Goal: Task Accomplishment & Management: Complete application form

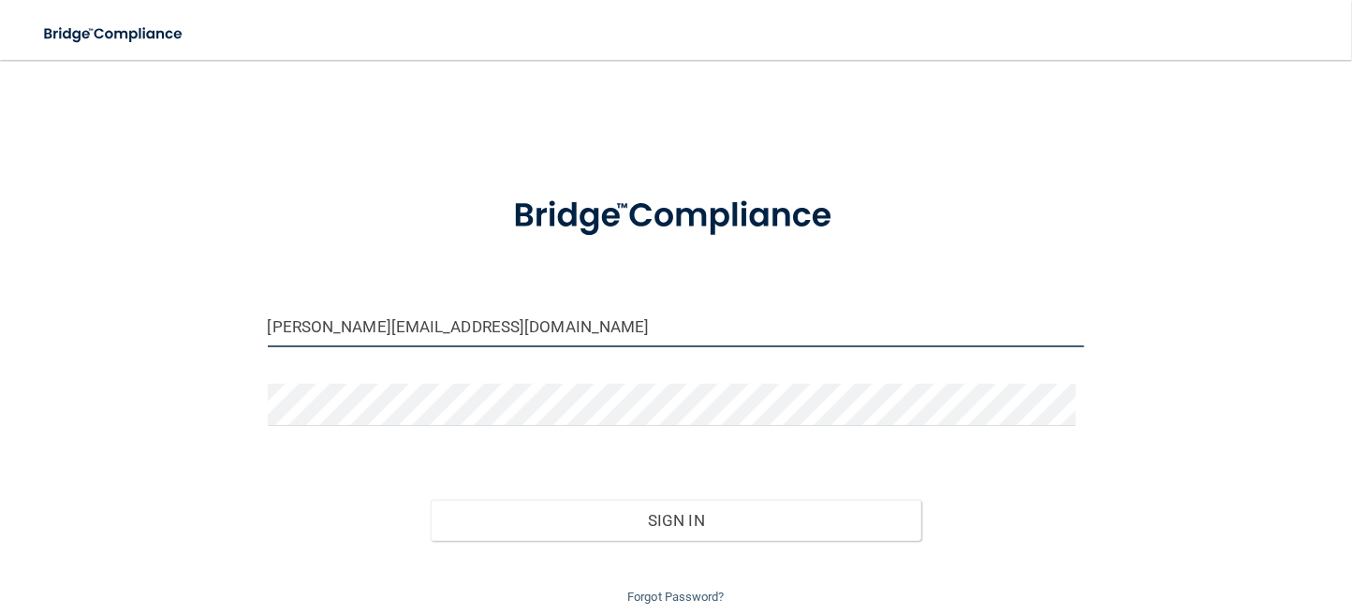
click at [434, 327] on input "[PERSON_NAME][EMAIL_ADDRESS][DOMAIN_NAME]" at bounding box center [676, 326] width 817 height 42
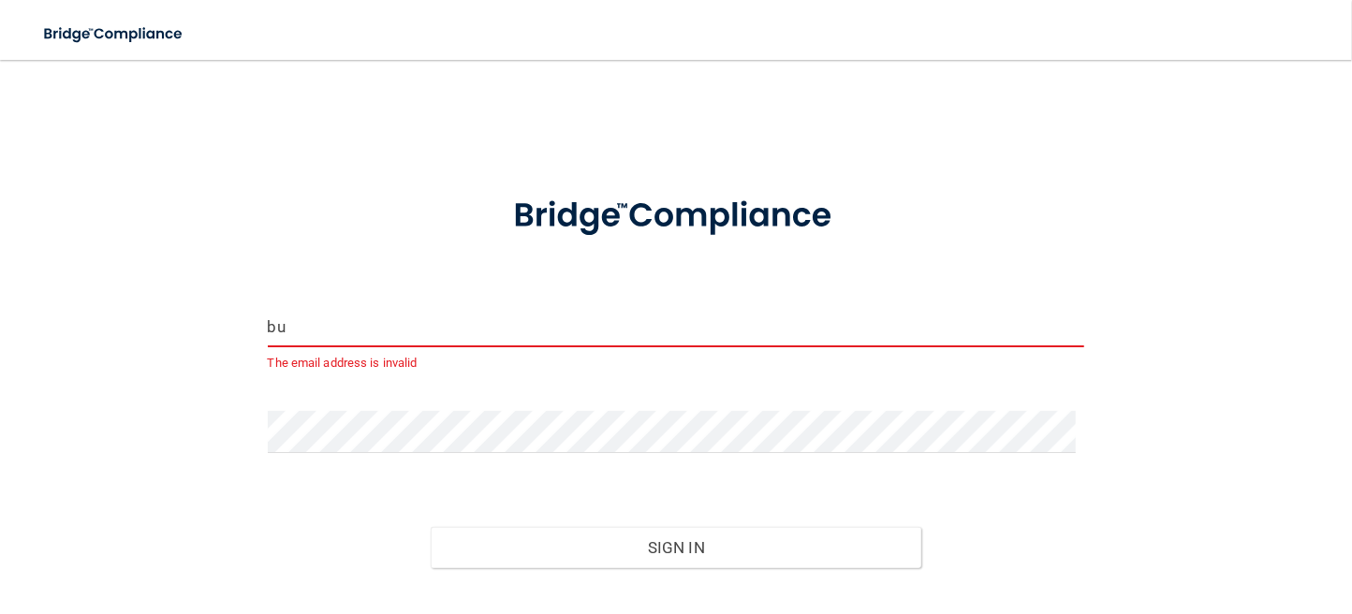
type input "b"
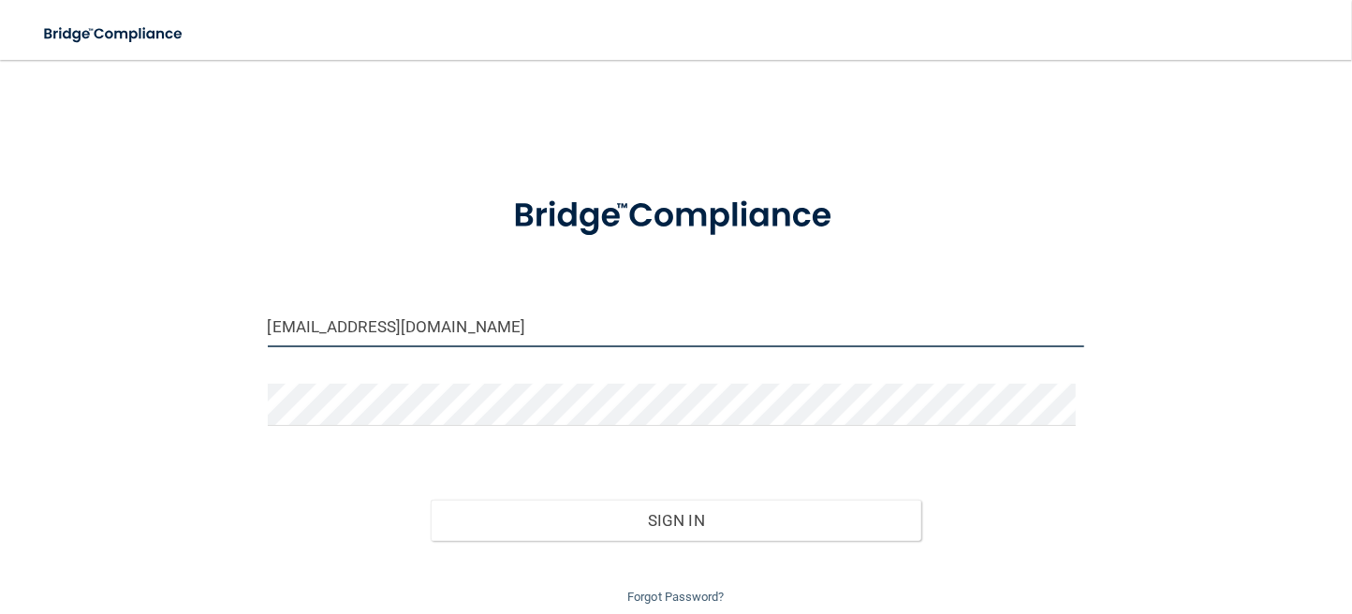
type input "[EMAIL_ADDRESS][DOMAIN_NAME]"
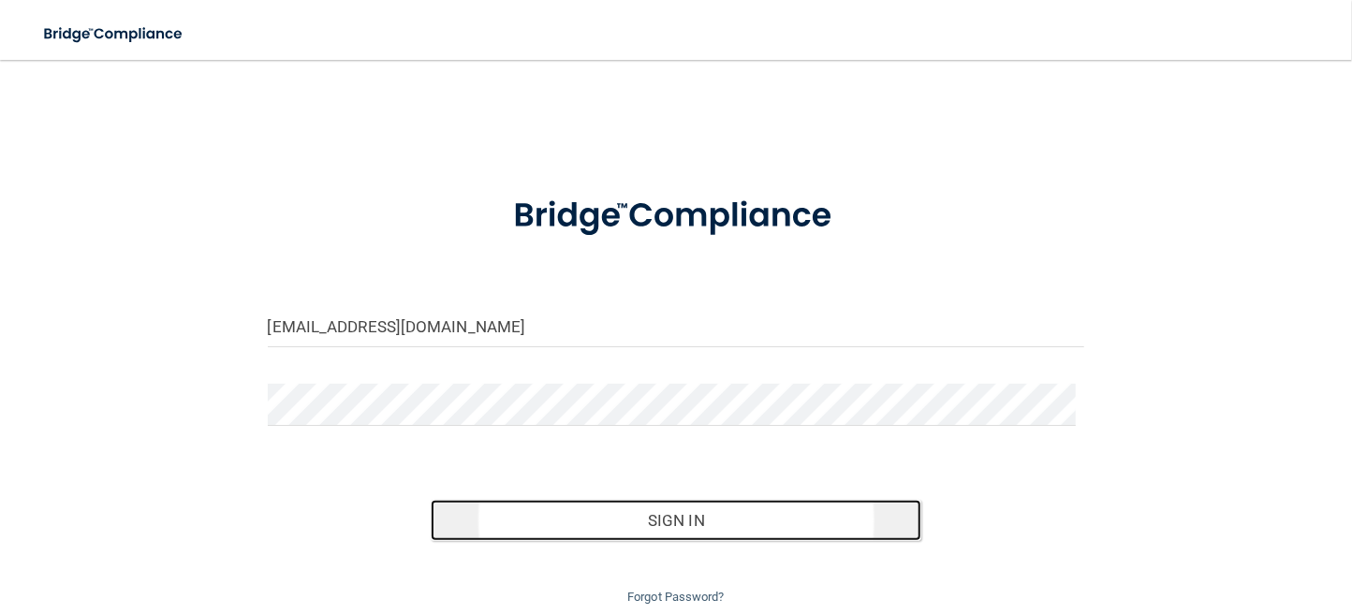
click at [632, 513] on button "Sign In" at bounding box center [676, 520] width 491 height 41
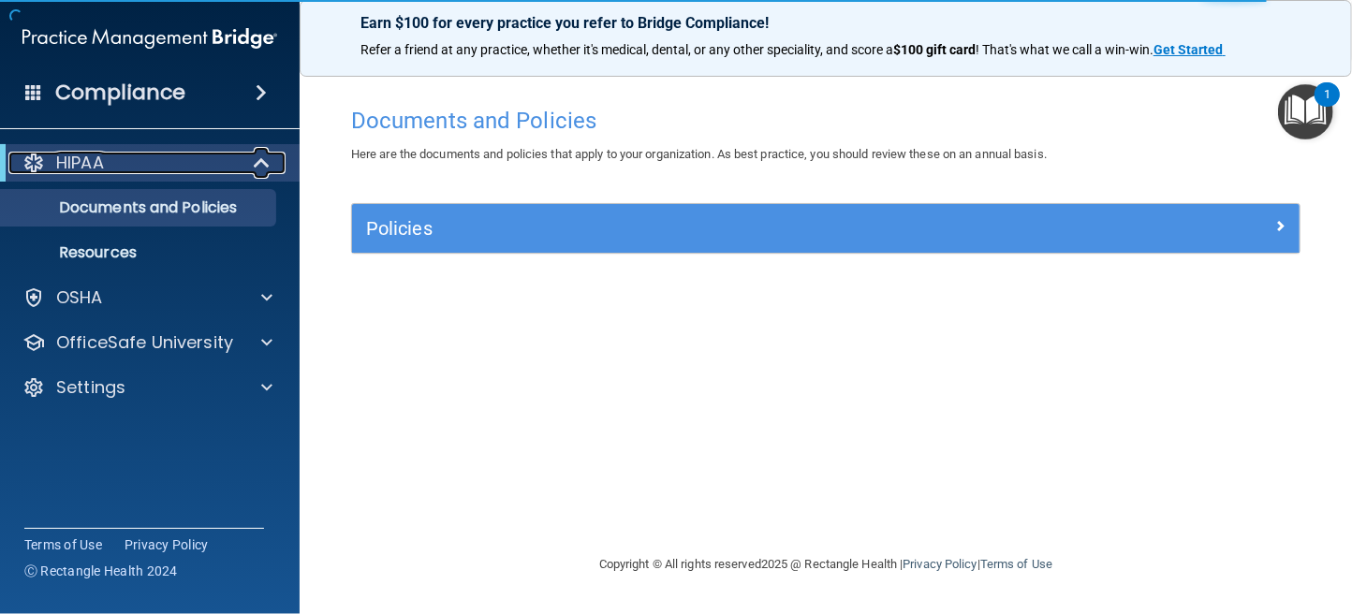
click at [81, 156] on p "HIPAA" at bounding box center [80, 163] width 48 height 22
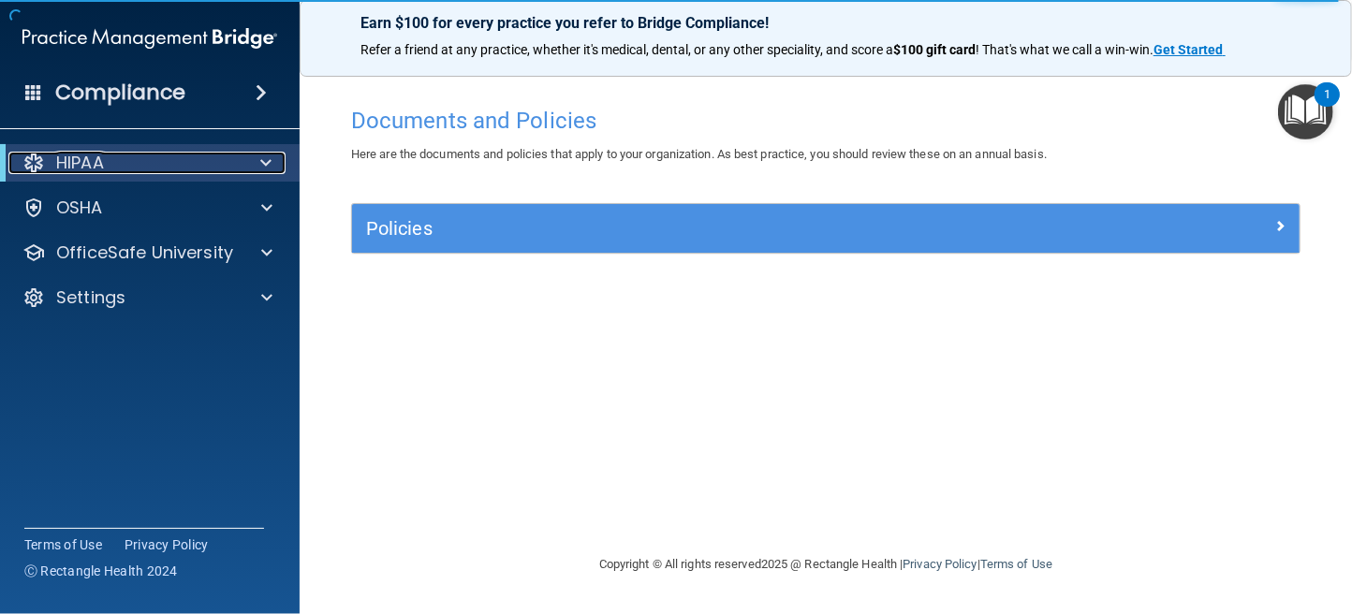
click at [67, 159] on p "HIPAA" at bounding box center [80, 163] width 48 height 22
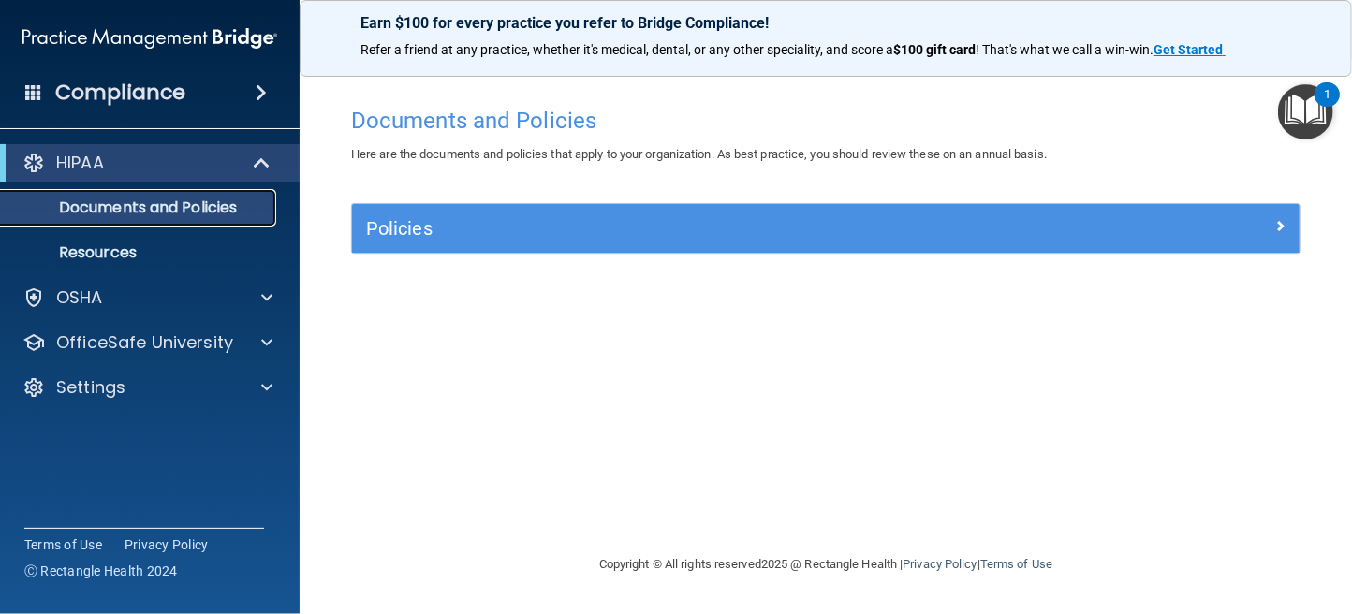
click at [105, 209] on p "Documents and Policies" at bounding box center [140, 207] width 256 height 19
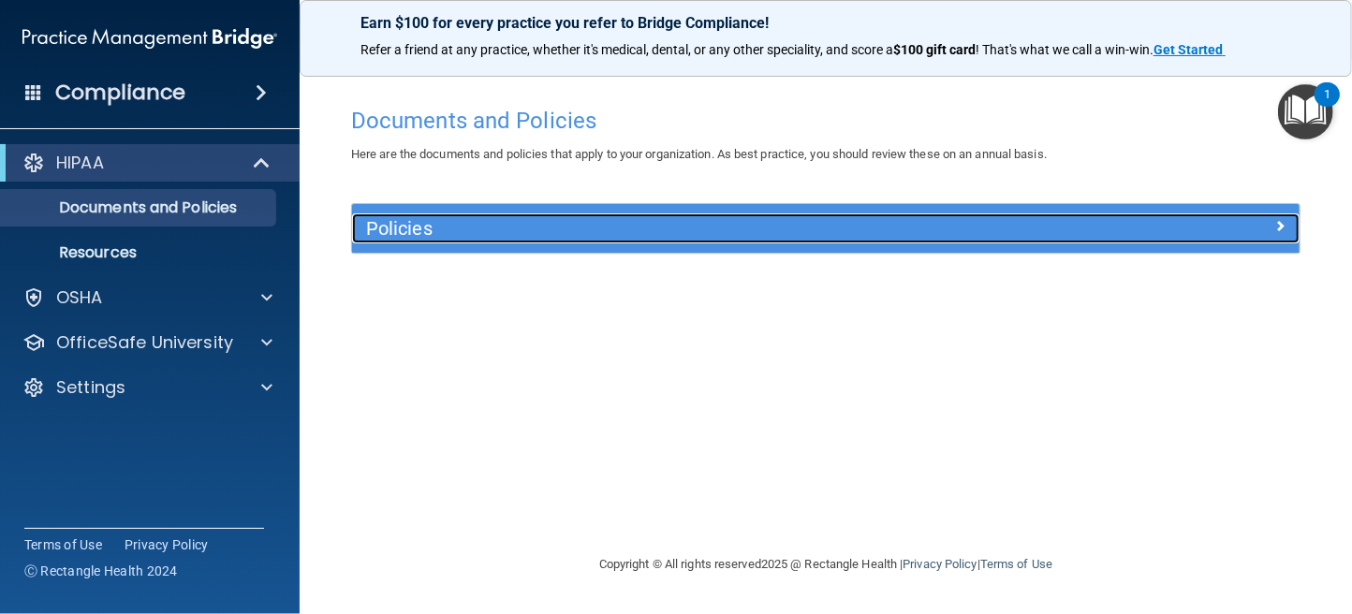
click at [614, 227] on h5 "Policies" at bounding box center [707, 228] width 682 height 21
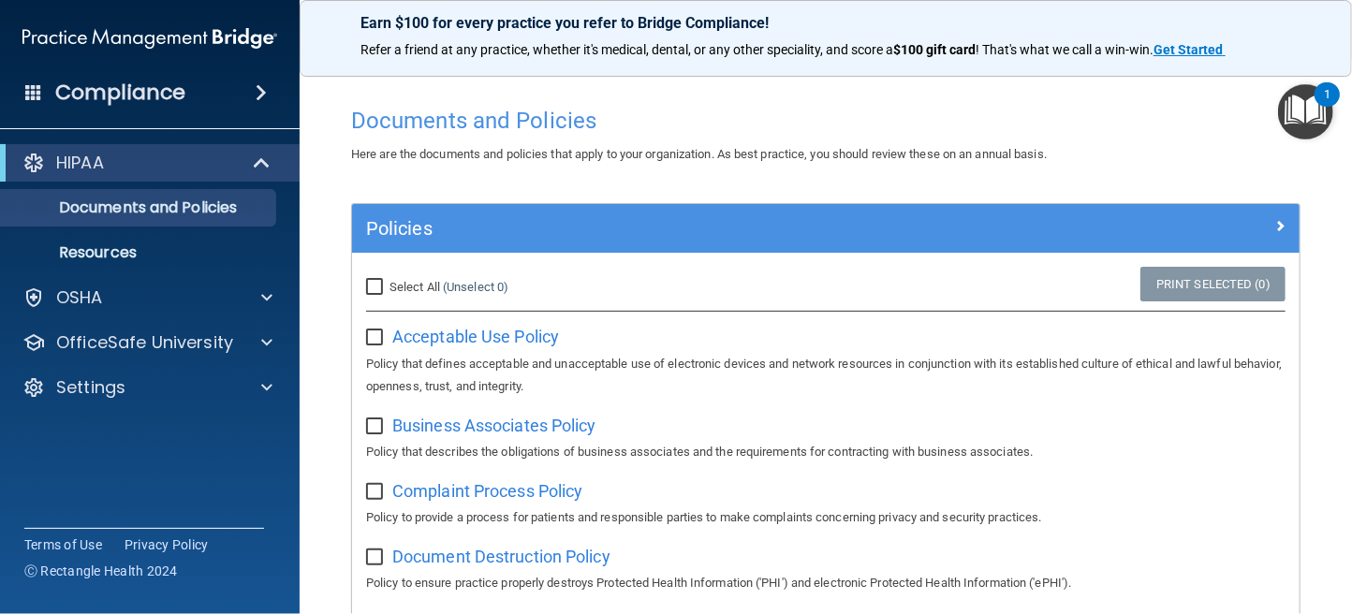
click at [369, 281] on input "Select All (Unselect 0) Unselect All" at bounding box center [377, 287] width 22 height 15
checkbox input "true"
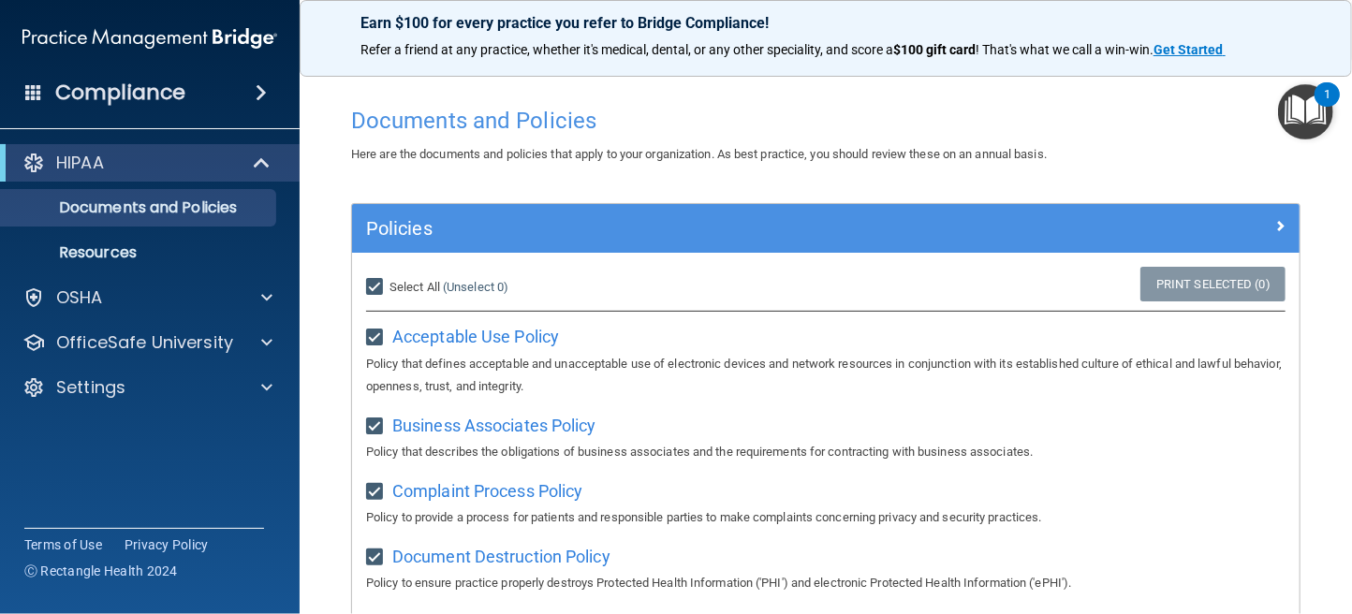
checkbox input "true"
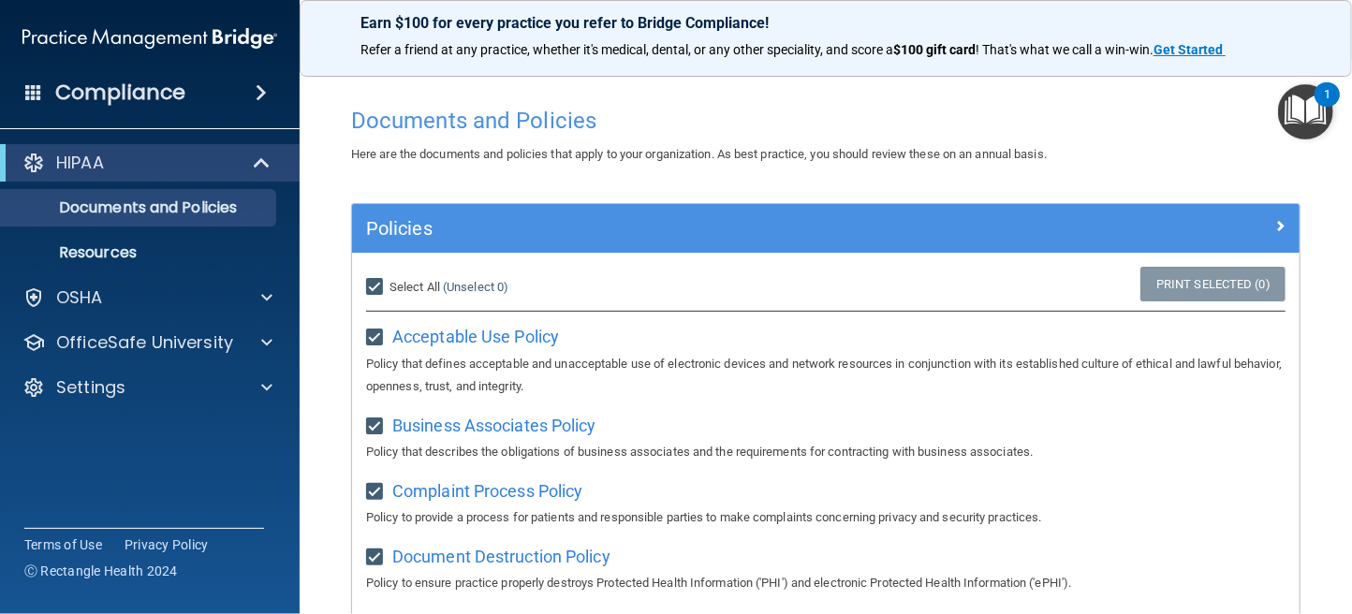
checkbox input "true"
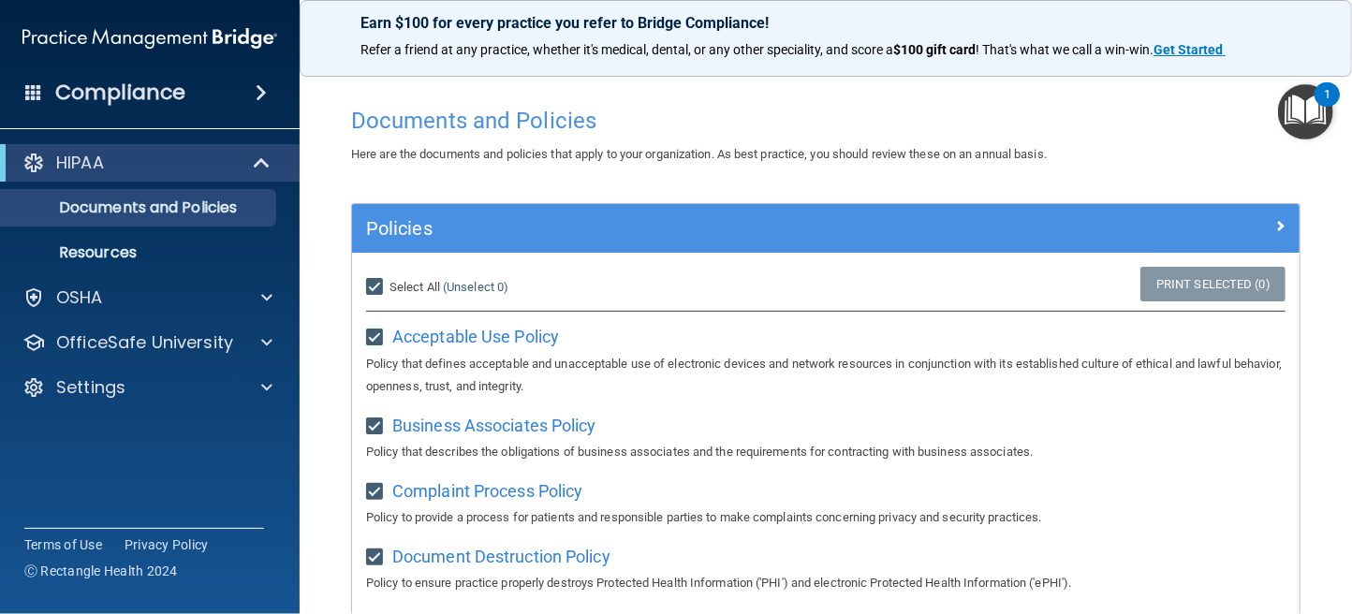
checkbox input "true"
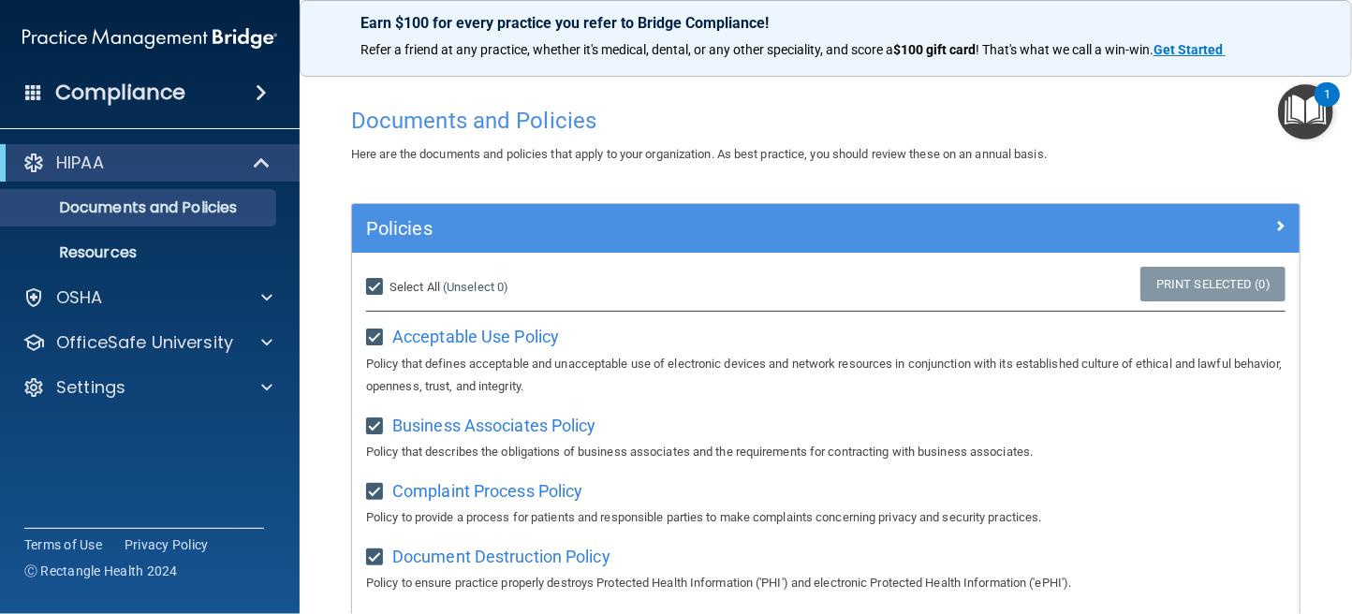
checkbox input "true"
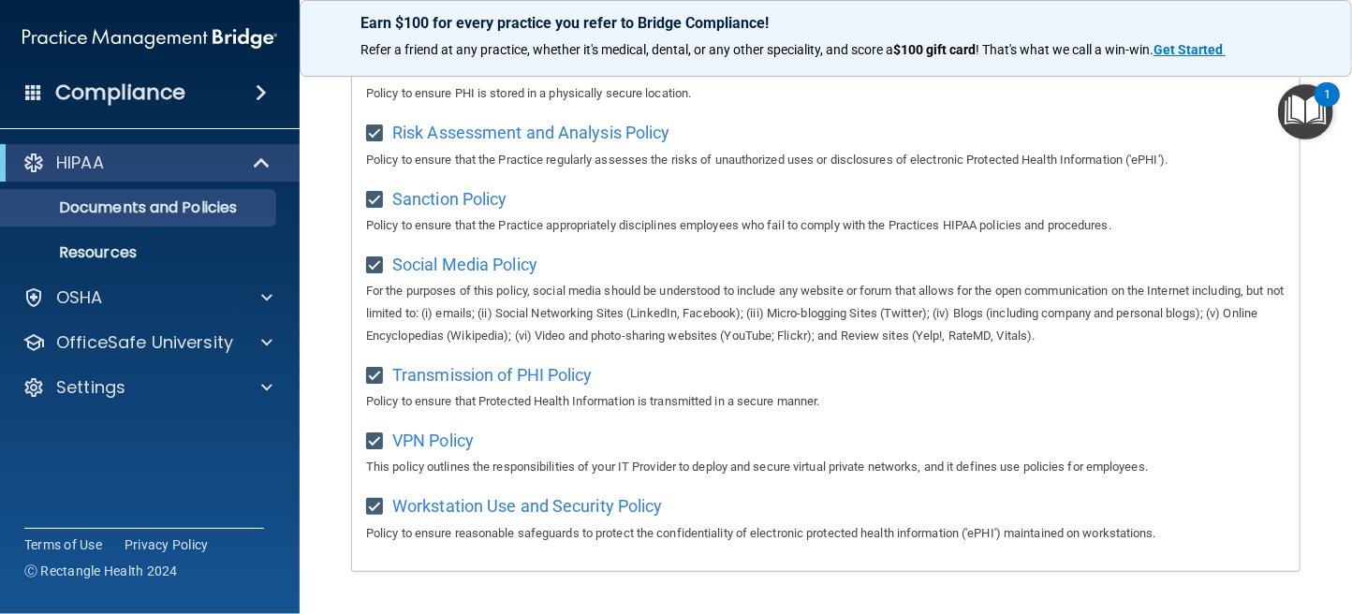
scroll to position [1203, 0]
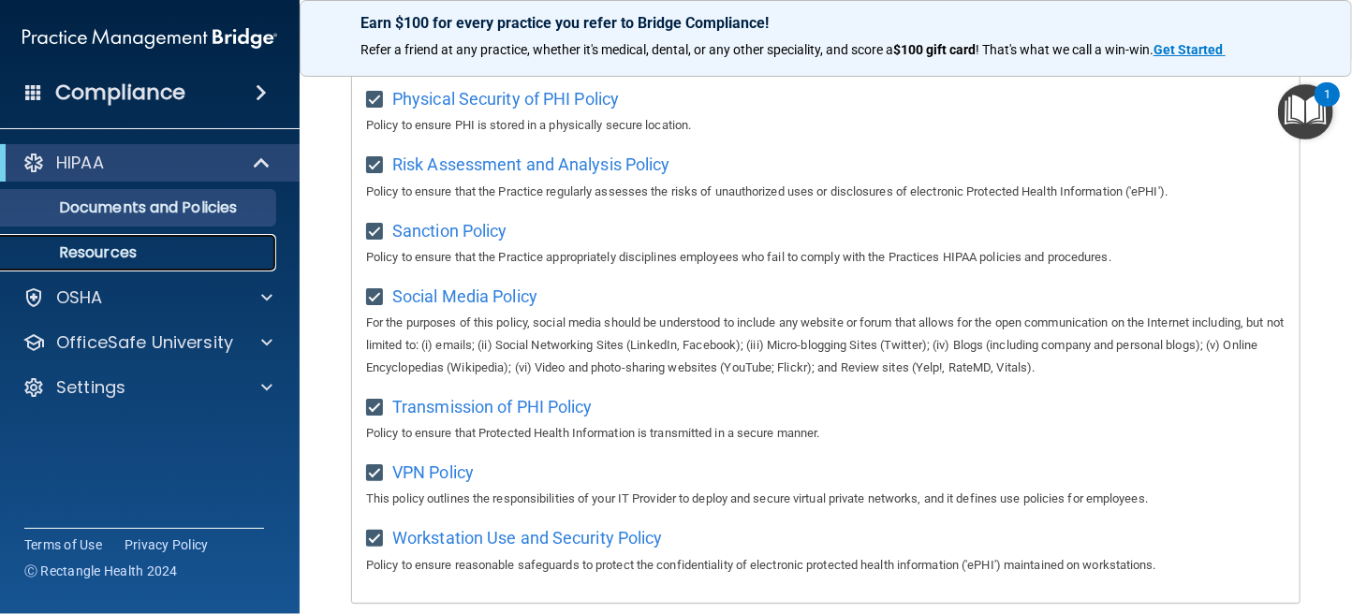
click at [78, 255] on p "Resources" at bounding box center [140, 252] width 256 height 19
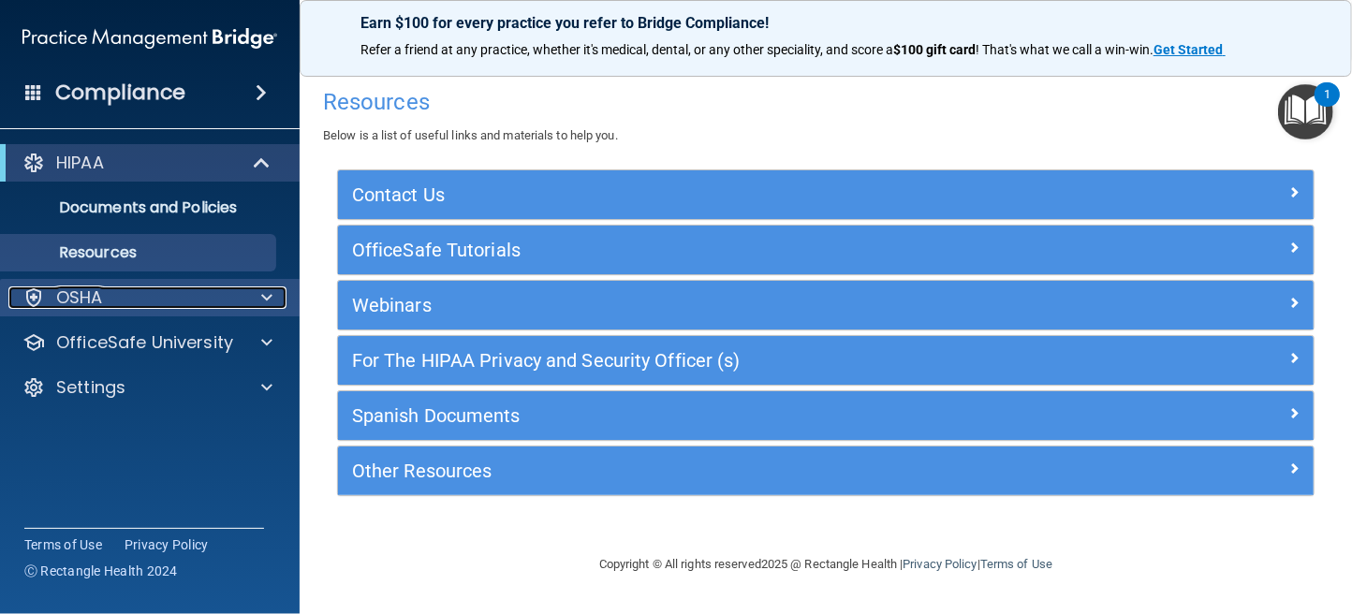
click at [99, 303] on p "OSHA" at bounding box center [79, 297] width 47 height 22
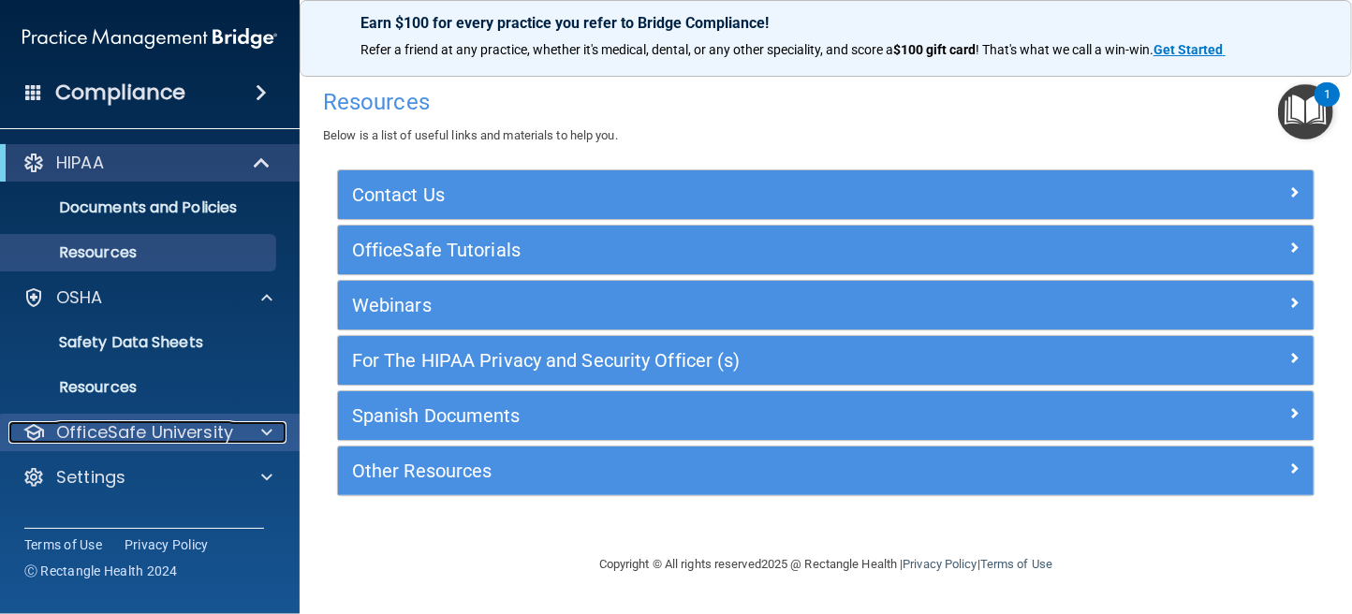
click at [111, 433] on p "OfficeSafe University" at bounding box center [144, 432] width 177 height 22
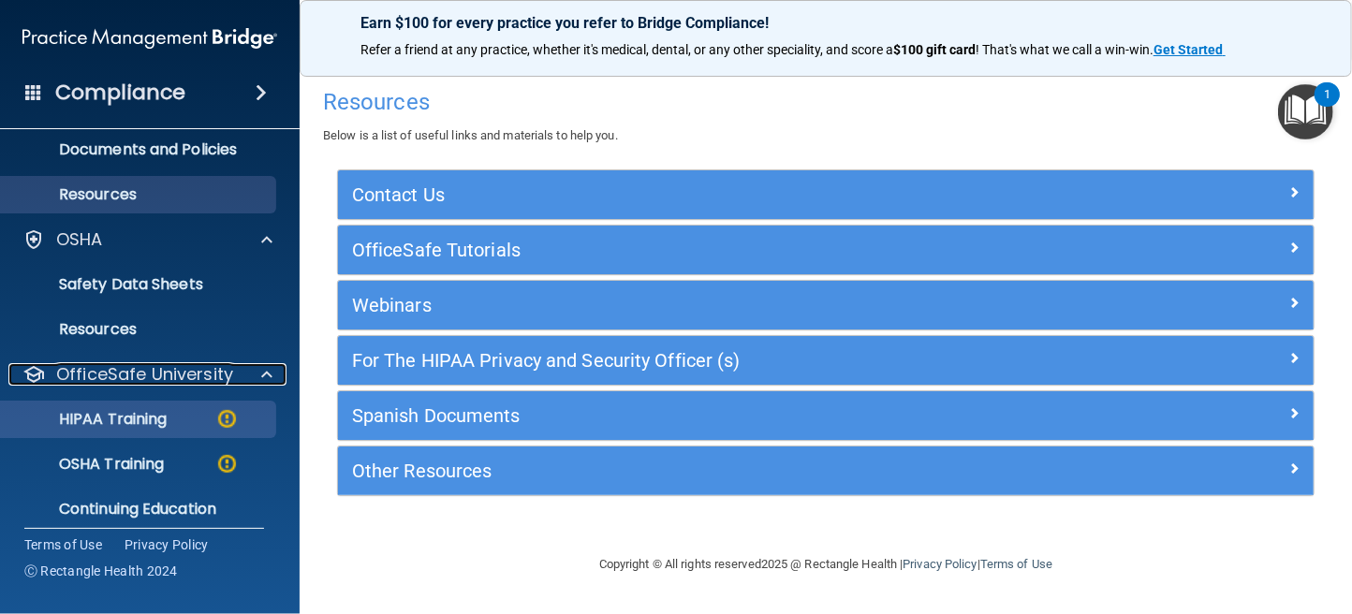
scroll to position [117, 0]
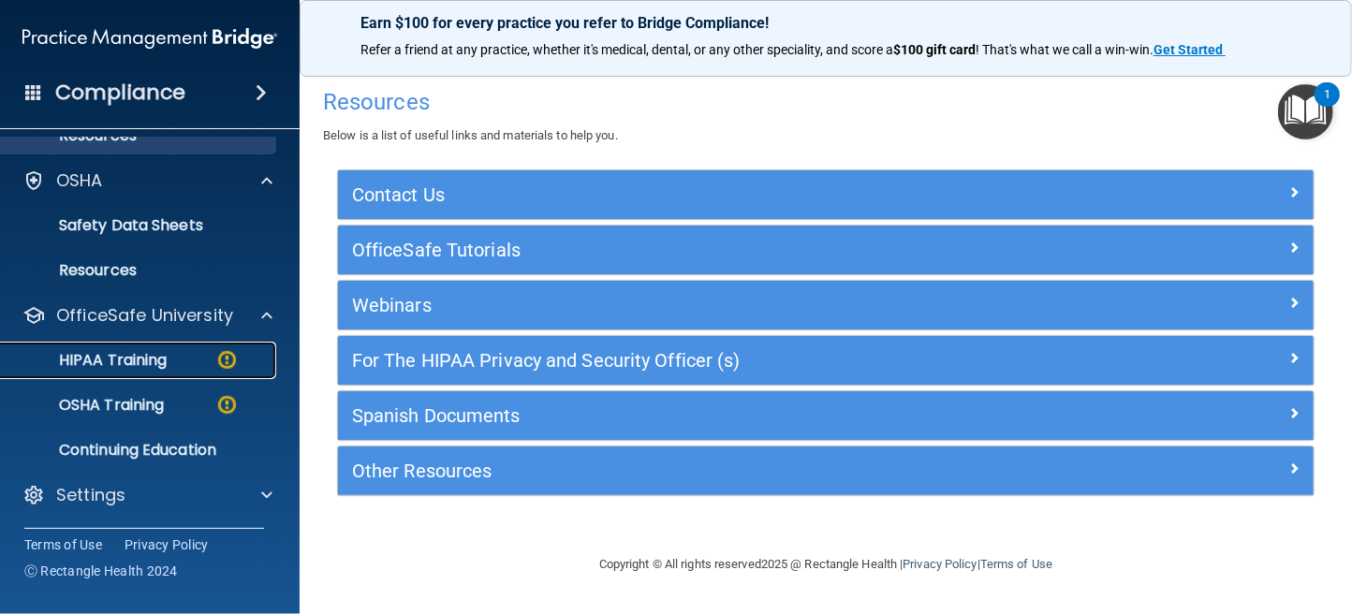
click at [116, 361] on p "HIPAA Training" at bounding box center [89, 360] width 154 height 19
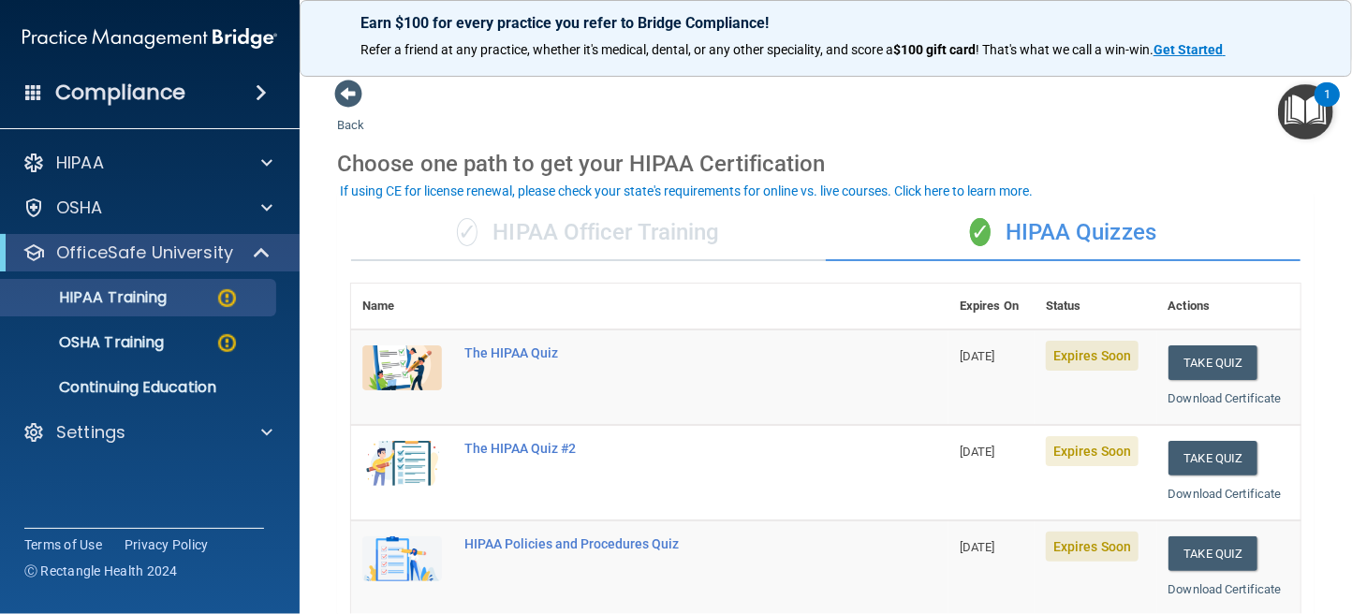
click at [438, 309] on th "Name" at bounding box center [402, 307] width 102 height 46
click at [469, 315] on th at bounding box center [700, 307] width 495 height 46
click at [408, 305] on th "Name" at bounding box center [402, 307] width 102 height 46
drag, startPoint x: 417, startPoint y: 312, endPoint x: 429, endPoint y: 303, distance: 14.8
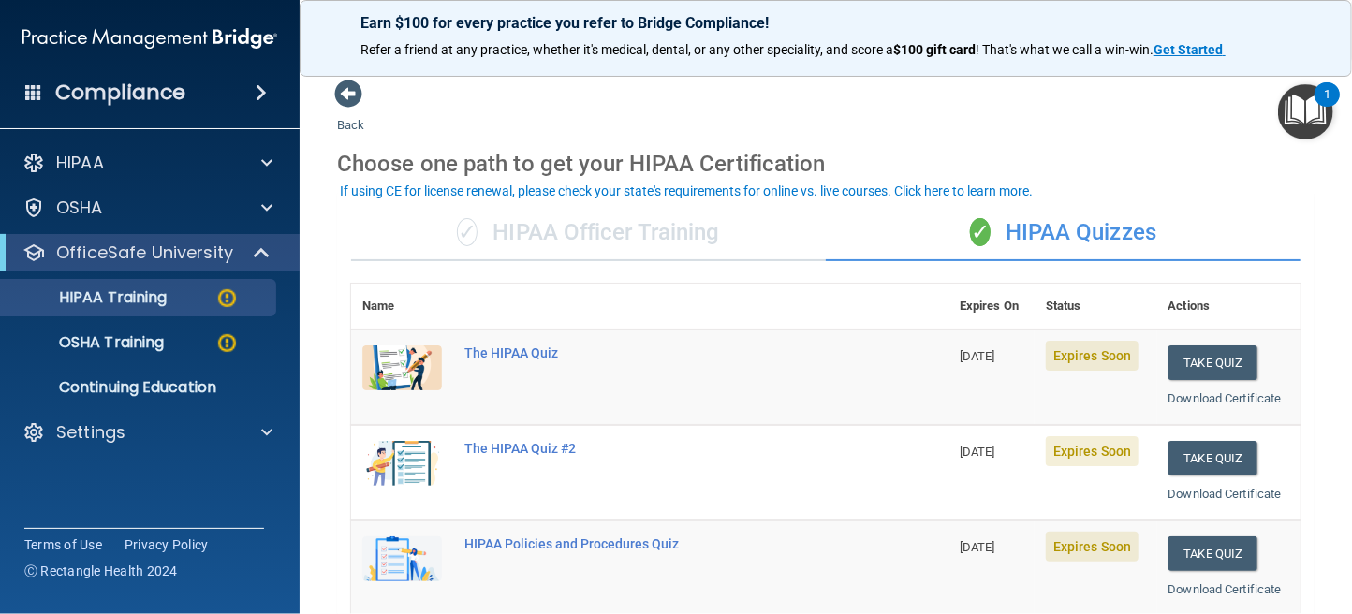
click at [424, 305] on th "Name" at bounding box center [402, 307] width 102 height 46
drag, startPoint x: 429, startPoint y: 303, endPoint x: 437, endPoint y: 298, distance: 10.1
click at [433, 303] on th "Name" at bounding box center [402, 307] width 102 height 46
drag, startPoint x: 899, startPoint y: 298, endPoint x: 896, endPoint y: 286, distance: 12.5
click at [896, 297] on th at bounding box center [700, 307] width 495 height 46
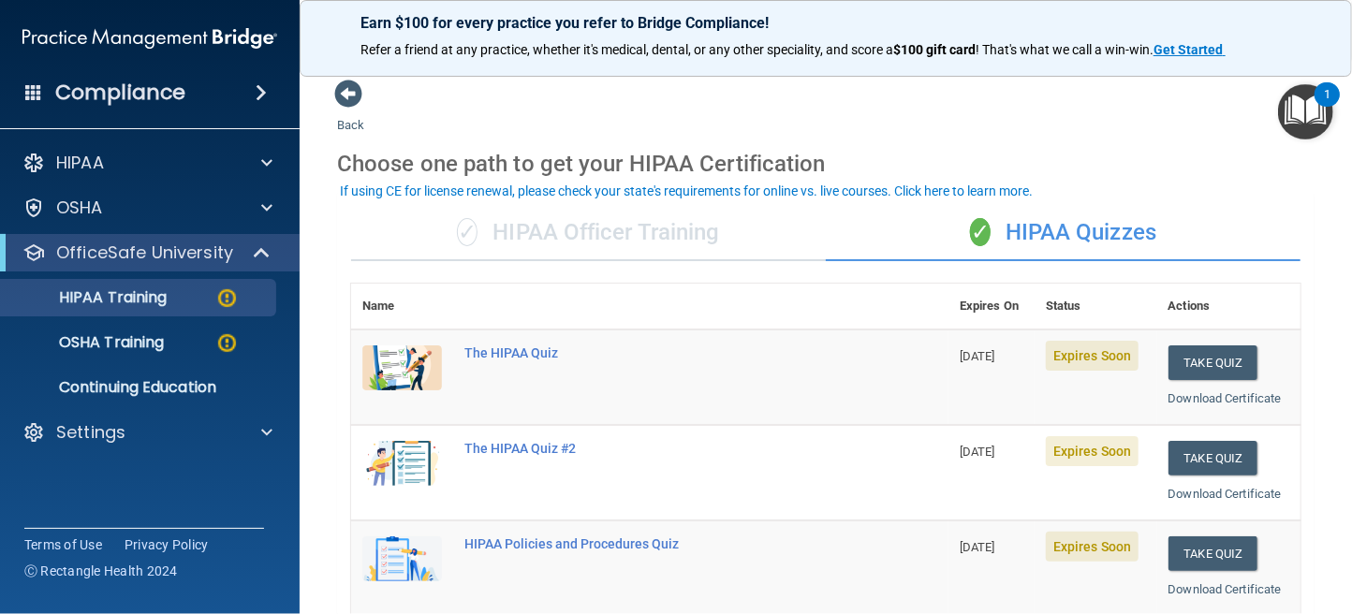
click at [569, 245] on div "✓ HIPAA Officer Training" at bounding box center [588, 233] width 475 height 56
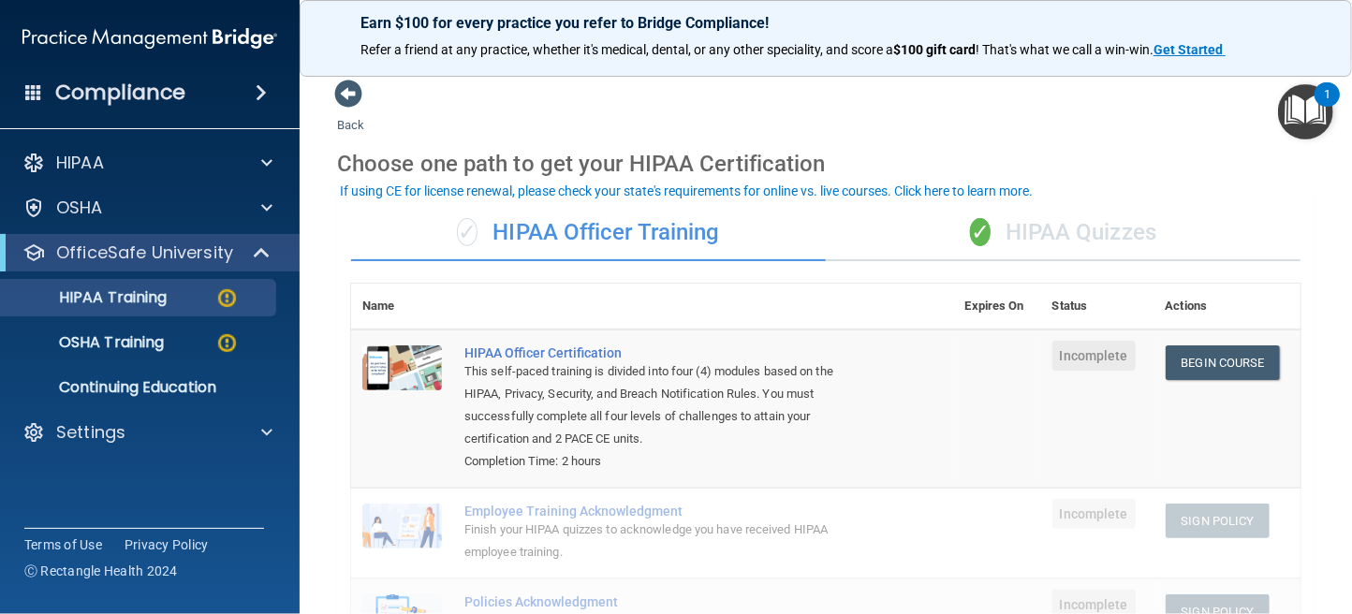
click at [427, 315] on th "Name" at bounding box center [402, 307] width 102 height 46
drag, startPoint x: 422, startPoint y: 304, endPoint x: 378, endPoint y: 303, distance: 44.0
click at [394, 309] on th "Name" at bounding box center [402, 307] width 102 height 46
click at [380, 303] on th "Name" at bounding box center [402, 307] width 102 height 46
click at [378, 301] on th "Name" at bounding box center [402, 307] width 102 height 46
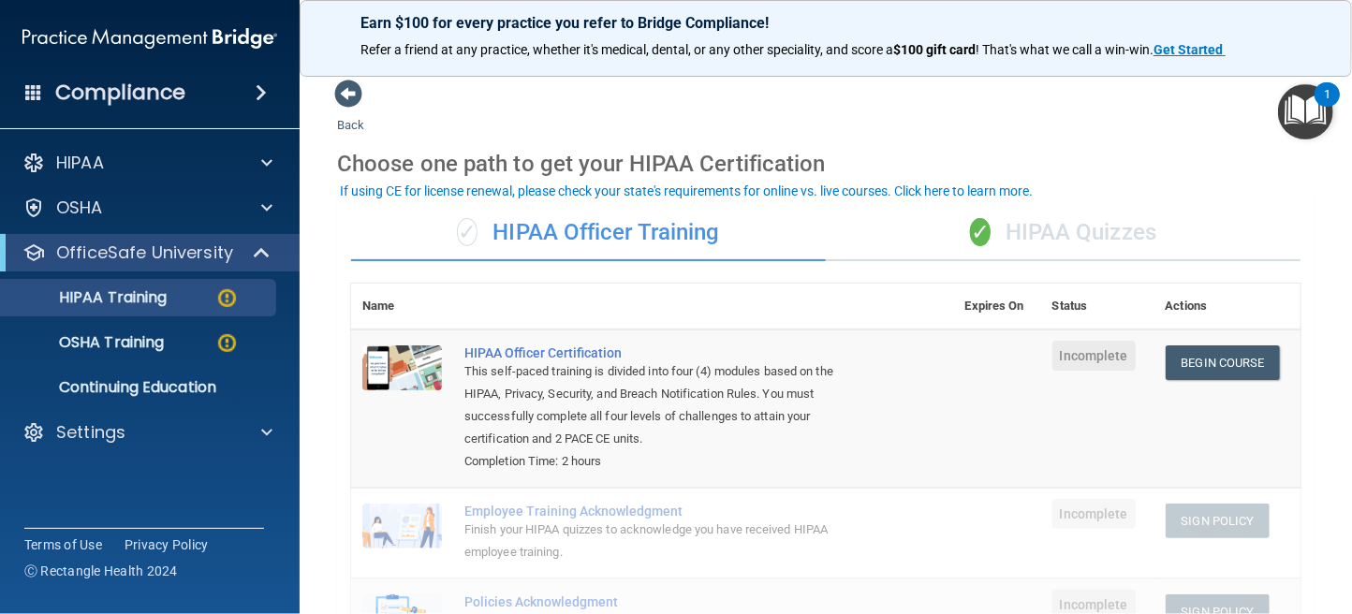
click at [439, 304] on th "Name" at bounding box center [402, 307] width 102 height 46
click at [438, 303] on th "Name" at bounding box center [402, 307] width 102 height 46
click at [437, 302] on th "Name" at bounding box center [402, 307] width 102 height 46
click at [377, 305] on th "Name" at bounding box center [402, 307] width 102 height 46
click at [442, 302] on th "Name" at bounding box center [402, 307] width 102 height 46
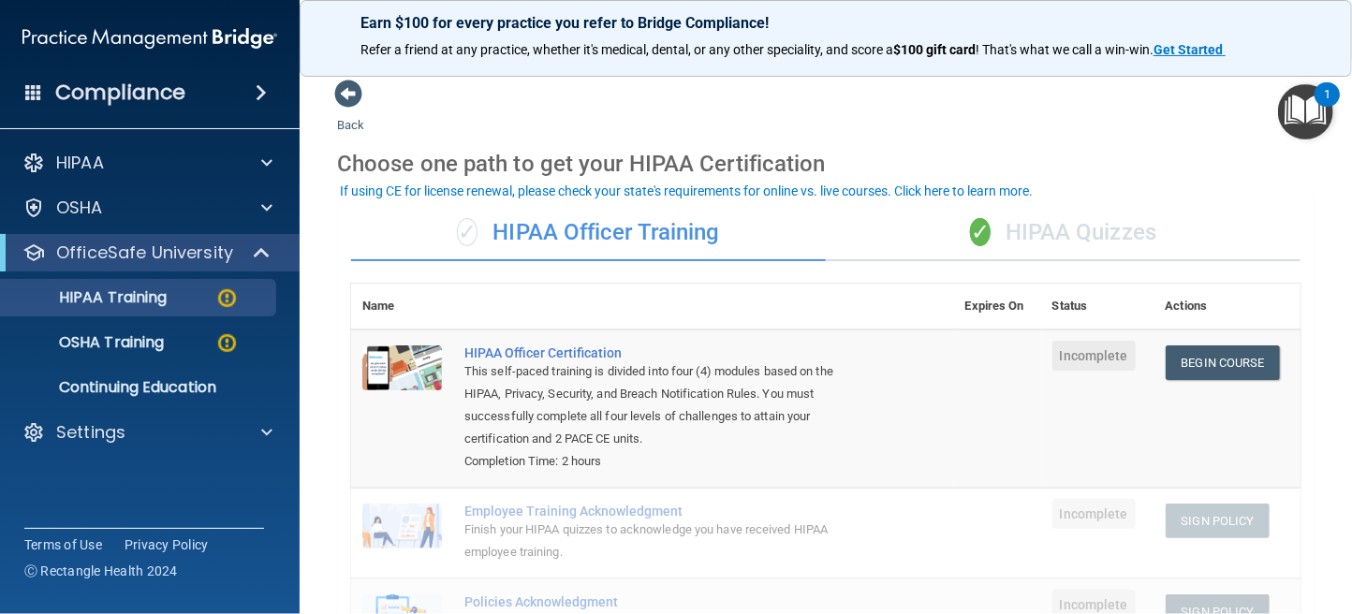
click at [453, 306] on th at bounding box center [703, 307] width 501 height 46
click at [444, 311] on th "Name" at bounding box center [402, 307] width 102 height 46
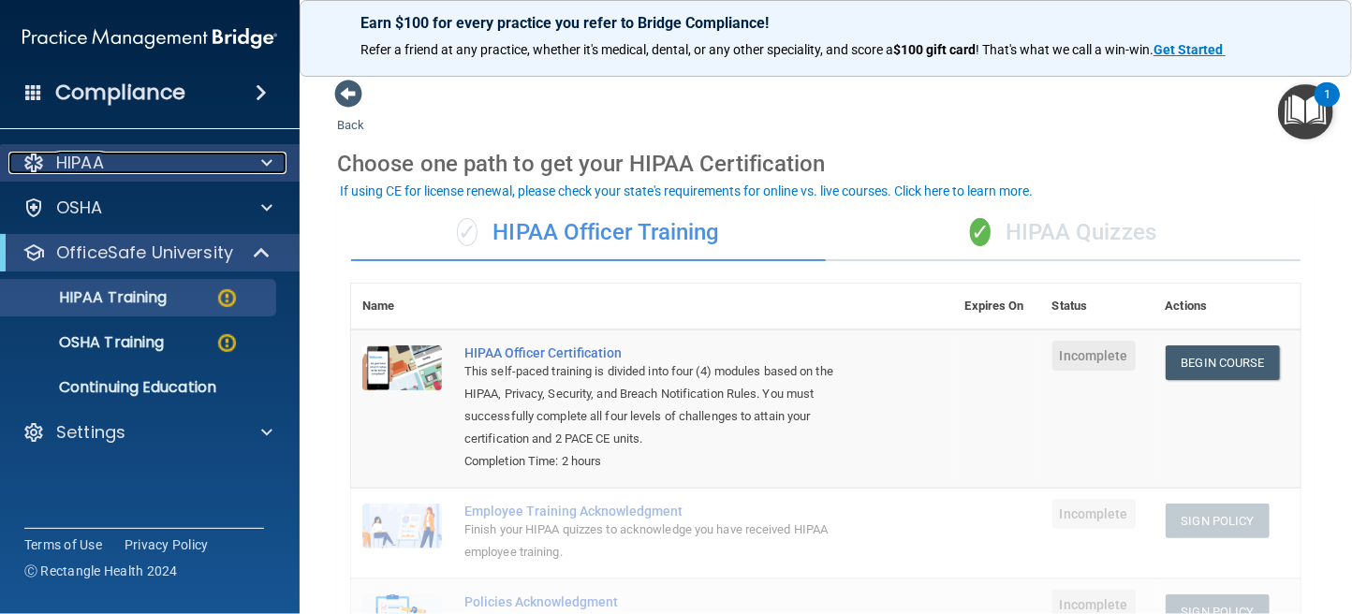
click at [56, 166] on p "HIPAA" at bounding box center [80, 163] width 48 height 22
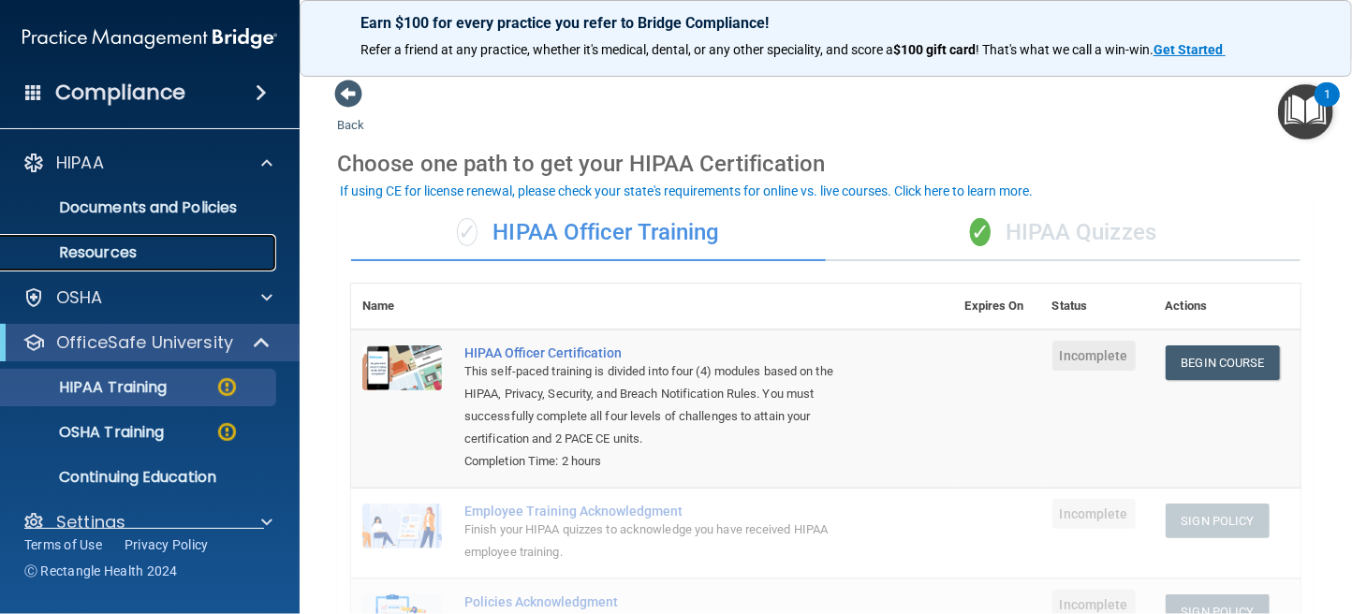
click at [79, 253] on p "Resources" at bounding box center [140, 252] width 256 height 19
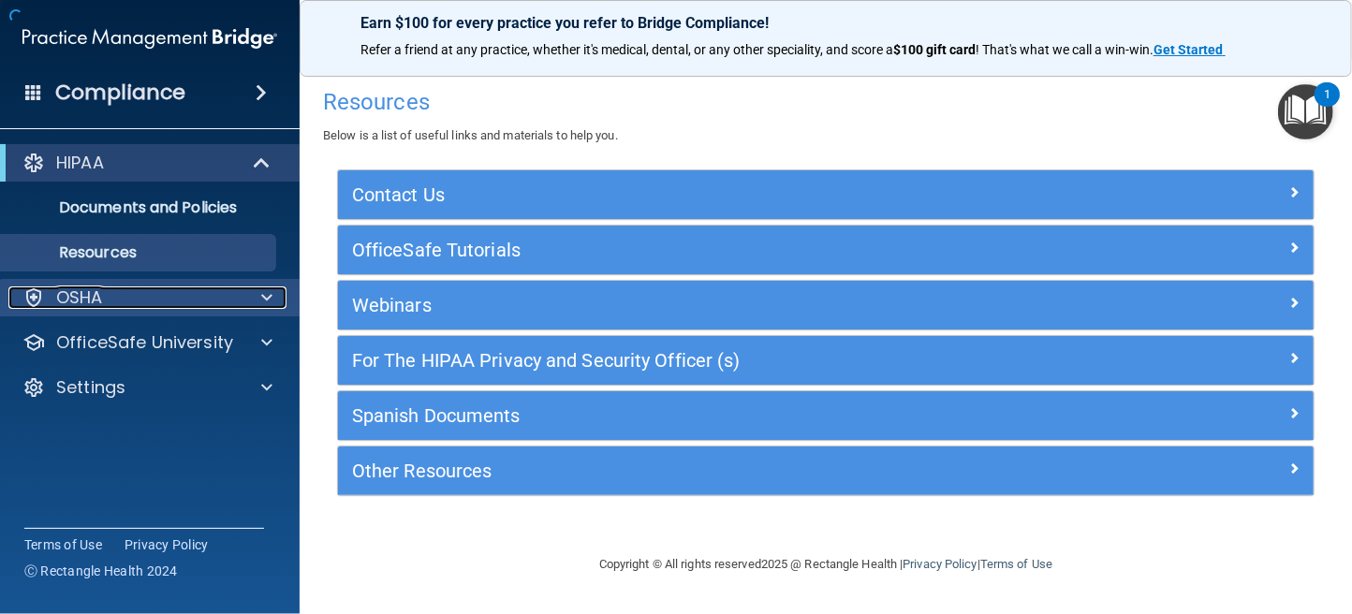
click at [85, 289] on p "OSHA" at bounding box center [79, 297] width 47 height 22
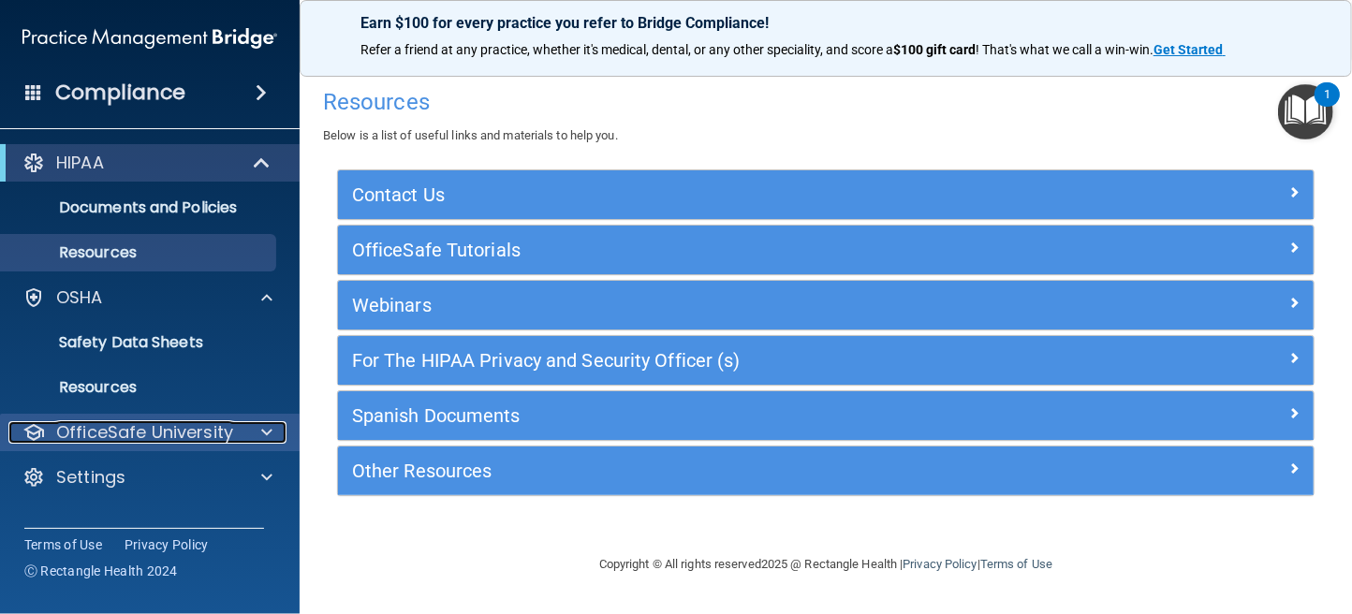
click at [99, 422] on p "OfficeSafe University" at bounding box center [144, 432] width 177 height 22
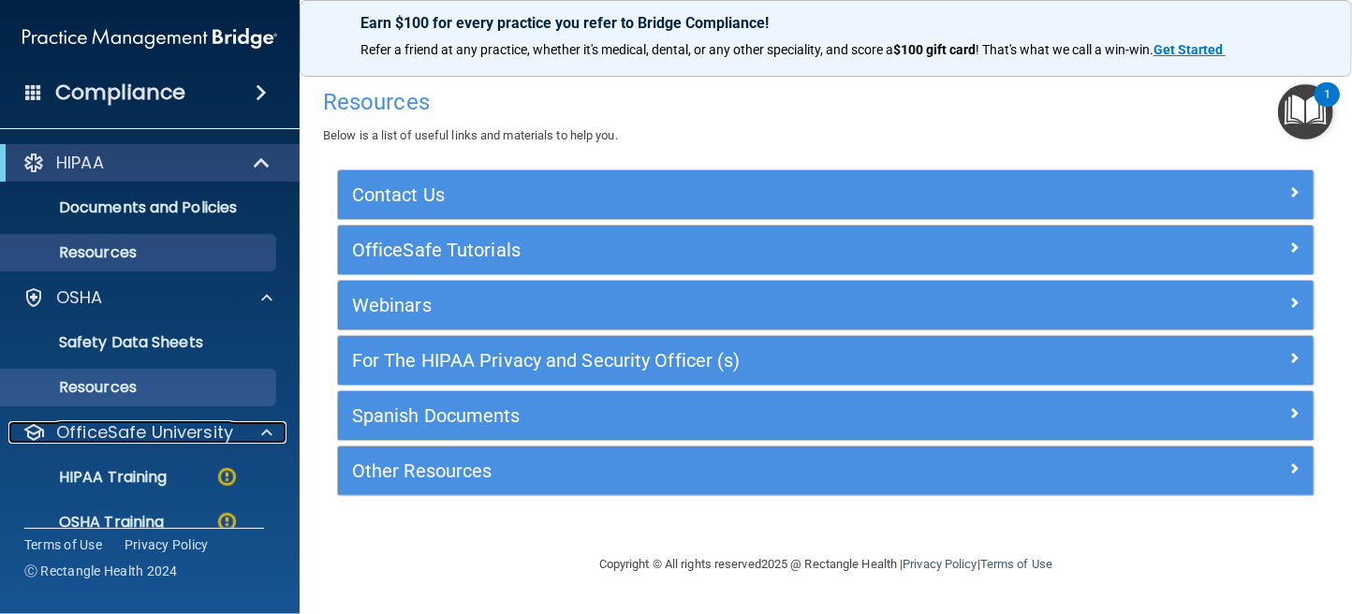
scroll to position [117, 0]
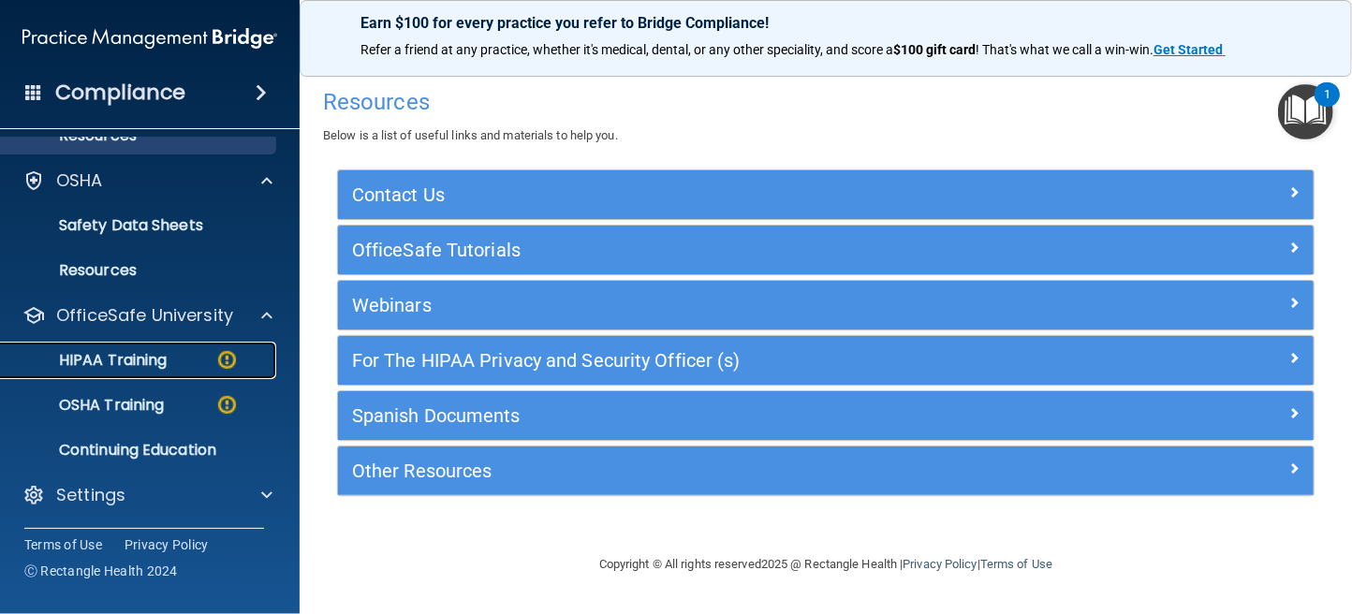
click at [139, 363] on p "HIPAA Training" at bounding box center [89, 360] width 154 height 19
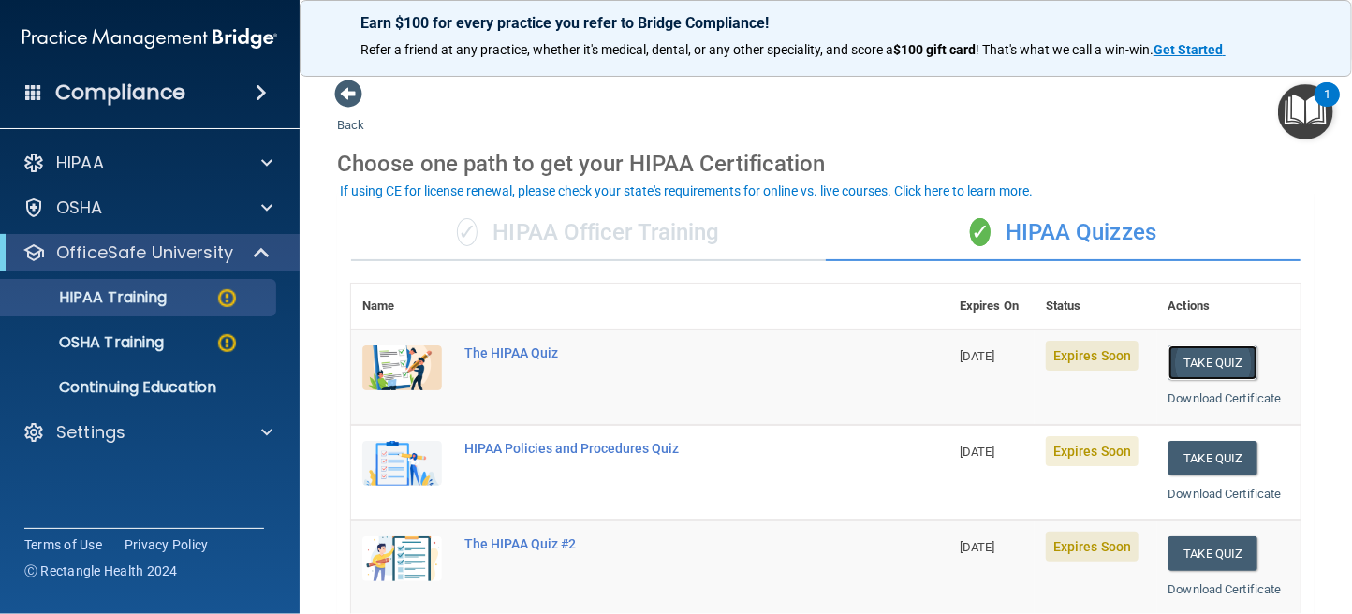
click at [1200, 357] on button "Take Quiz" at bounding box center [1213, 362] width 90 height 35
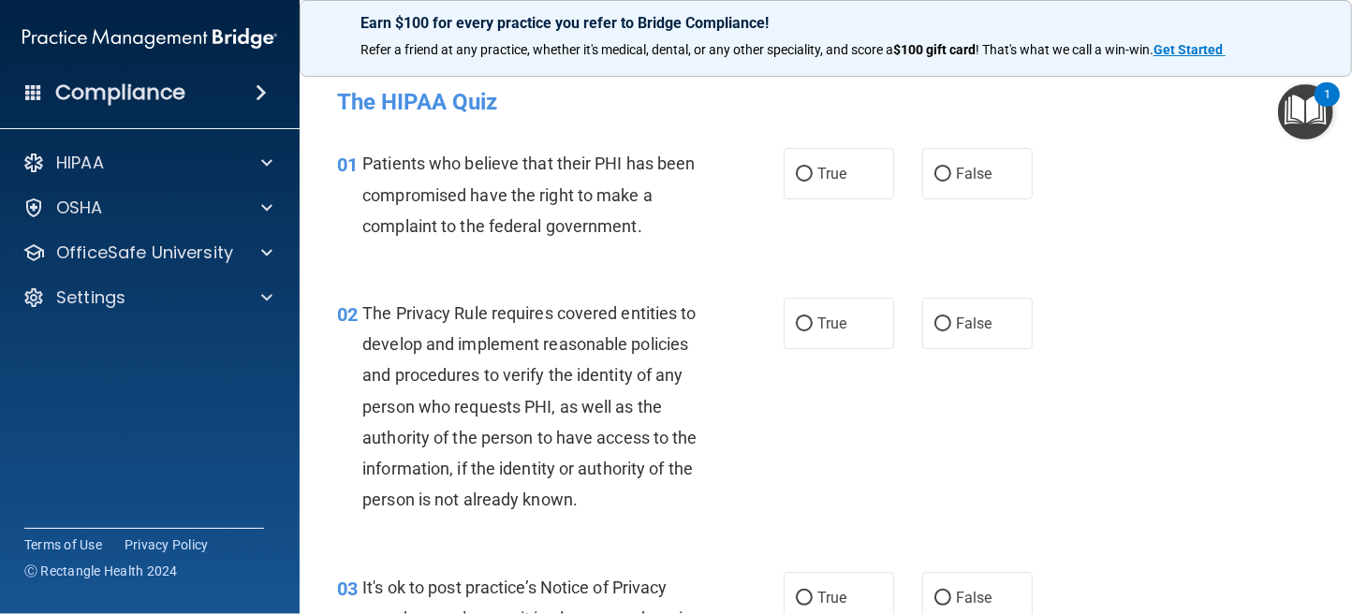
drag, startPoint x: 794, startPoint y: 181, endPoint x: 790, endPoint y: 209, distance: 28.3
click at [794, 184] on label "True" at bounding box center [839, 173] width 110 height 51
click at [796, 182] on input "True" at bounding box center [804, 175] width 17 height 14
radio input "true"
click at [804, 321] on input "True" at bounding box center [804, 324] width 17 height 14
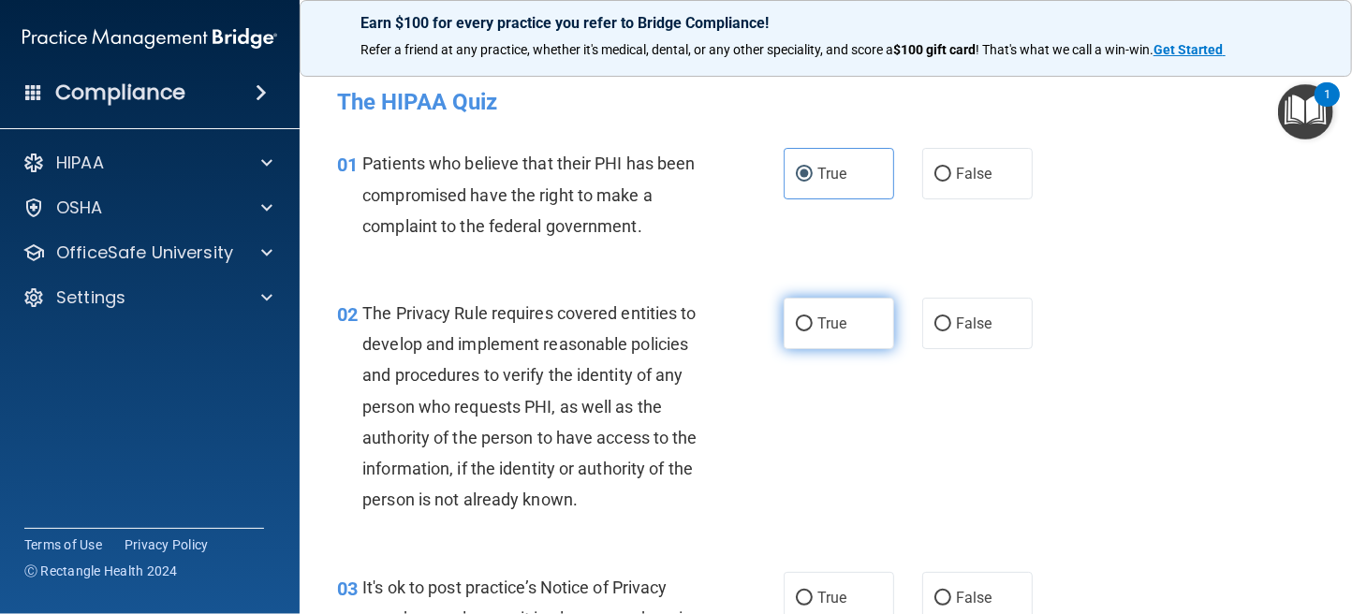
radio input "true"
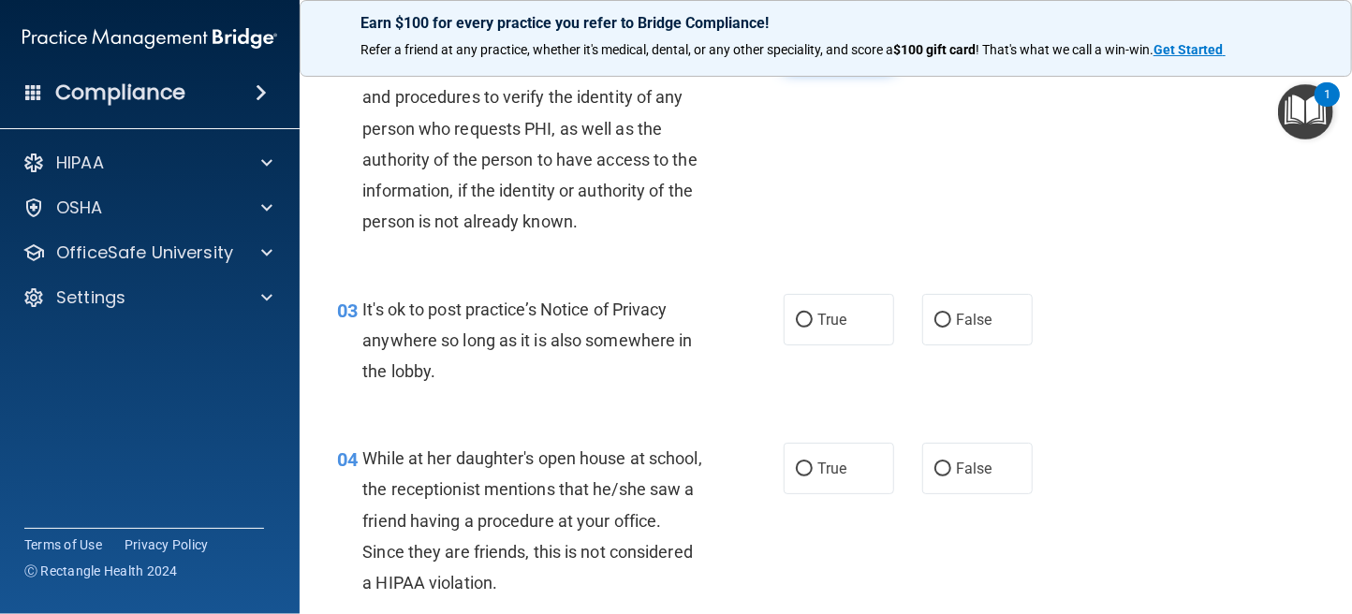
scroll to position [281, 0]
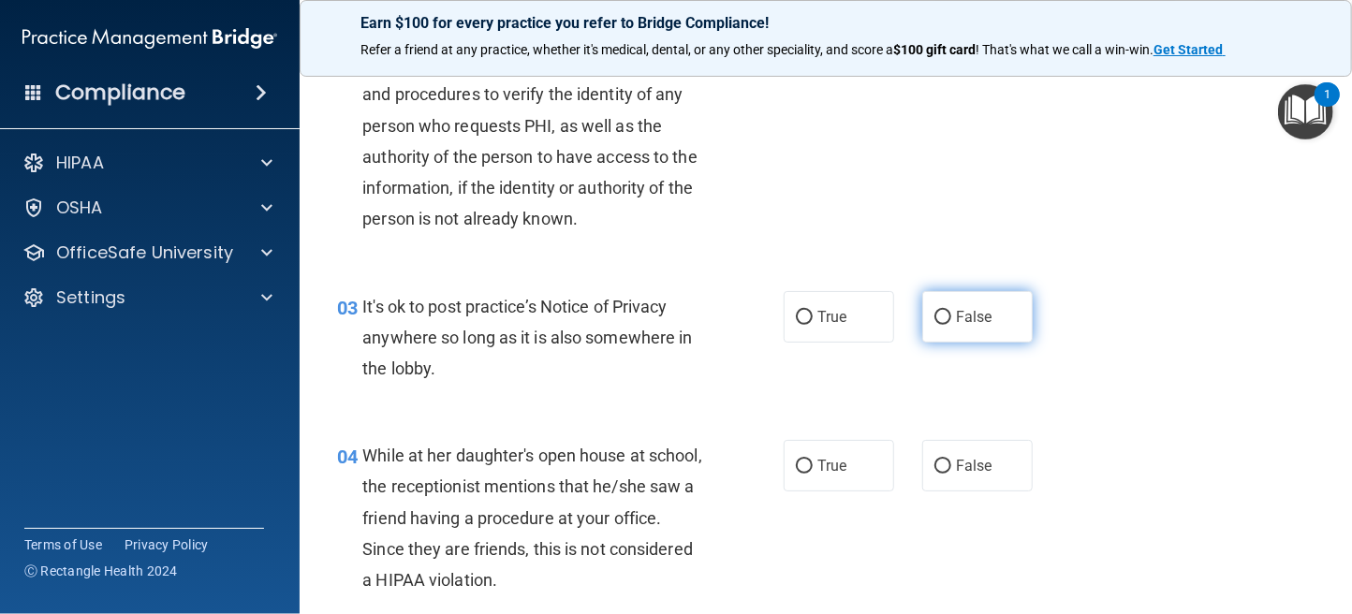
click at [934, 316] on input "False" at bounding box center [942, 318] width 17 height 14
radio input "true"
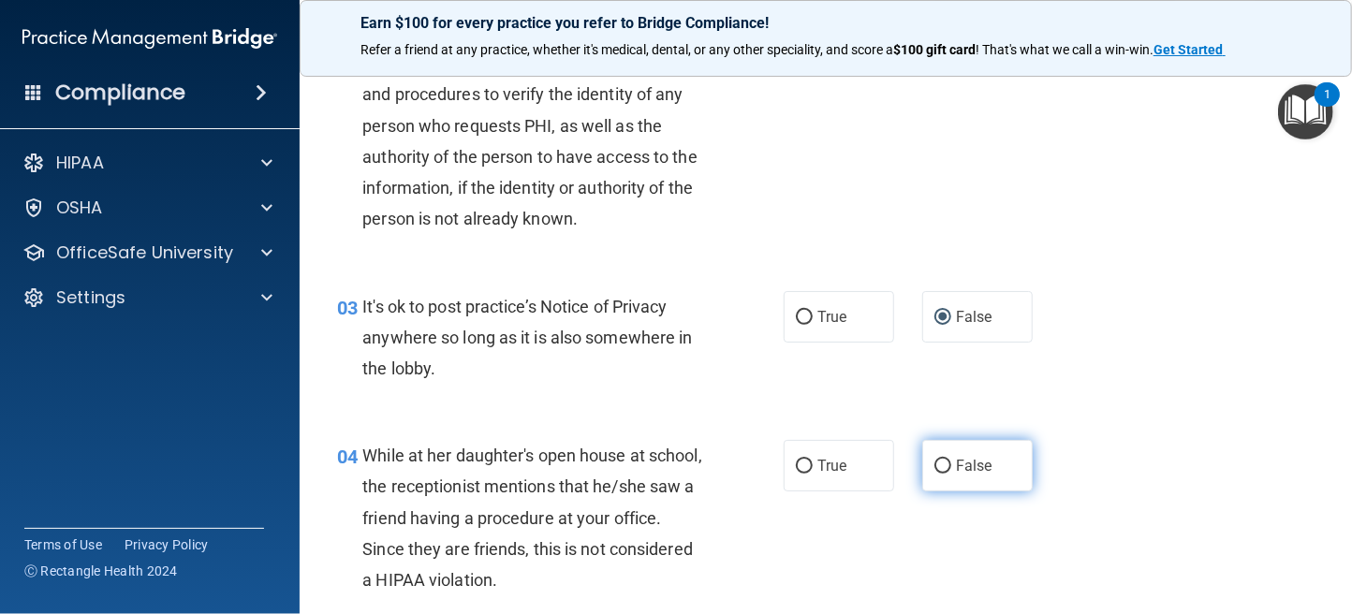
click at [936, 468] on input "False" at bounding box center [942, 467] width 17 height 14
radio input "true"
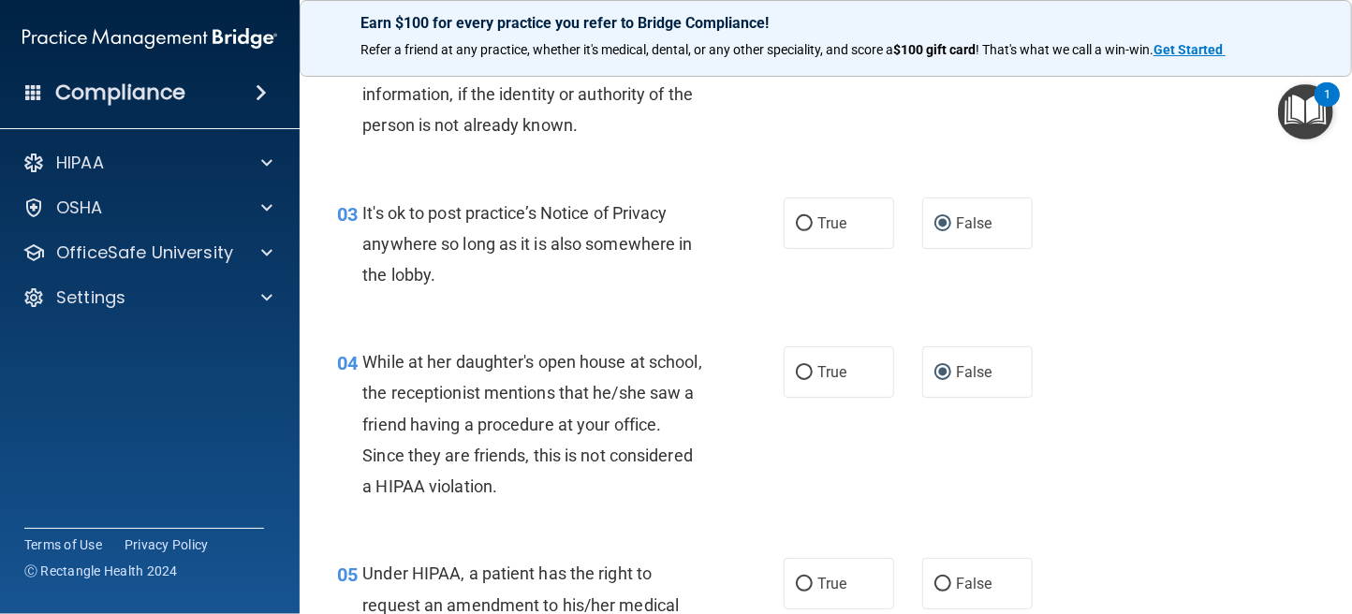
scroll to position [467, 0]
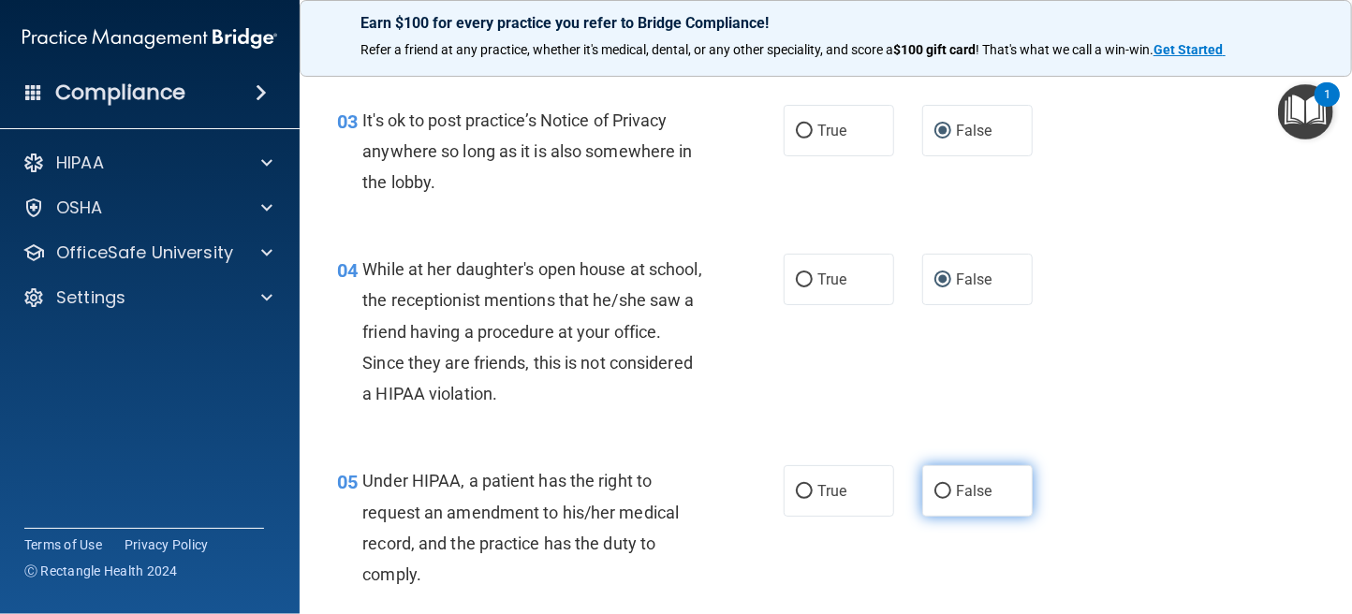
click at [934, 488] on input "False" at bounding box center [942, 492] width 17 height 14
radio input "true"
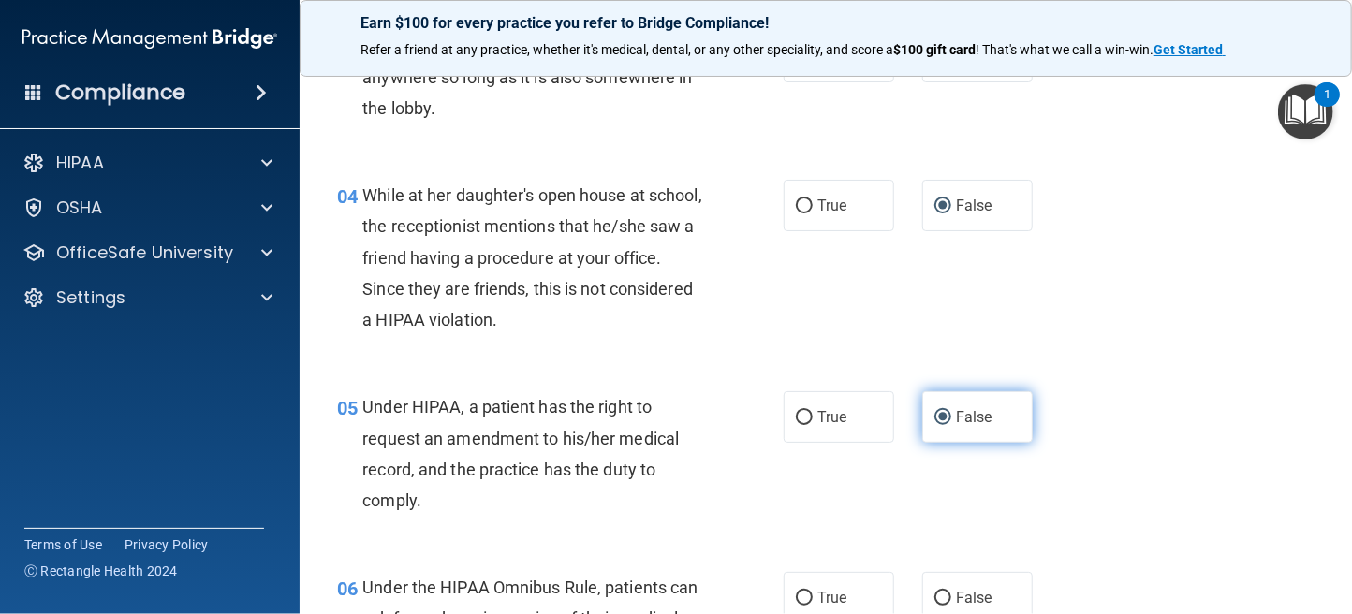
scroll to position [655, 0]
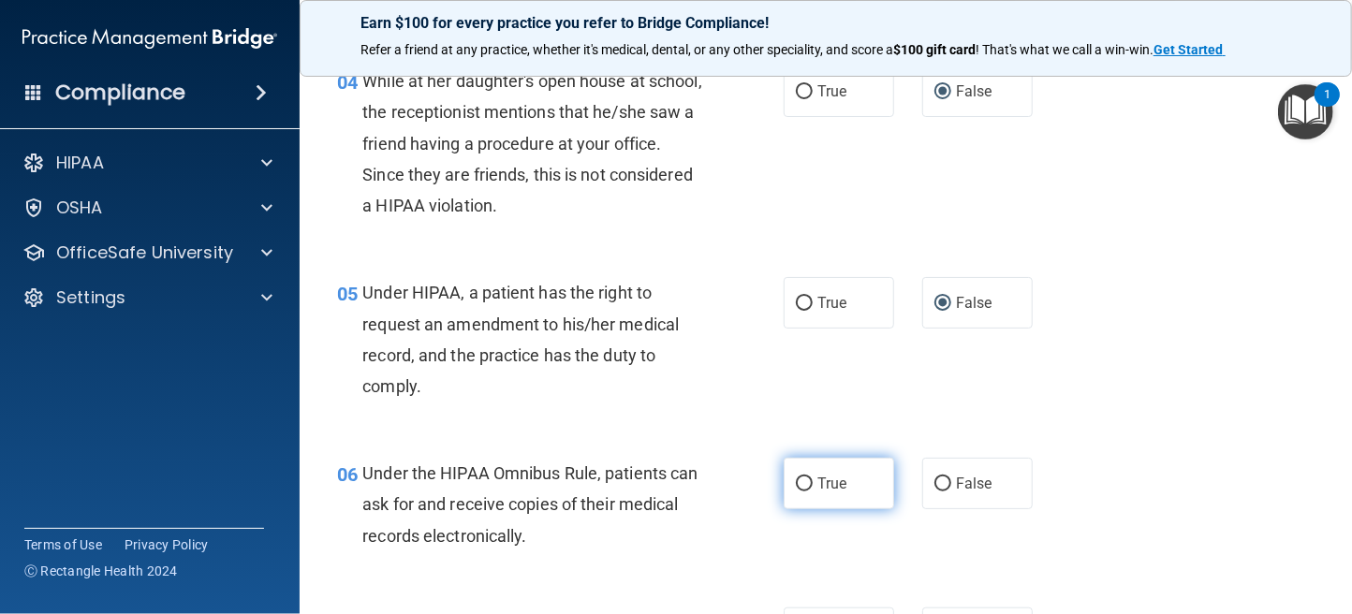
click at [796, 478] on input "True" at bounding box center [804, 484] width 17 height 14
radio input "true"
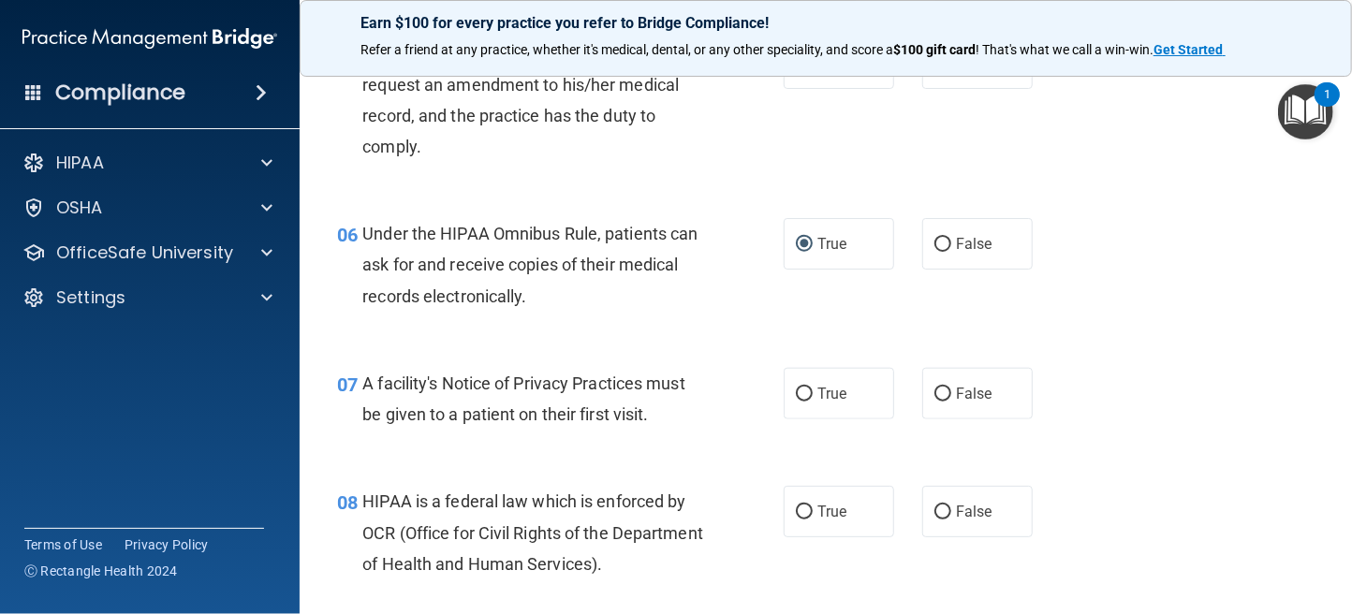
scroll to position [935, 0]
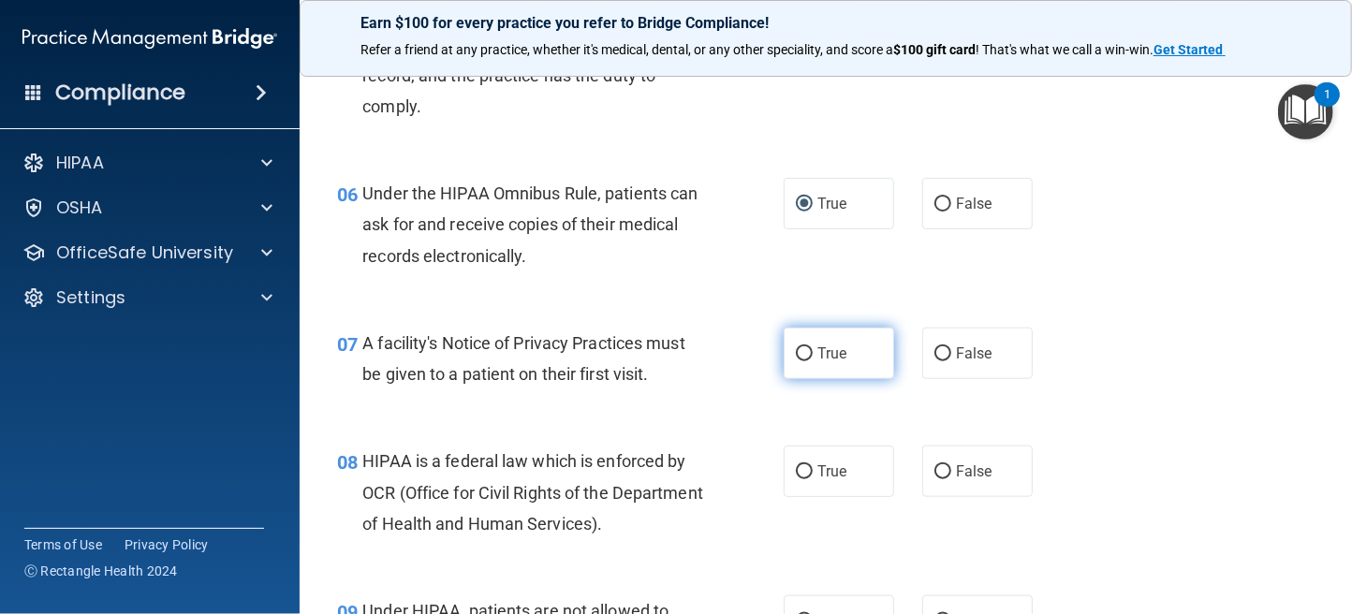
click at [796, 348] on input "True" at bounding box center [804, 354] width 17 height 14
radio input "true"
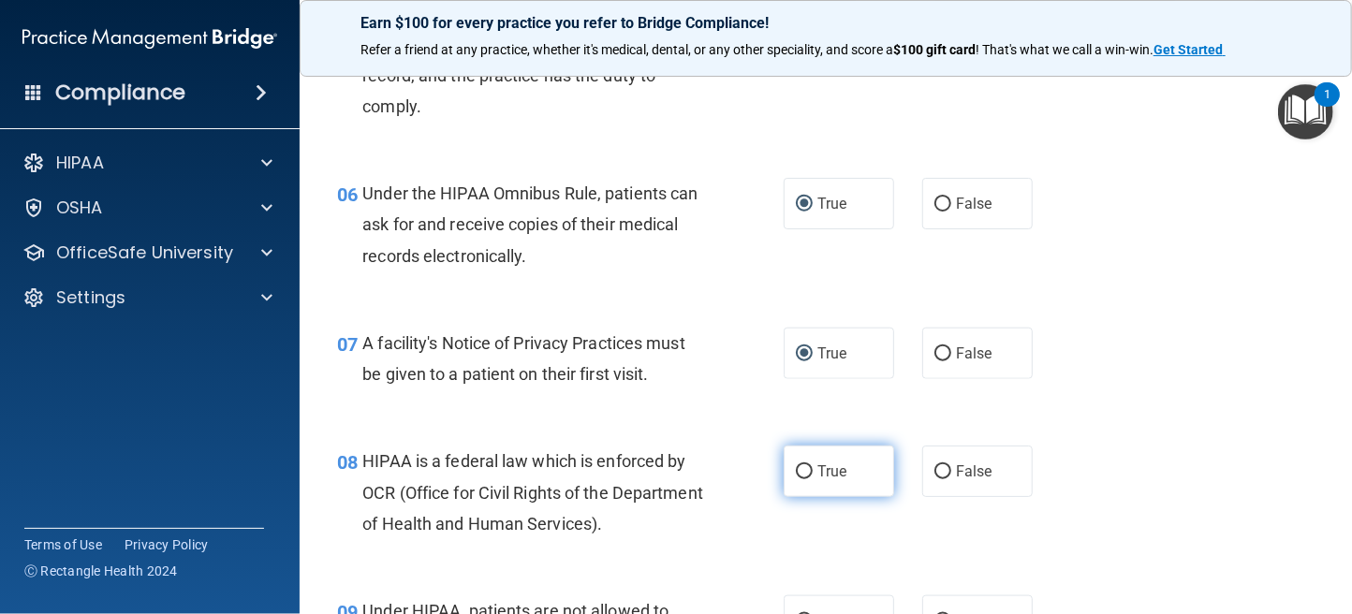
click at [796, 474] on input "True" at bounding box center [804, 472] width 17 height 14
radio input "true"
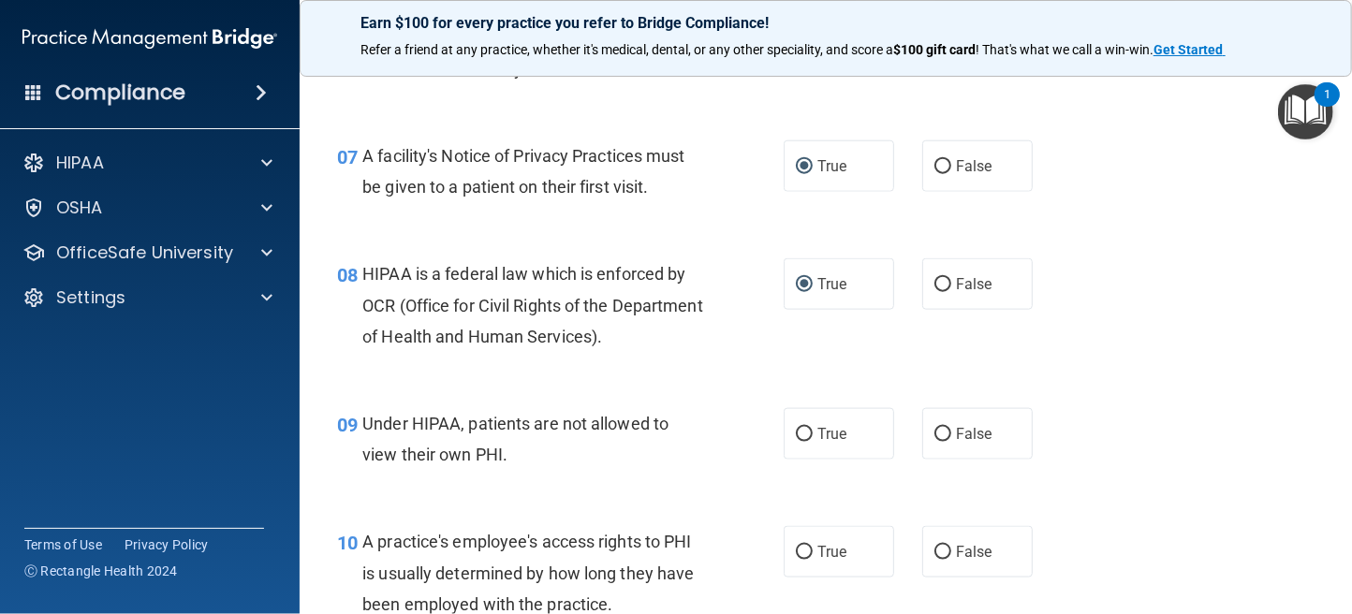
scroll to position [1123, 0]
click at [936, 439] on input "False" at bounding box center [942, 434] width 17 height 14
radio input "true"
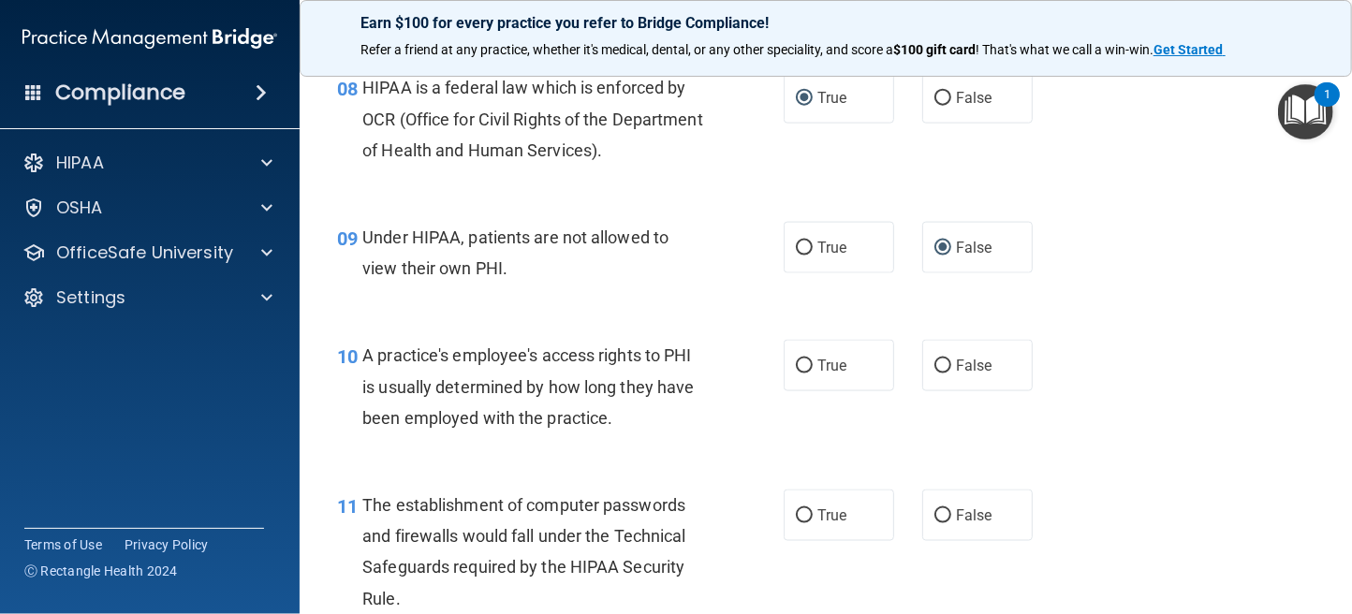
scroll to position [1311, 0]
click at [936, 379] on label "False" at bounding box center [977, 363] width 110 height 51
click at [936, 372] on input "False" at bounding box center [942, 365] width 17 height 14
radio input "true"
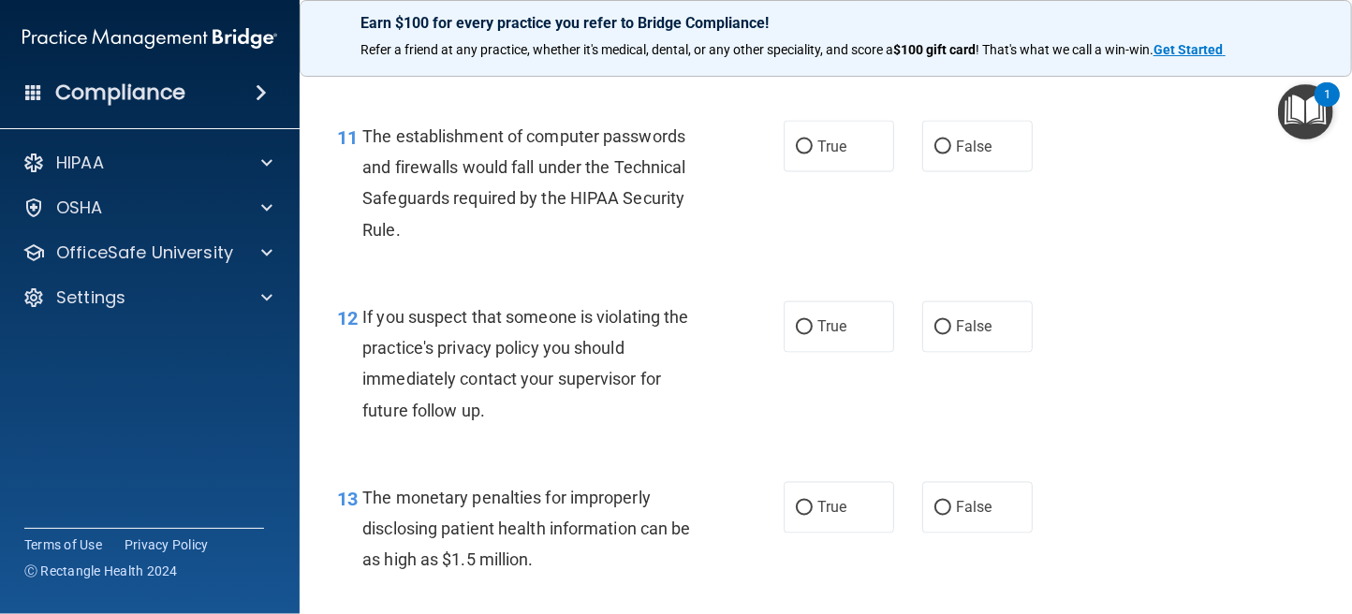
scroll to position [1685, 0]
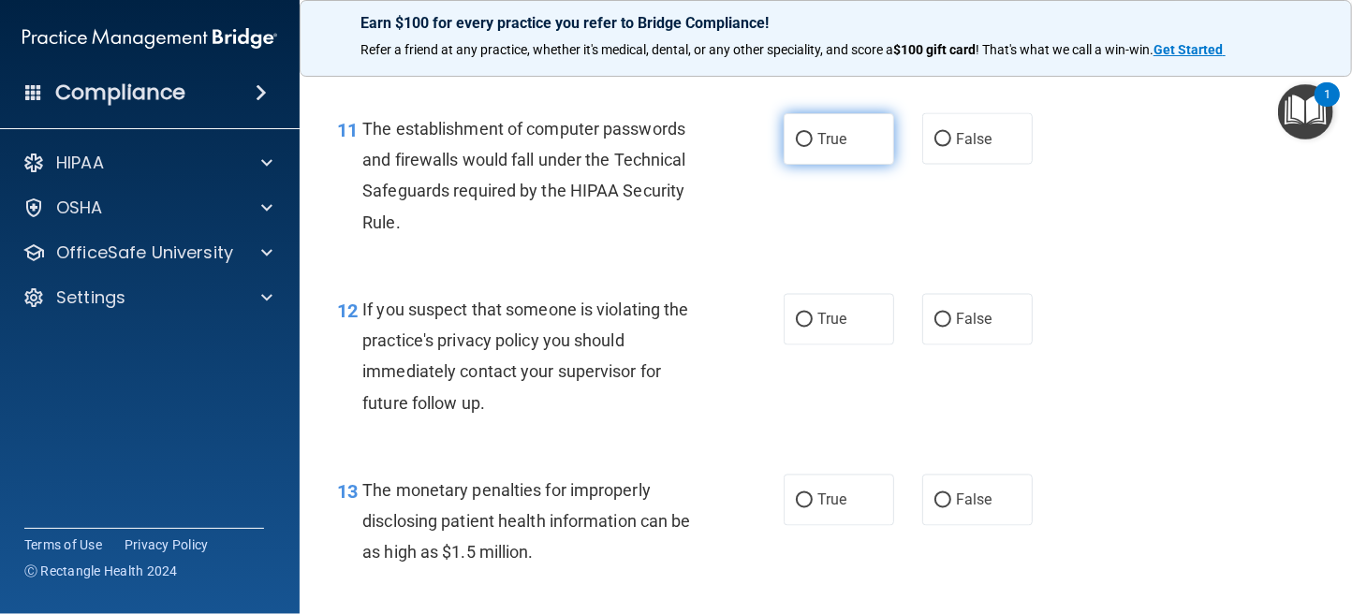
click at [789, 144] on label "True" at bounding box center [839, 138] width 110 height 51
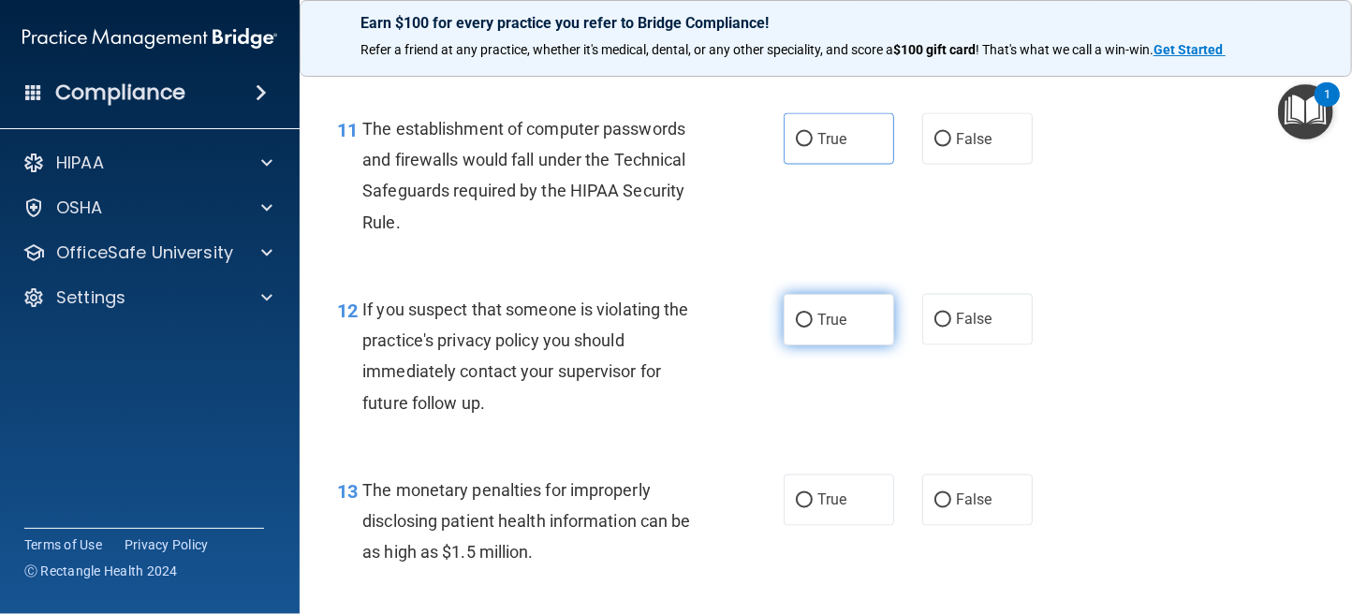
click at [784, 320] on label "True" at bounding box center [839, 319] width 110 height 51
click at [796, 320] on input "True" at bounding box center [804, 321] width 17 height 14
radio input "true"
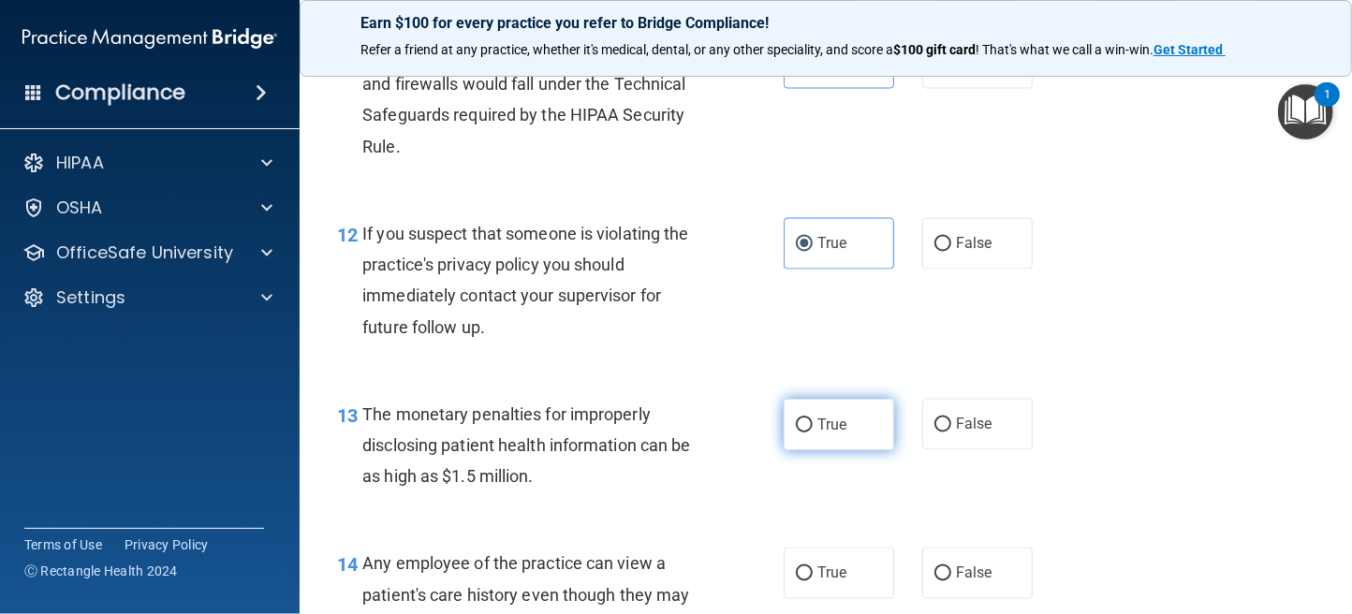
scroll to position [1871, 0]
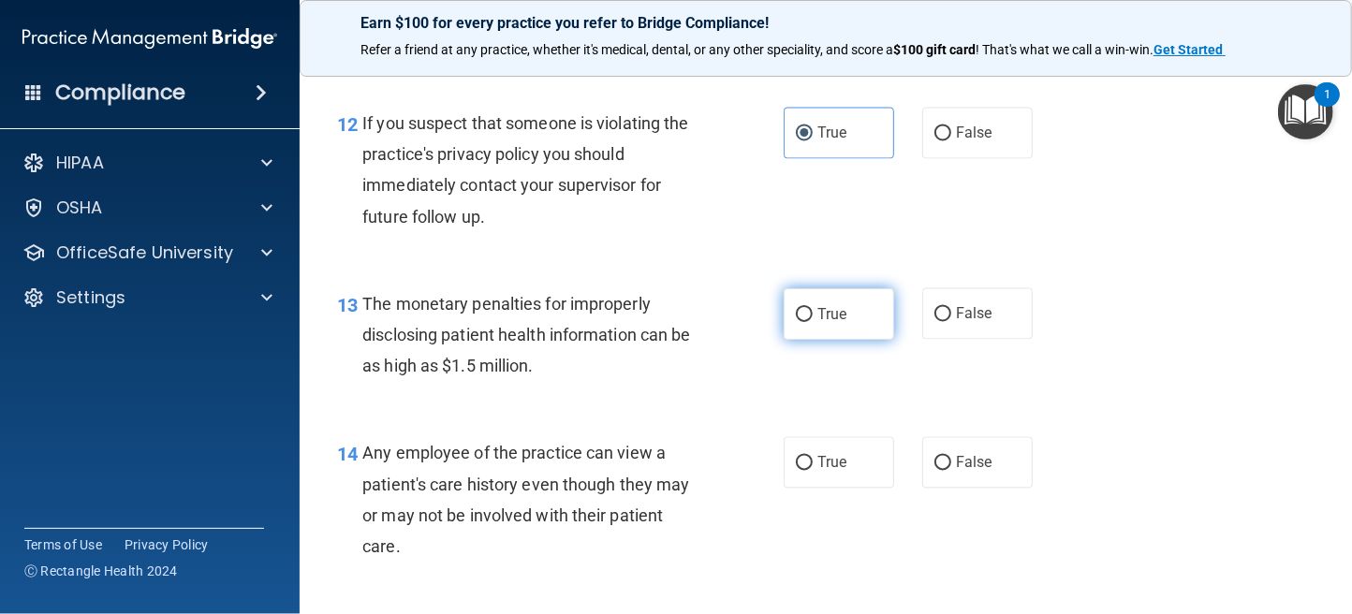
click at [794, 323] on label "True" at bounding box center [839, 313] width 110 height 51
click at [796, 322] on input "True" at bounding box center [804, 315] width 17 height 14
radio input "true"
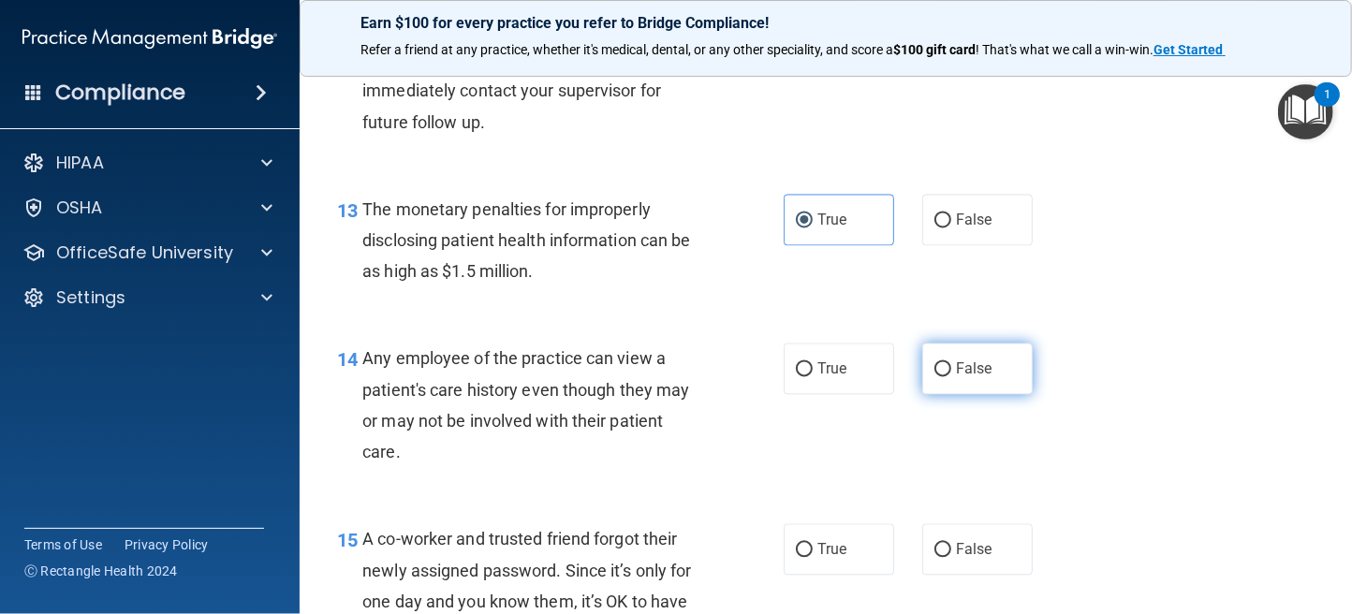
click at [934, 367] on input "False" at bounding box center [942, 369] width 17 height 14
radio input "true"
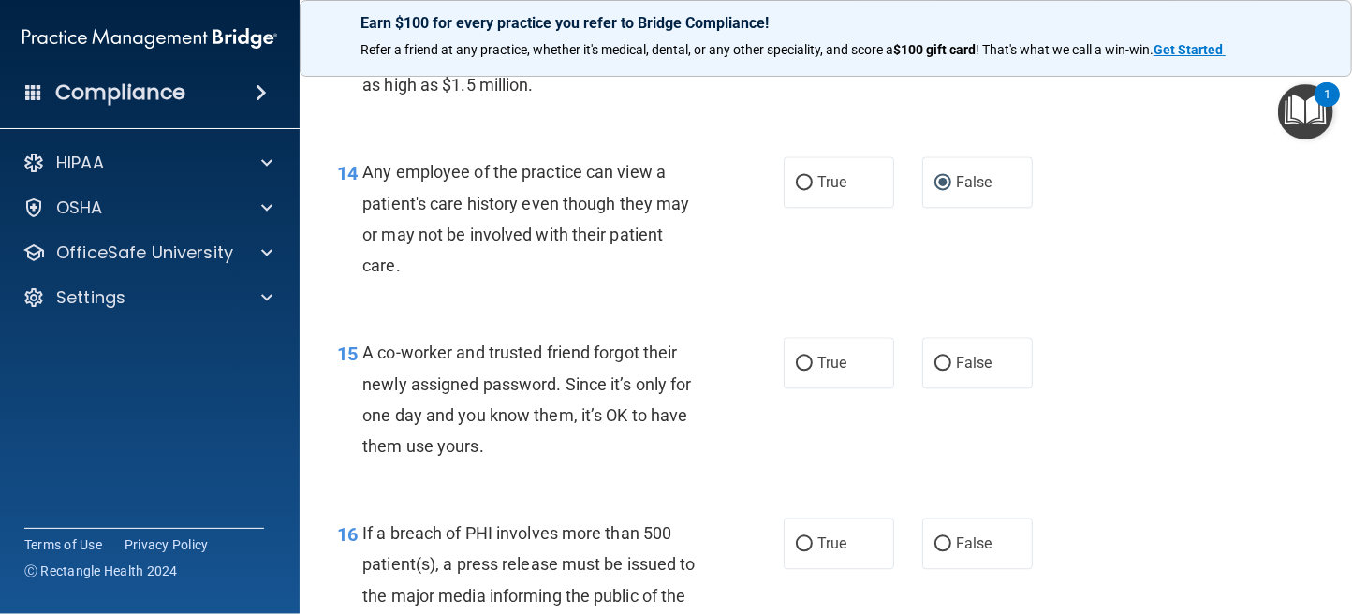
scroll to position [2153, 0]
click at [934, 363] on input "False" at bounding box center [942, 363] width 17 height 14
radio input "true"
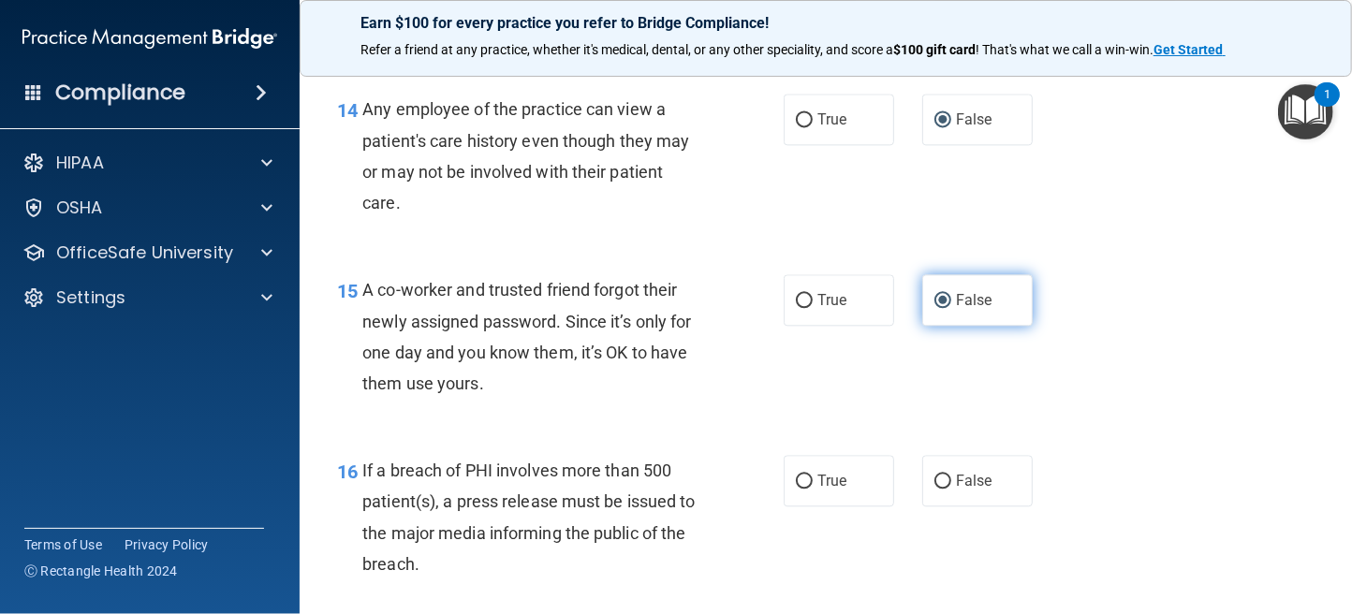
scroll to position [2247, 0]
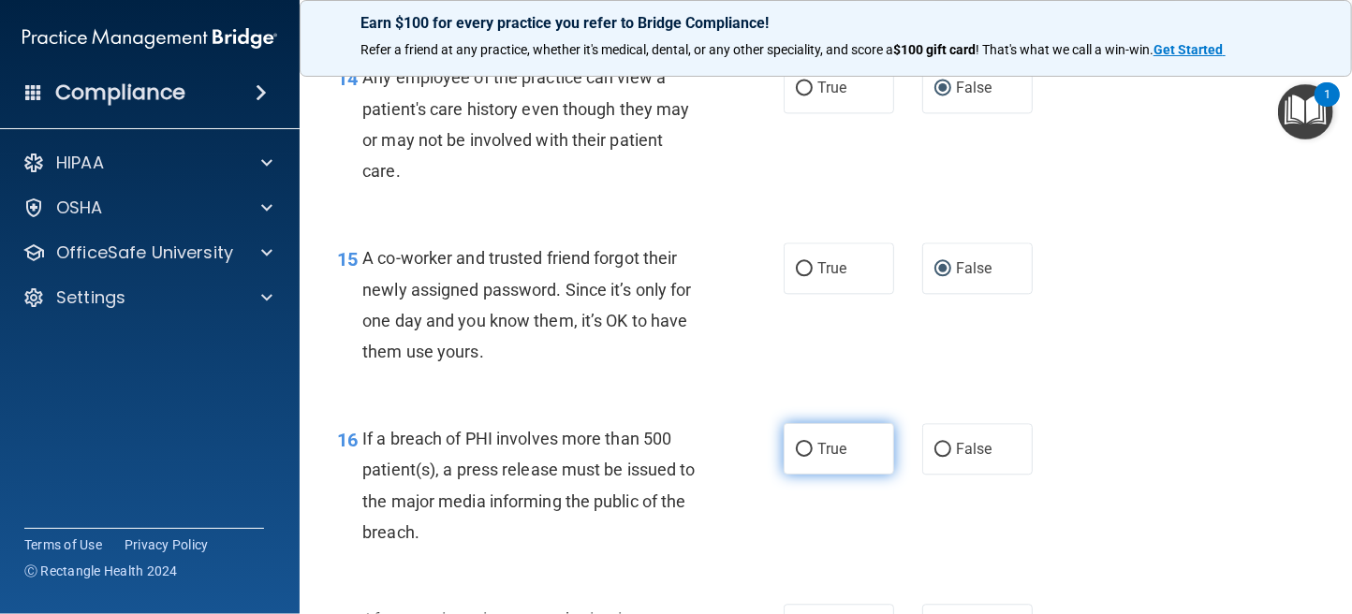
click at [806, 449] on label "True" at bounding box center [839, 448] width 110 height 51
click at [806, 449] on input "True" at bounding box center [804, 450] width 17 height 14
radio input "true"
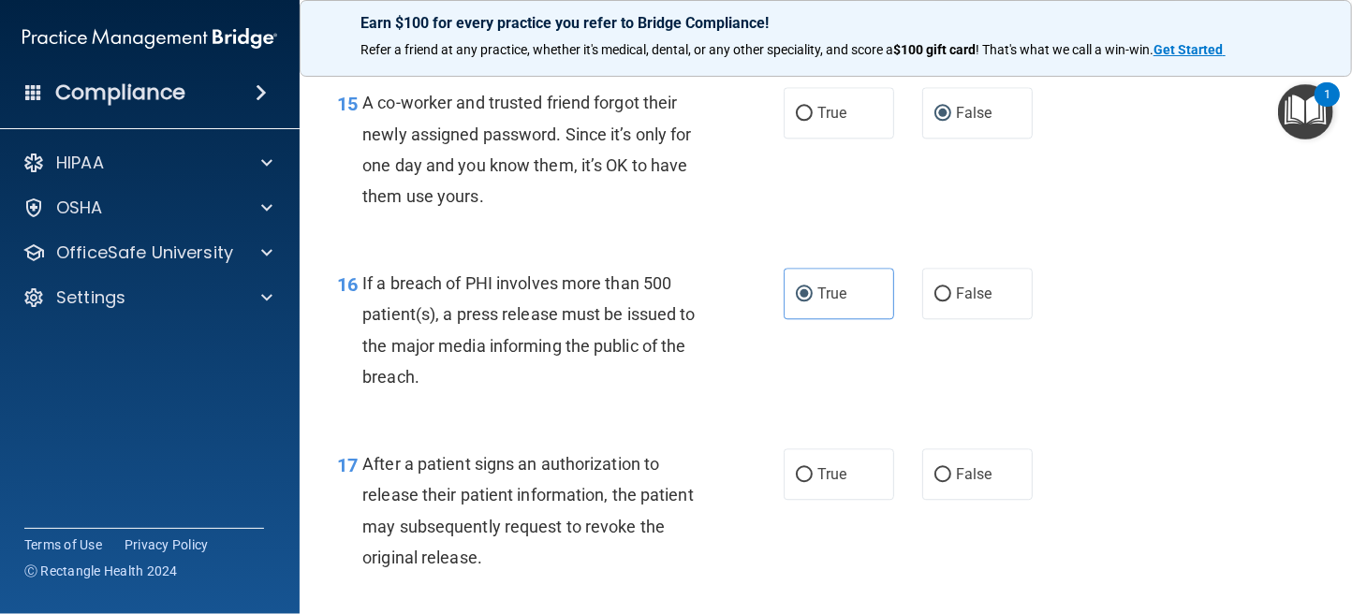
scroll to position [2434, 0]
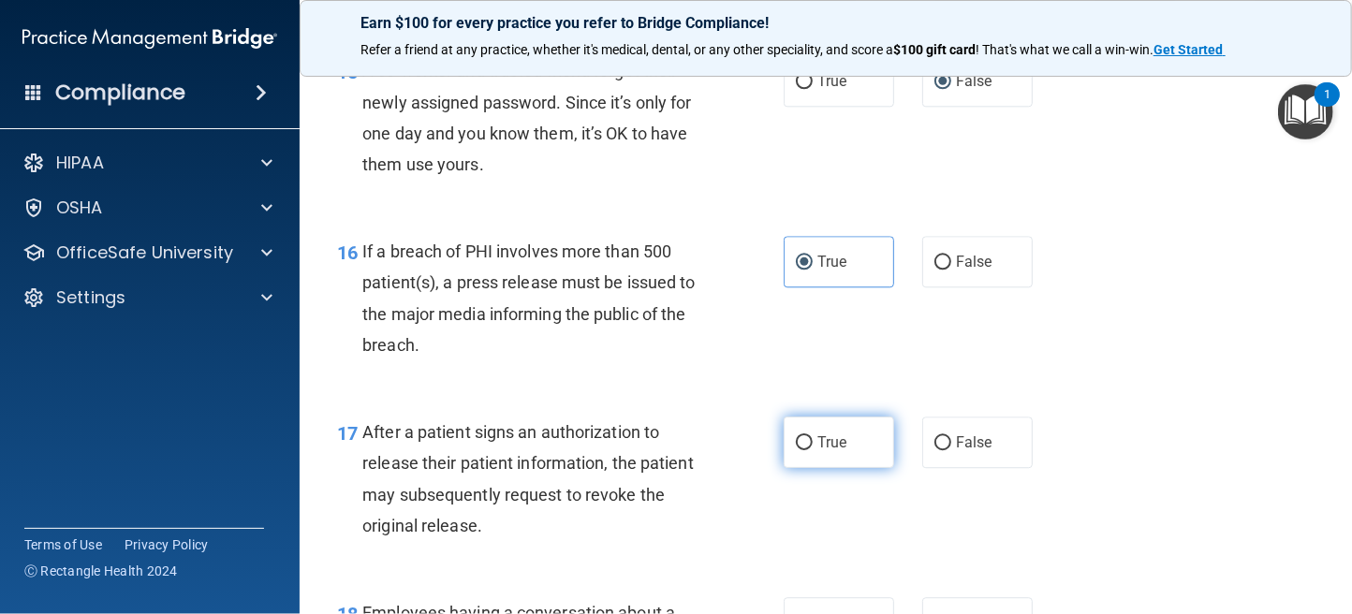
click at [796, 448] on input "True" at bounding box center [804, 443] width 17 height 14
radio input "true"
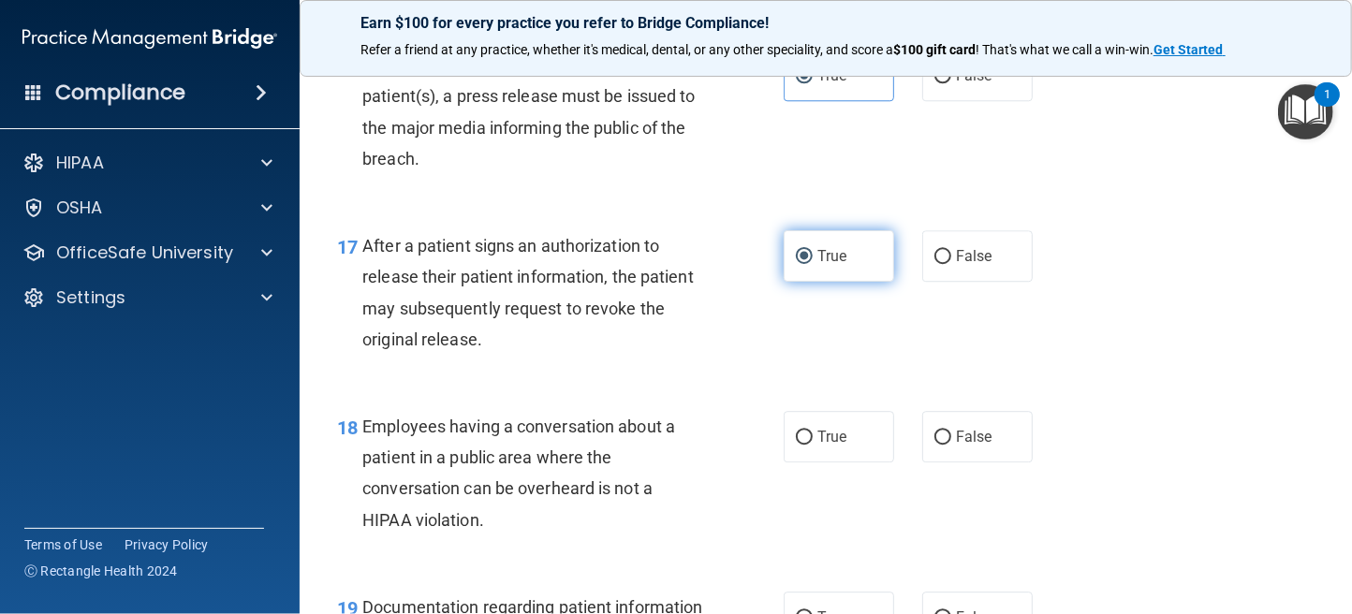
scroll to position [2621, 0]
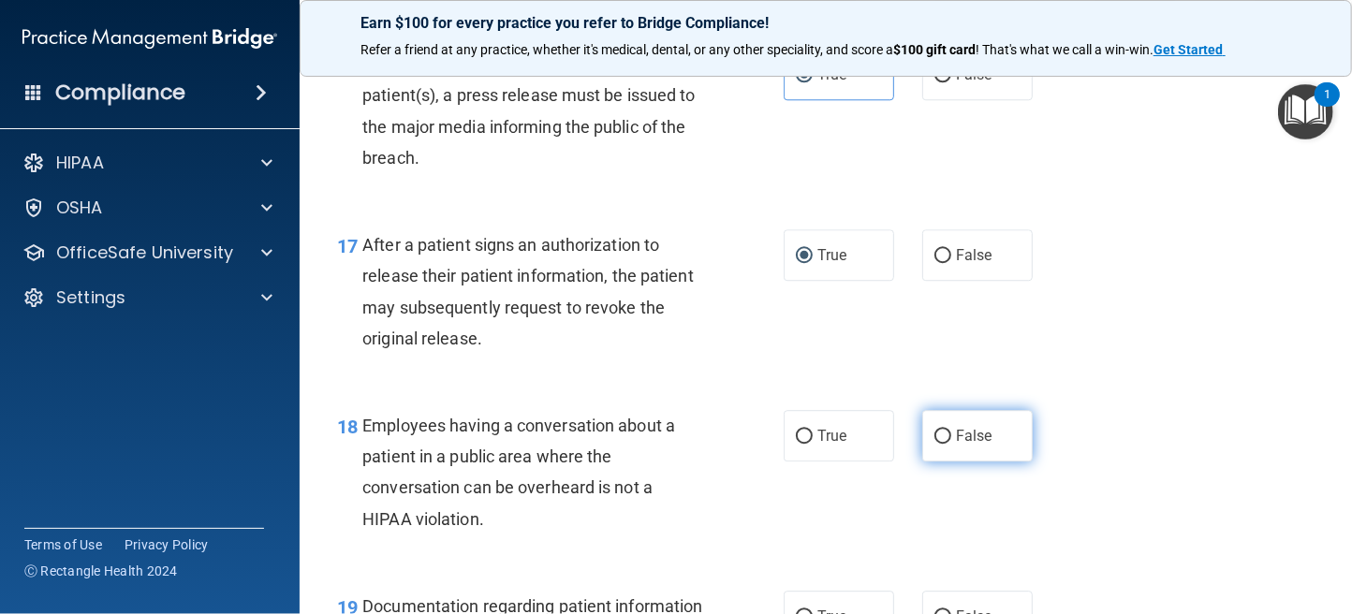
click at [934, 437] on input "False" at bounding box center [942, 437] width 17 height 14
radio input "true"
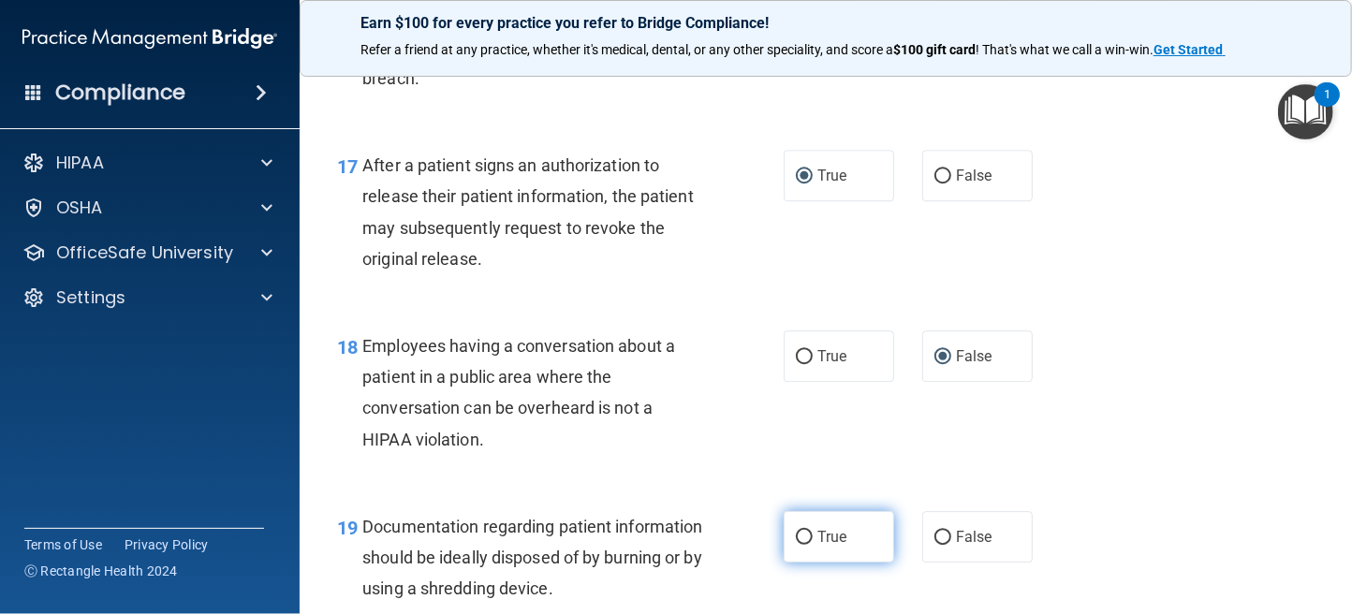
scroll to position [2809, 0]
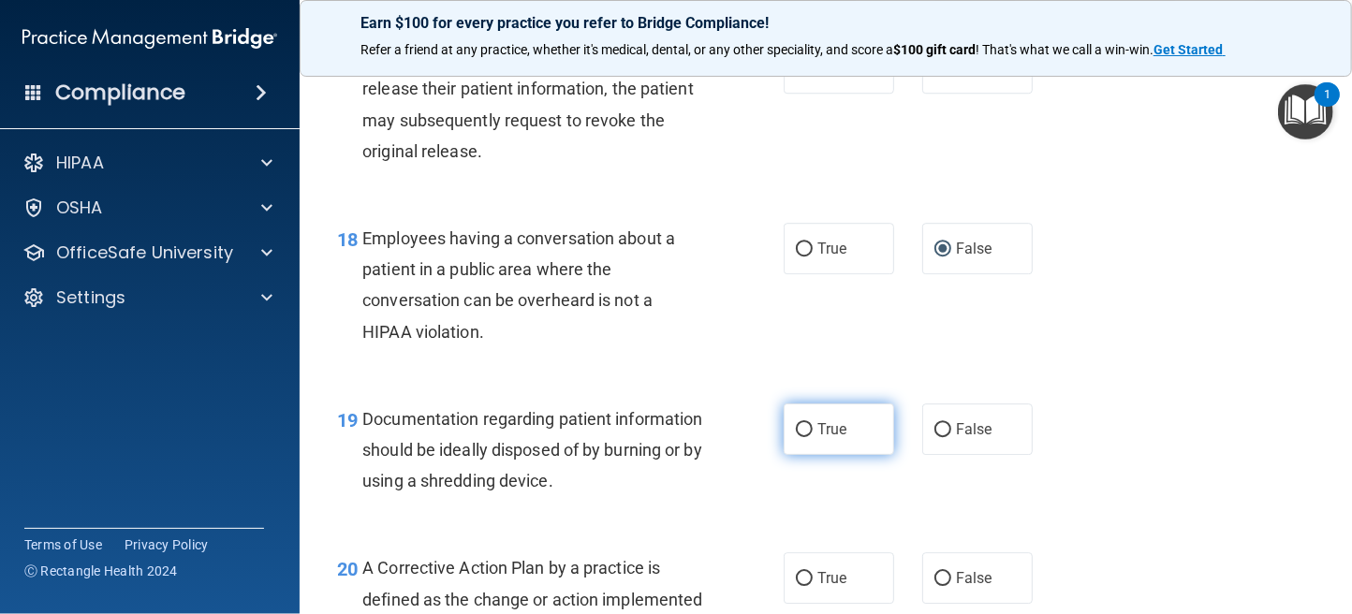
click at [800, 434] on input "True" at bounding box center [804, 430] width 17 height 14
radio input "true"
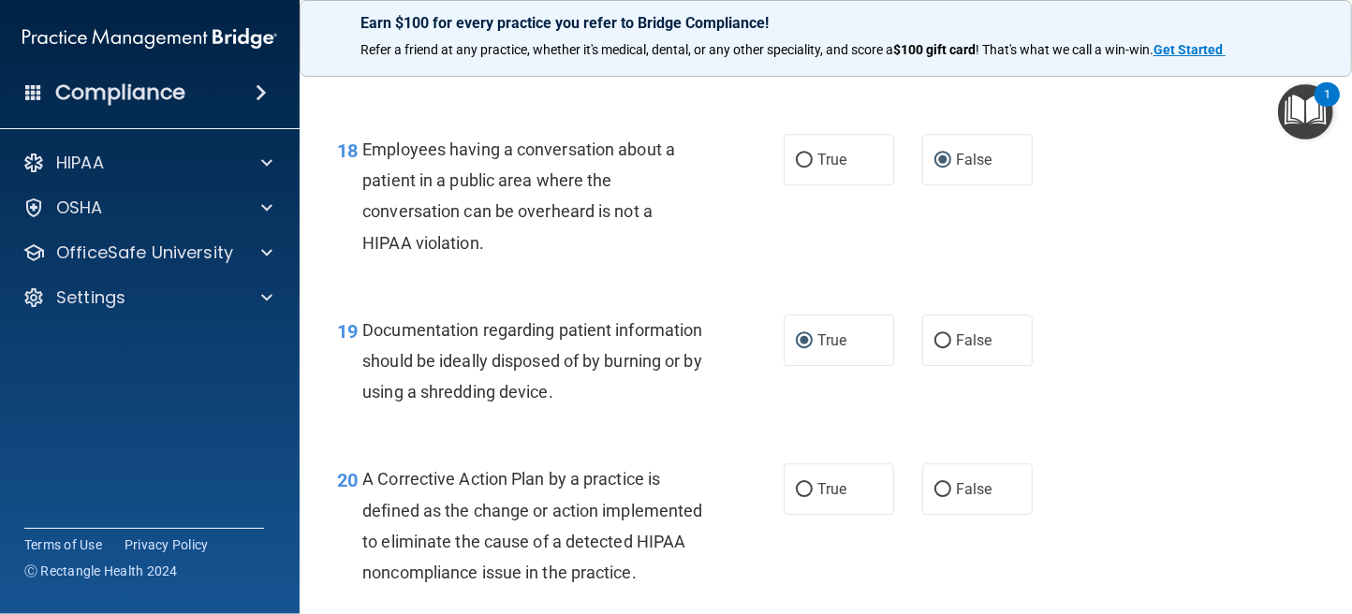
scroll to position [2996, 0]
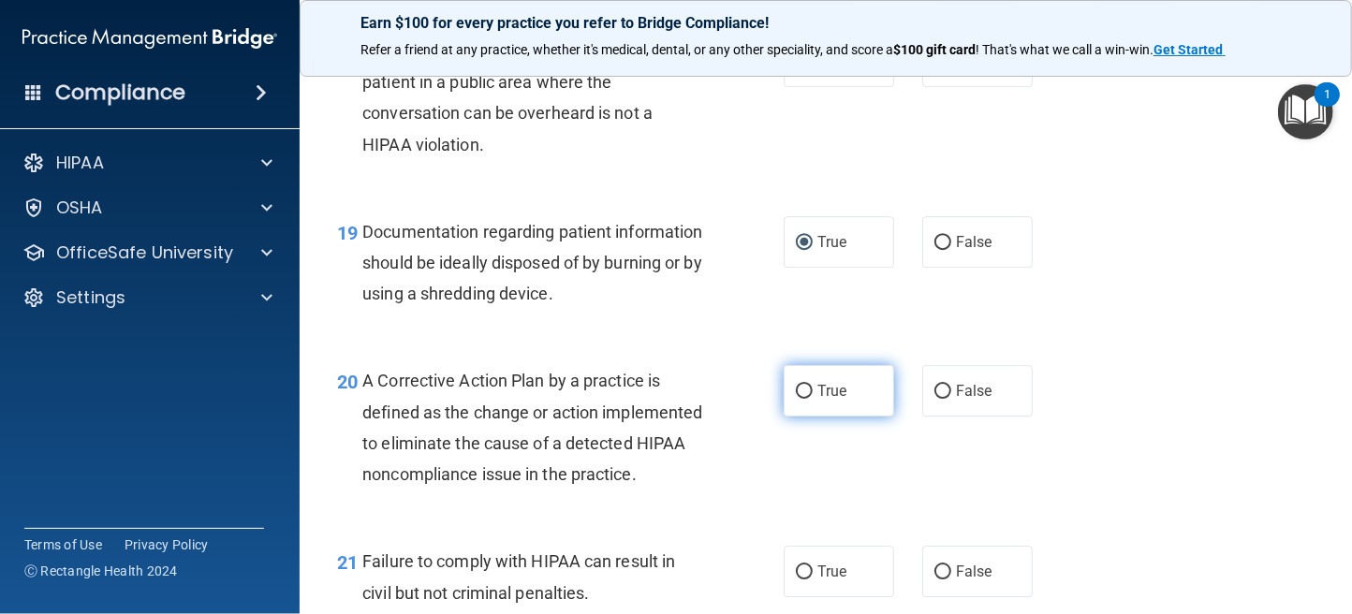
click at [796, 390] on input "True" at bounding box center [804, 392] width 17 height 14
radio input "true"
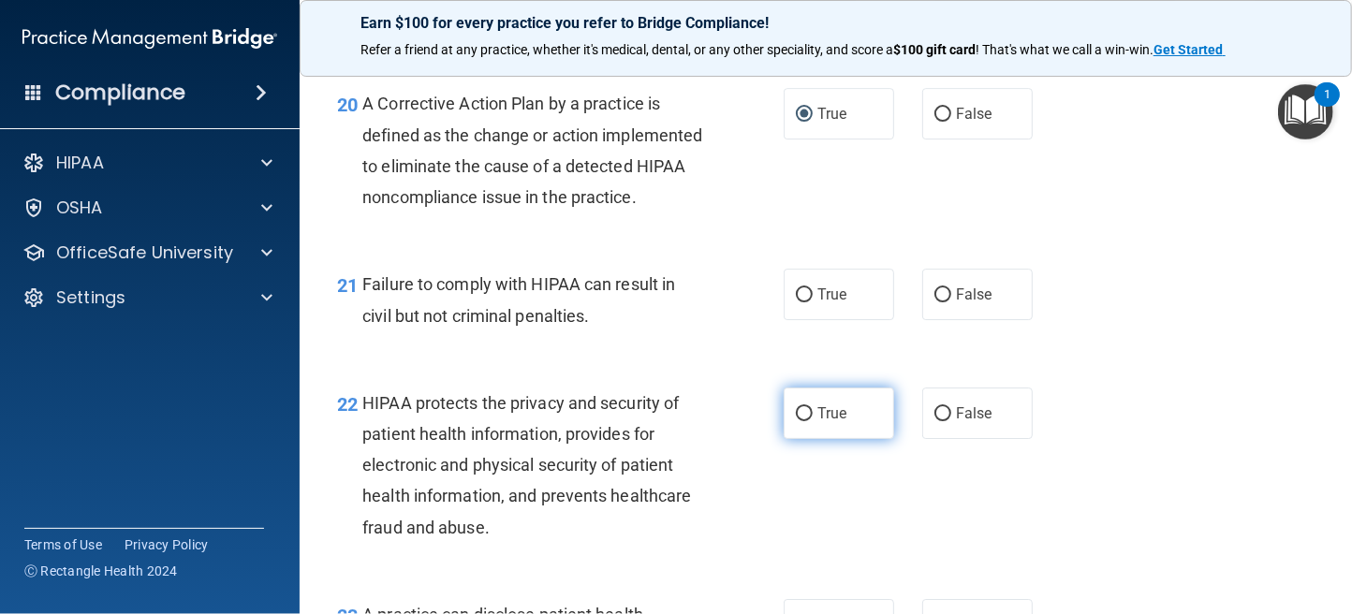
scroll to position [3277, 0]
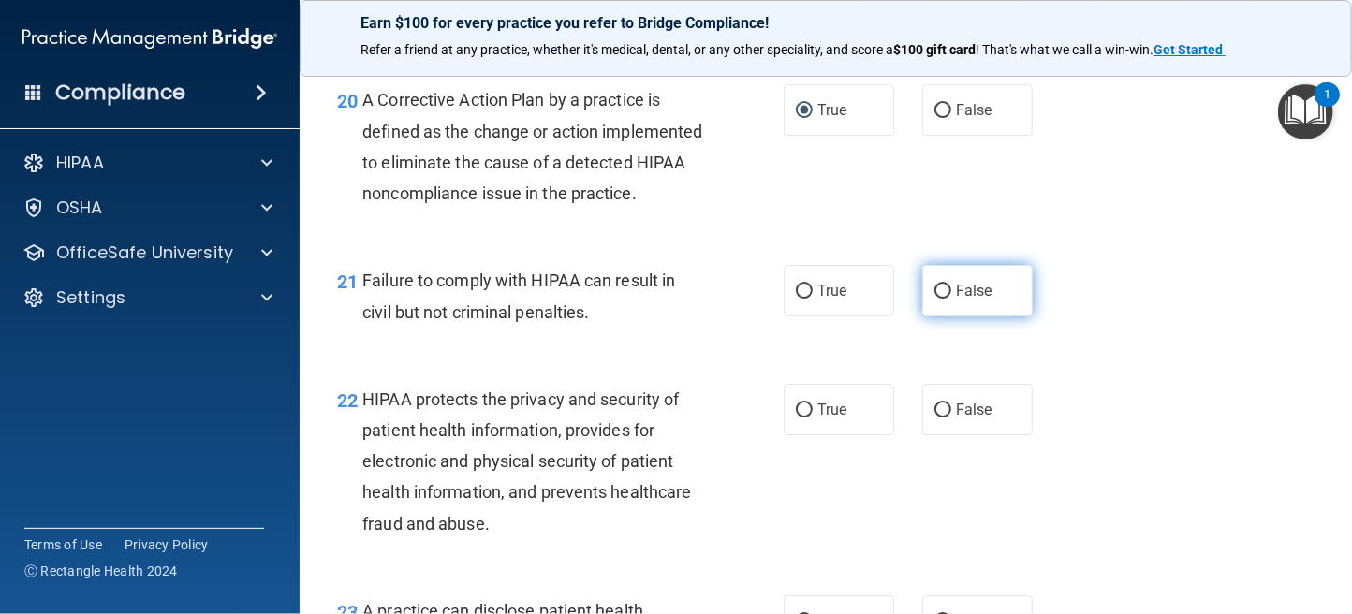
click at [937, 299] on input "False" at bounding box center [942, 292] width 17 height 14
radio input "true"
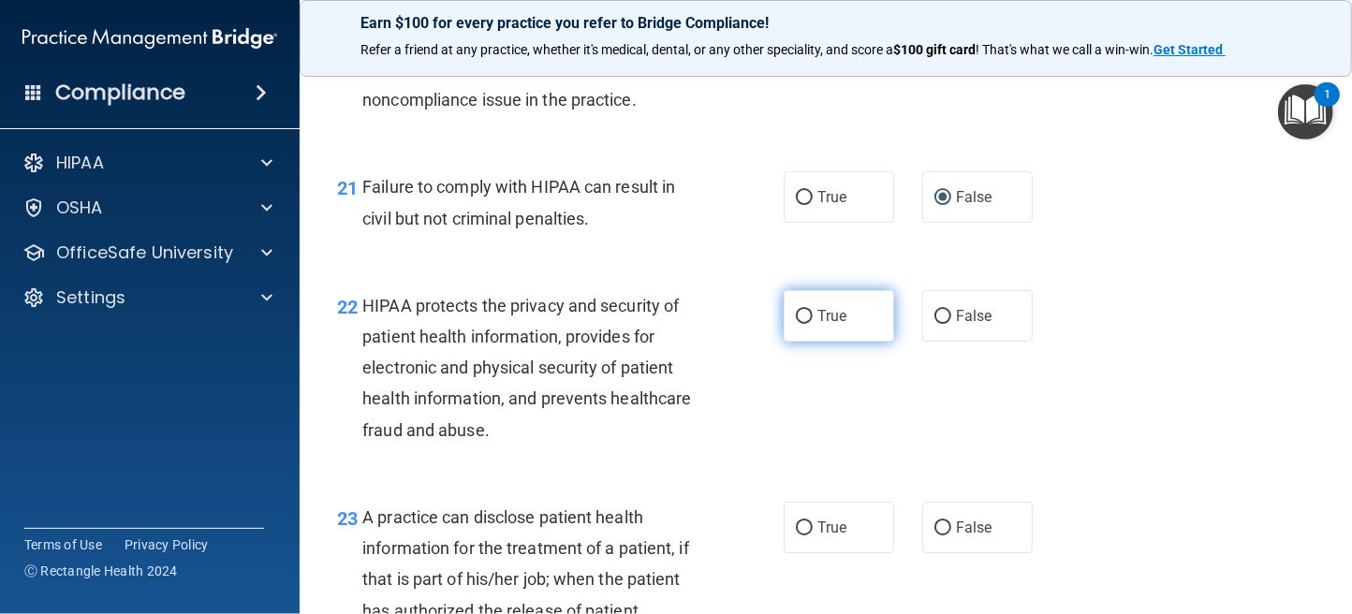
click at [796, 324] on input "True" at bounding box center [804, 317] width 17 height 14
radio input "true"
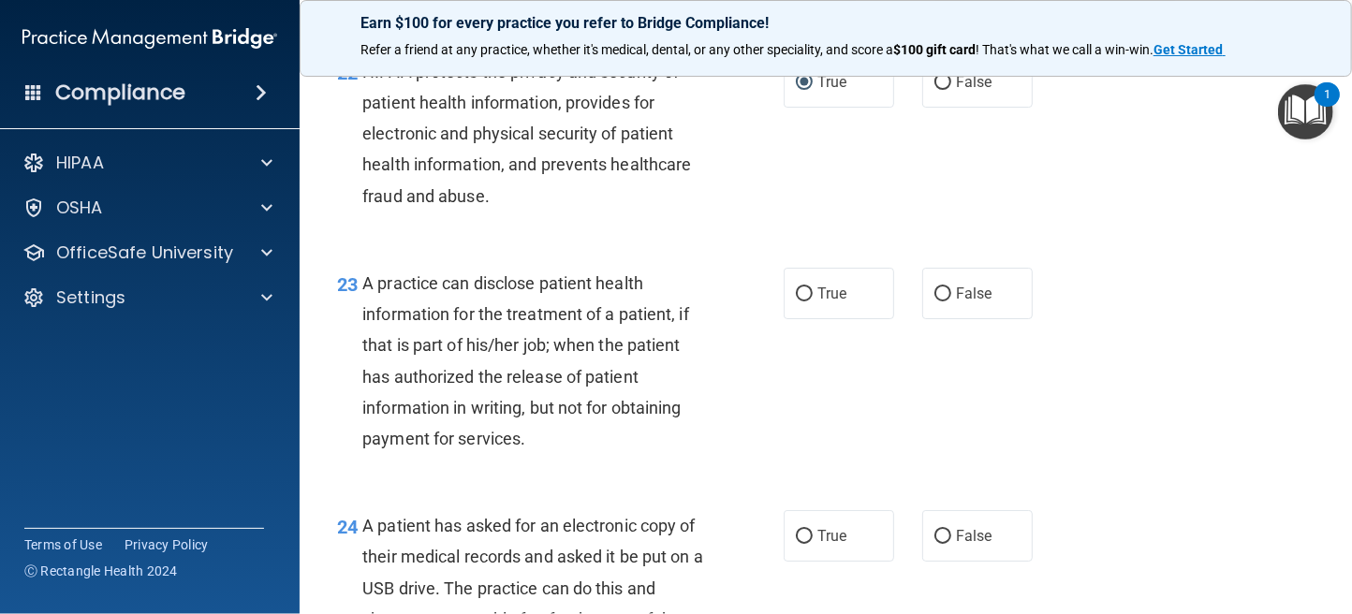
scroll to position [3650, 0]
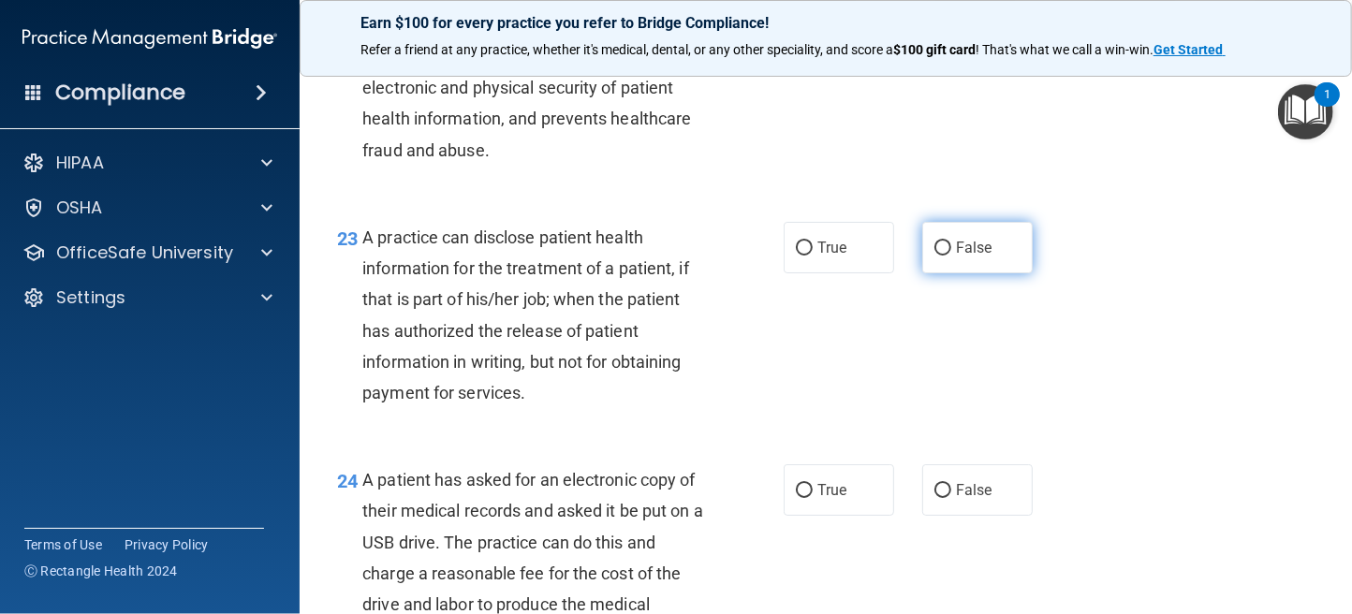
click at [944, 273] on label "False" at bounding box center [977, 247] width 110 height 51
click at [944, 256] on input "False" at bounding box center [942, 249] width 17 height 14
radio input "true"
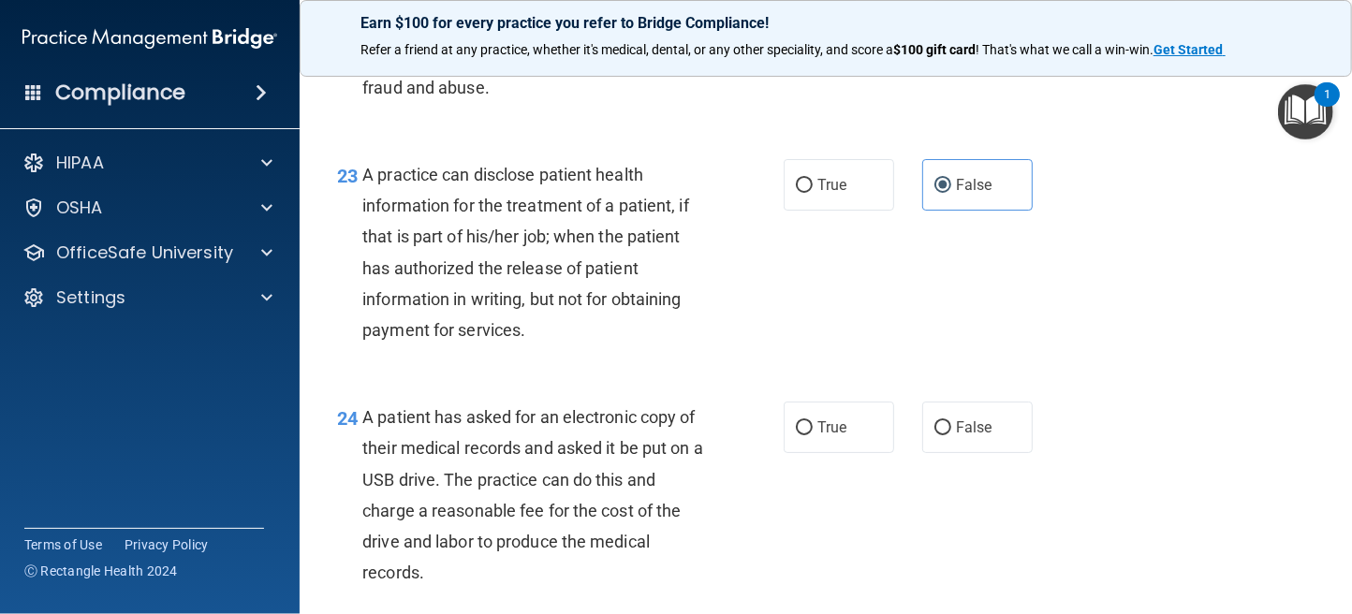
scroll to position [3744, 0]
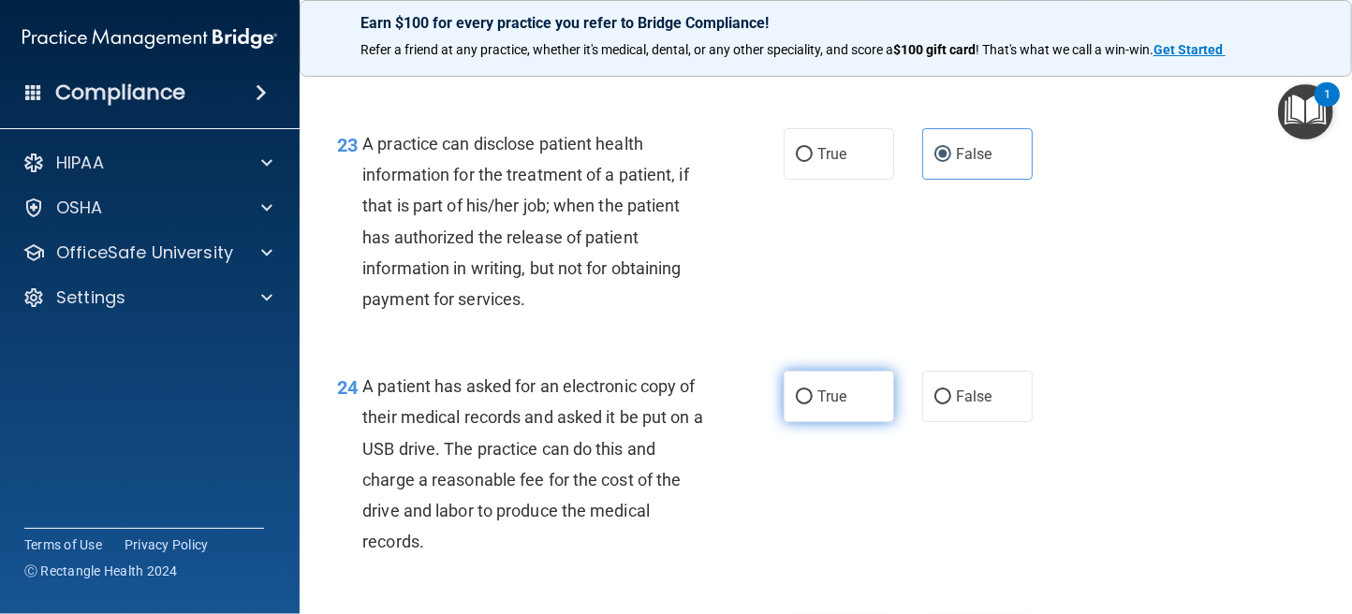
click at [802, 404] on input "True" at bounding box center [804, 397] width 17 height 14
radio input "true"
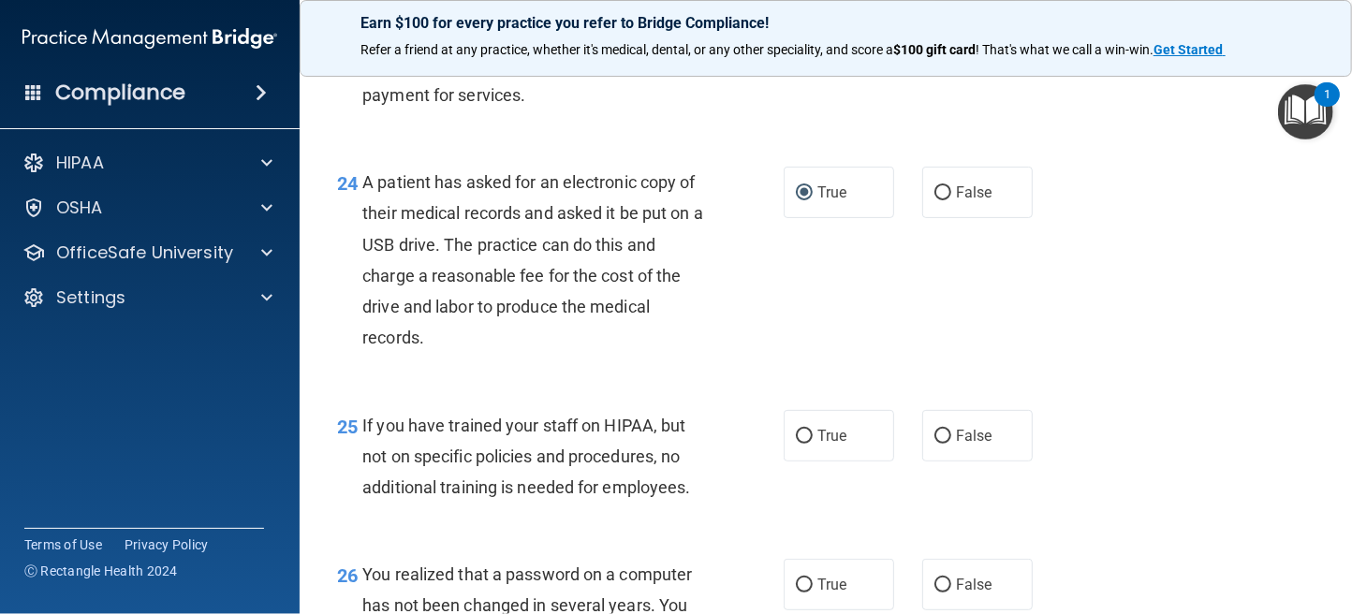
scroll to position [4026, 0]
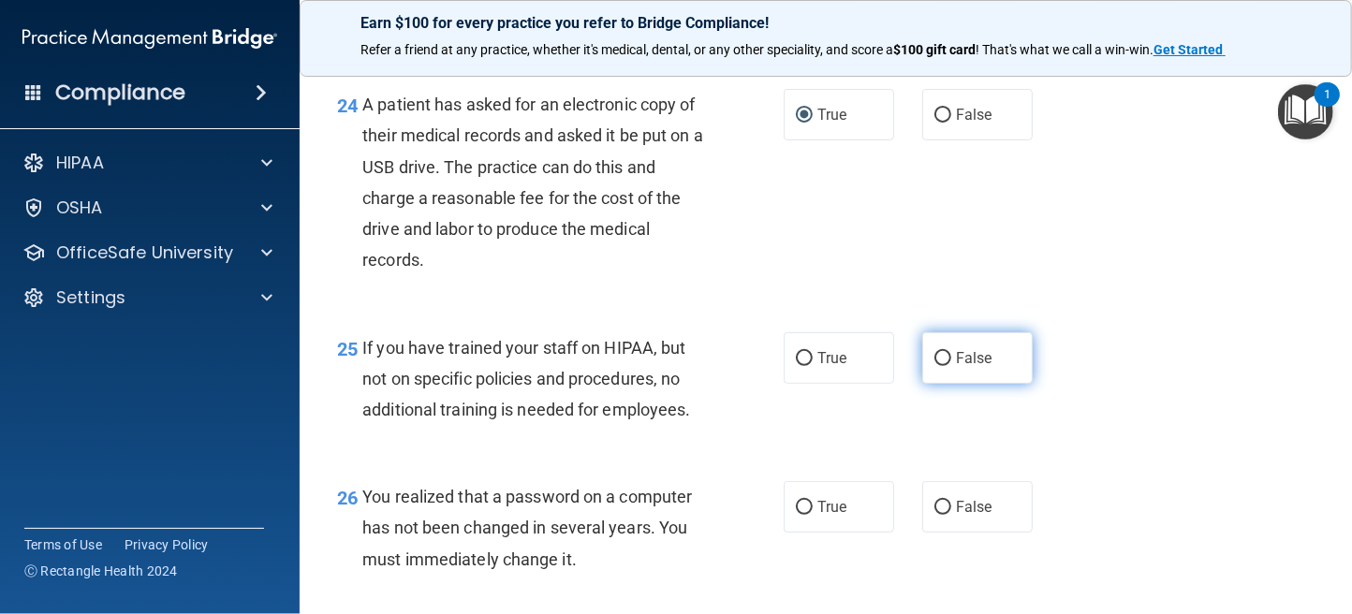
click at [934, 366] on input "False" at bounding box center [942, 359] width 17 height 14
radio input "true"
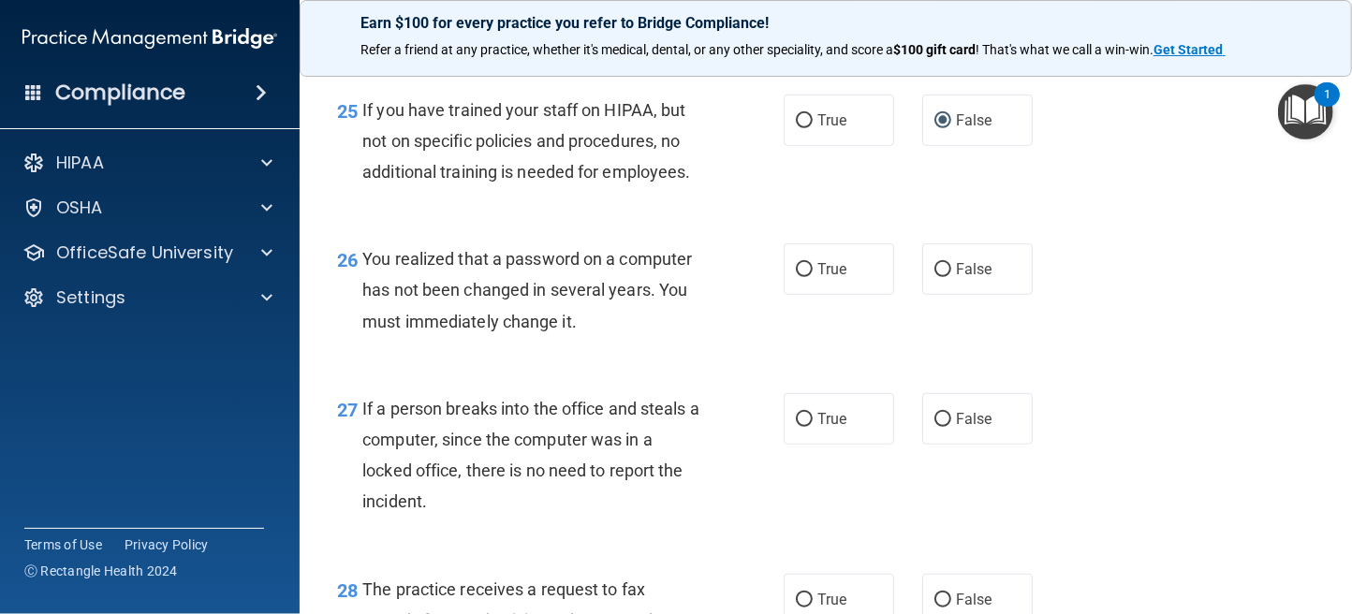
scroll to position [4306, 0]
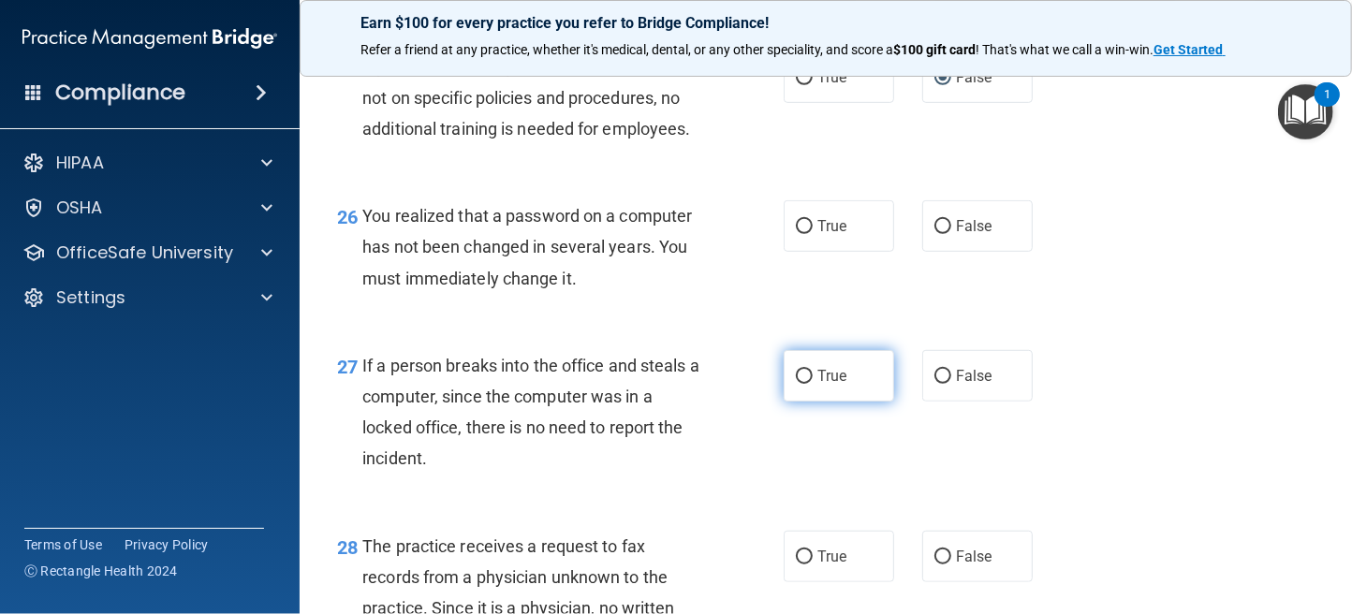
click at [803, 384] on input "True" at bounding box center [804, 377] width 17 height 14
radio input "true"
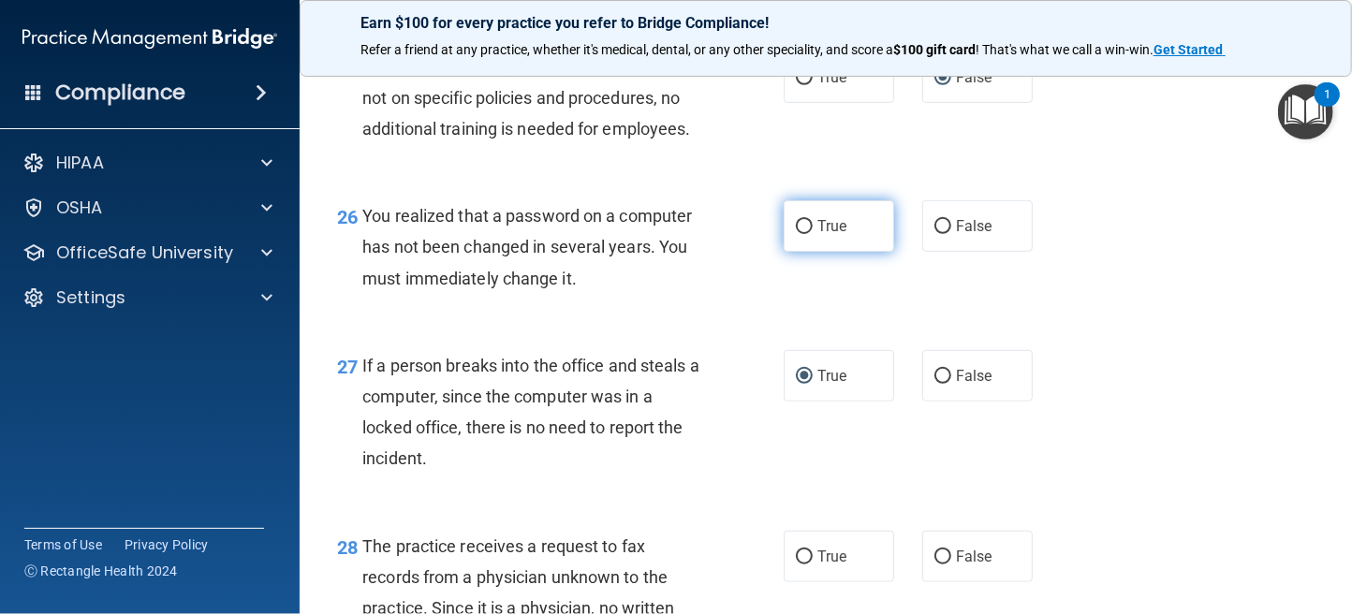
click at [799, 234] on input "True" at bounding box center [804, 227] width 17 height 14
radio input "true"
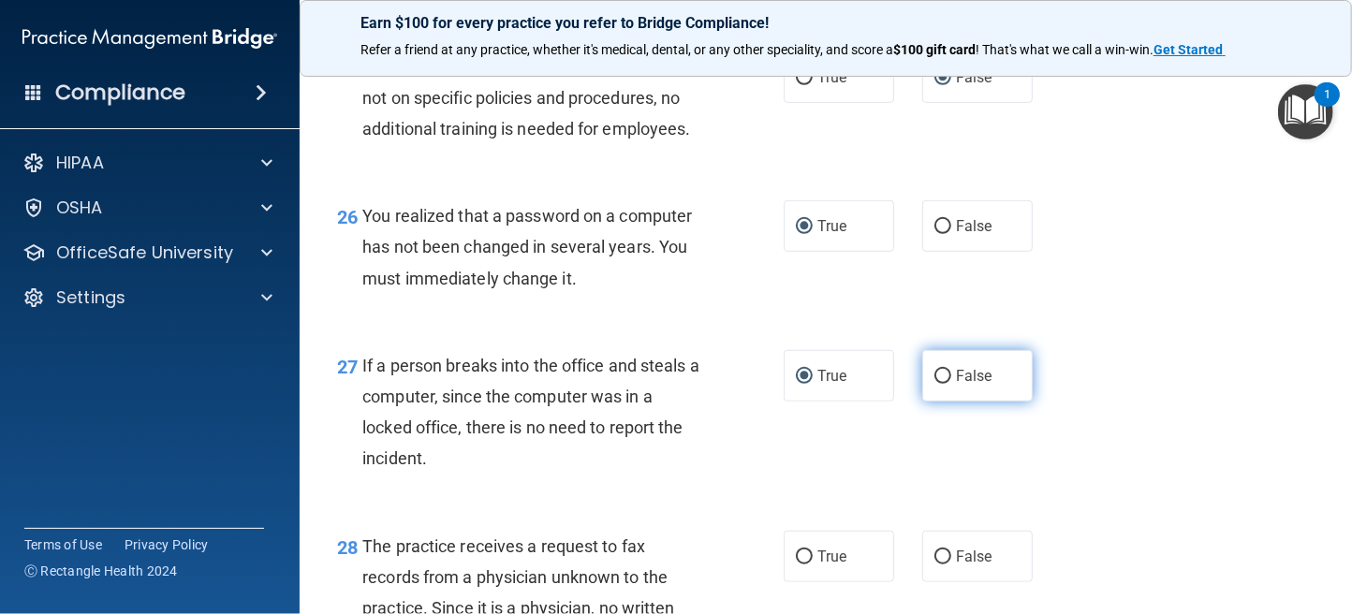
click at [934, 384] on input "False" at bounding box center [942, 377] width 17 height 14
radio input "true"
radio input "false"
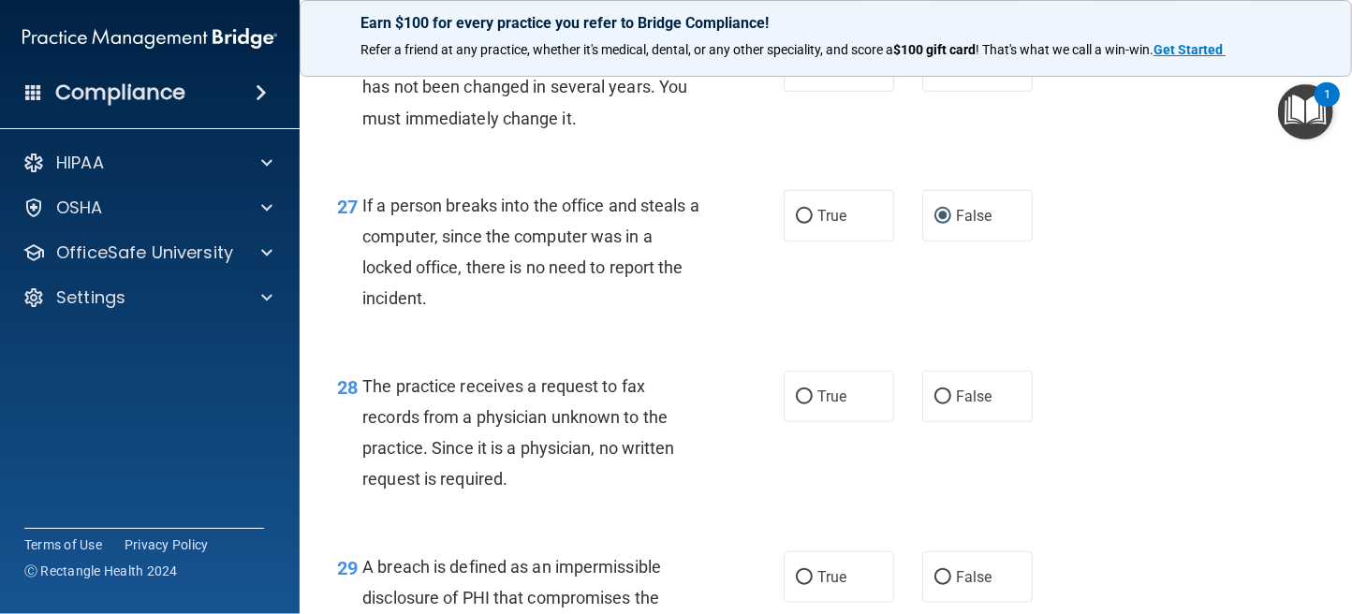
scroll to position [4587, 0]
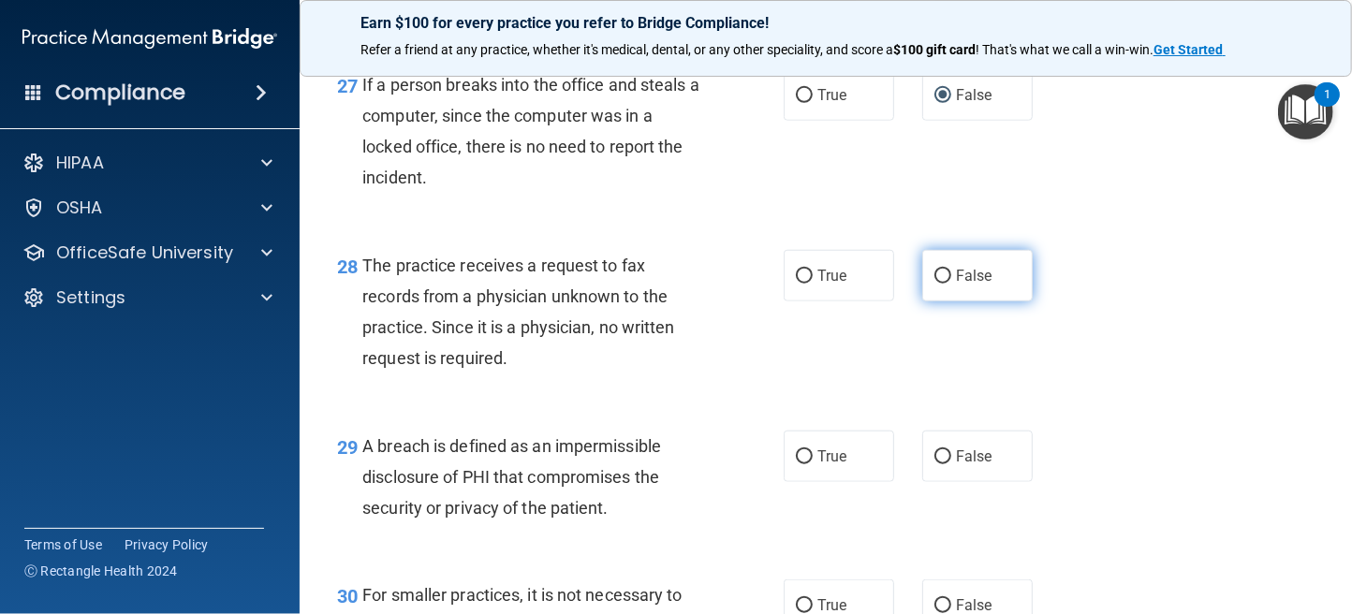
click at [935, 284] on input "False" at bounding box center [942, 277] width 17 height 14
radio input "true"
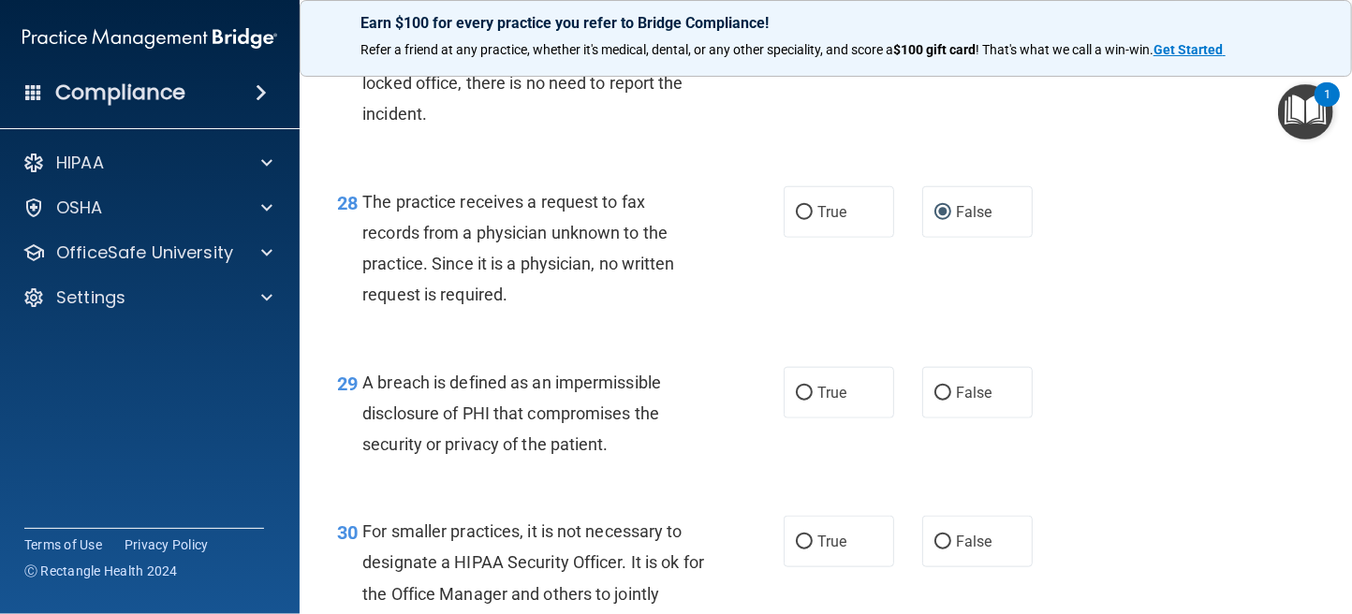
scroll to position [4775, 0]
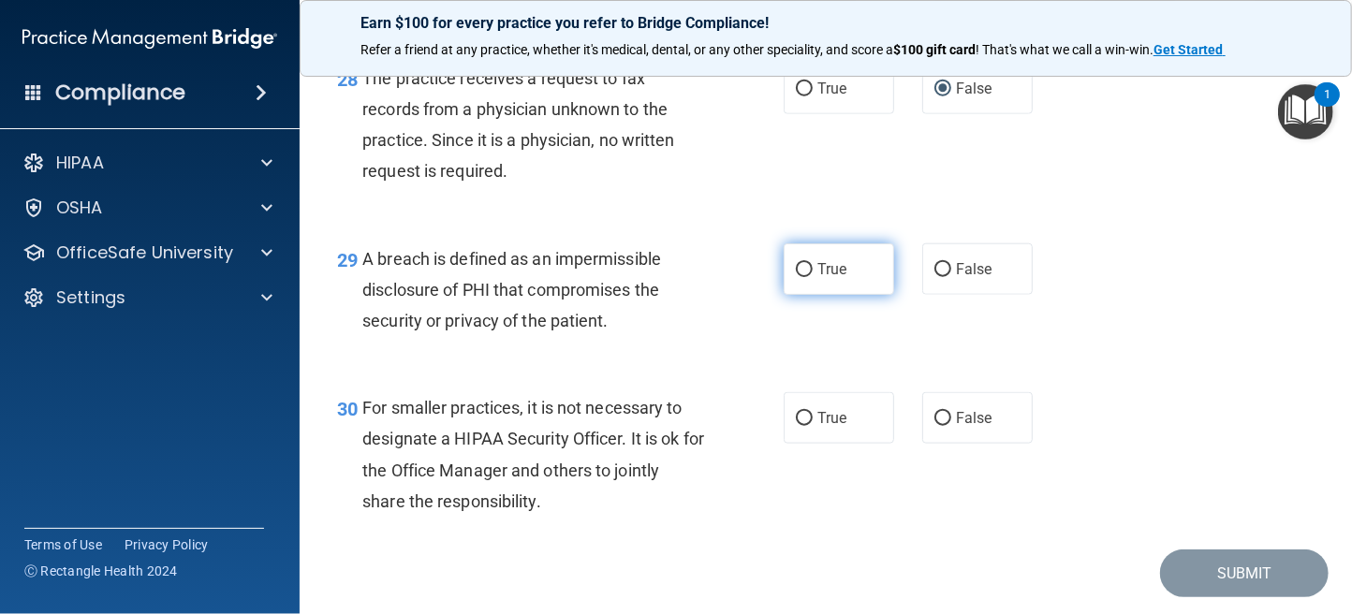
click at [796, 277] on input "True" at bounding box center [804, 270] width 17 height 14
radio input "true"
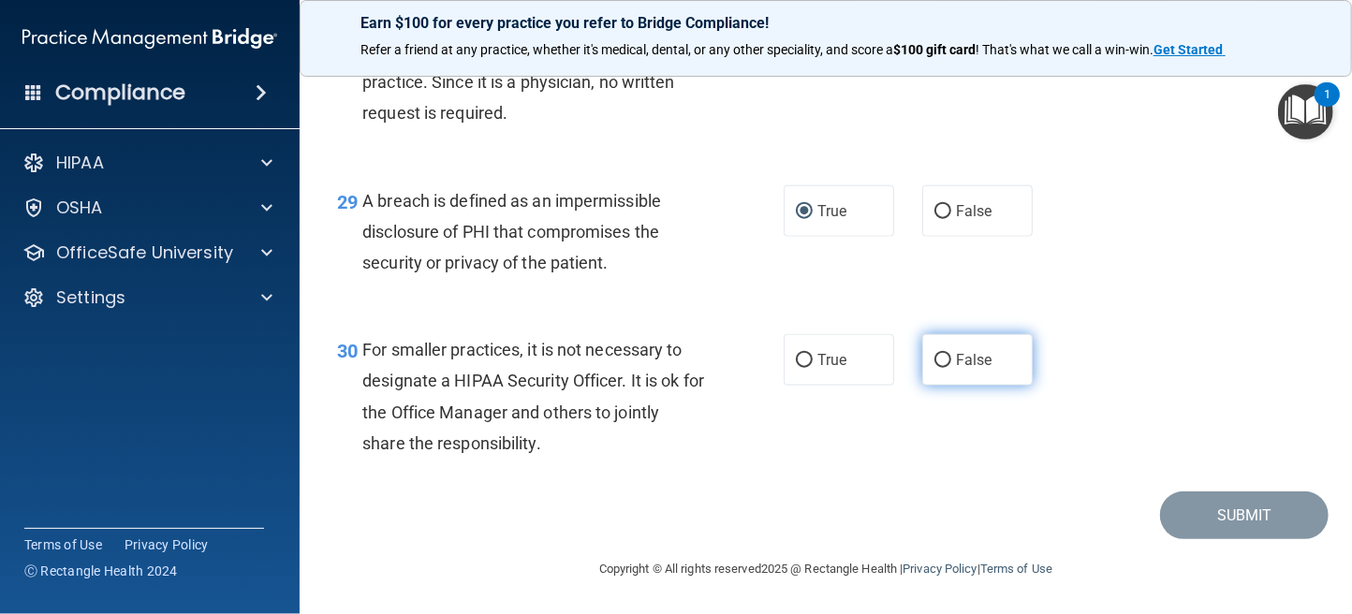
click at [934, 362] on input "False" at bounding box center [942, 361] width 17 height 14
radio input "true"
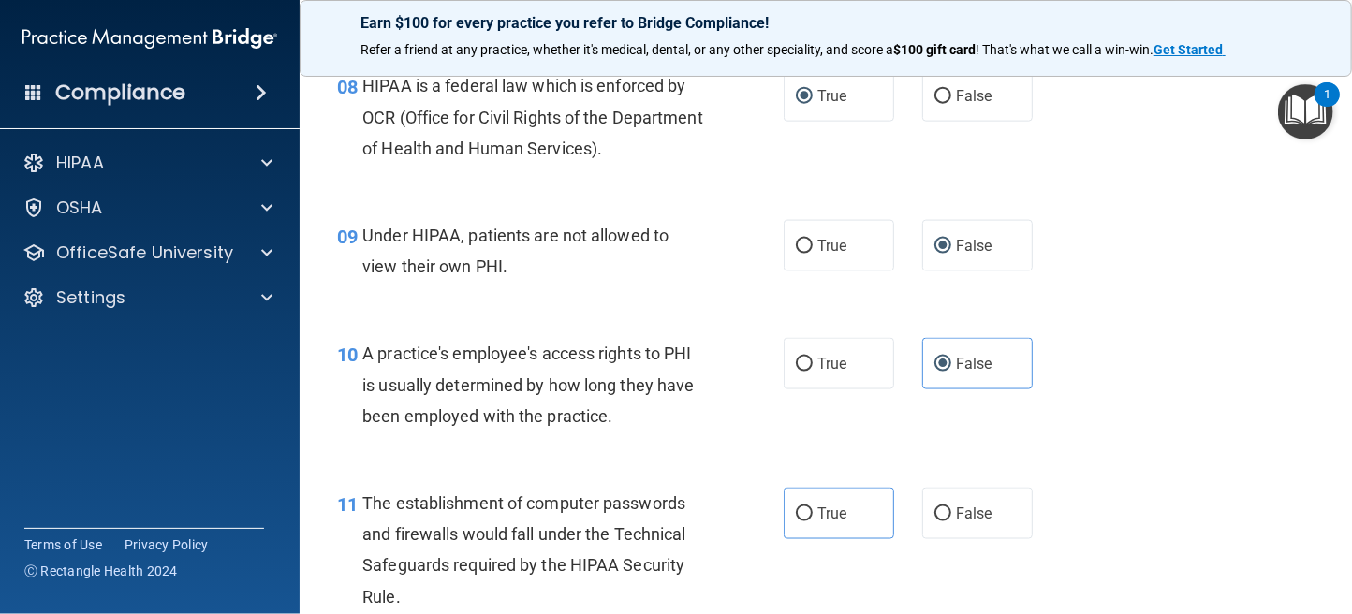
scroll to position [1404, 0]
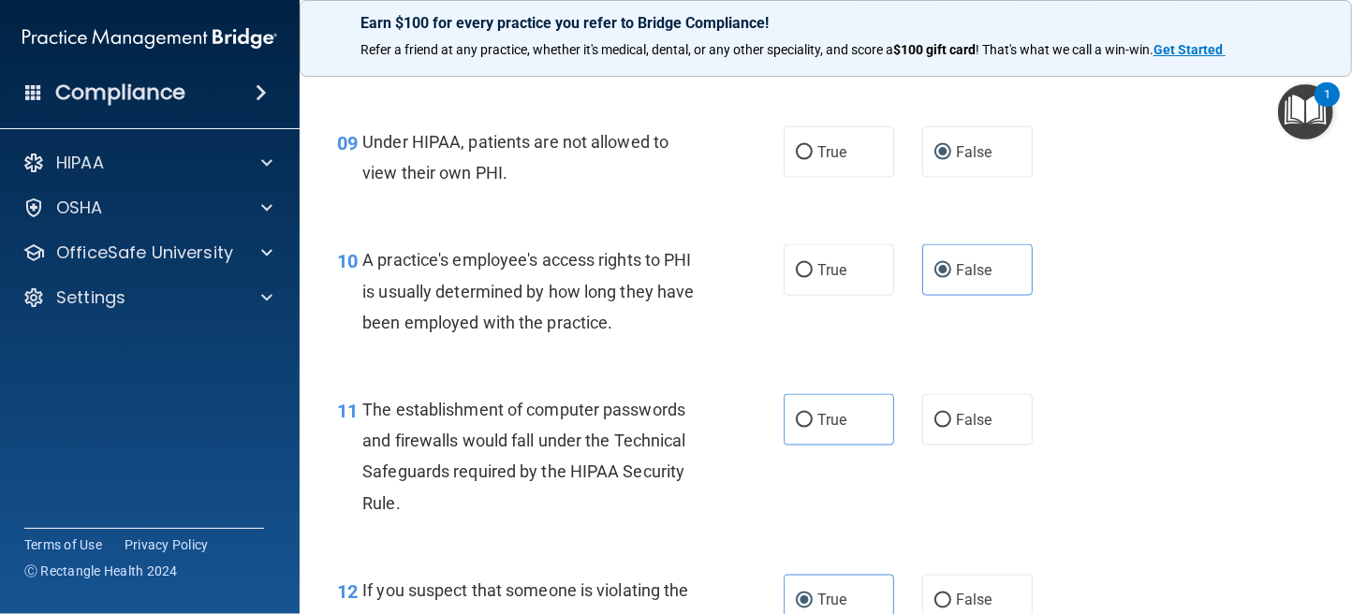
click at [1070, 359] on div "10 A practice's employee's access rights to PHI is usually determined by how lo…" at bounding box center [825, 296] width 1005 height 150
click at [868, 354] on div "10 A practice's employee's access rights to PHI is usually determined by how lo…" at bounding box center [825, 296] width 1005 height 150
click at [796, 417] on input "True" at bounding box center [804, 421] width 17 height 14
radio input "true"
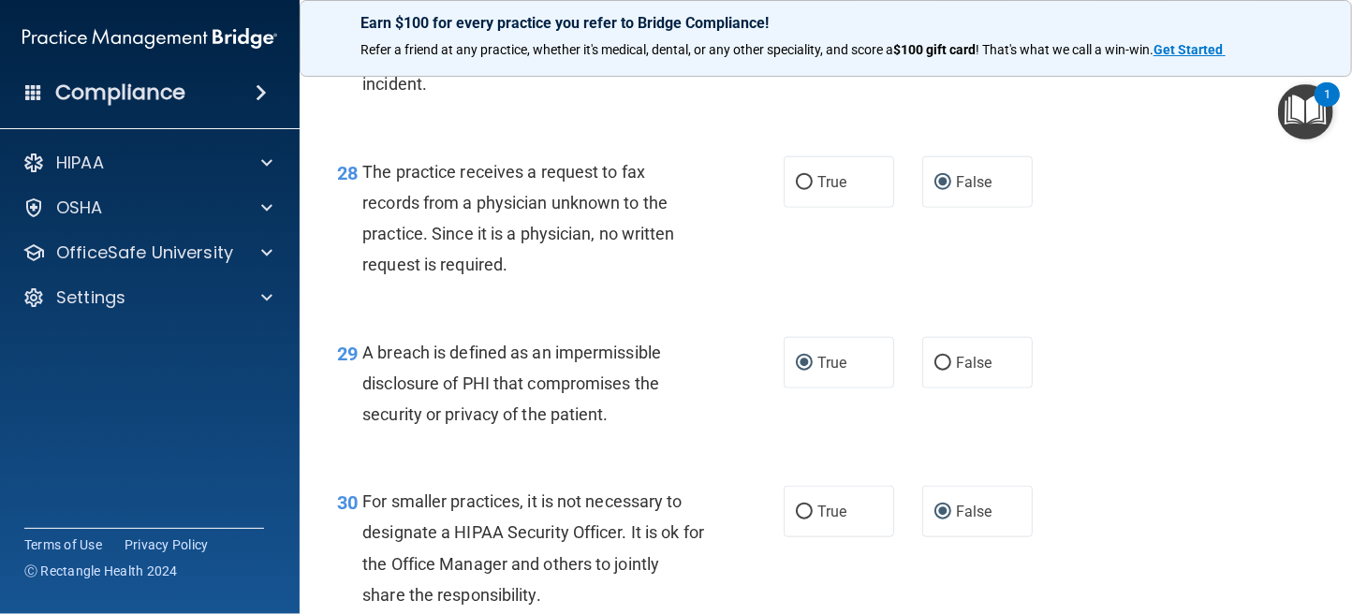
scroll to position [4864, 0]
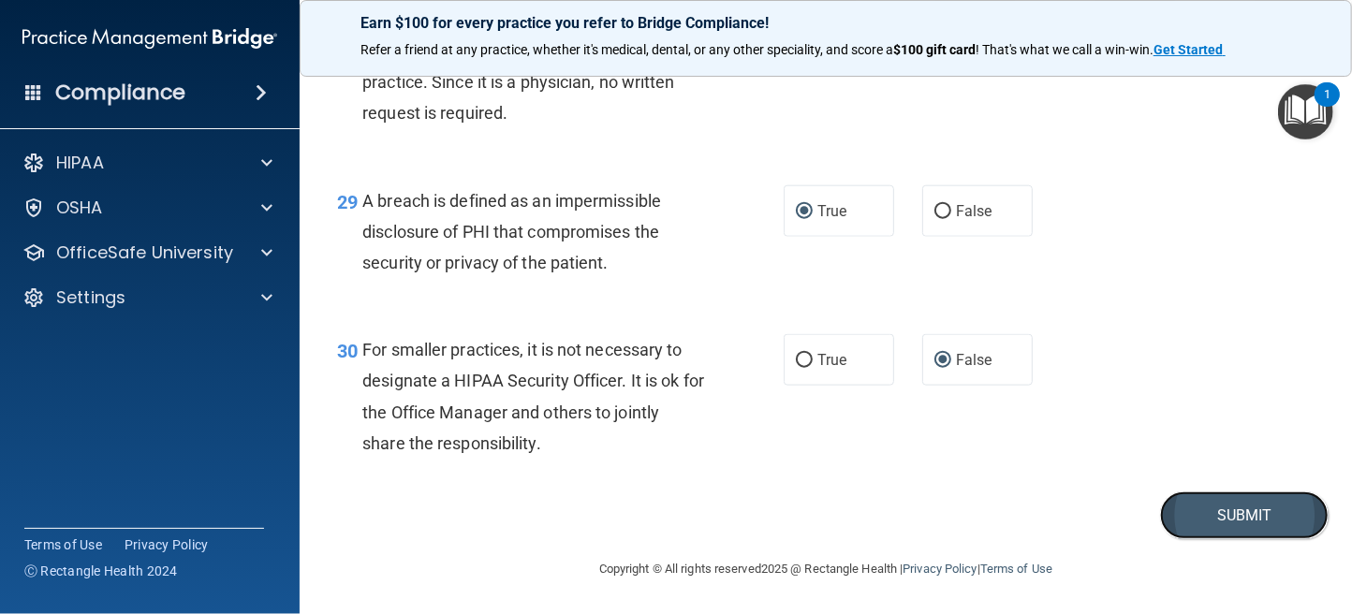
click at [1240, 513] on button "Submit" at bounding box center [1244, 515] width 169 height 48
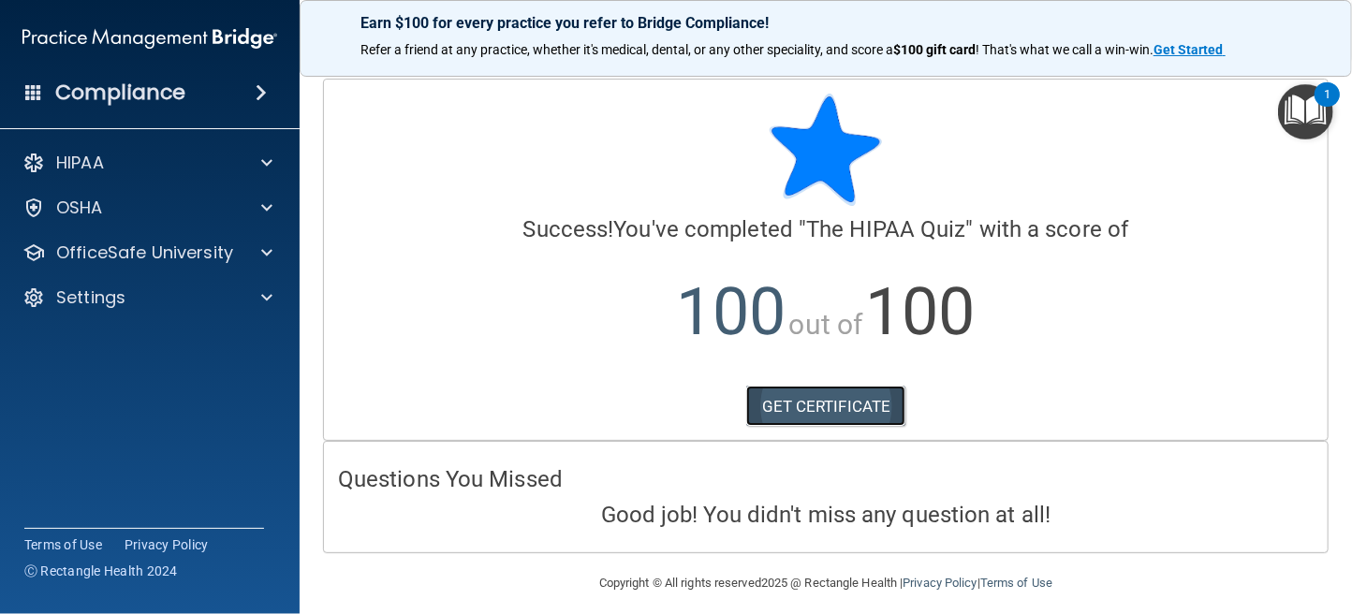
click at [857, 411] on link "GET CERTIFICATE" at bounding box center [826, 406] width 160 height 41
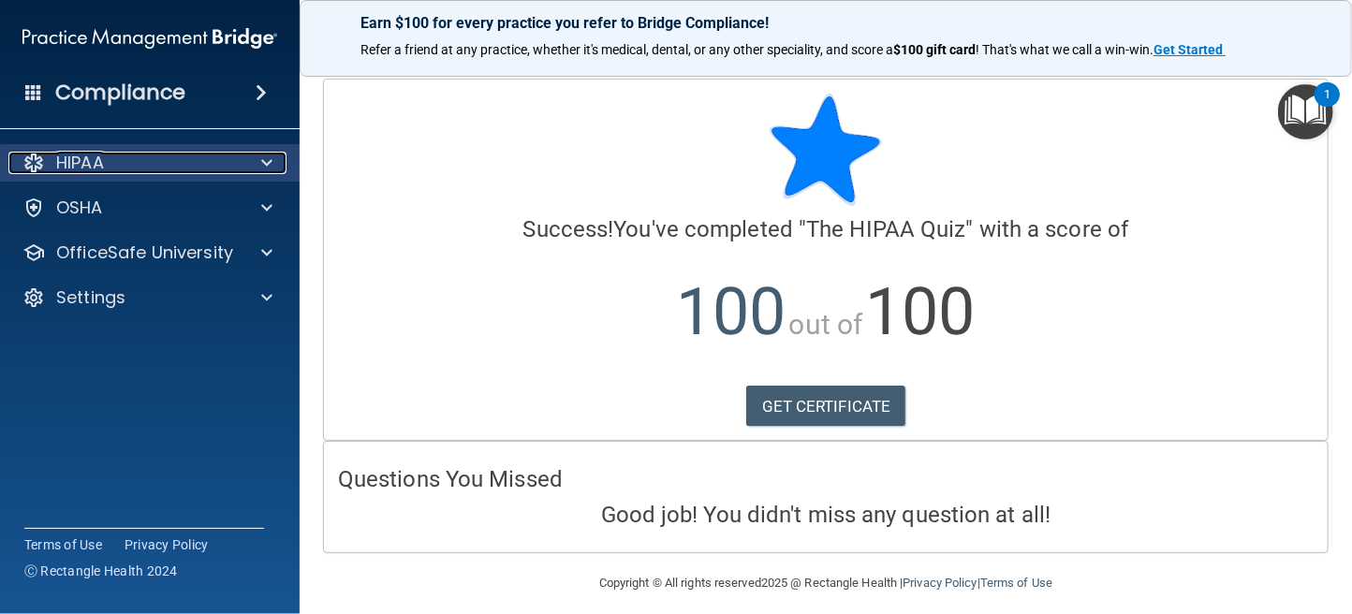
click at [79, 164] on p "HIPAA" at bounding box center [80, 163] width 48 height 22
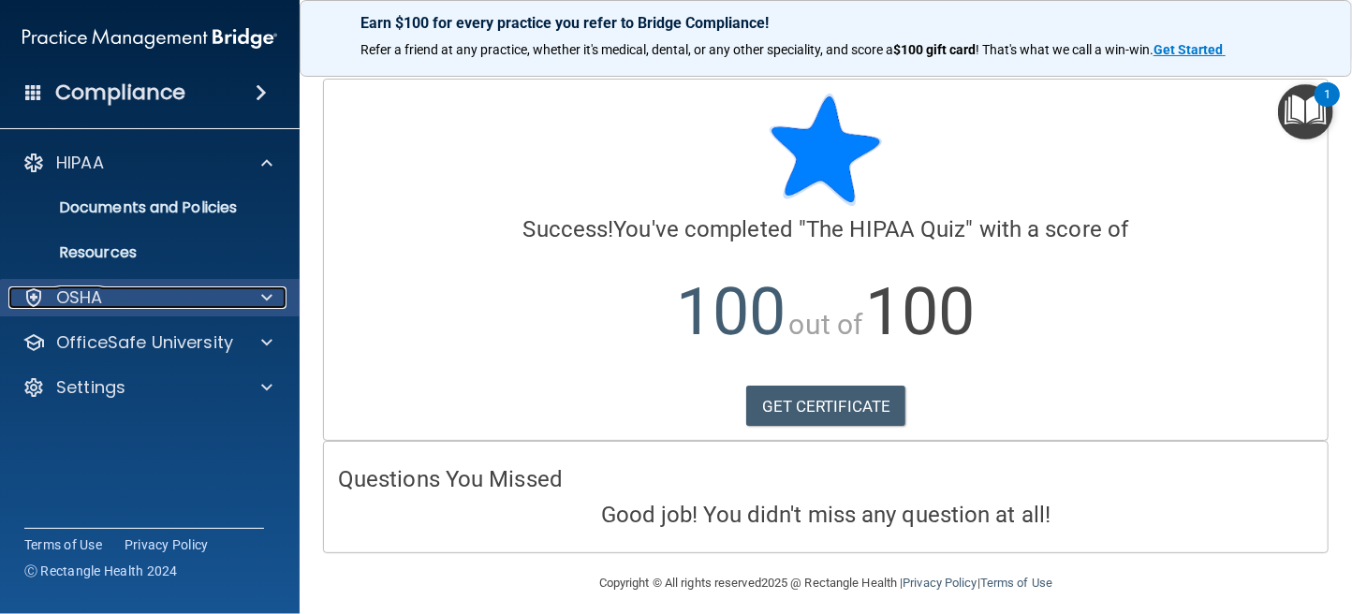
click at [95, 294] on p "OSHA" at bounding box center [79, 297] width 47 height 22
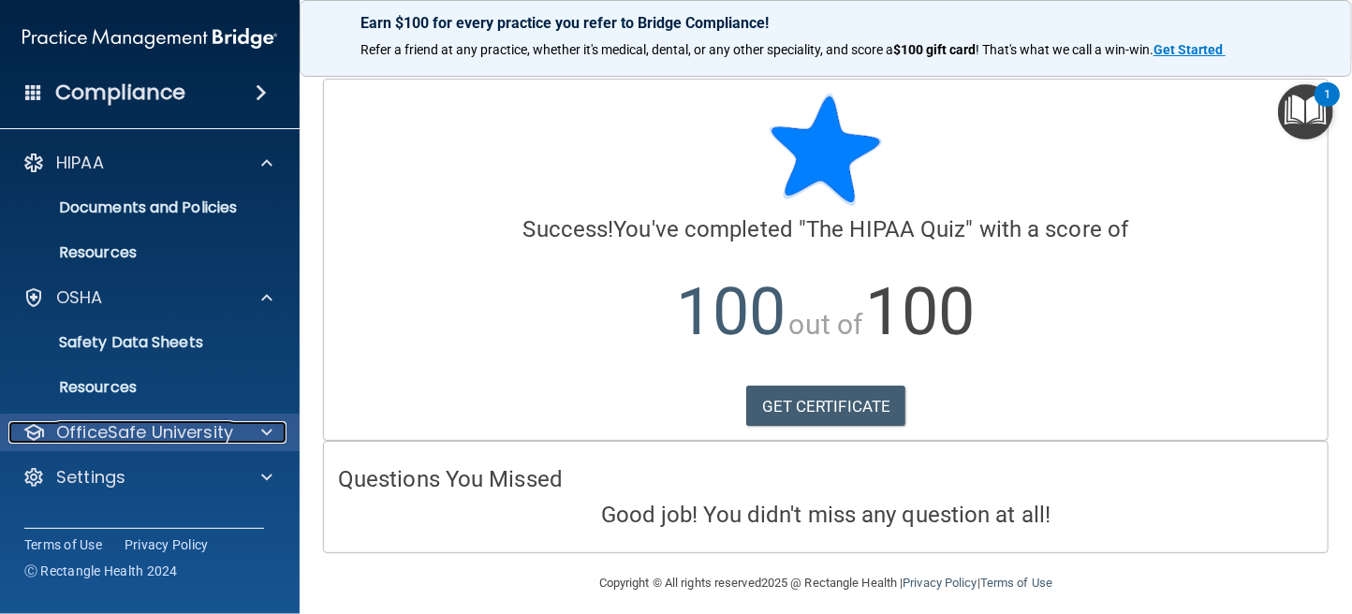
click at [150, 426] on p "OfficeSafe University" at bounding box center [144, 432] width 177 height 22
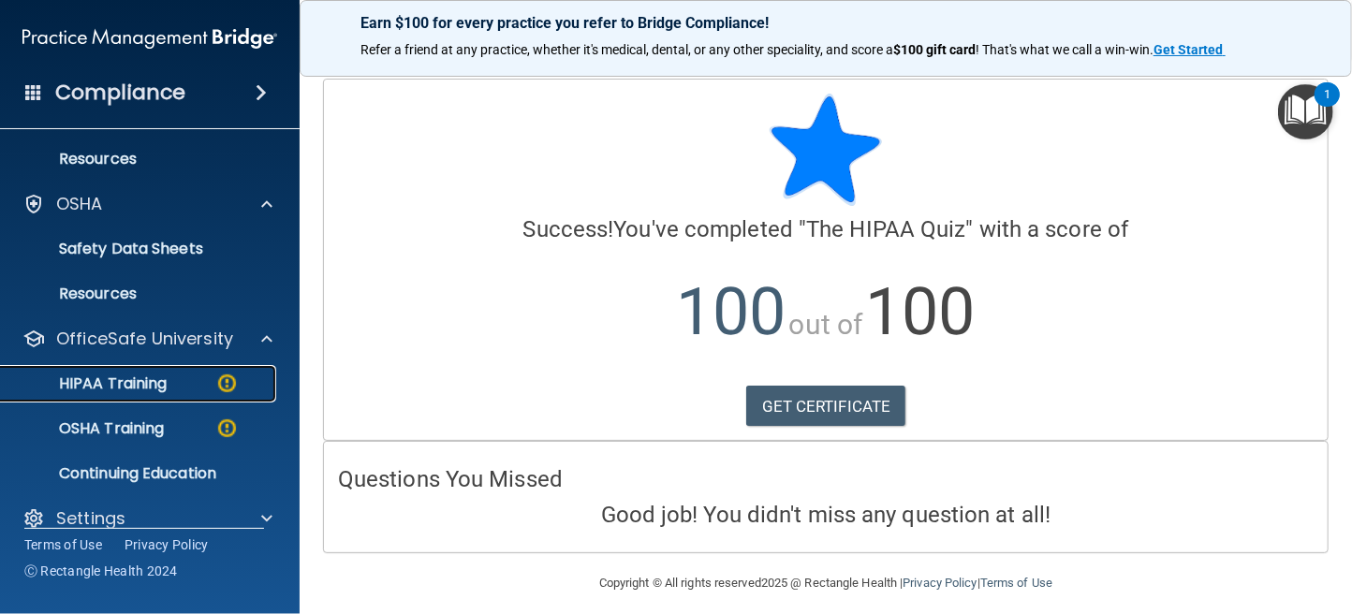
click at [153, 377] on p "HIPAA Training" at bounding box center [89, 383] width 154 height 19
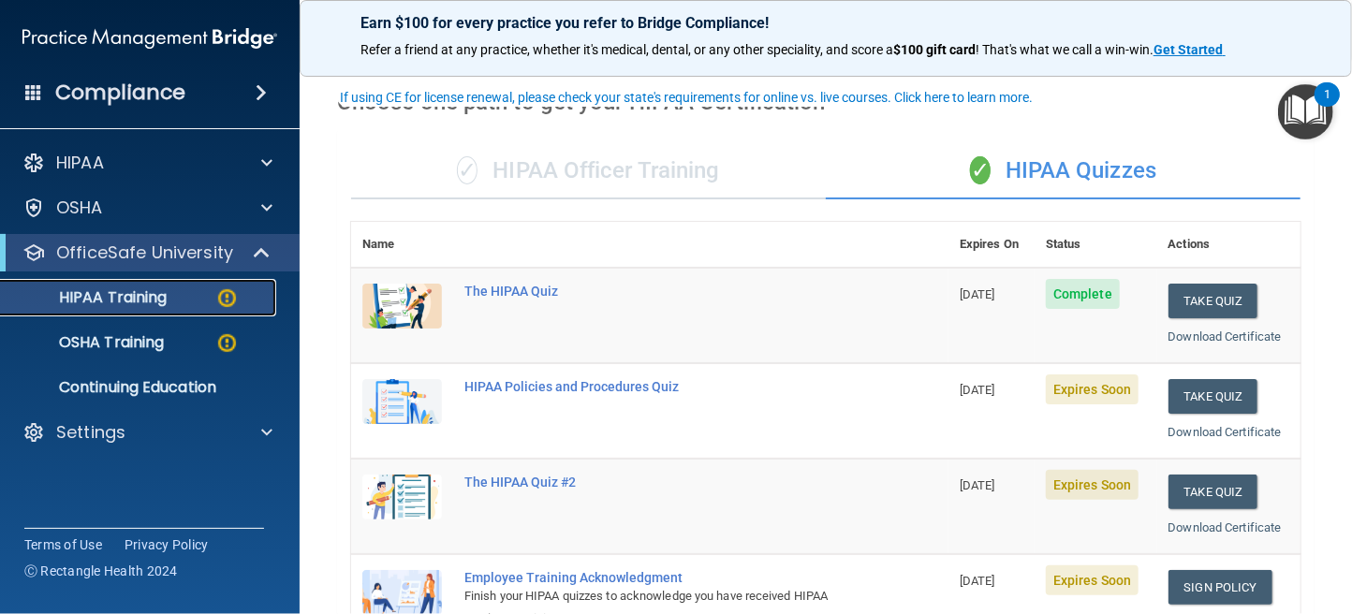
scroll to position [94, 0]
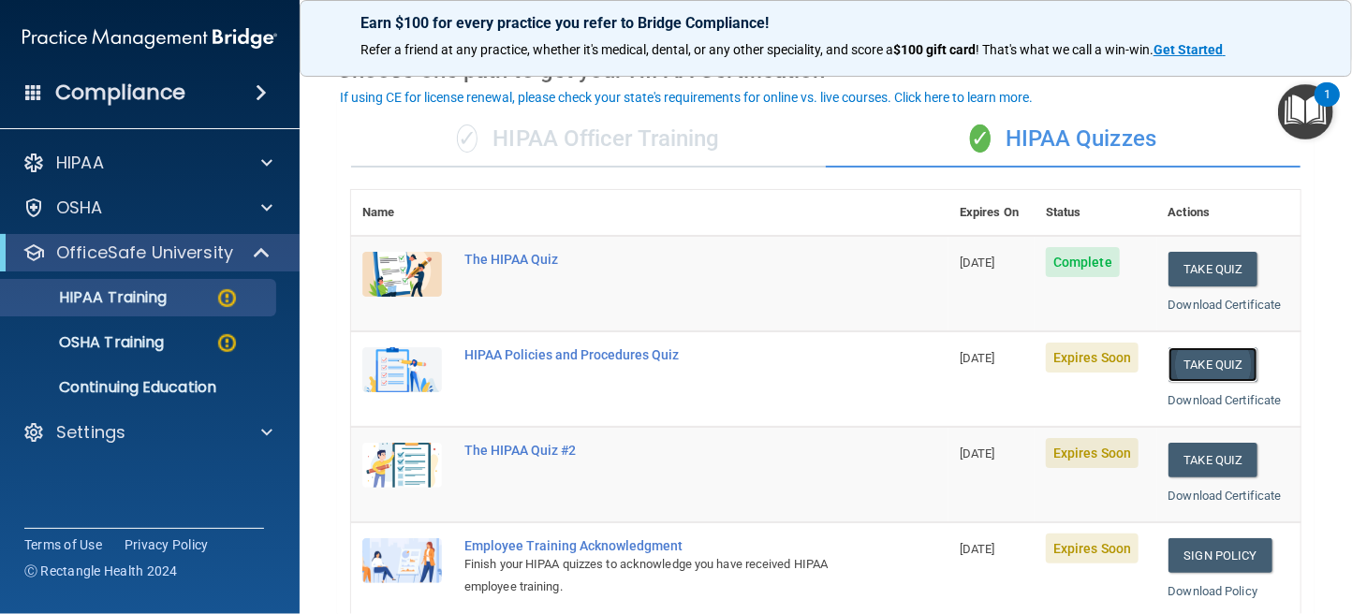
click at [1197, 363] on button "Take Quiz" at bounding box center [1213, 364] width 90 height 35
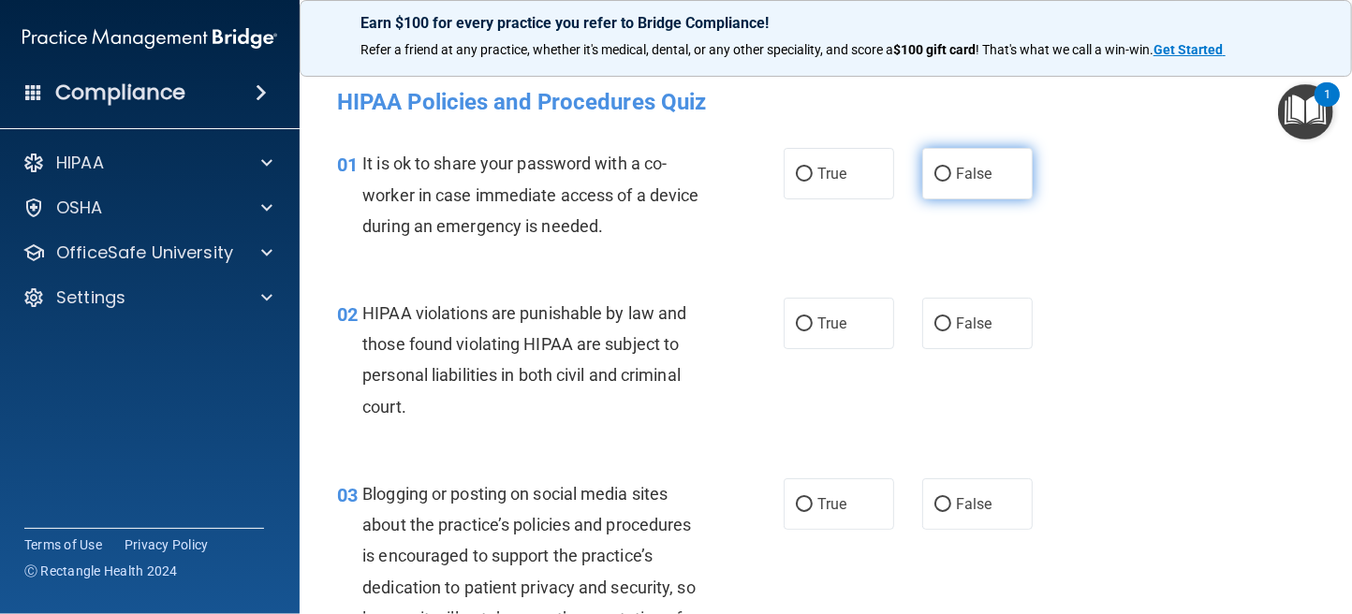
click at [936, 177] on input "False" at bounding box center [942, 175] width 17 height 14
radio input "true"
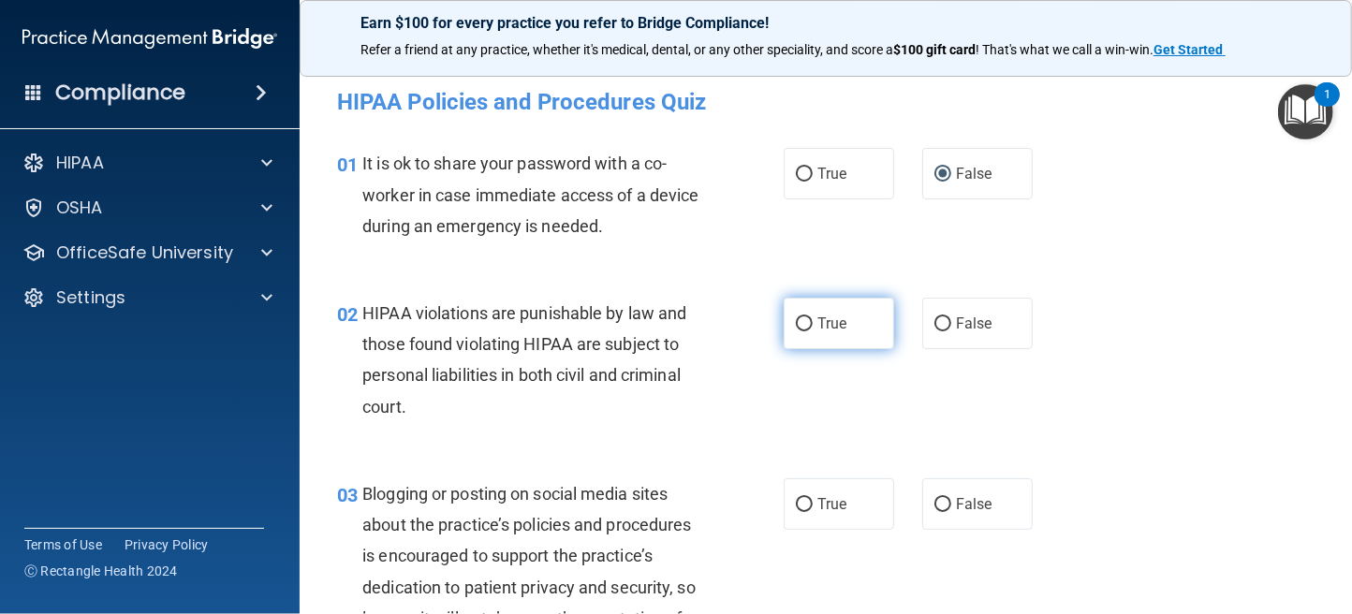
click at [796, 321] on input "True" at bounding box center [804, 324] width 17 height 14
radio input "true"
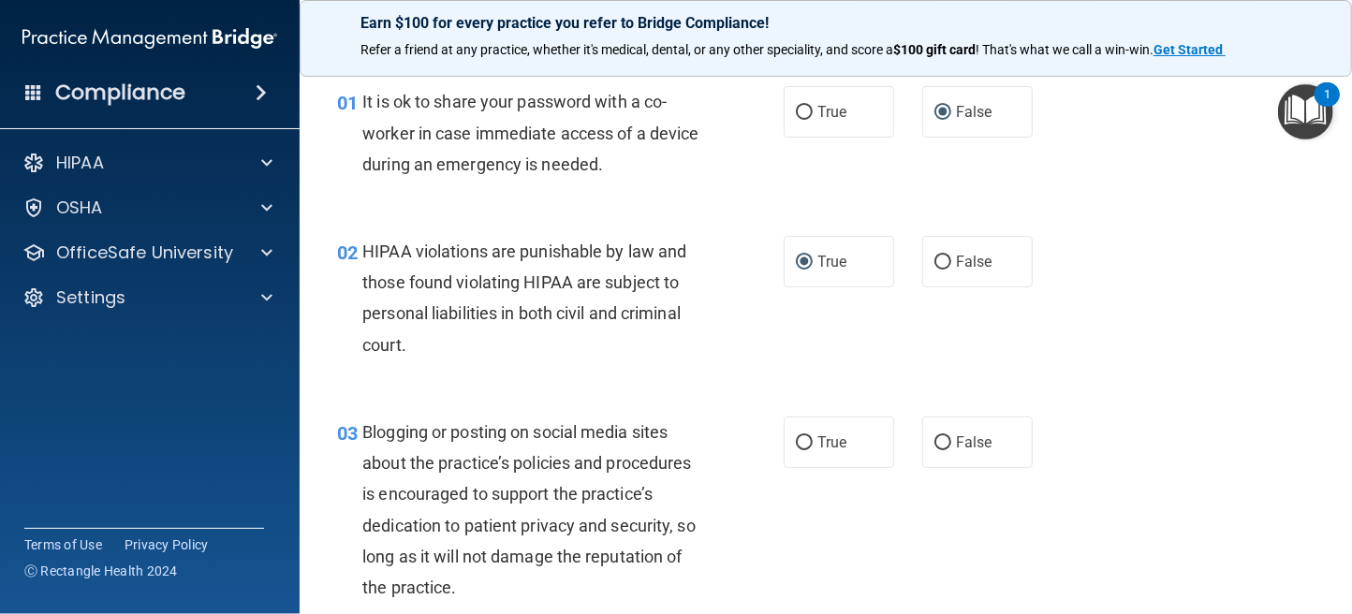
scroll to position [94, 0]
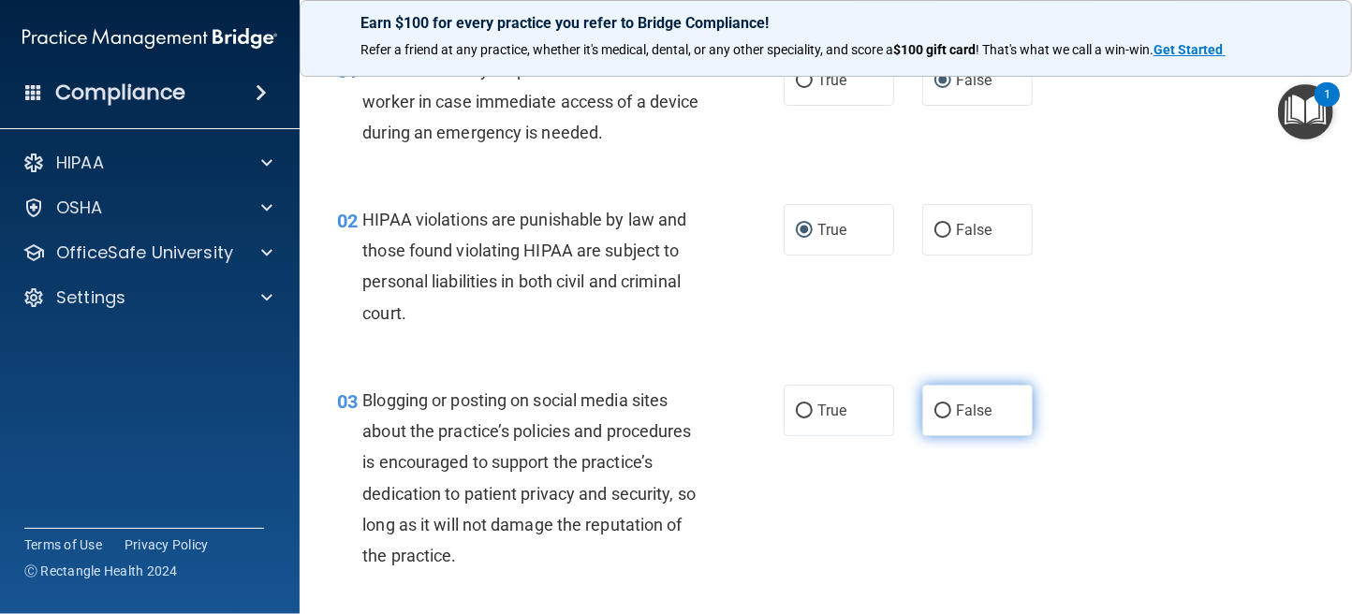
click at [940, 408] on input "False" at bounding box center [942, 411] width 17 height 14
radio input "true"
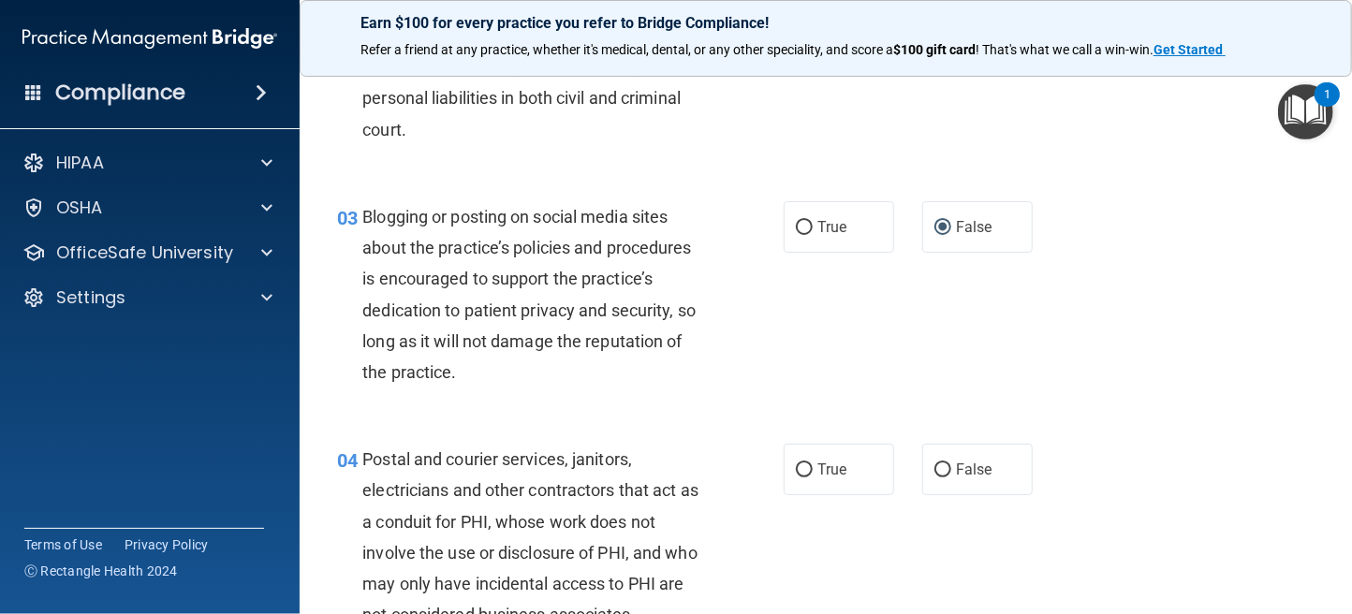
scroll to position [281, 0]
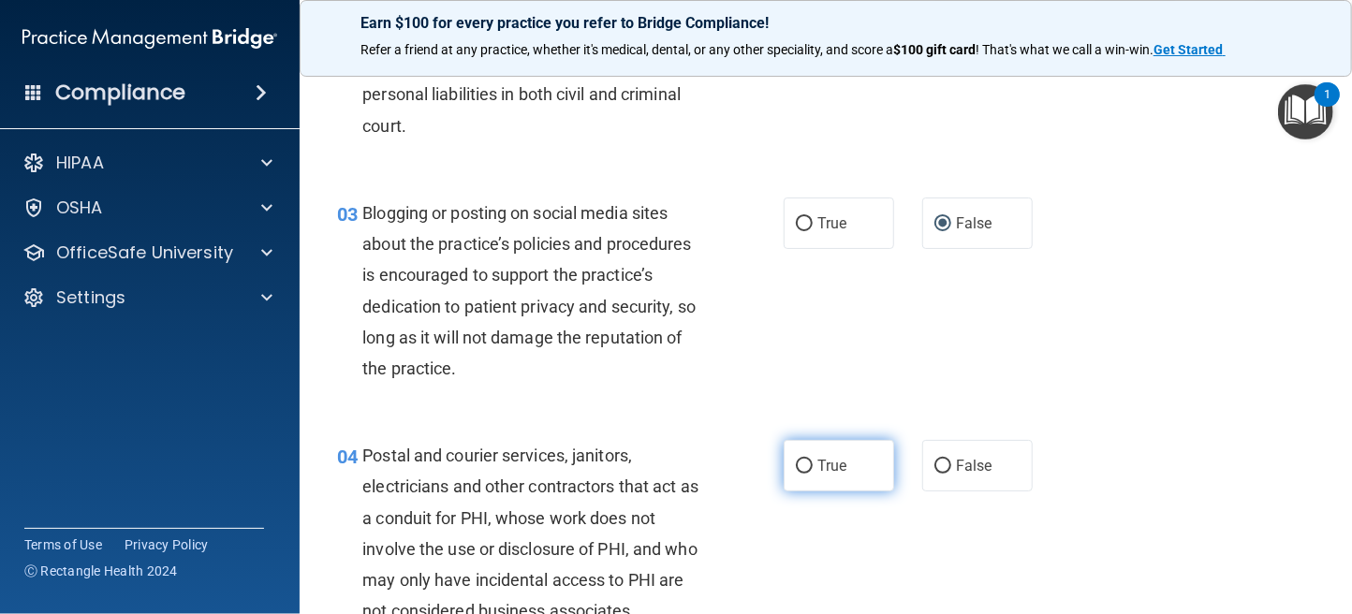
drag, startPoint x: 799, startPoint y: 462, endPoint x: 805, endPoint y: 454, distance: 10.0
click at [801, 462] on input "True" at bounding box center [804, 467] width 17 height 14
radio input "true"
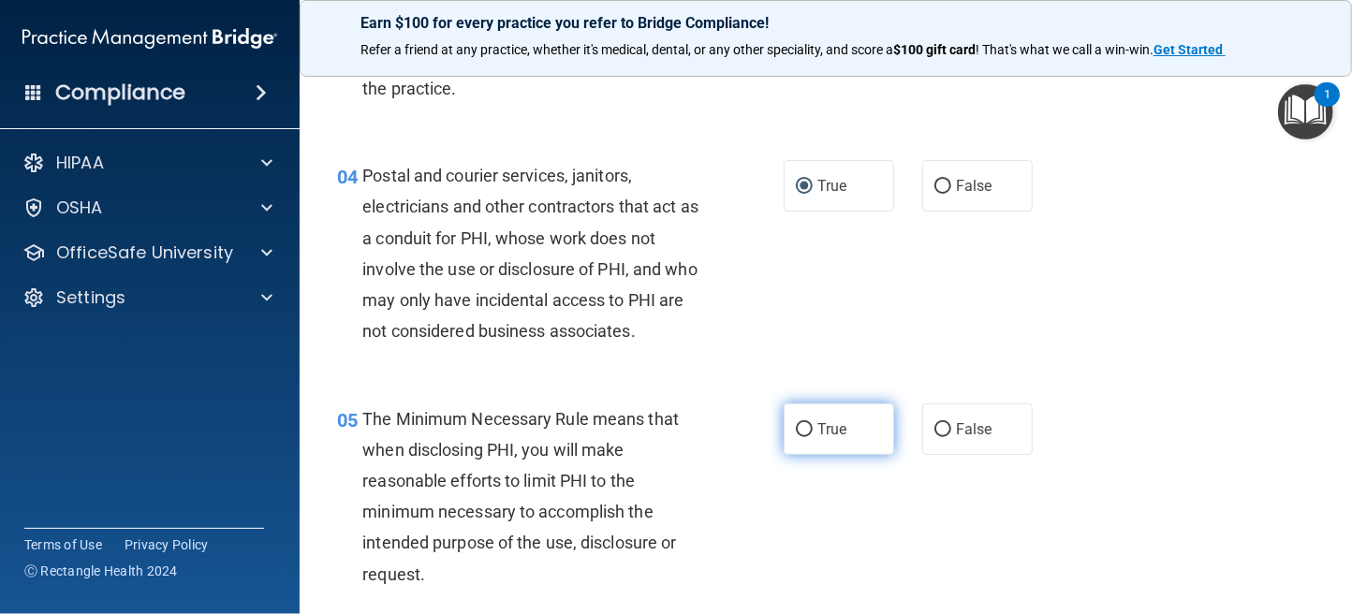
scroll to position [562, 0]
click at [796, 431] on input "True" at bounding box center [804, 429] width 17 height 14
radio input "true"
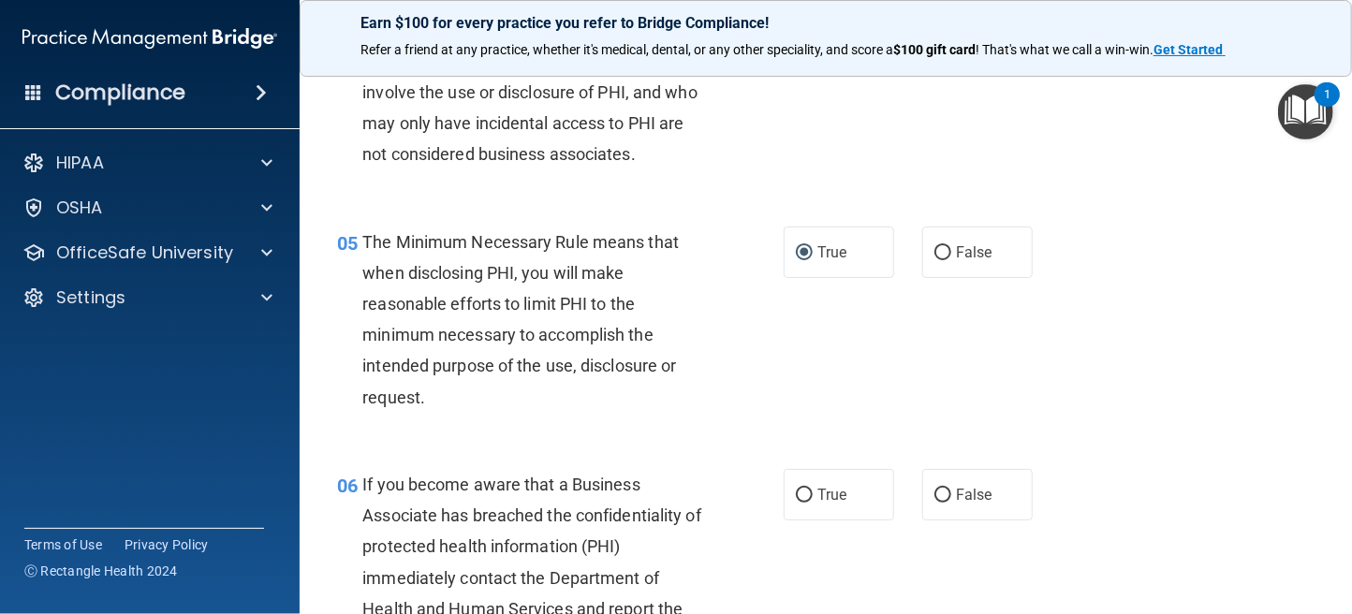
scroll to position [749, 0]
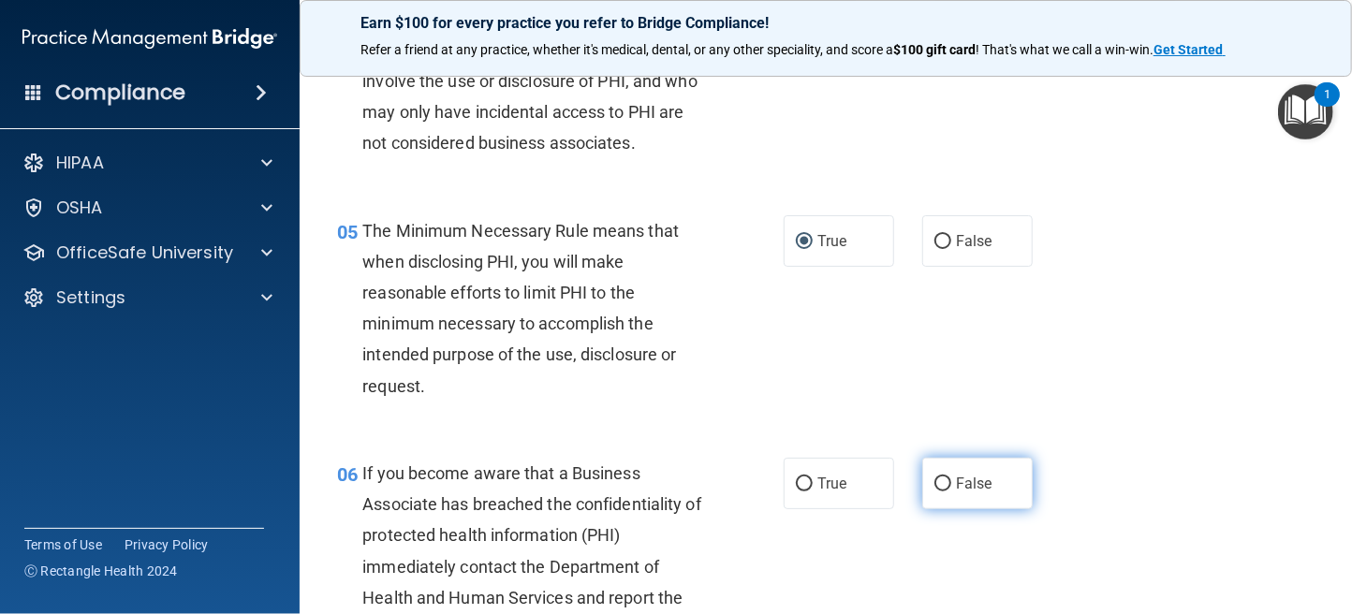
click at [937, 490] on input "False" at bounding box center [942, 484] width 17 height 14
radio input "true"
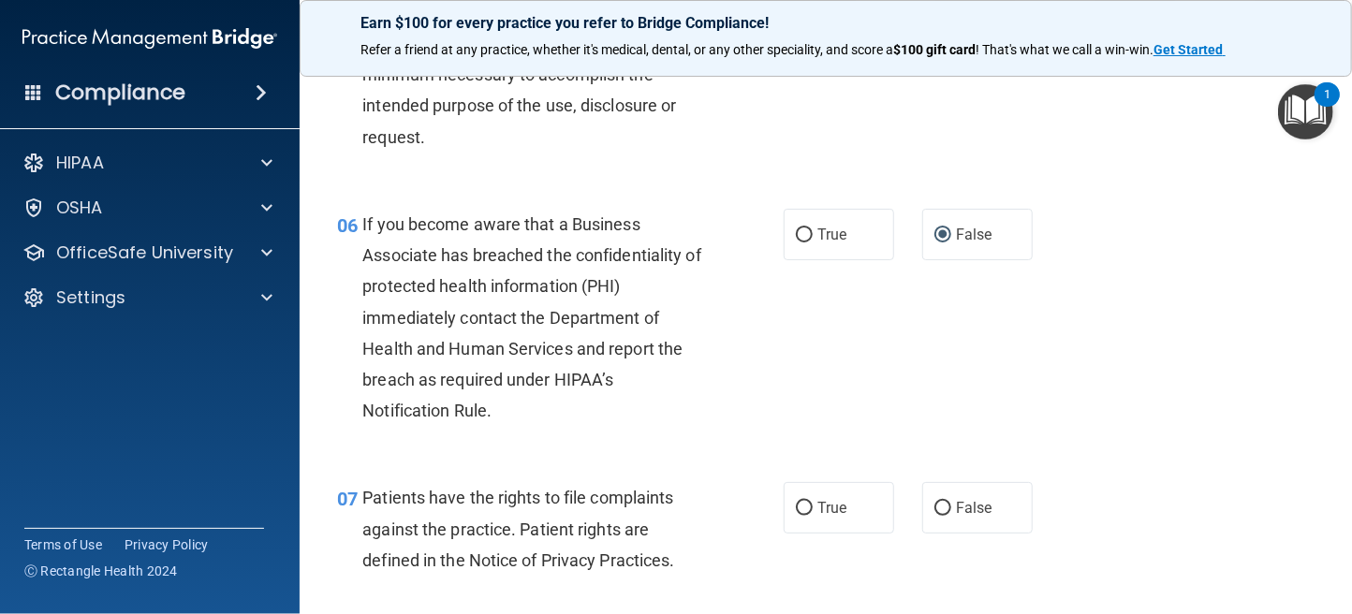
scroll to position [1123, 0]
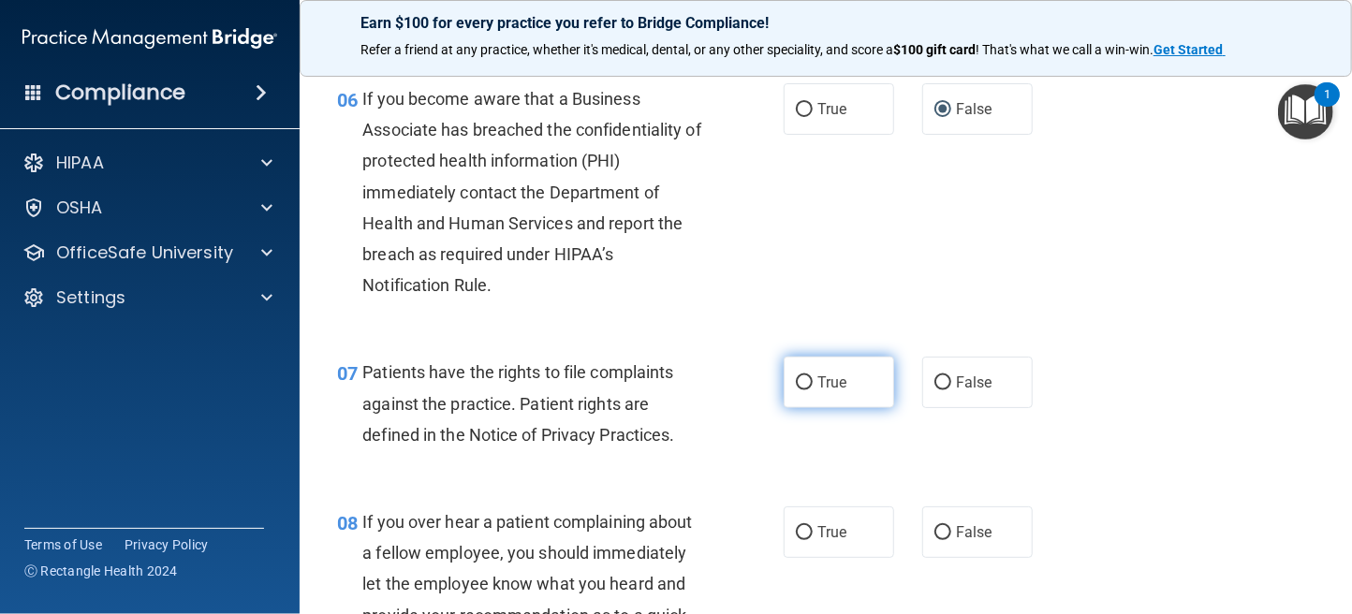
click at [796, 386] on input "True" at bounding box center [804, 383] width 17 height 14
radio input "true"
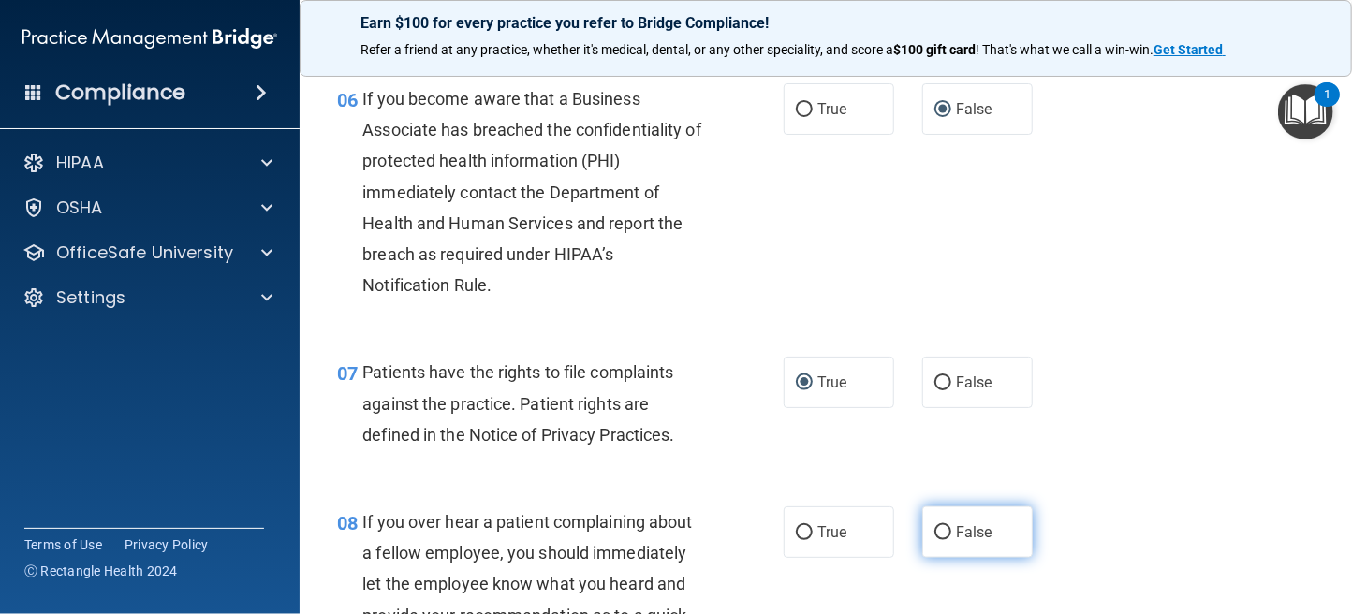
click at [934, 538] on input "False" at bounding box center [942, 533] width 17 height 14
radio input "true"
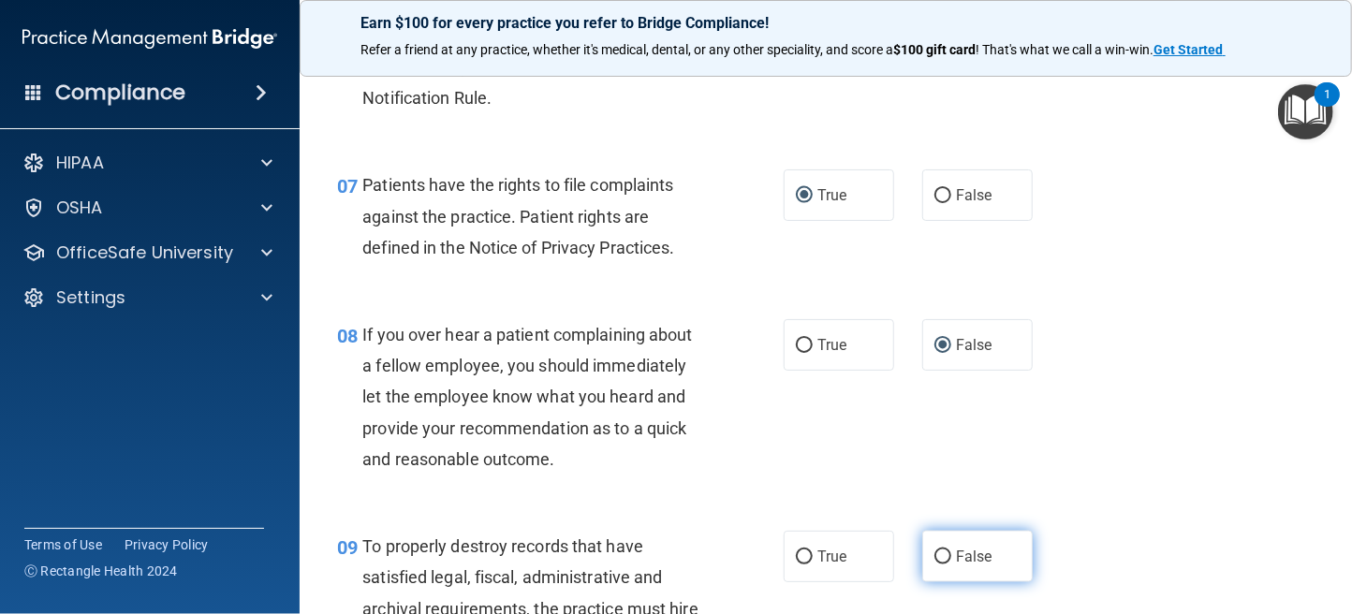
click at [937, 558] on input "False" at bounding box center [942, 557] width 17 height 14
radio input "true"
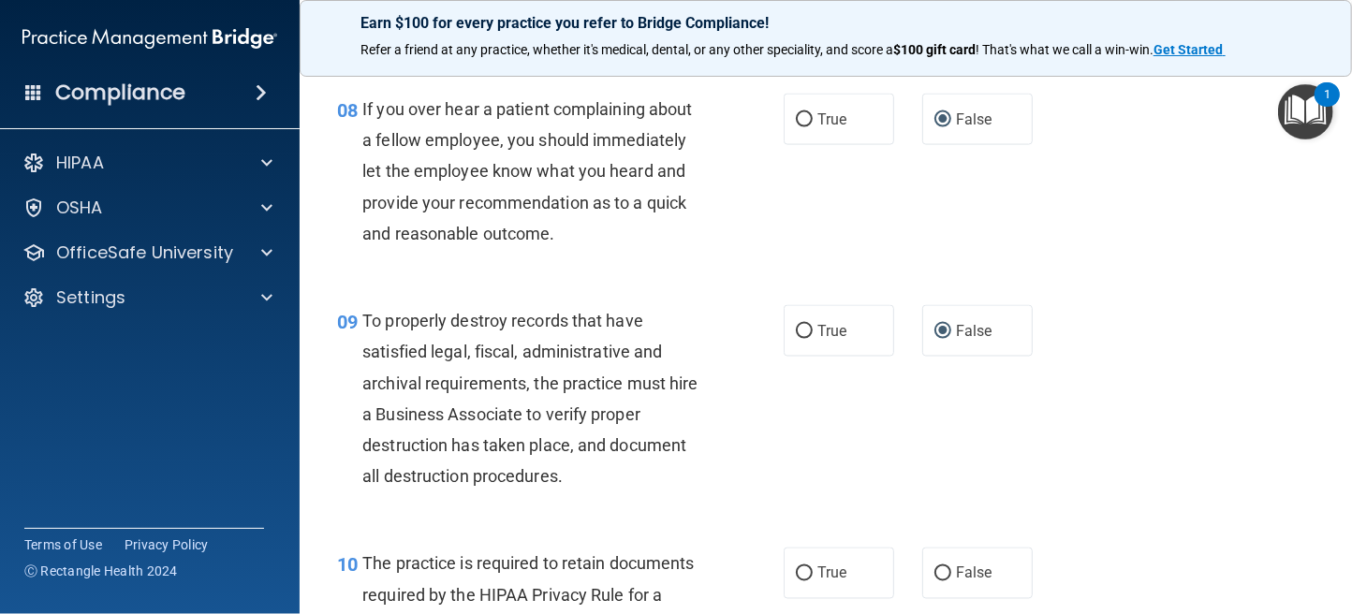
scroll to position [1592, 0]
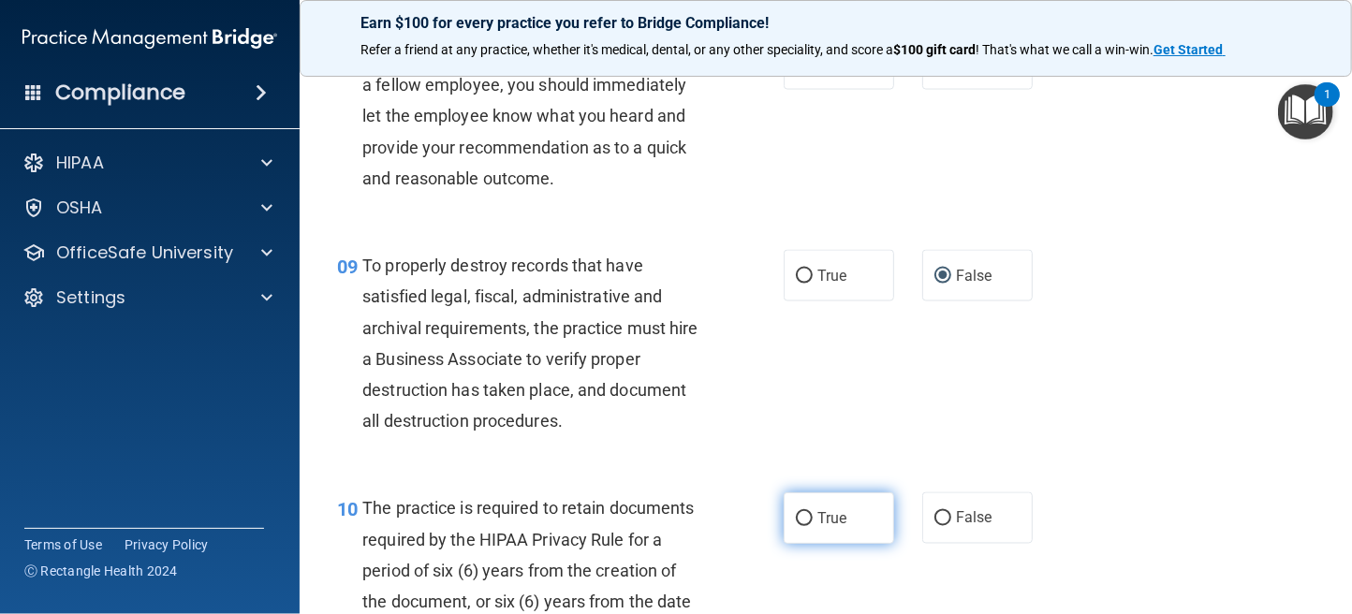
click at [801, 512] on input "True" at bounding box center [804, 519] width 17 height 14
radio input "true"
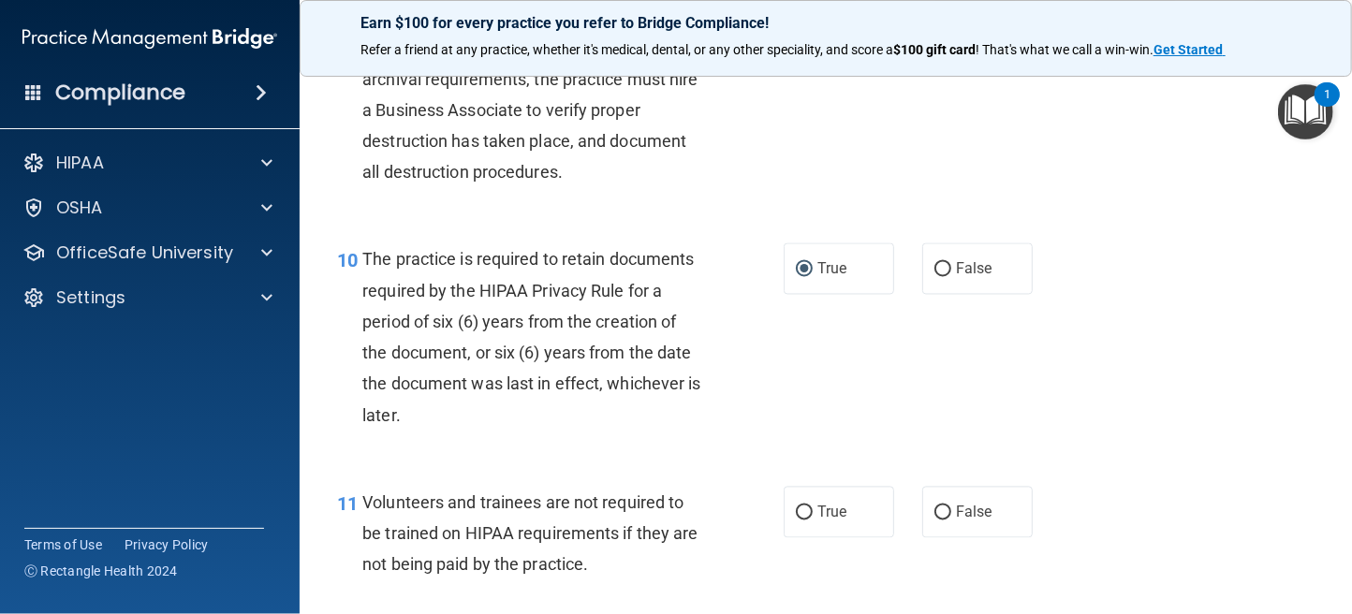
scroll to position [1871, 0]
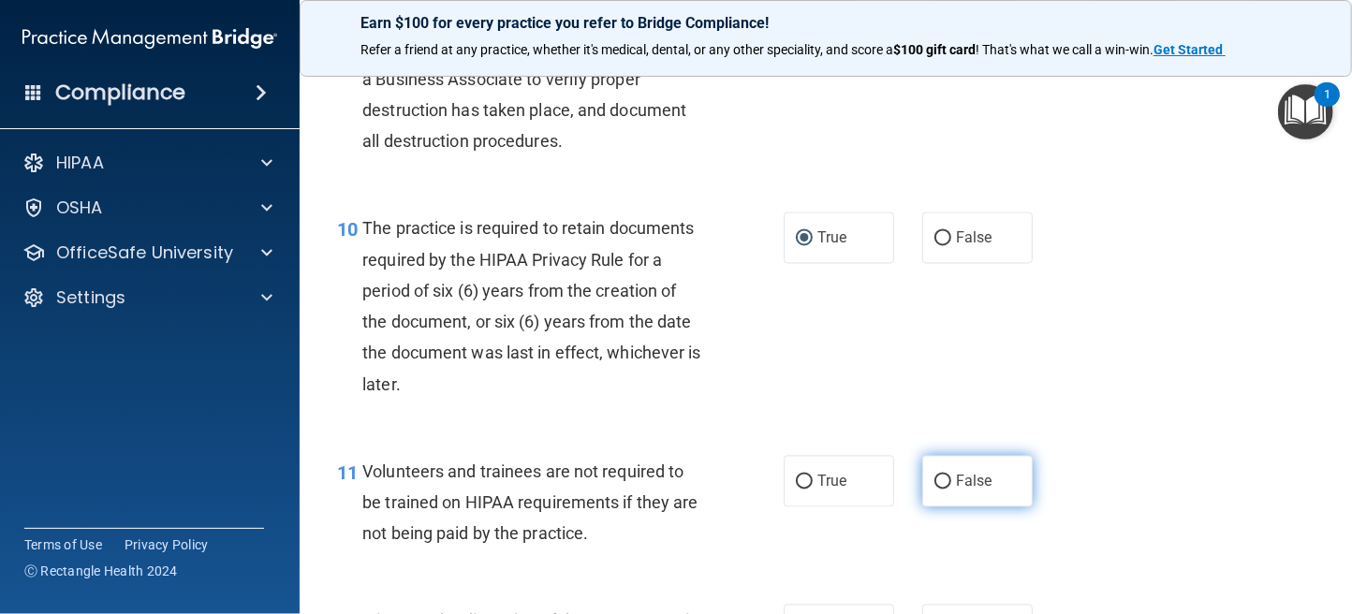
click at [934, 480] on input "False" at bounding box center [942, 483] width 17 height 14
radio input "true"
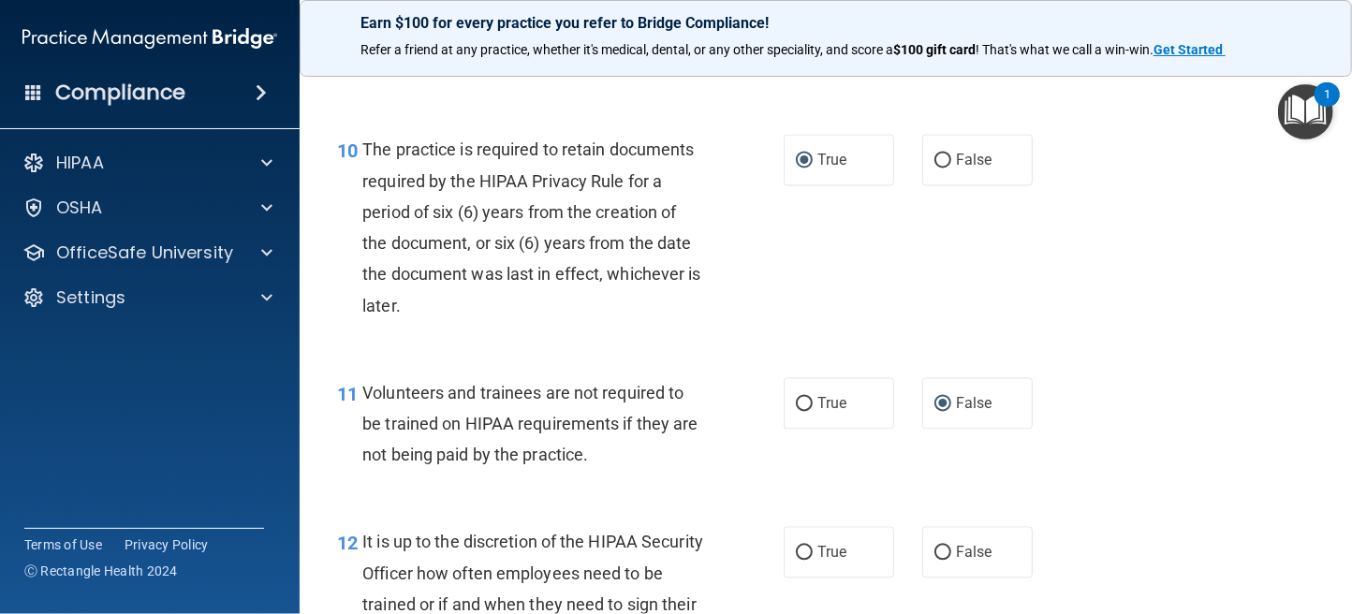
scroll to position [2060, 0]
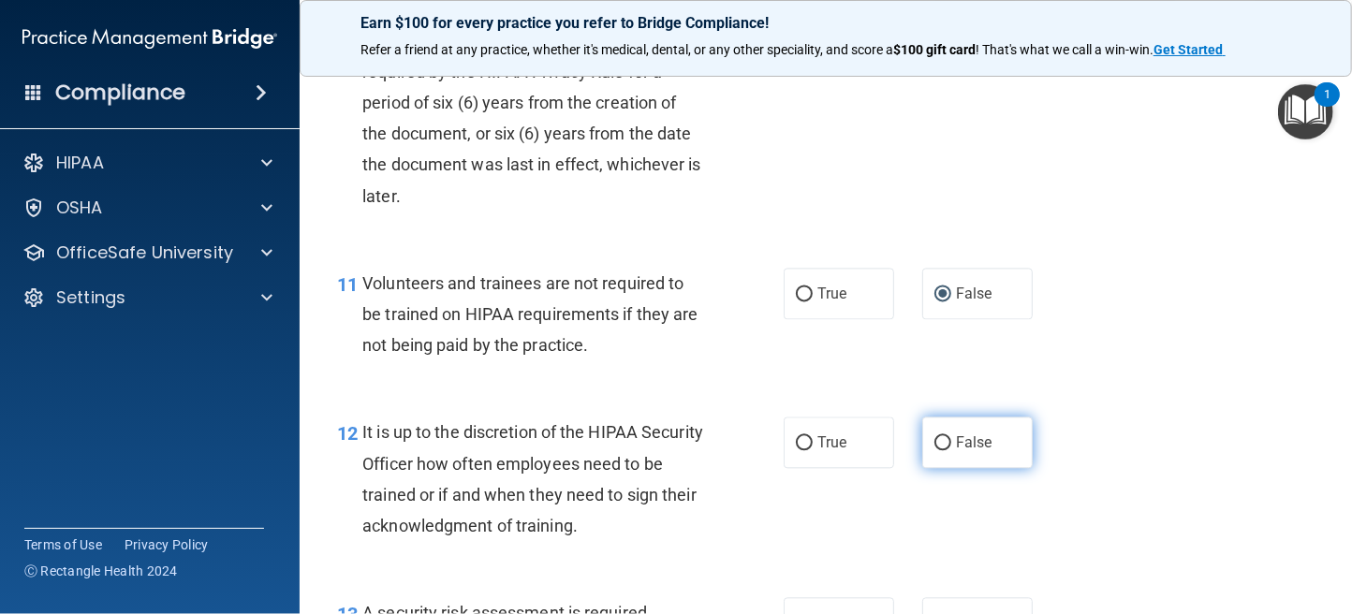
click at [940, 442] on input "False" at bounding box center [942, 443] width 17 height 14
radio input "true"
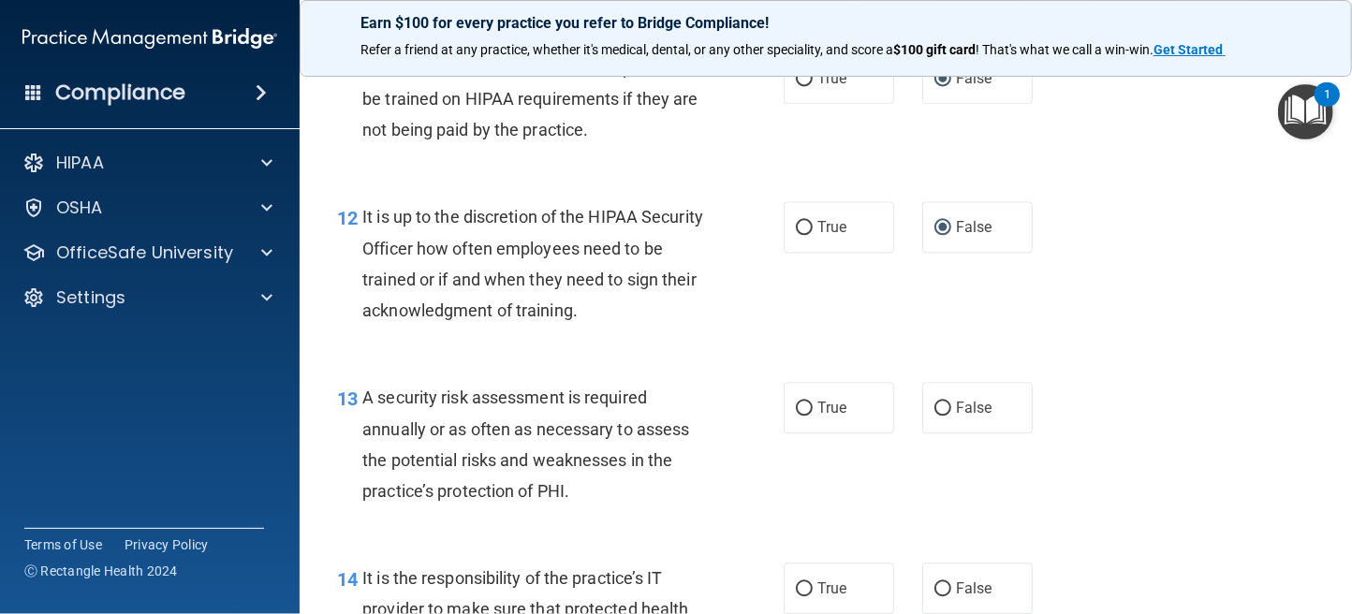
scroll to position [2340, 0]
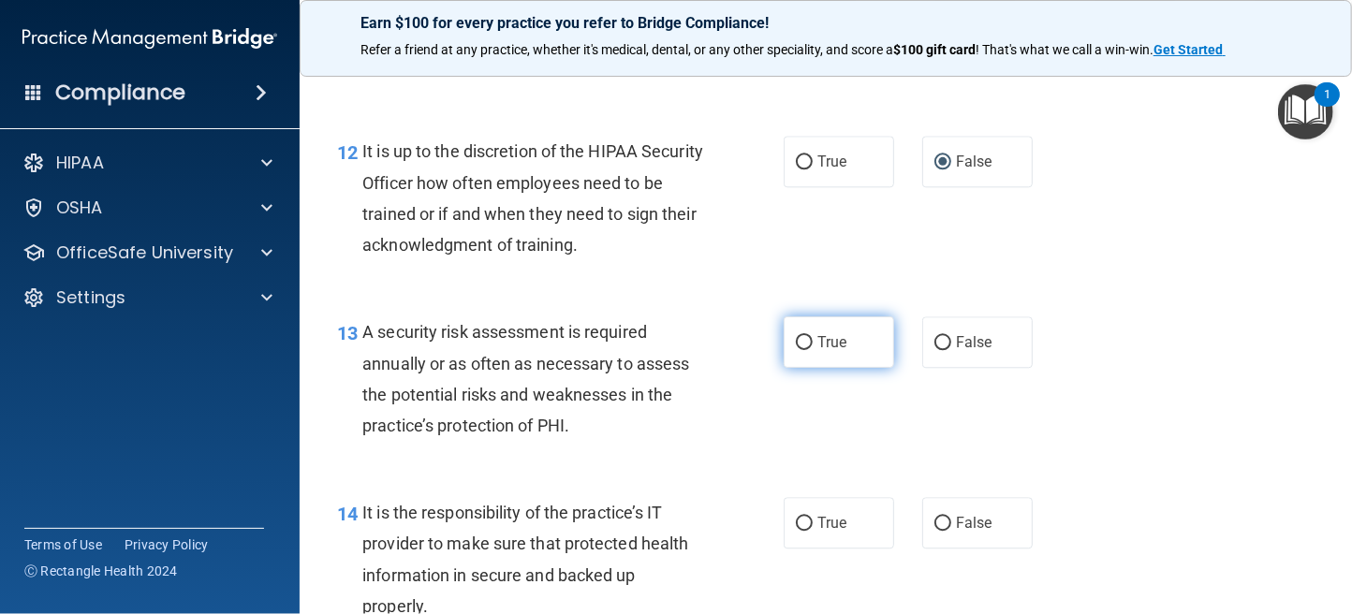
click at [797, 346] on input "True" at bounding box center [804, 343] width 17 height 14
radio input "true"
click at [924, 524] on label "False" at bounding box center [977, 522] width 110 height 51
click at [934, 524] on input "False" at bounding box center [942, 524] width 17 height 14
radio input "true"
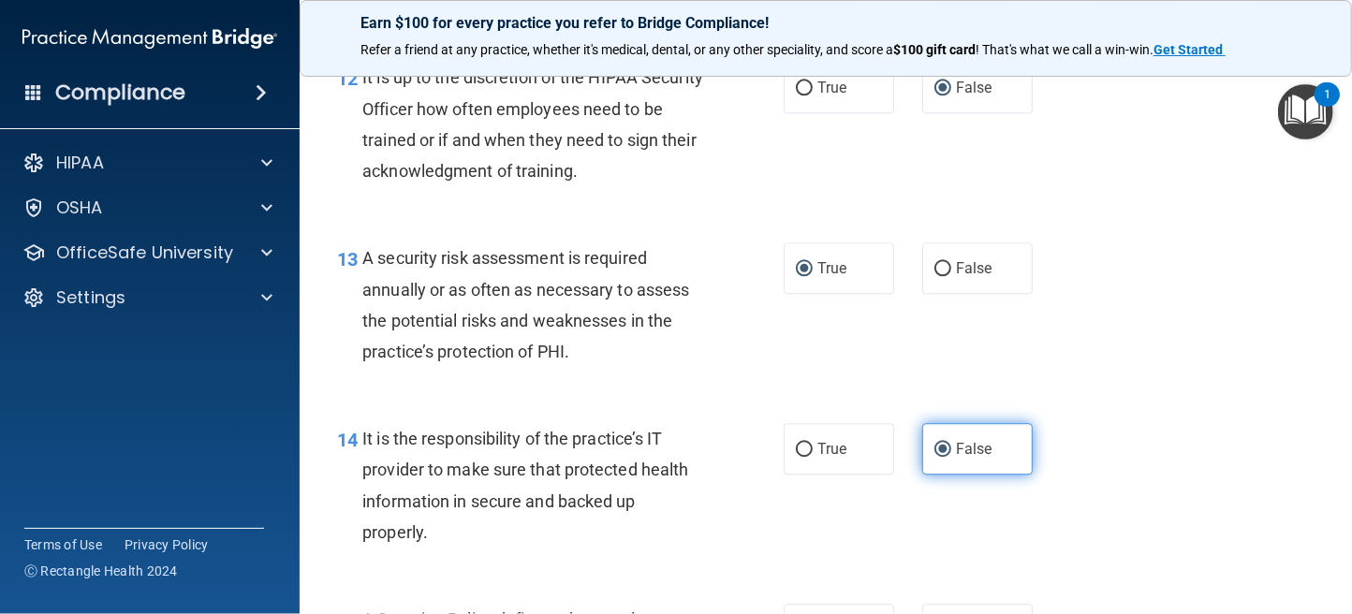
scroll to position [2528, 0]
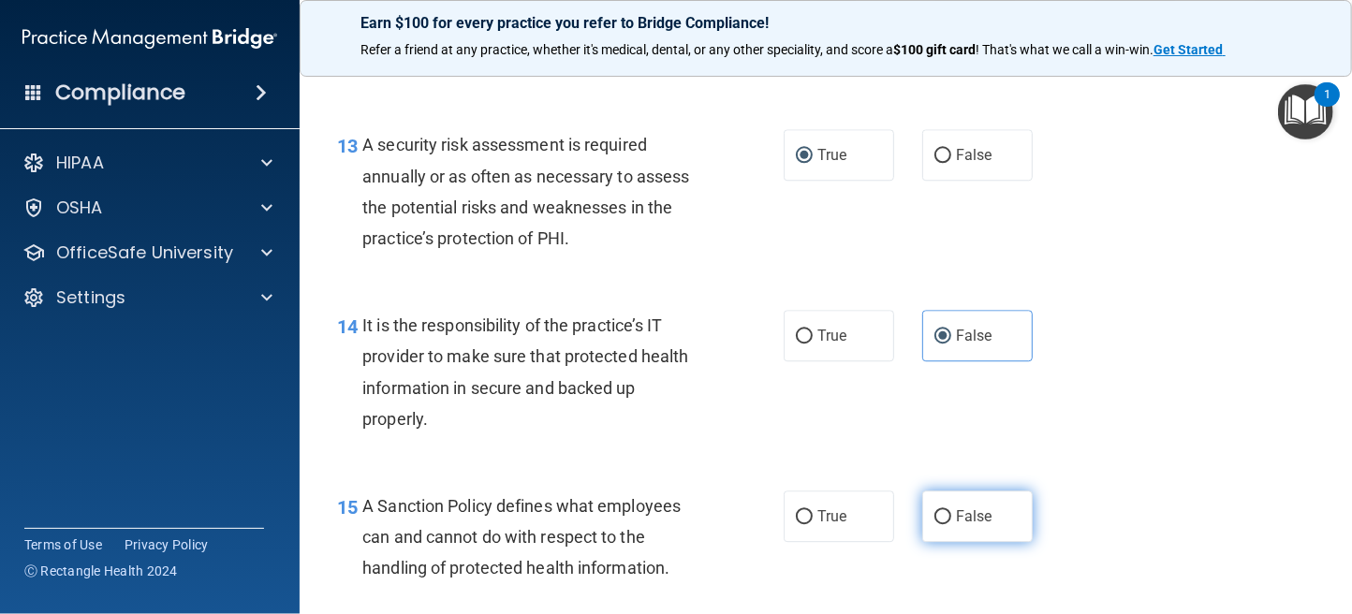
click at [934, 516] on input "False" at bounding box center [942, 517] width 17 height 14
radio input "true"
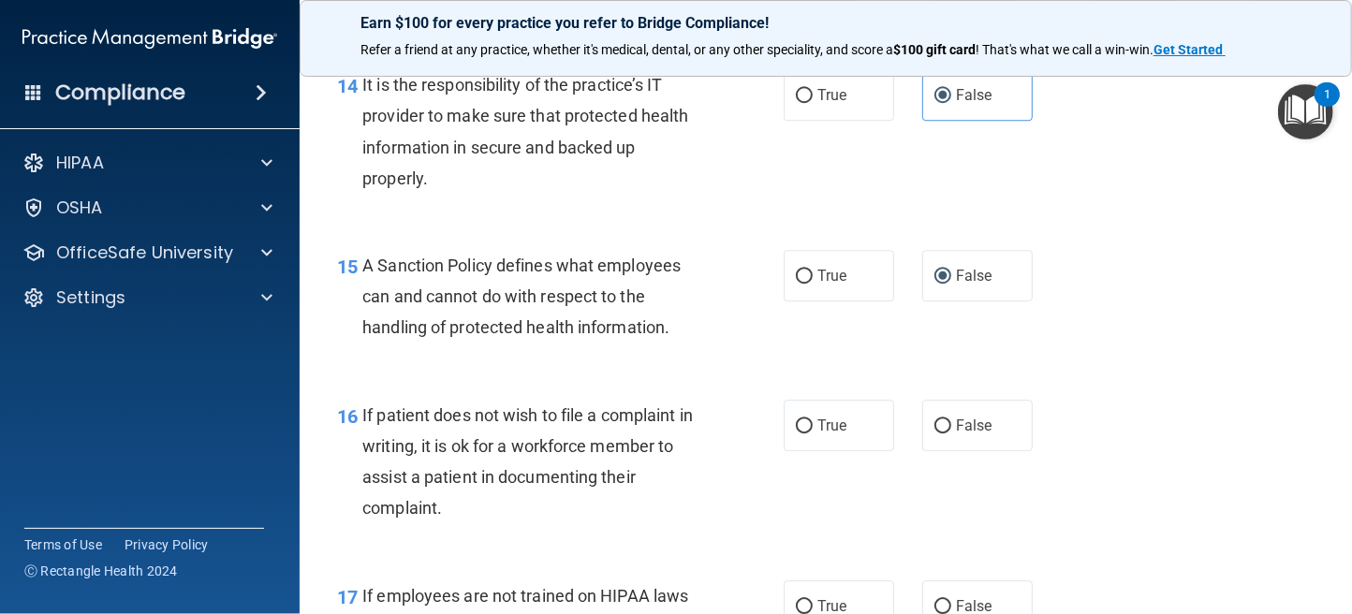
scroll to position [2809, 0]
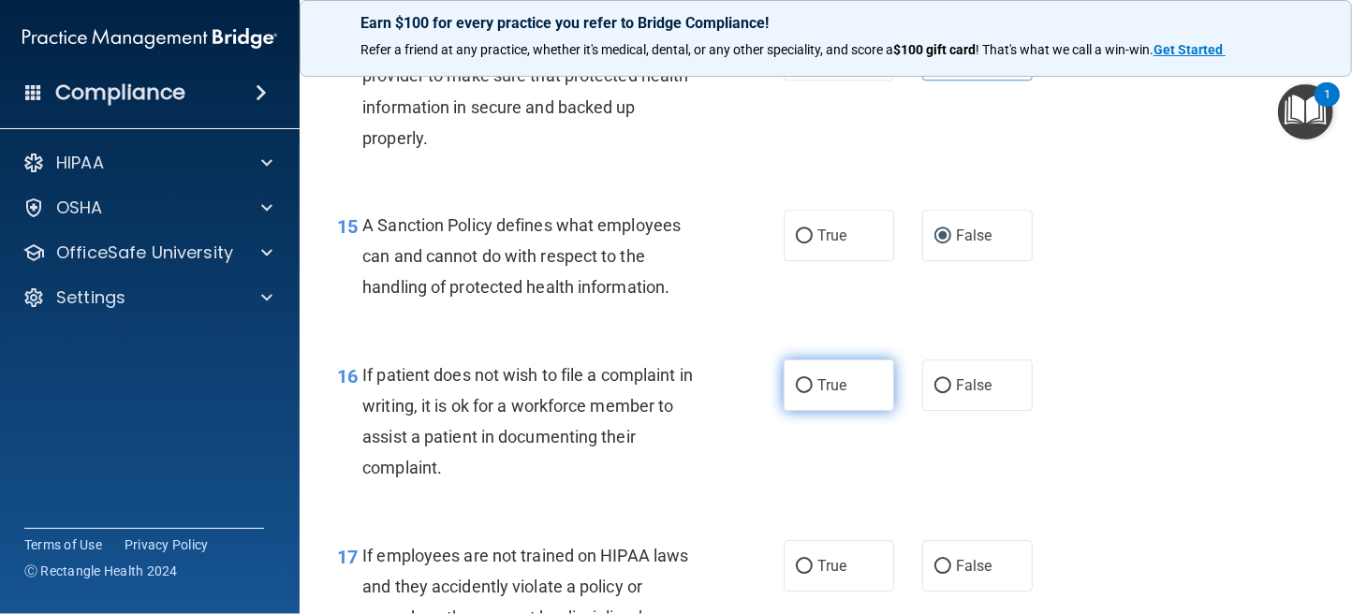
click at [796, 386] on input "True" at bounding box center [804, 386] width 17 height 14
radio input "true"
click at [934, 564] on input "False" at bounding box center [942, 567] width 17 height 14
radio input "true"
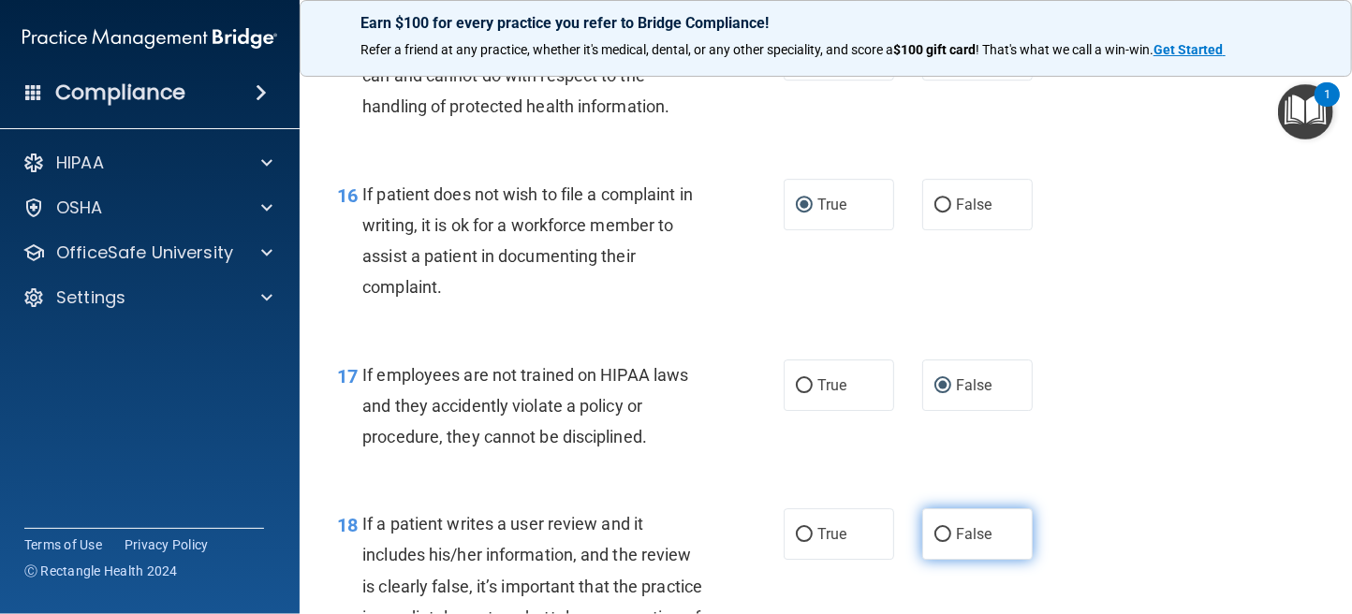
scroll to position [2996, 0]
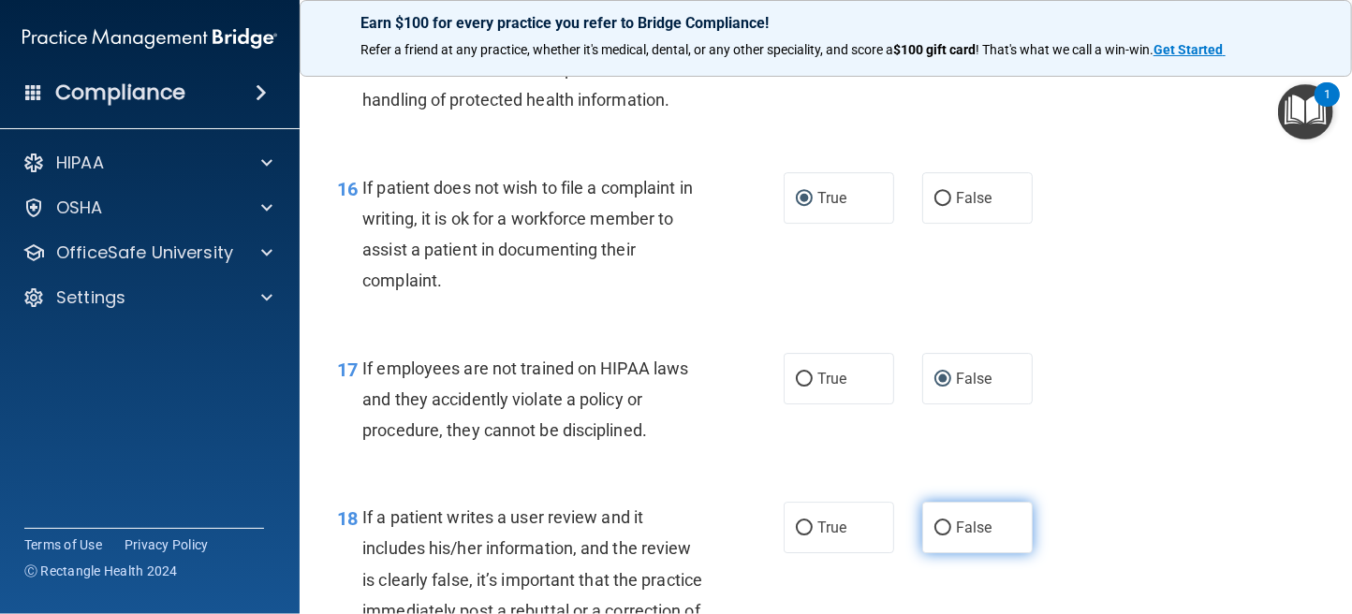
click at [939, 530] on input "False" at bounding box center [942, 528] width 17 height 14
radio input "true"
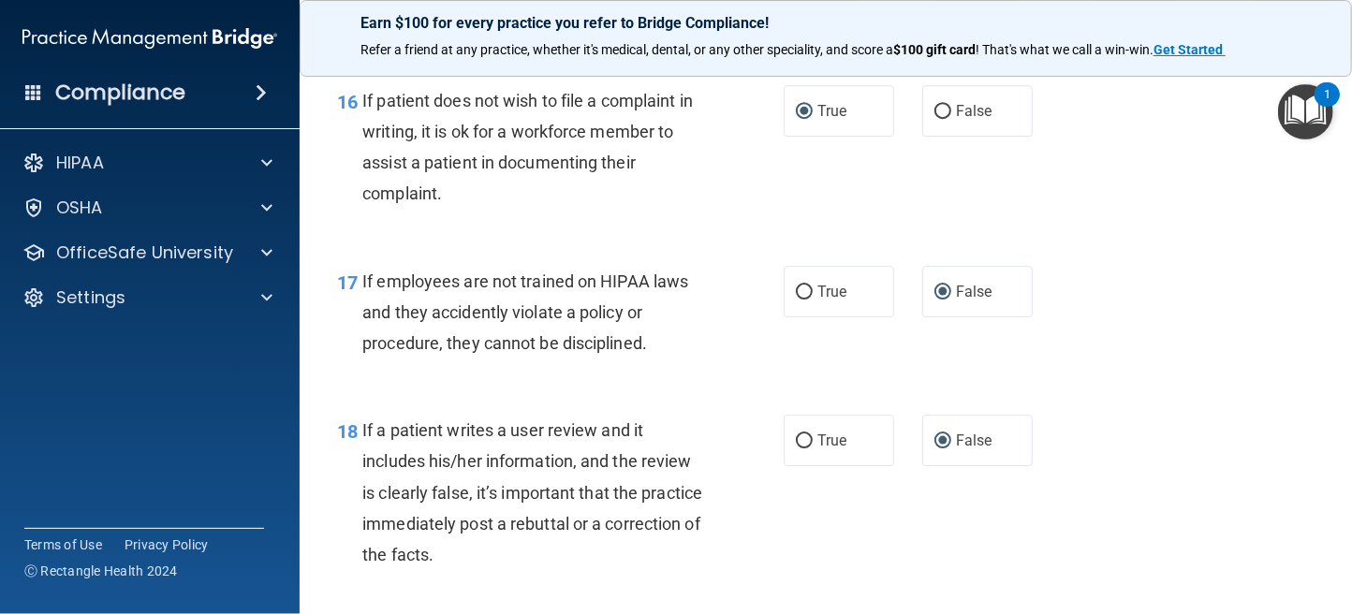
scroll to position [3183, 0]
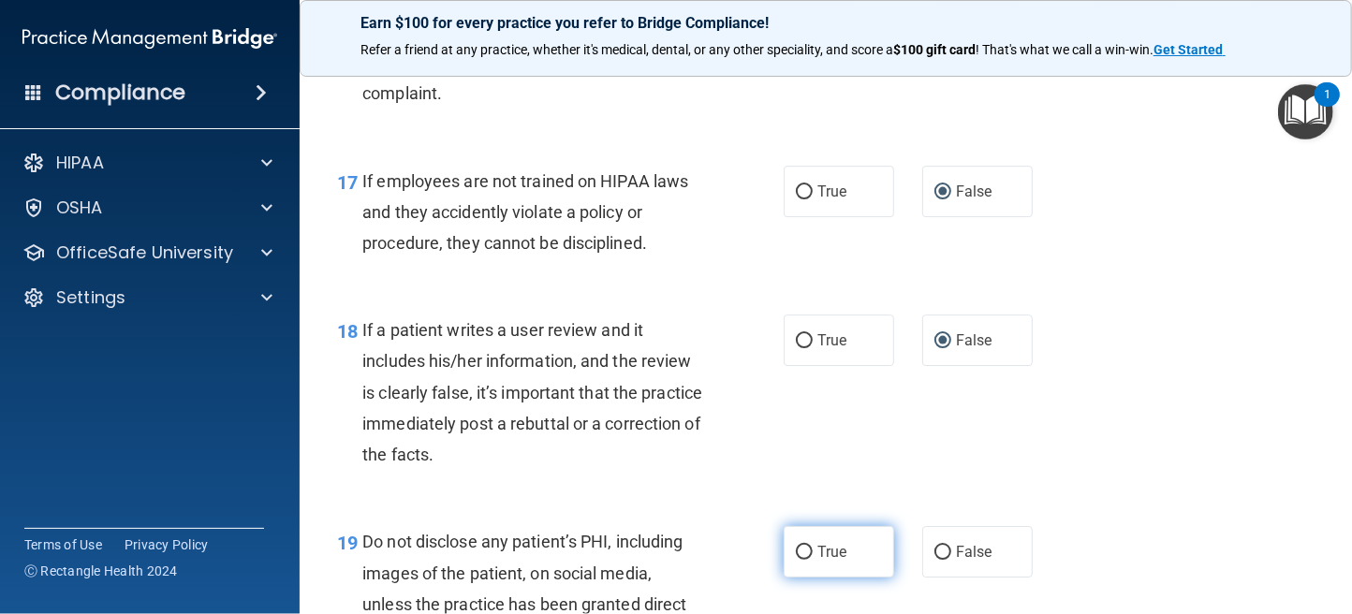
click at [796, 546] on input "True" at bounding box center [804, 553] width 17 height 14
radio input "true"
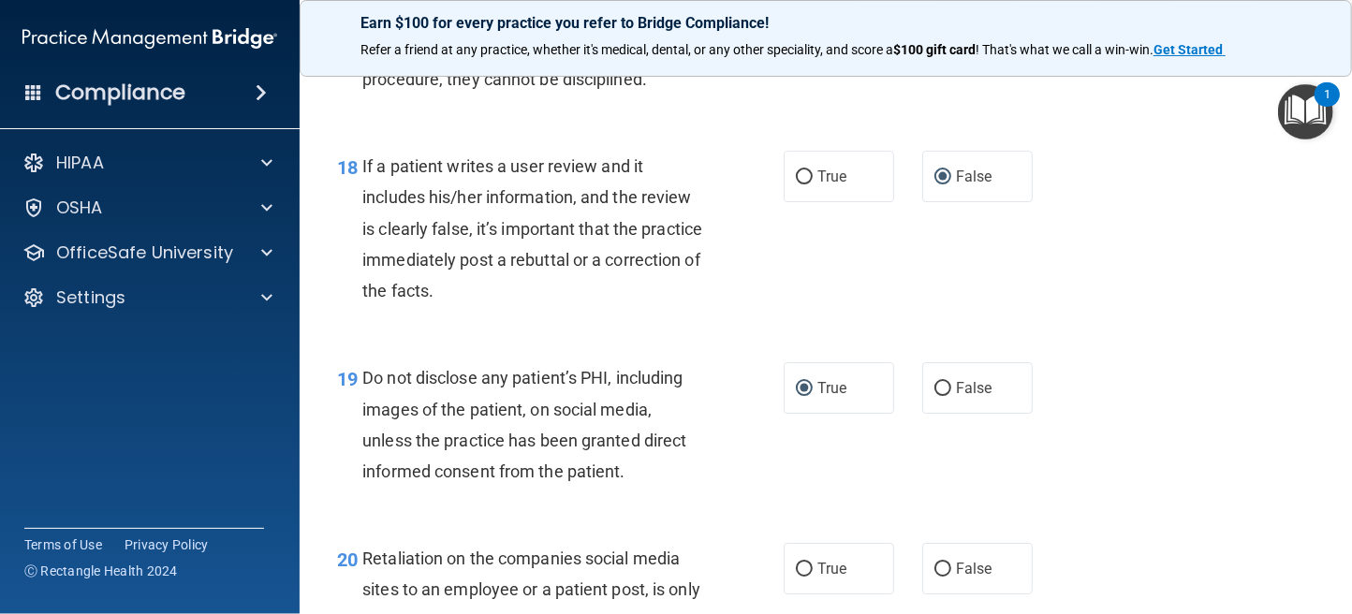
scroll to position [3370, 0]
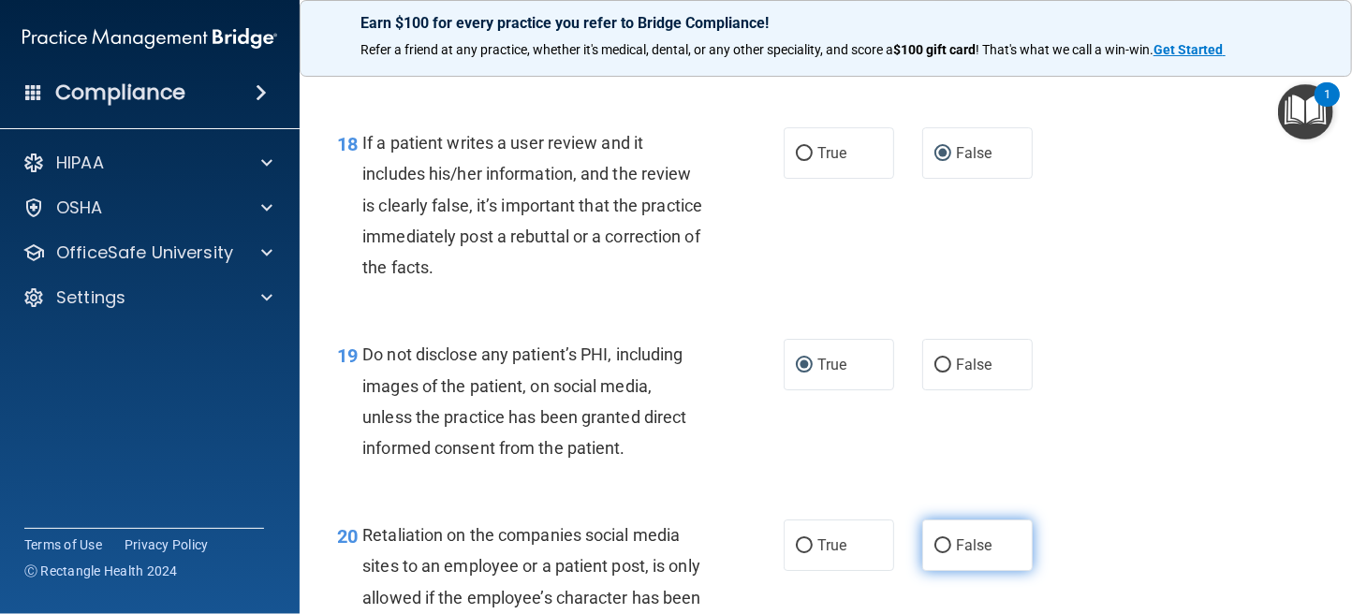
click at [935, 548] on input "False" at bounding box center [942, 546] width 17 height 14
radio input "true"
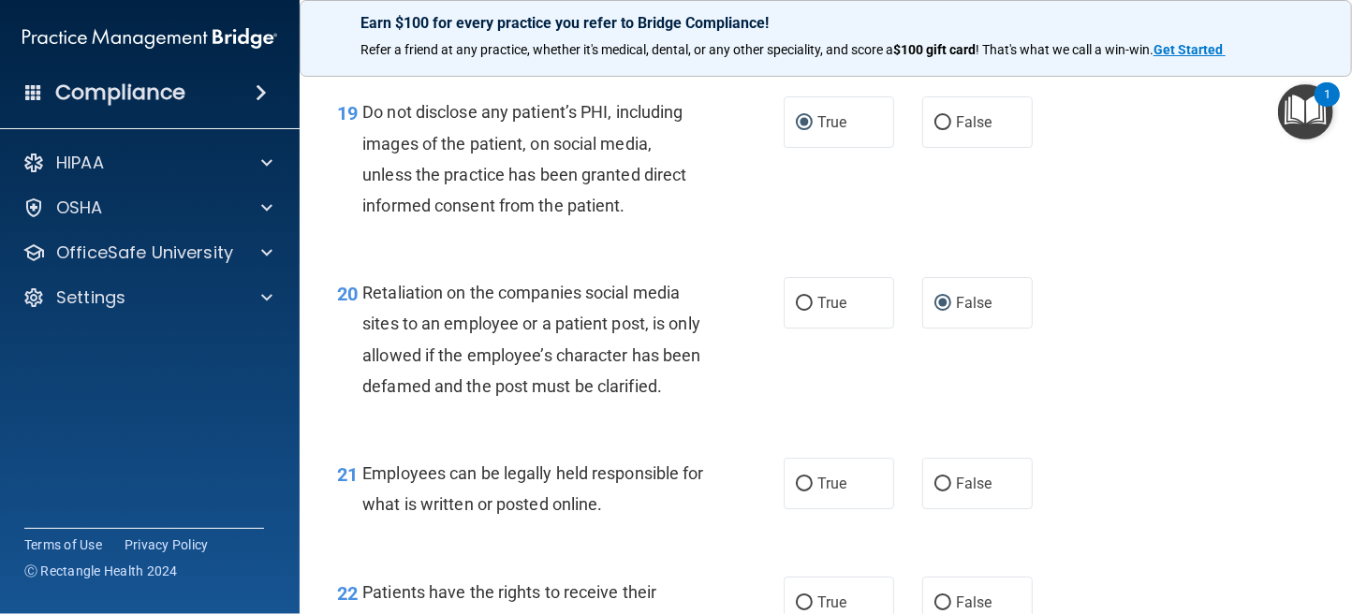
scroll to position [3744, 0]
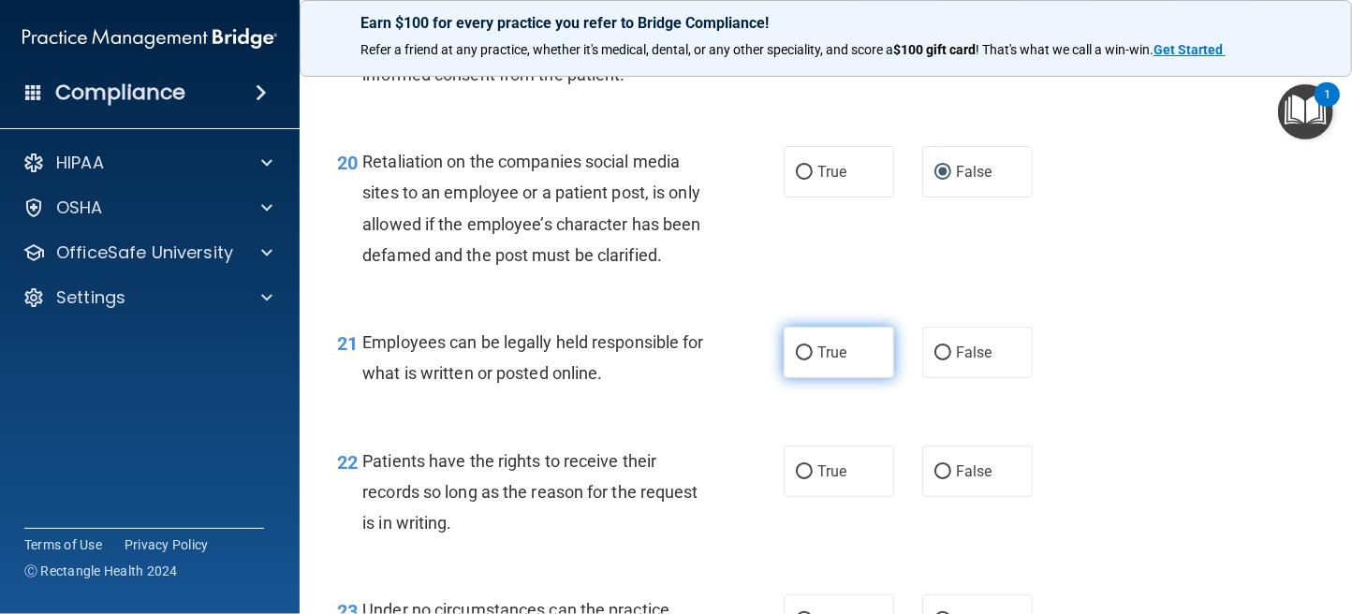
click at [796, 360] on input "True" at bounding box center [804, 353] width 17 height 14
radio input "true"
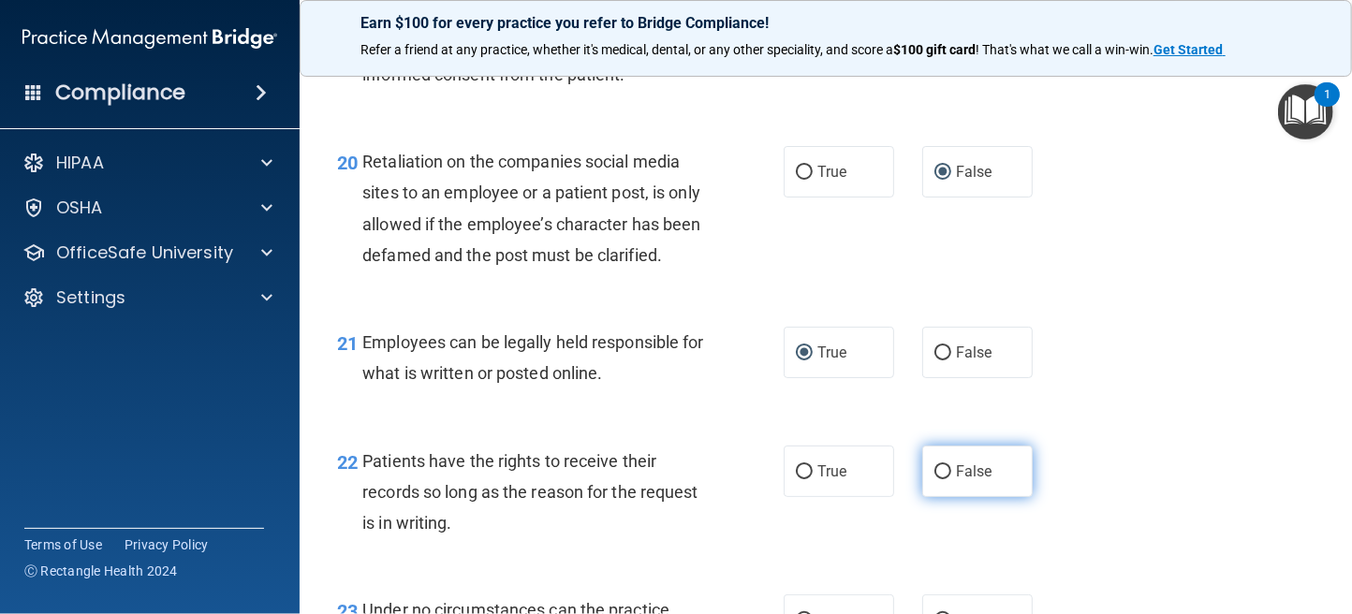
click at [941, 479] on input "False" at bounding box center [942, 472] width 17 height 14
radio input "true"
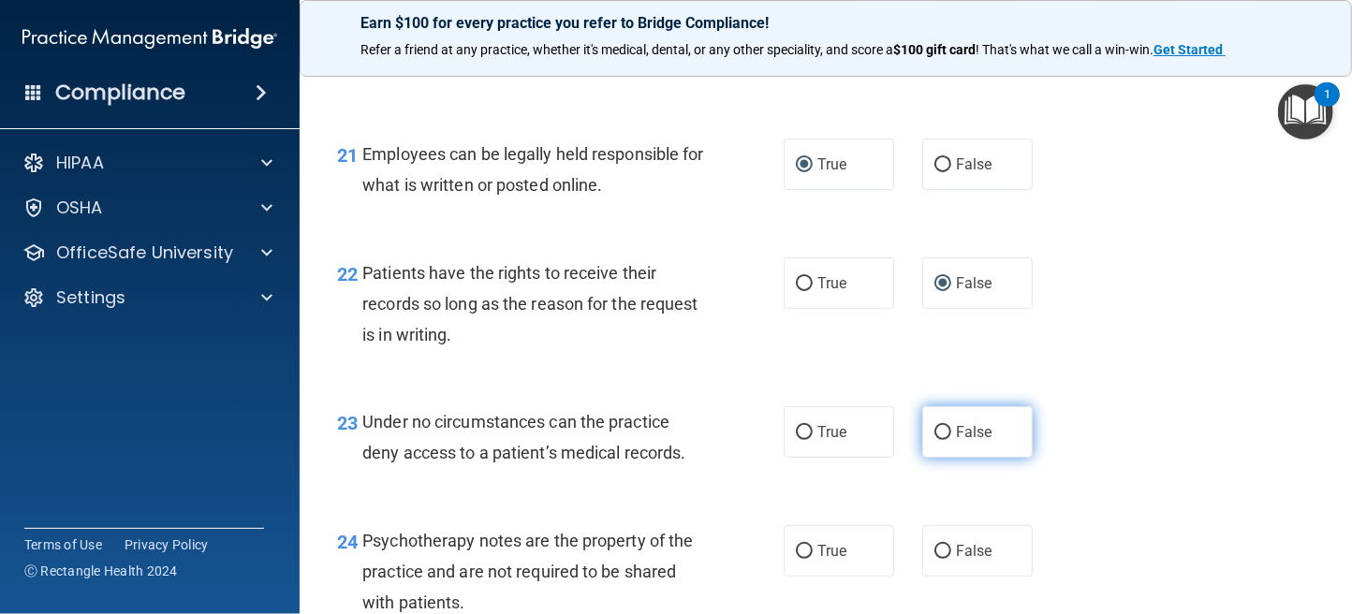
click at [934, 440] on input "False" at bounding box center [942, 433] width 17 height 14
radio input "true"
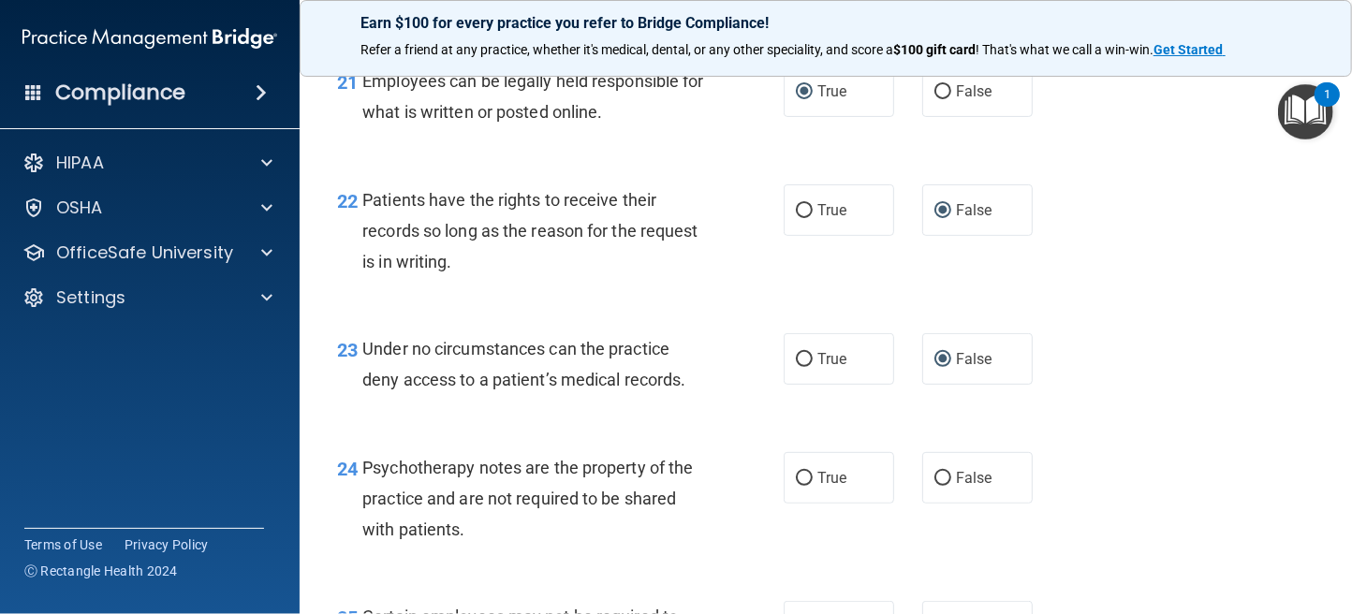
scroll to position [4119, 0]
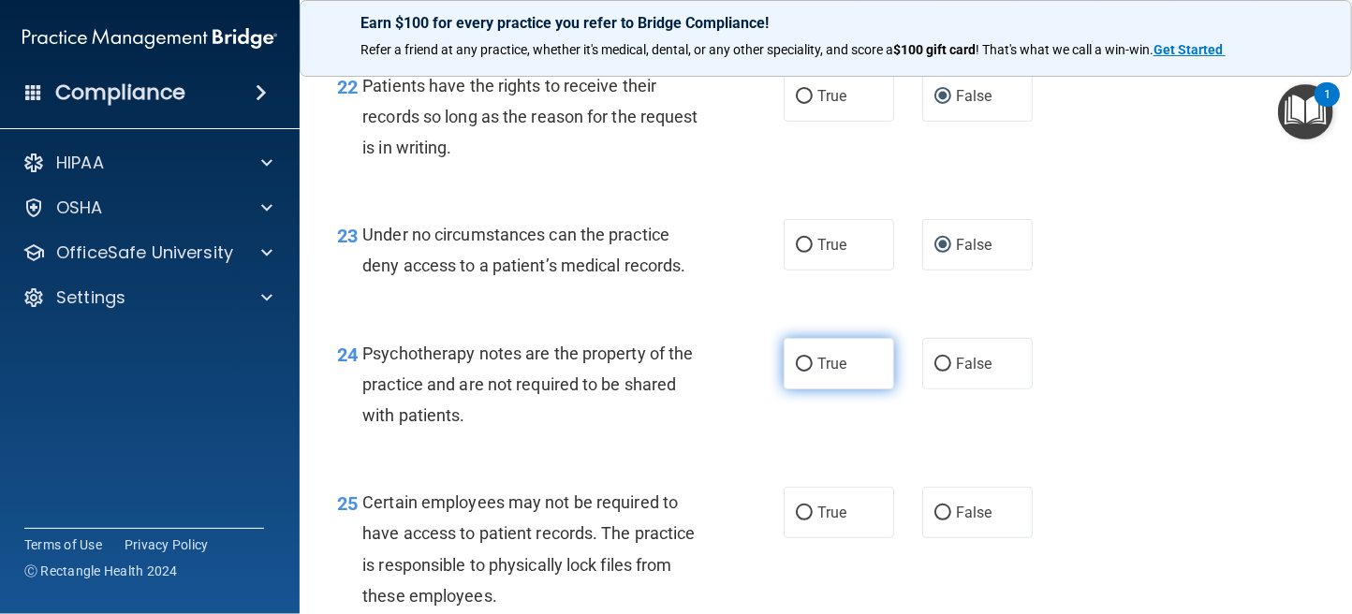
click at [805, 372] on input "True" at bounding box center [804, 365] width 17 height 14
radio input "true"
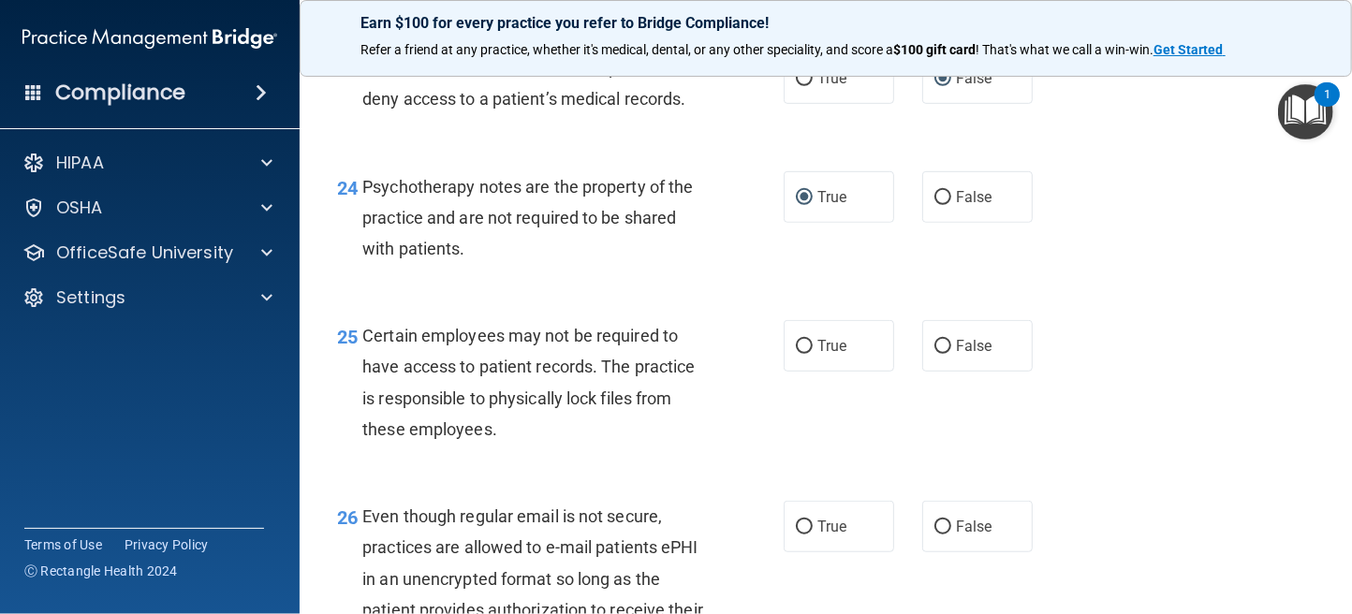
scroll to position [4306, 0]
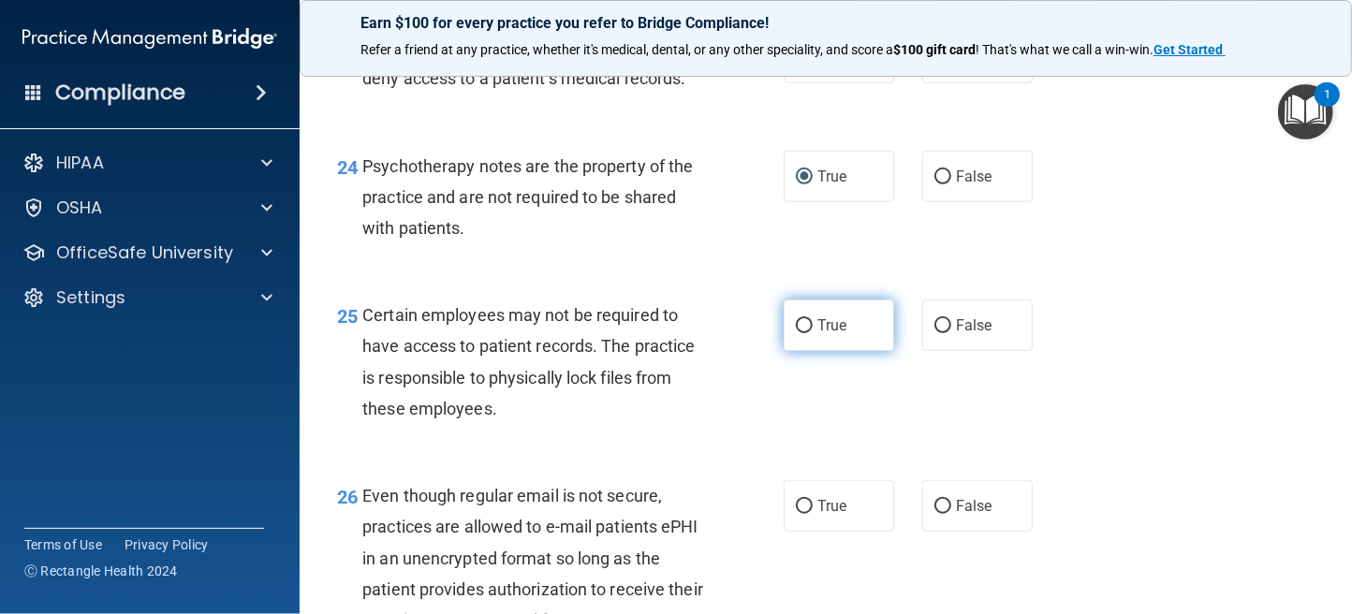
click at [796, 333] on input "True" at bounding box center [804, 326] width 17 height 14
radio input "true"
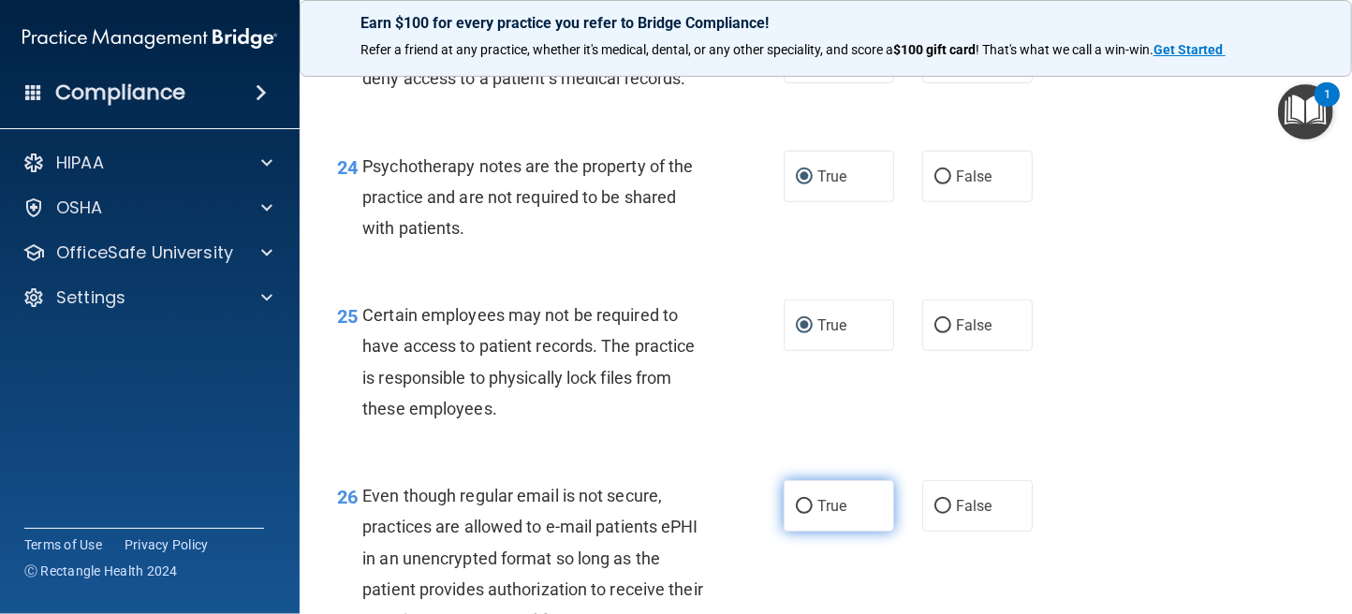
drag, startPoint x: 799, startPoint y: 542, endPoint x: 799, endPoint y: 532, distance: 10.3
click at [798, 514] on input "True" at bounding box center [804, 507] width 17 height 14
radio input "true"
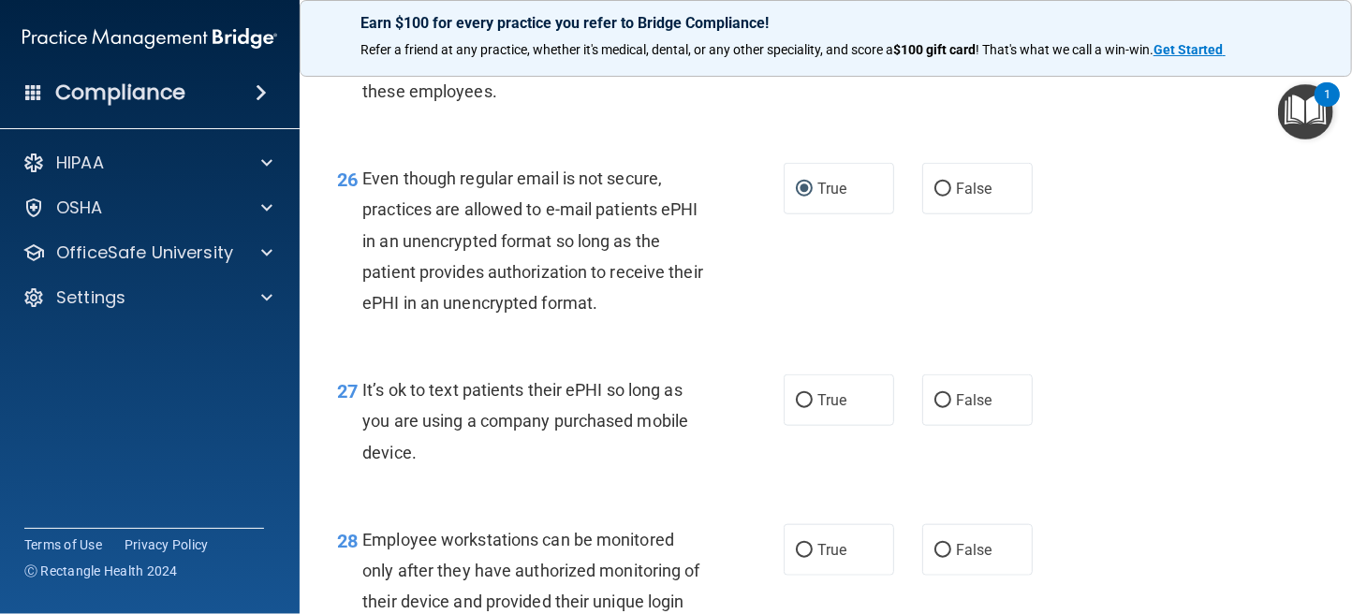
scroll to position [4681, 0]
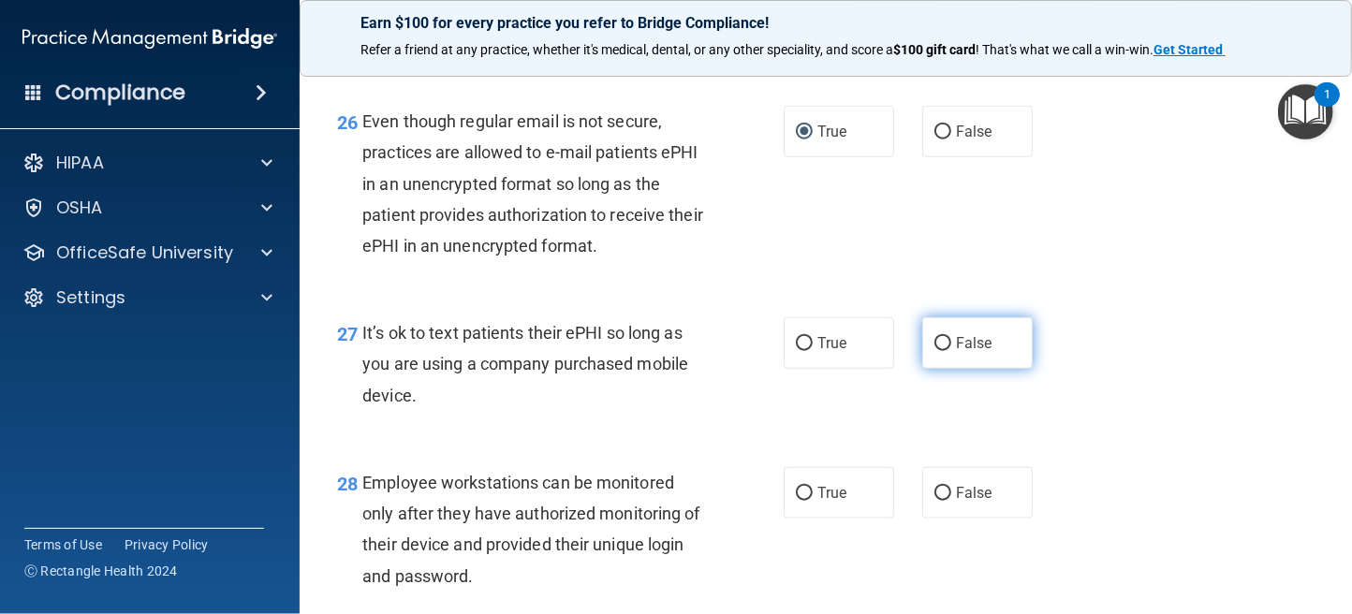
drag, startPoint x: 936, startPoint y: 372, endPoint x: 922, endPoint y: 376, distance: 14.8
click at [934, 351] on input "False" at bounding box center [942, 344] width 17 height 14
radio input "true"
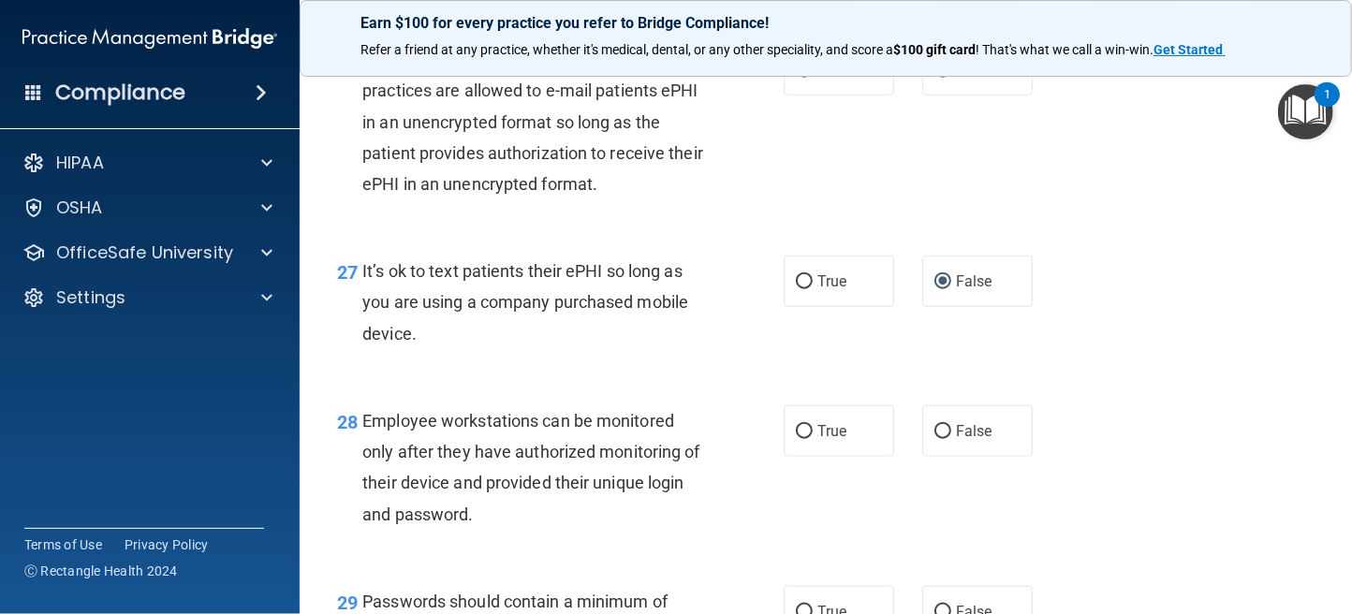
scroll to position [4775, 0]
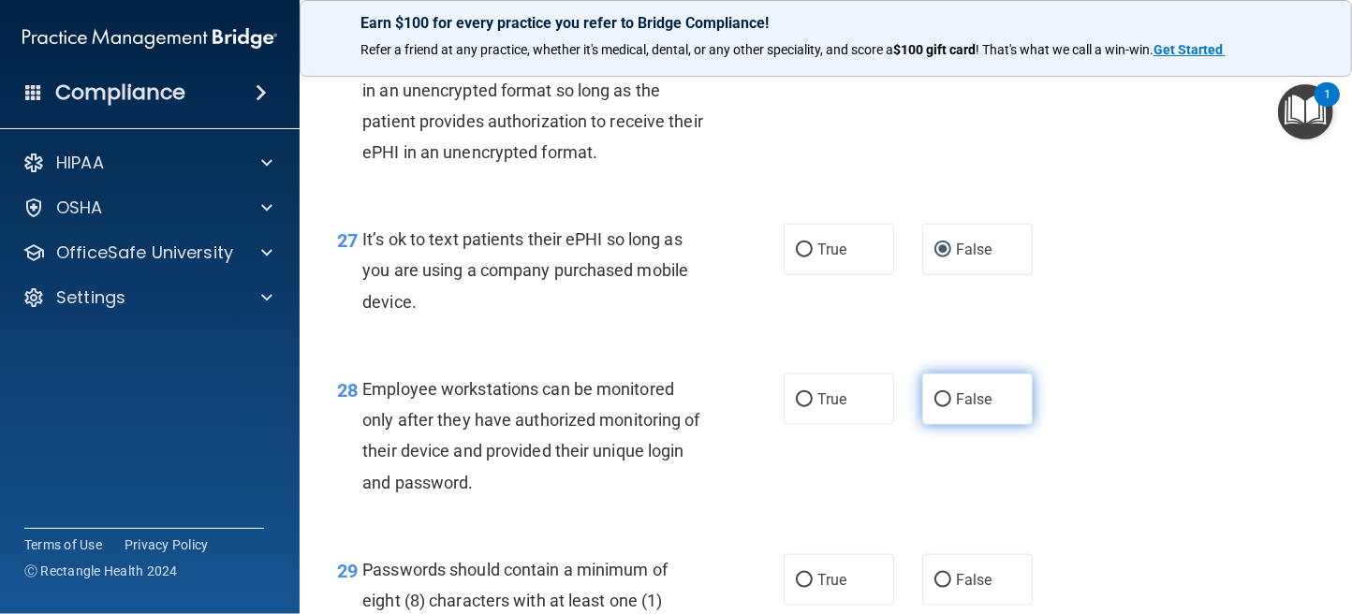
click at [934, 407] on input "False" at bounding box center [942, 400] width 17 height 14
radio input "true"
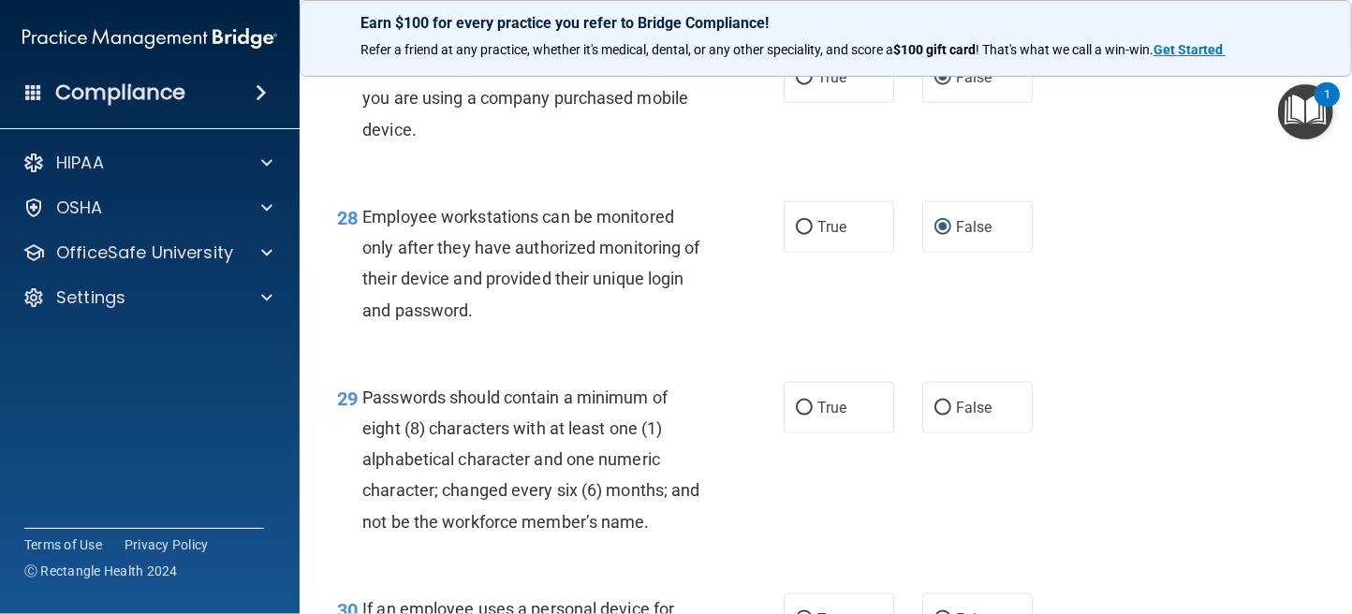
scroll to position [4962, 0]
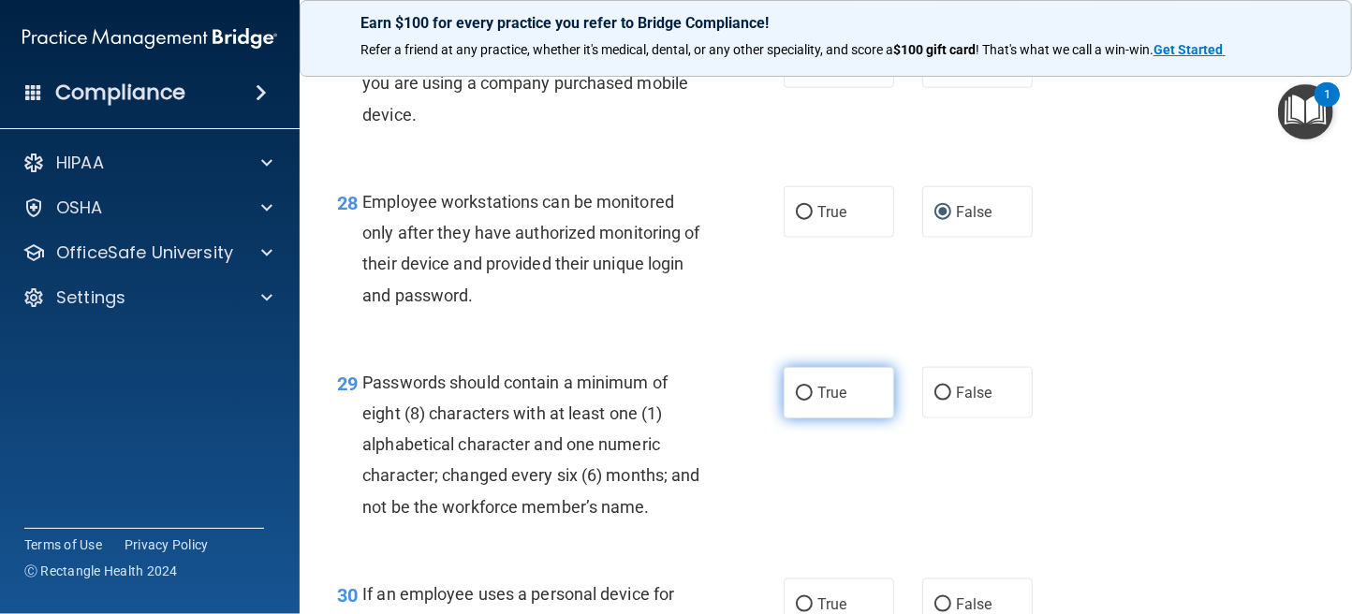
click at [802, 401] on input "True" at bounding box center [804, 394] width 17 height 14
radio input "true"
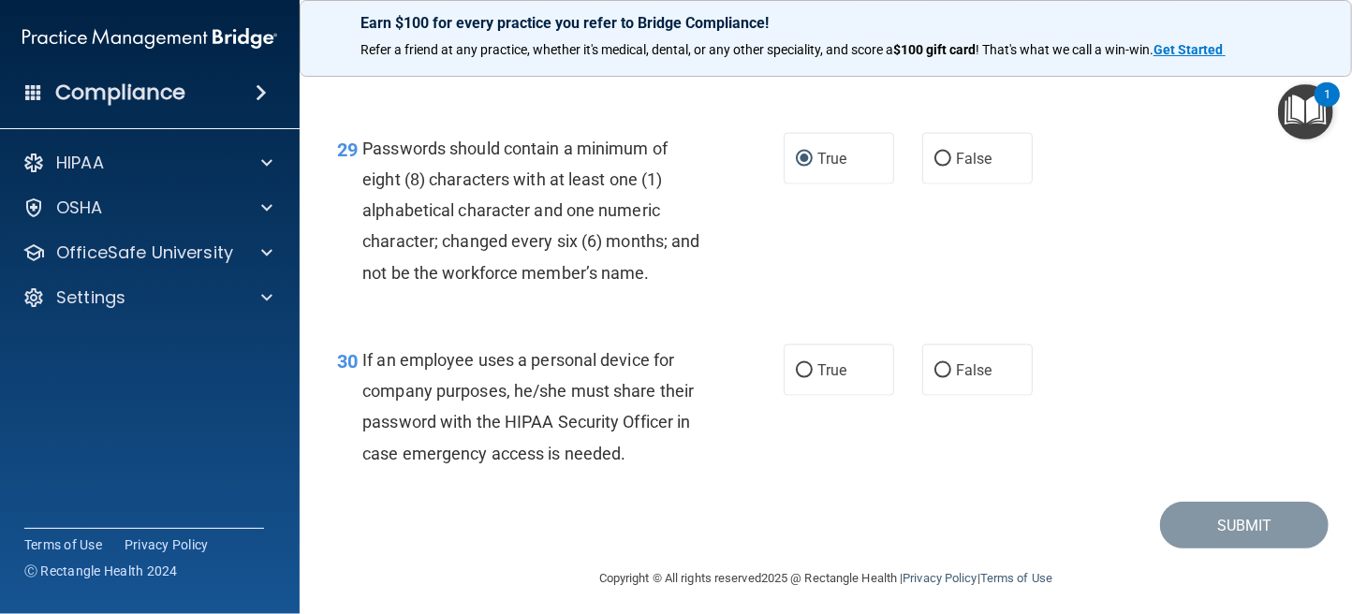
scroll to position [5236, 0]
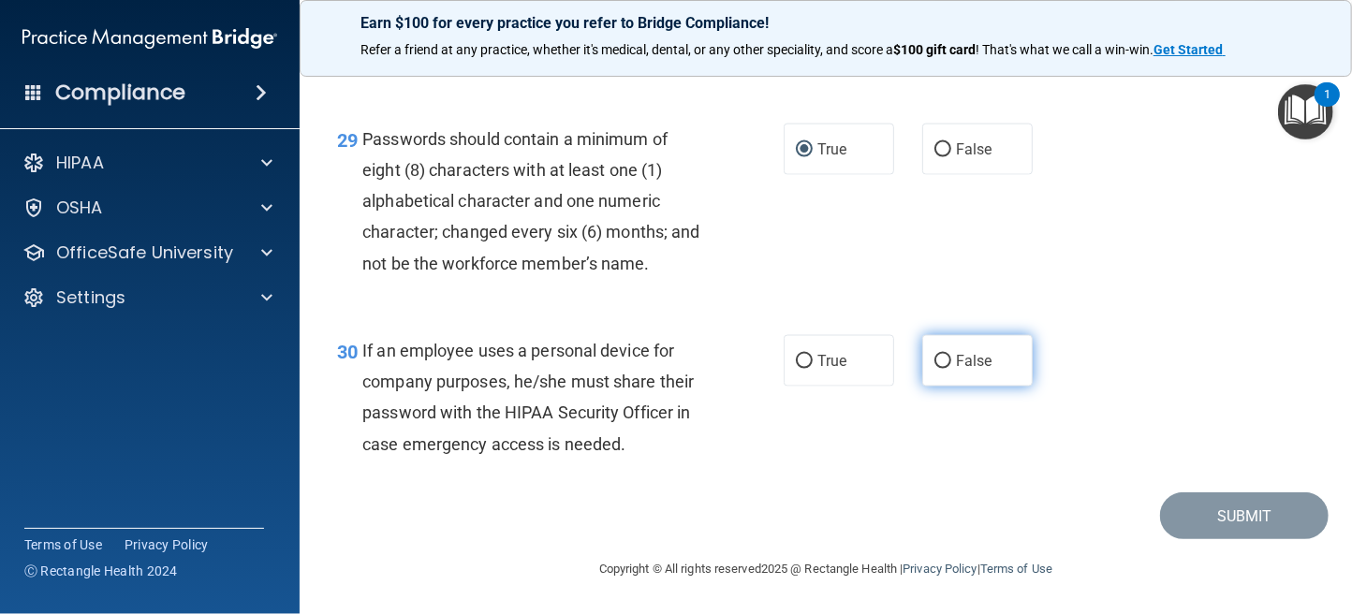
click at [936, 355] on input "False" at bounding box center [942, 362] width 17 height 14
radio input "true"
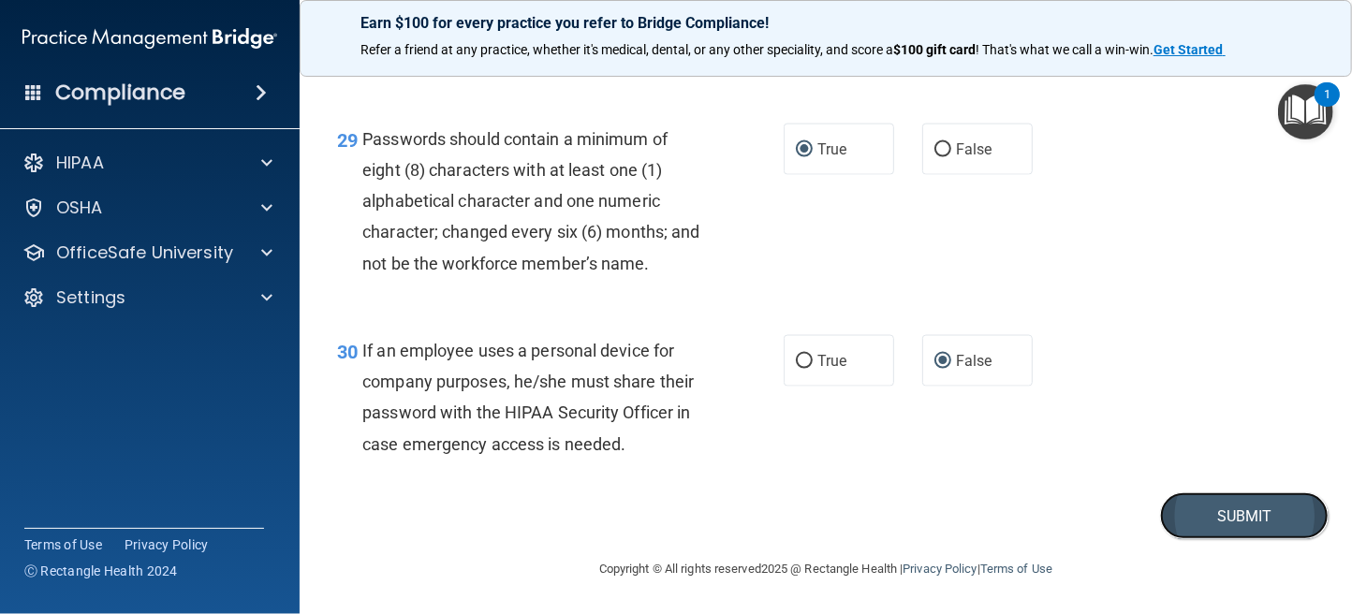
click at [1250, 512] on button "Submit" at bounding box center [1244, 516] width 169 height 48
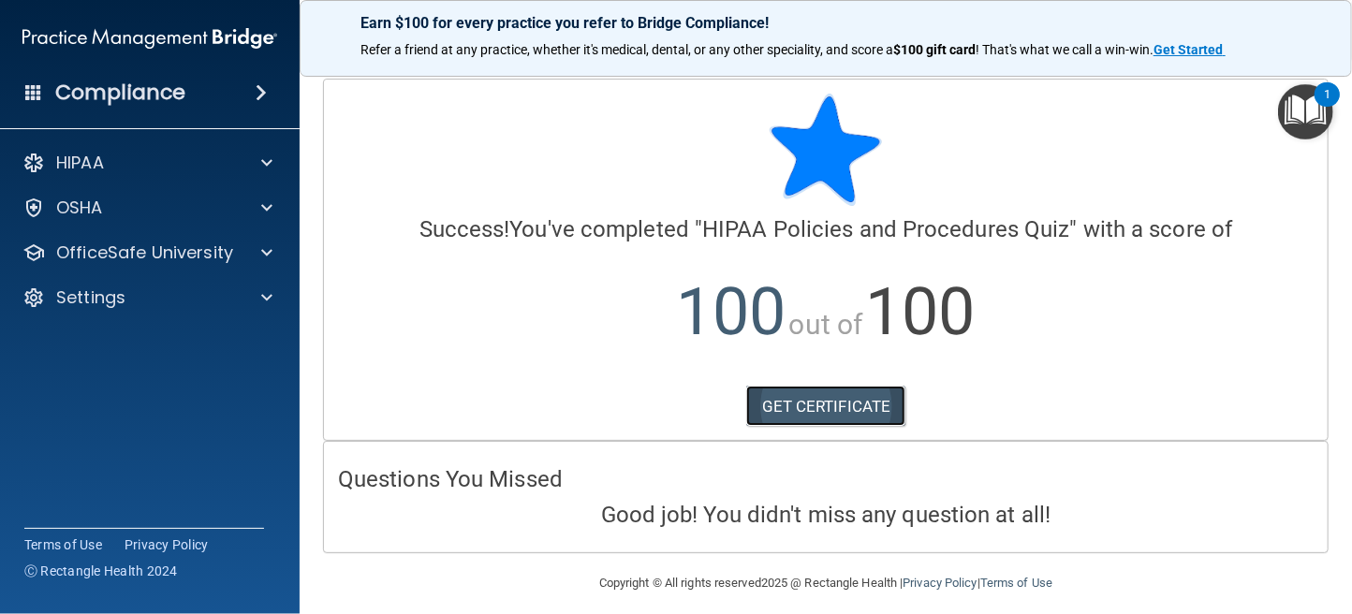
click at [823, 410] on link "GET CERTIFICATE" at bounding box center [826, 406] width 160 height 41
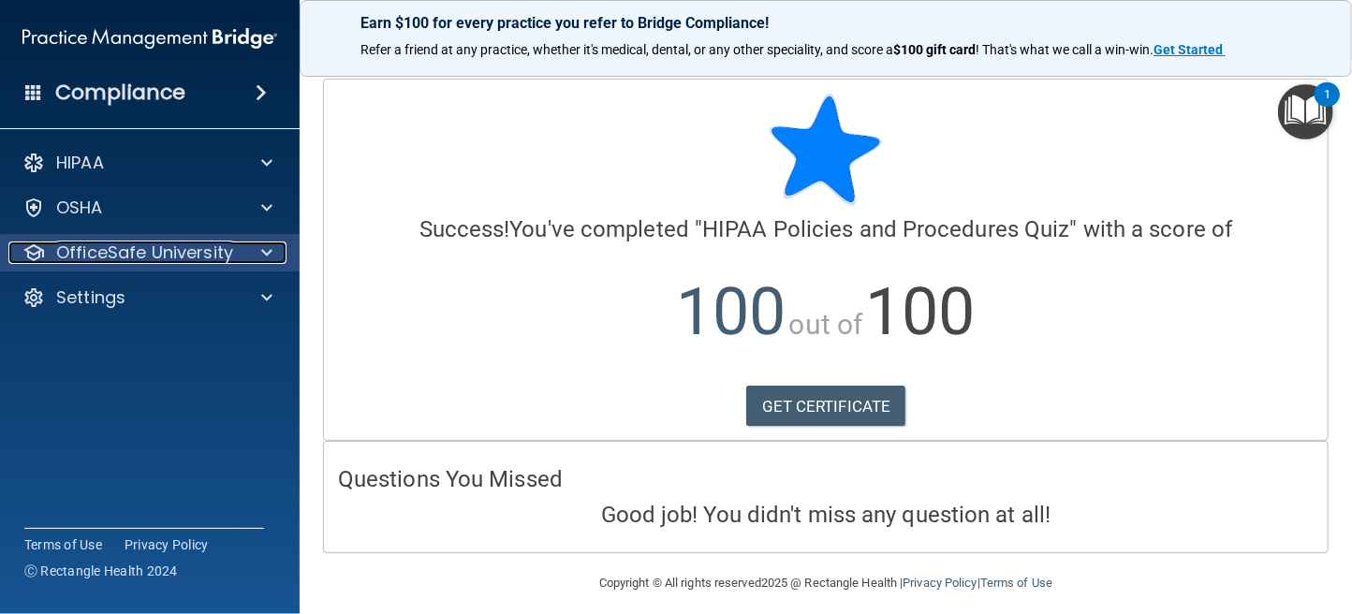
click at [97, 248] on p "OfficeSafe University" at bounding box center [144, 253] width 177 height 22
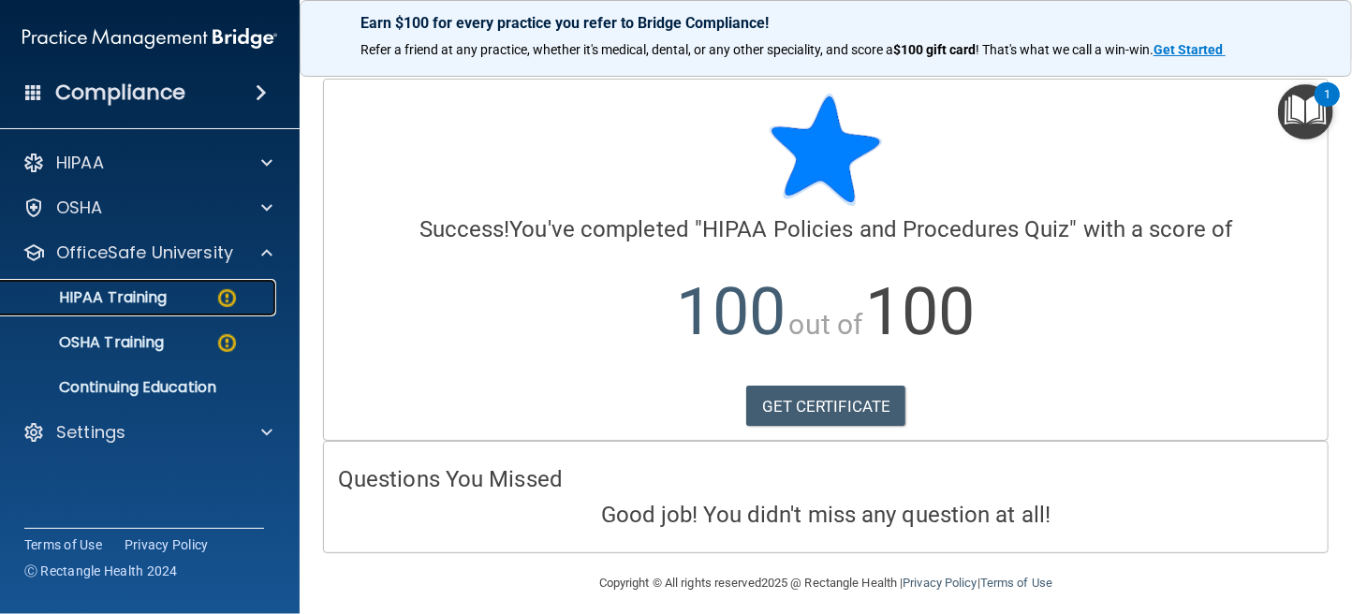
click at [133, 304] on p "HIPAA Training" at bounding box center [89, 297] width 154 height 19
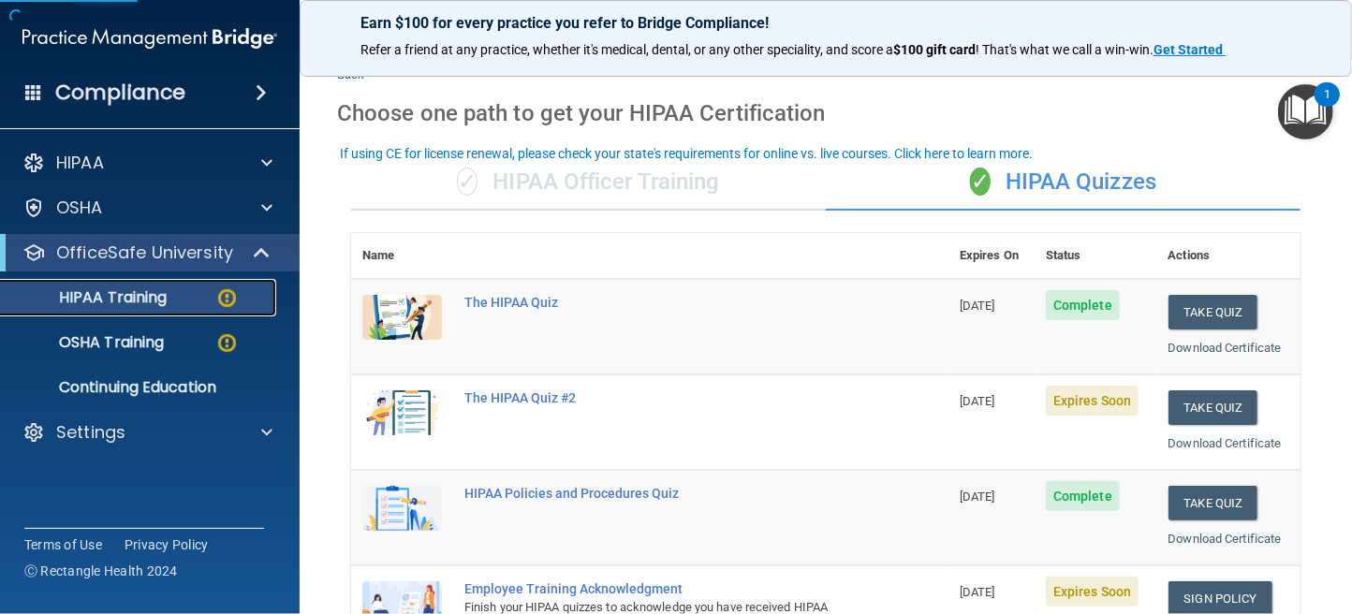
scroll to position [94, 0]
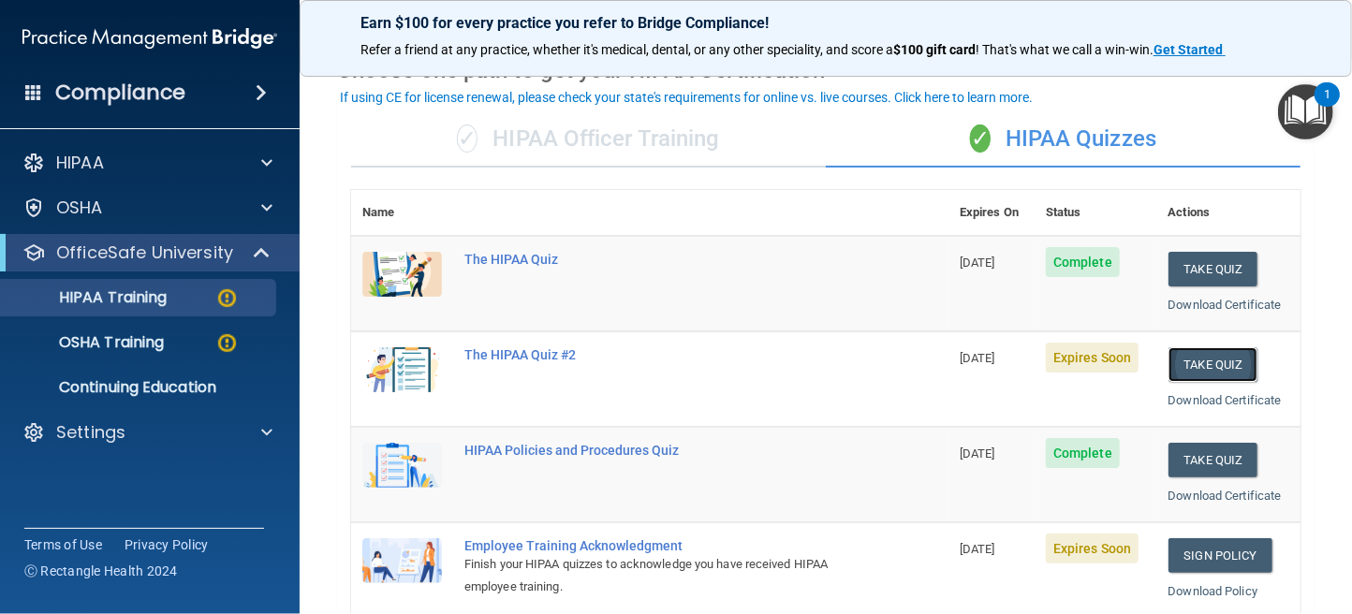
click at [1174, 371] on button "Take Quiz" at bounding box center [1213, 364] width 90 height 35
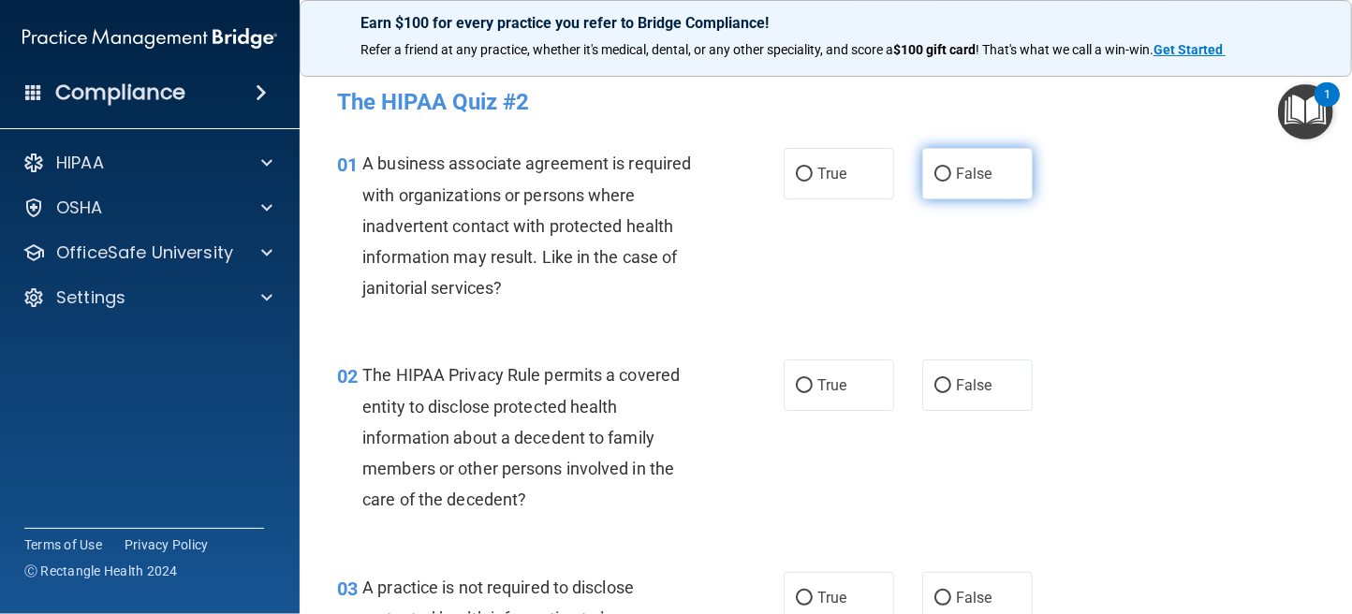
click at [924, 173] on label "False" at bounding box center [977, 173] width 110 height 51
click at [934, 173] on input "False" at bounding box center [942, 175] width 17 height 14
radio input "true"
click at [800, 385] on input "True" at bounding box center [804, 386] width 17 height 14
radio input "true"
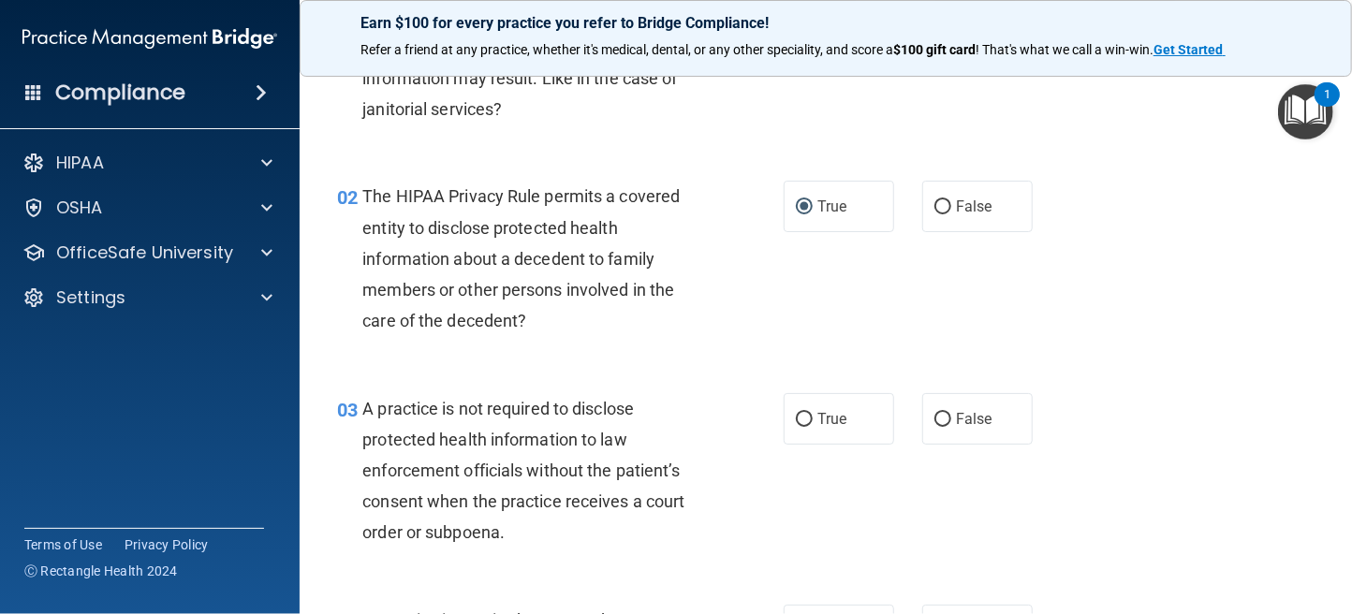
scroll to position [187, 0]
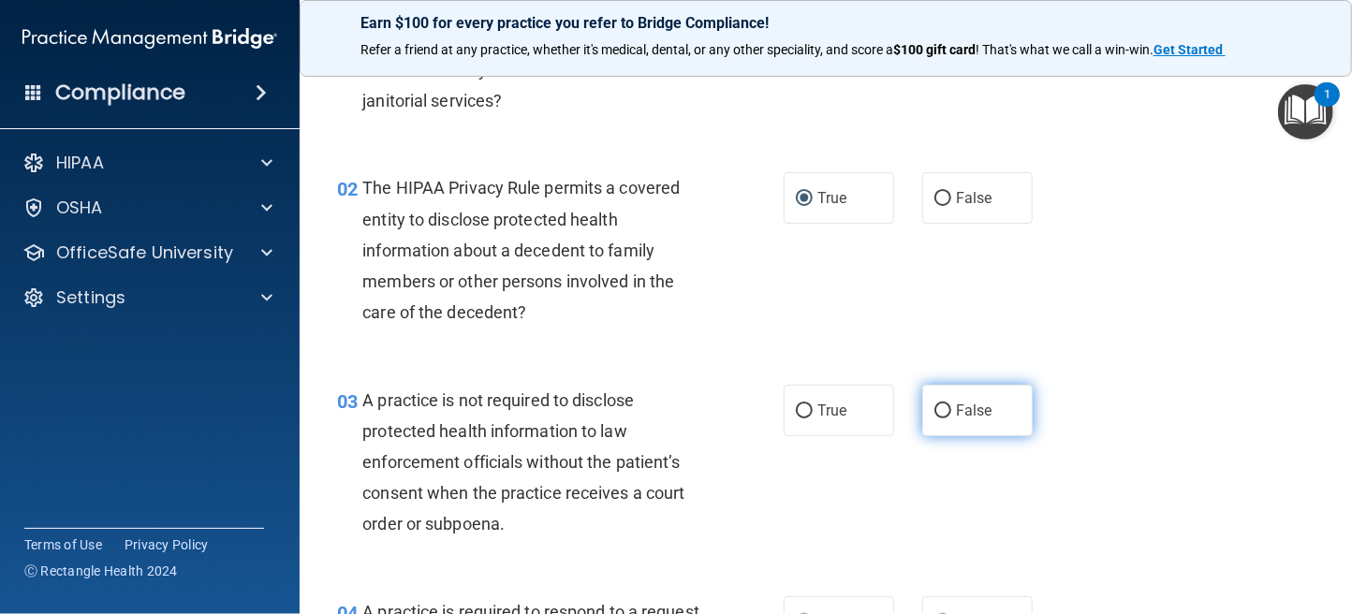
click at [934, 407] on input "False" at bounding box center [942, 411] width 17 height 14
radio input "true"
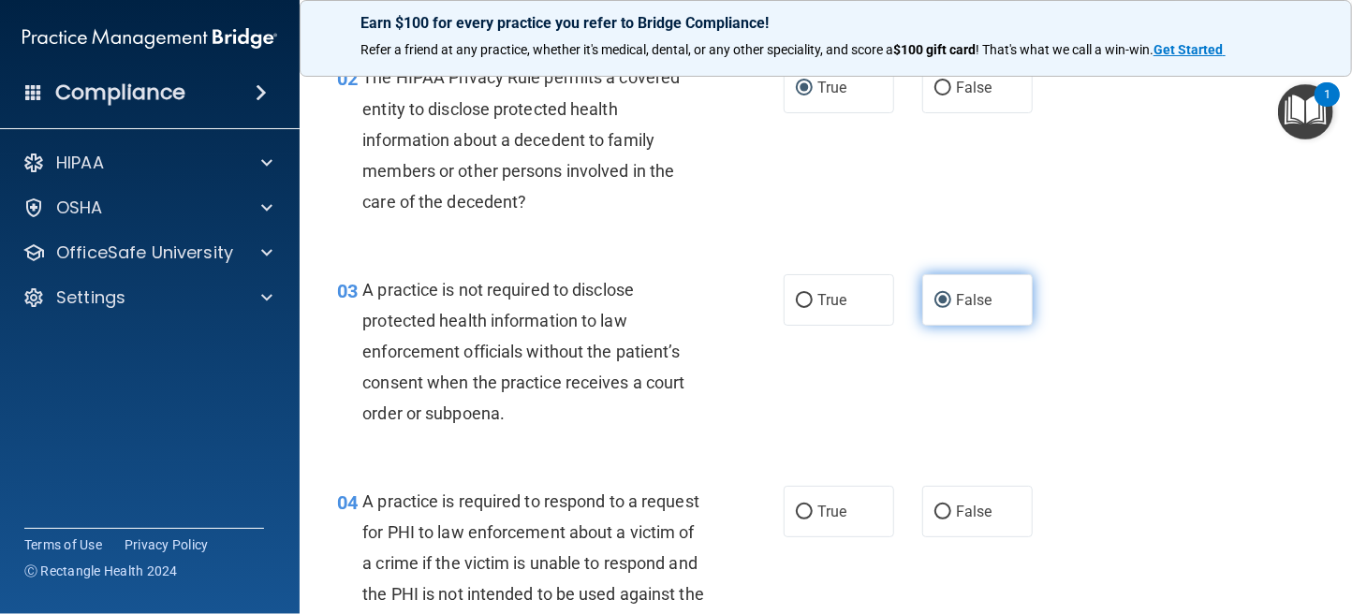
scroll to position [467, 0]
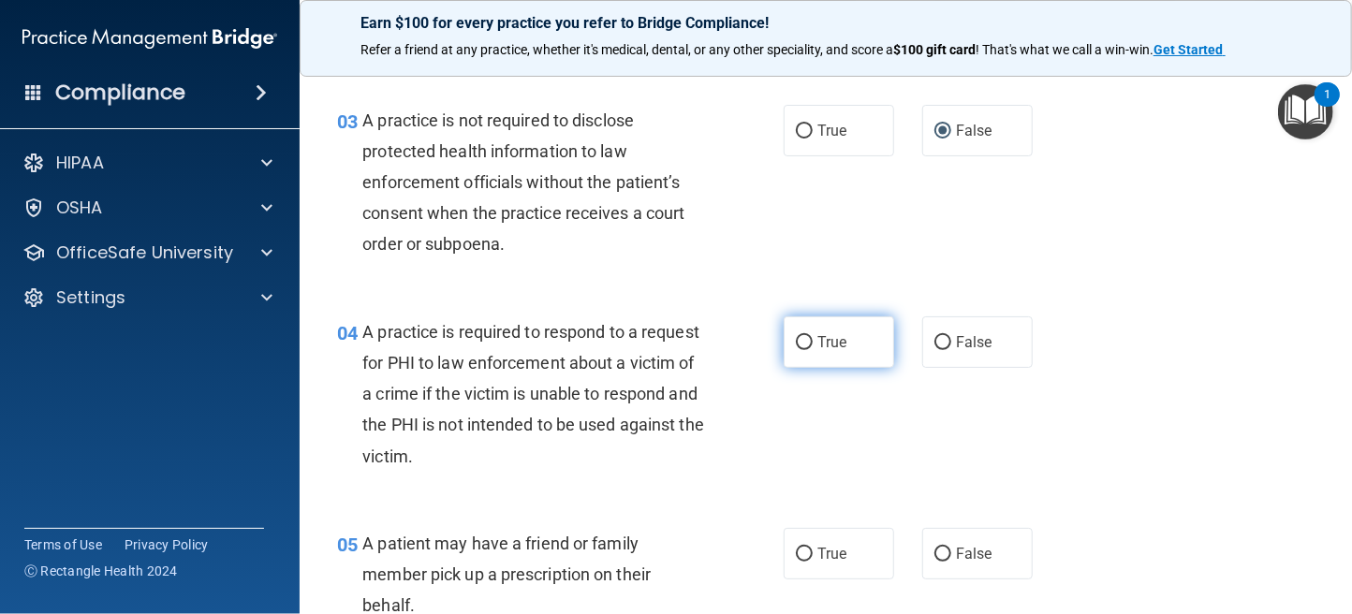
click at [796, 343] on input "True" at bounding box center [804, 343] width 17 height 14
radio input "true"
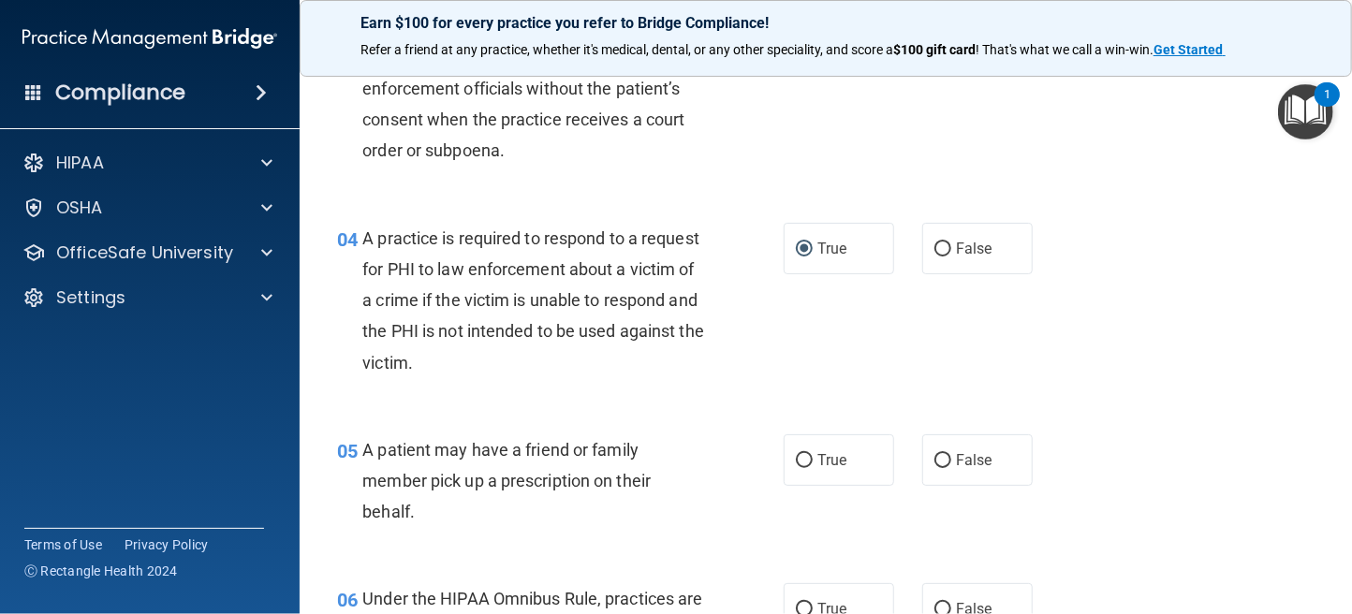
scroll to position [655, 0]
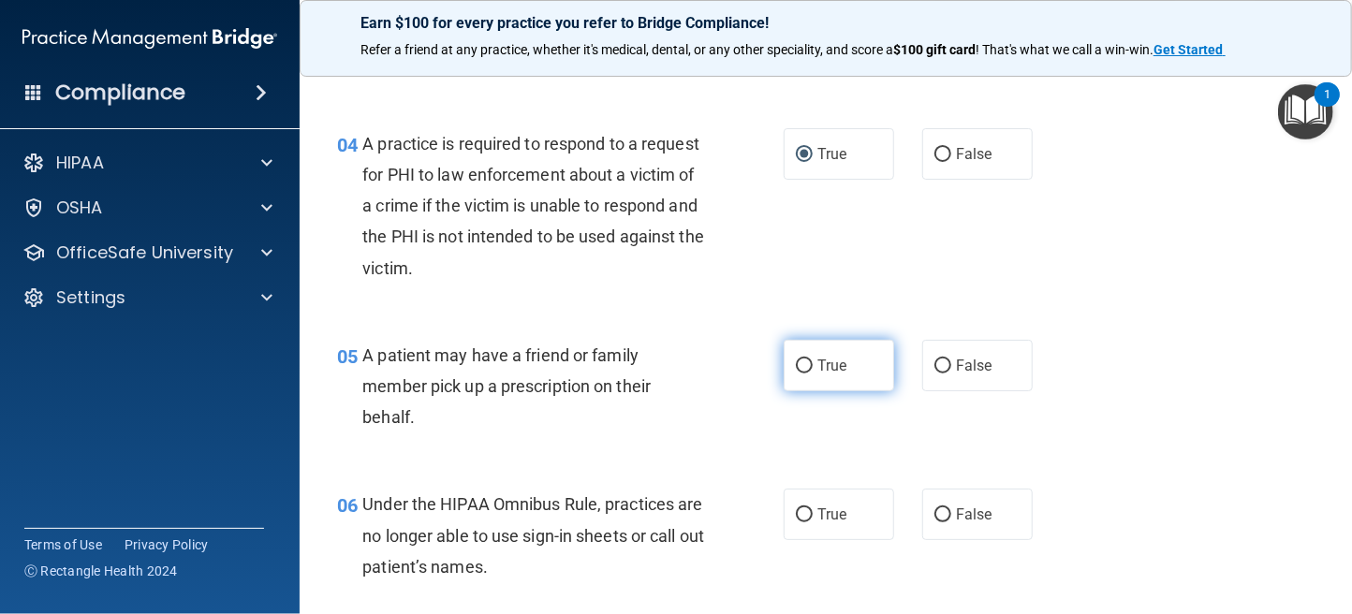
click at [800, 359] on input "True" at bounding box center [804, 366] width 17 height 14
radio input "true"
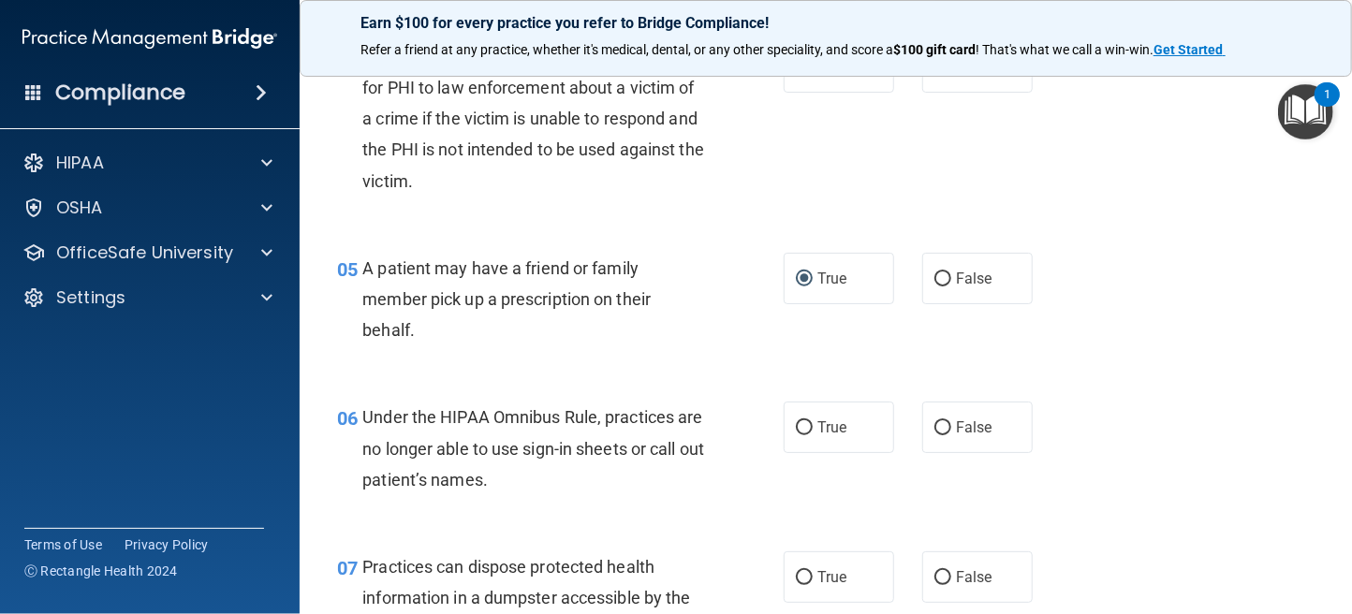
scroll to position [935, 0]
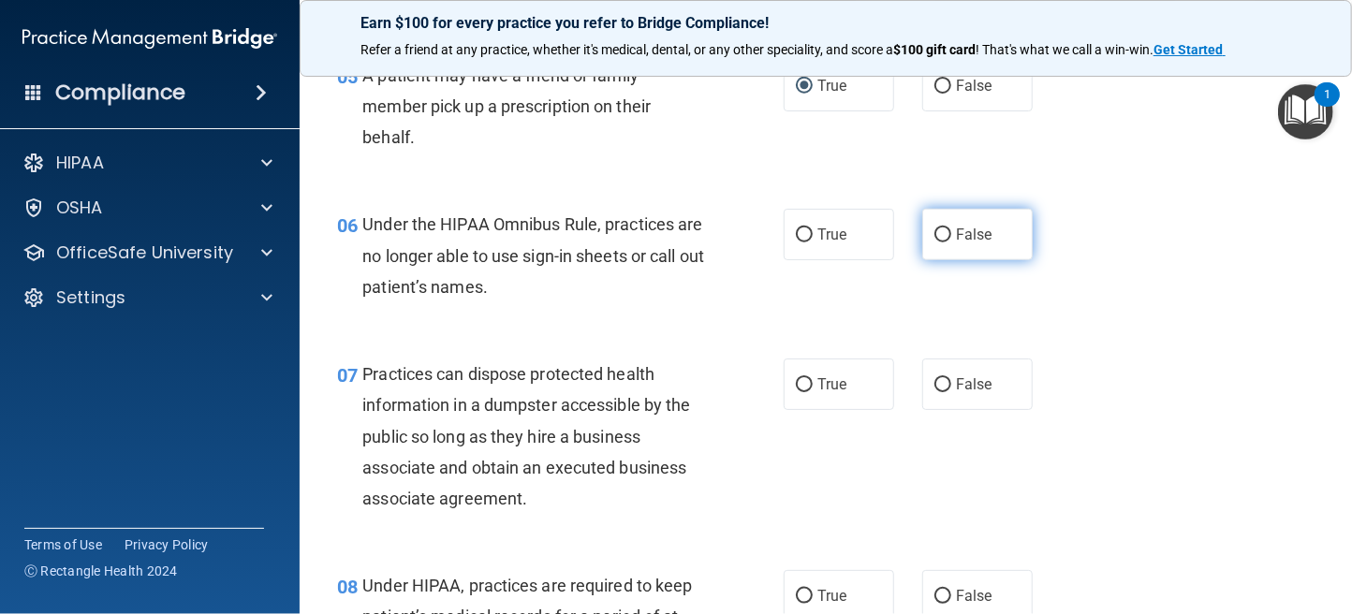
click at [934, 235] on input "False" at bounding box center [942, 235] width 17 height 14
radio input "true"
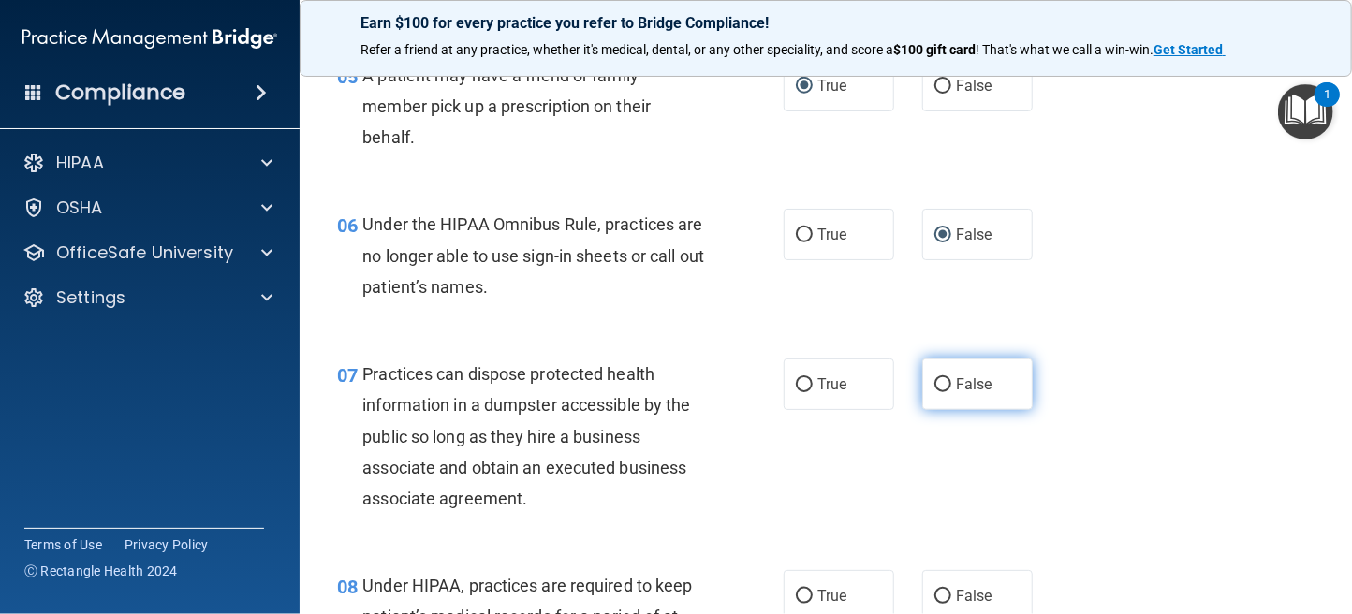
click at [934, 379] on input "False" at bounding box center [942, 385] width 17 height 14
radio input "true"
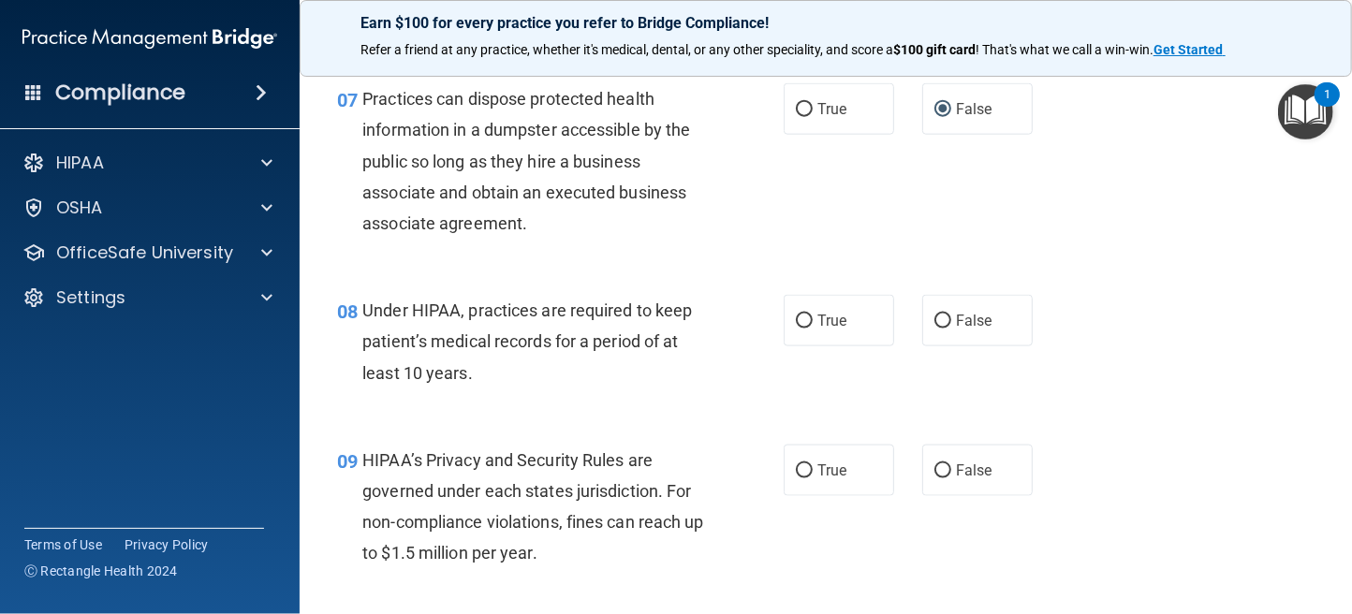
scroll to position [1217, 0]
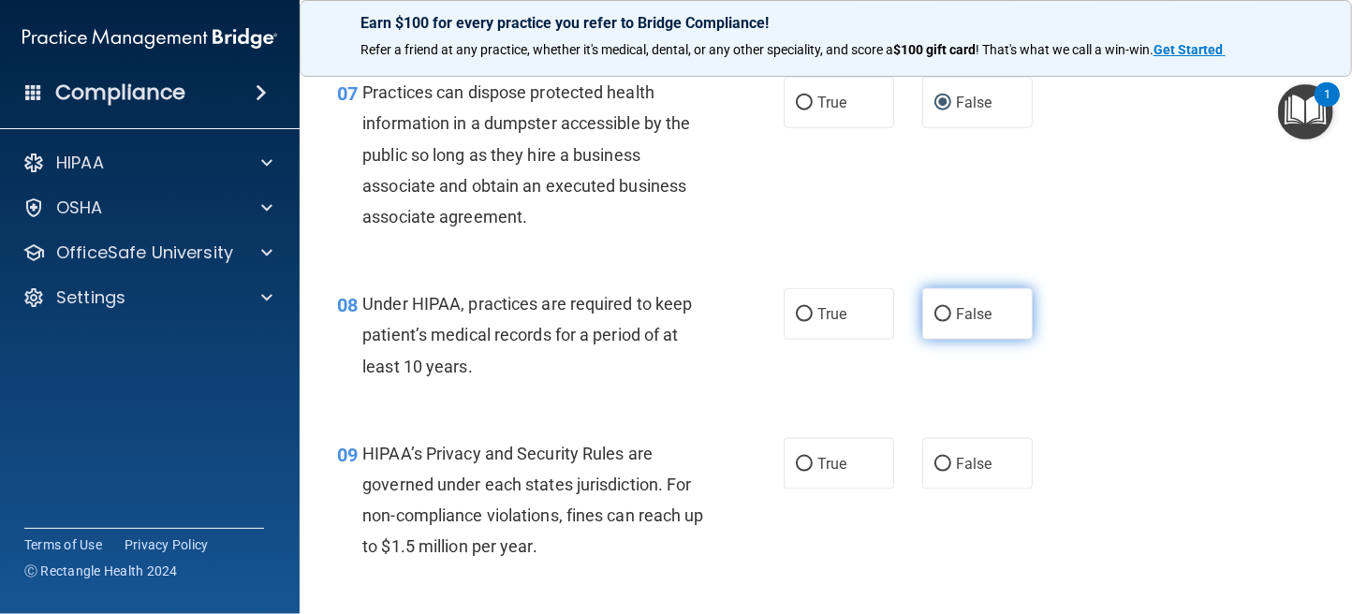
click at [935, 313] on input "False" at bounding box center [942, 315] width 17 height 14
radio input "true"
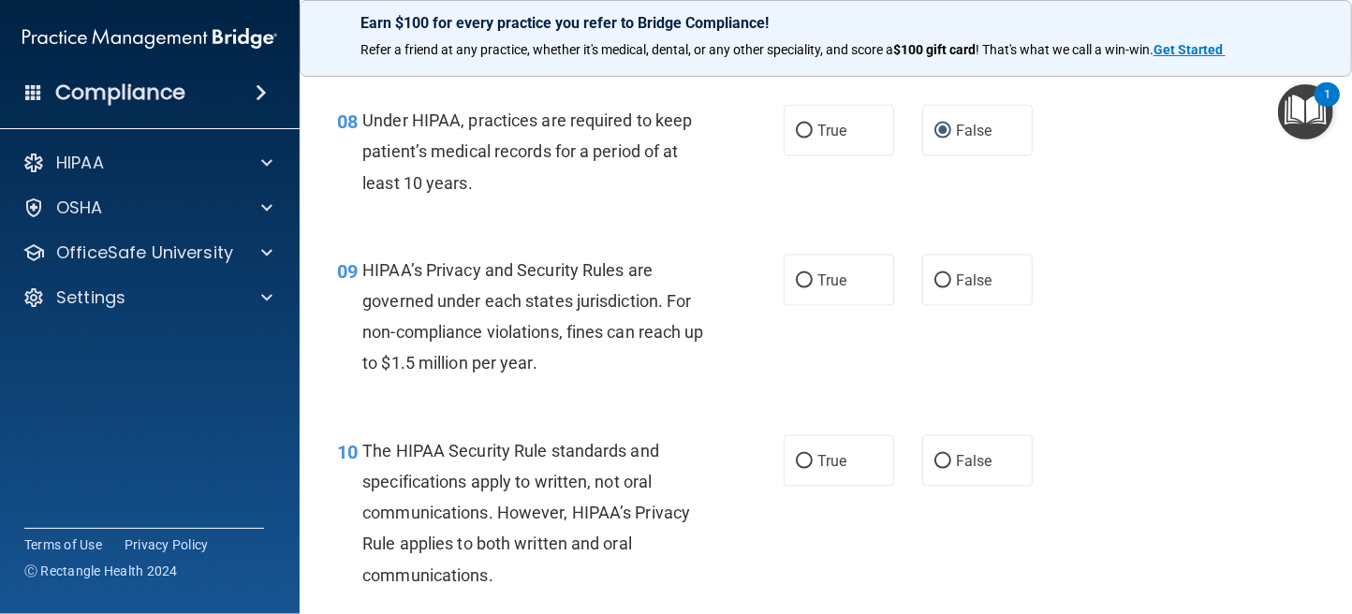
scroll to position [1404, 0]
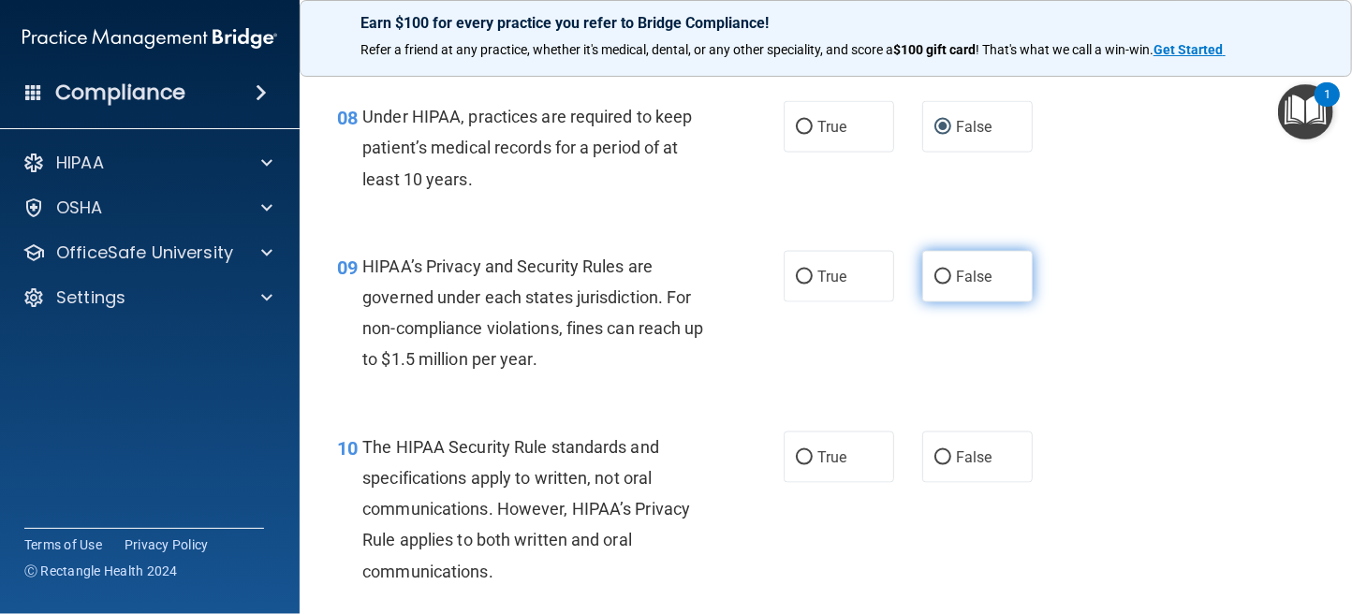
click at [934, 276] on input "False" at bounding box center [942, 278] width 17 height 14
radio input "true"
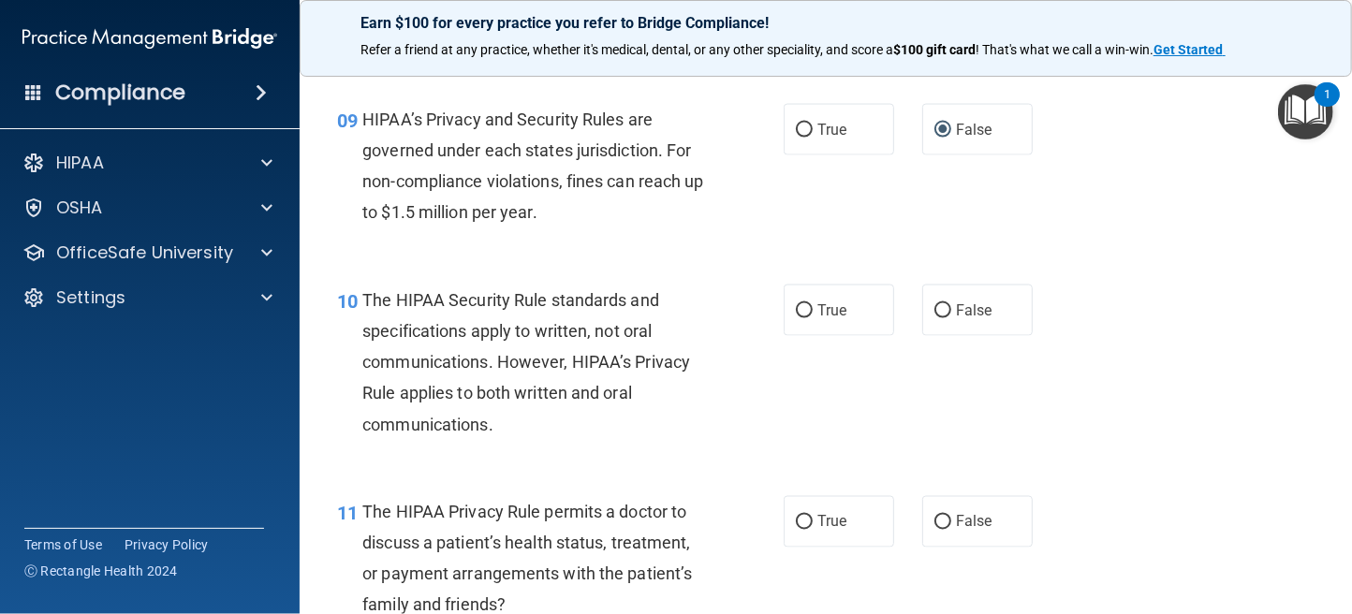
scroll to position [1592, 0]
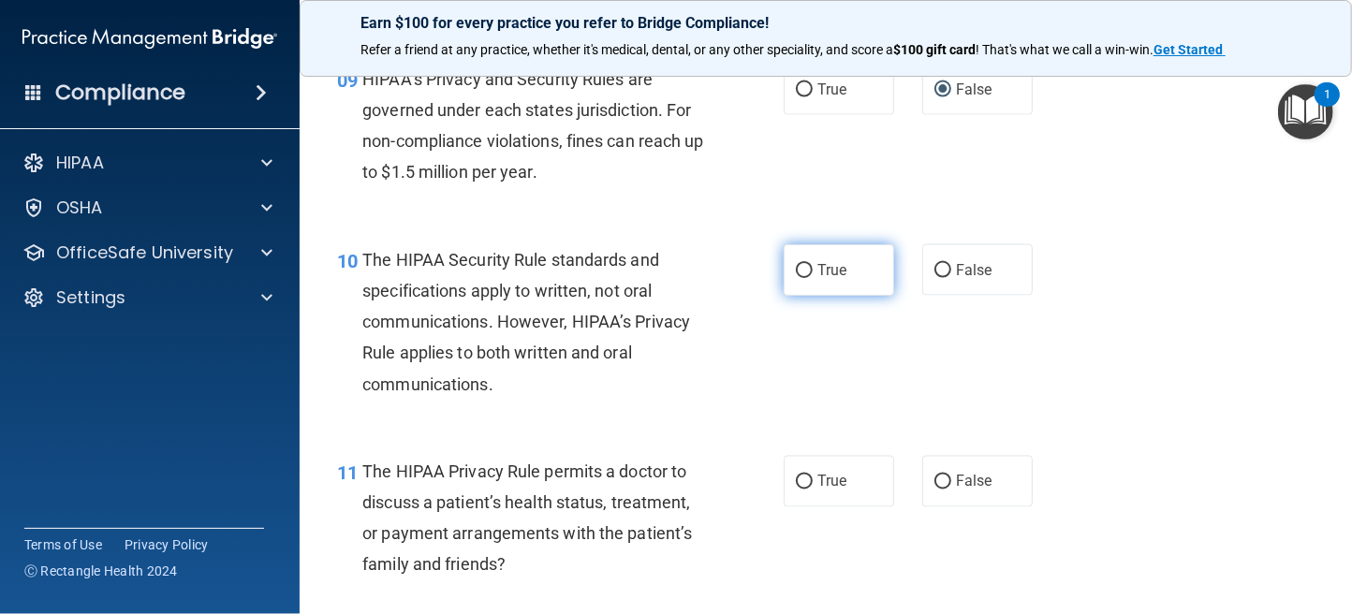
click at [787, 265] on label "True" at bounding box center [839, 269] width 110 height 51
click at [796, 265] on input "True" at bounding box center [804, 271] width 17 height 14
radio input "true"
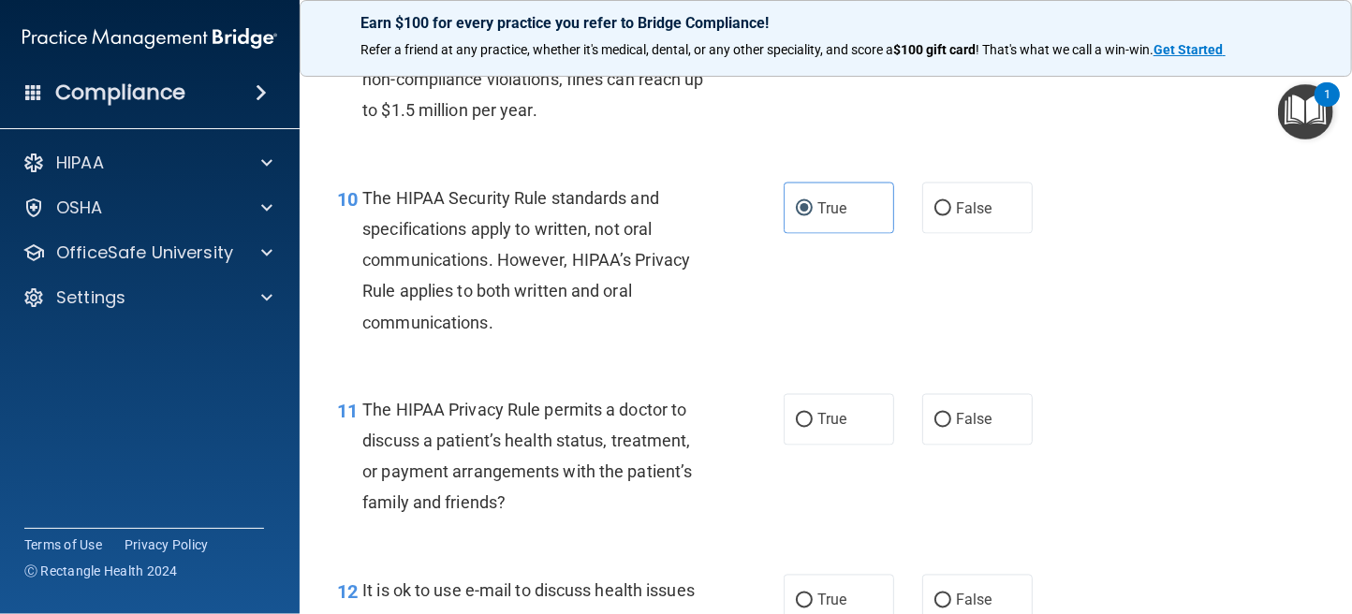
scroll to position [1685, 0]
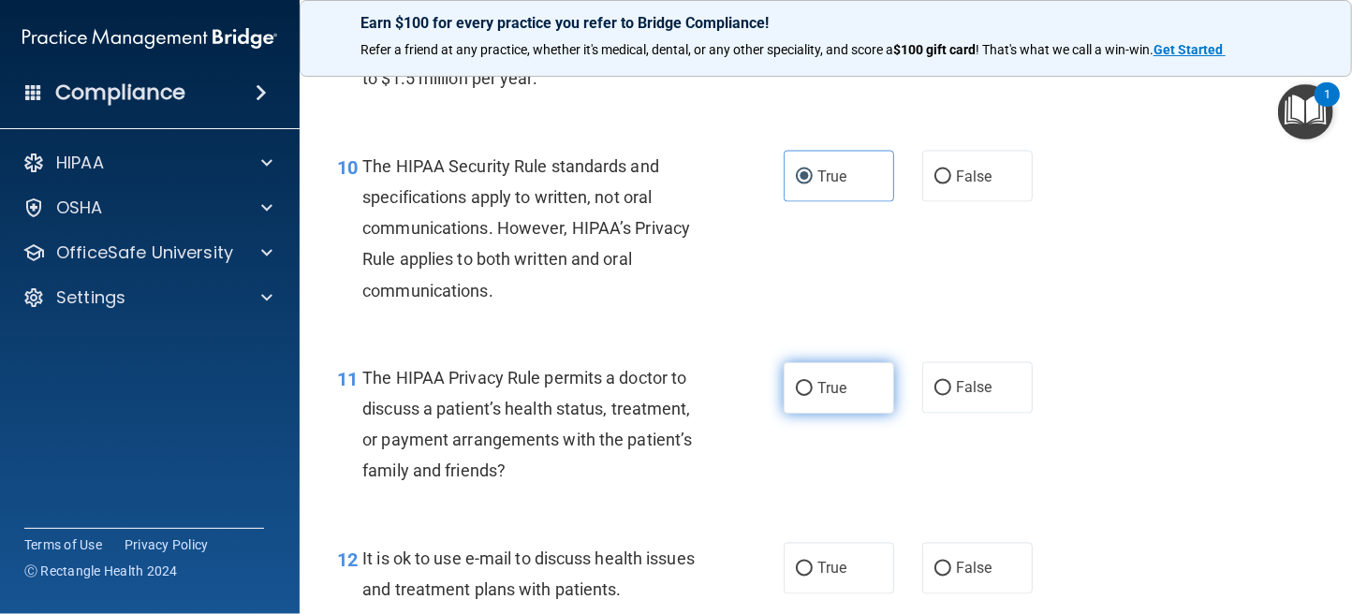
click at [804, 388] on input "True" at bounding box center [804, 389] width 17 height 14
radio input "true"
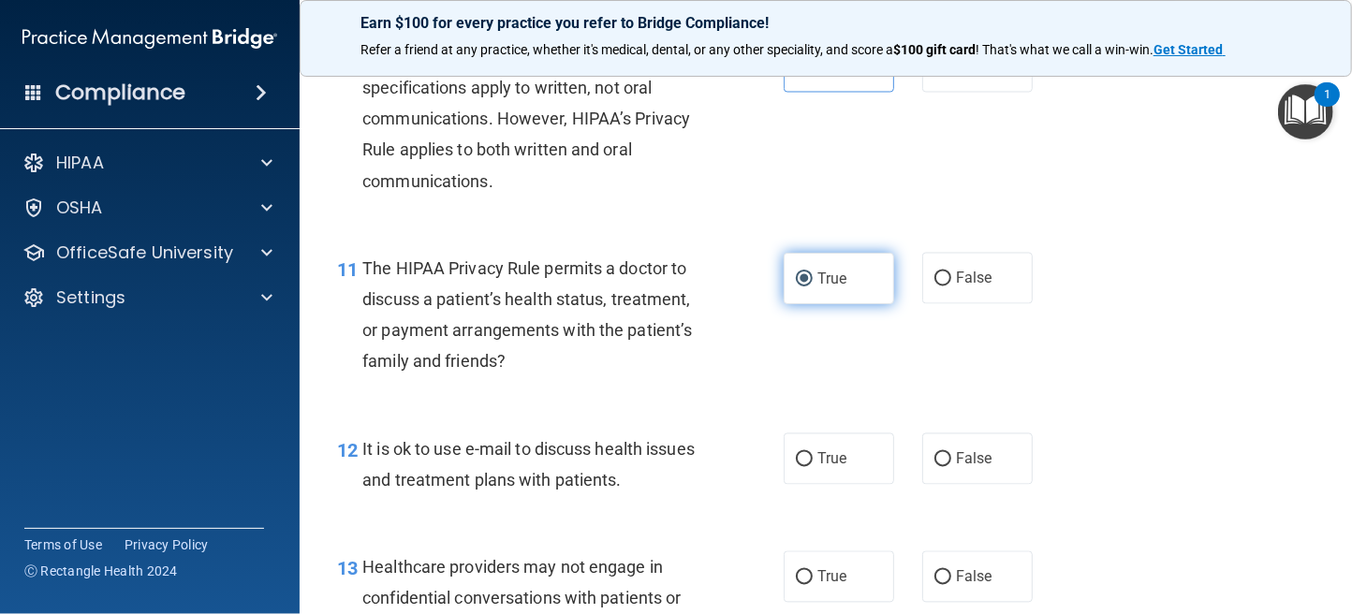
scroll to position [1871, 0]
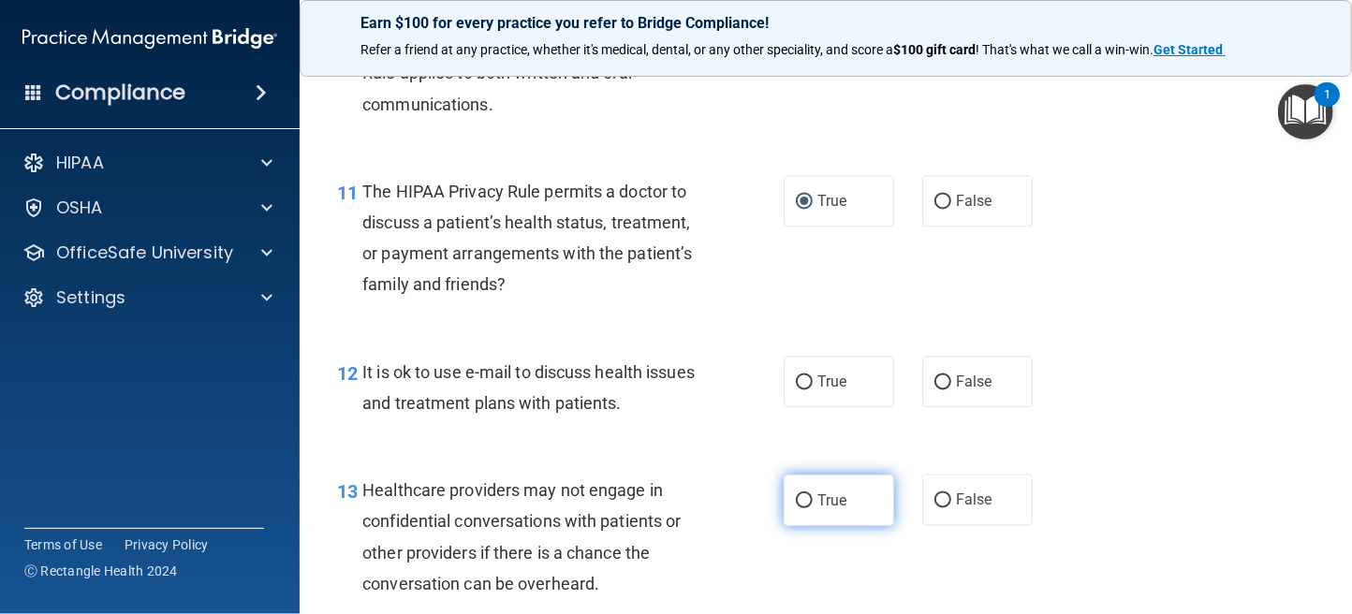
click at [797, 496] on input "True" at bounding box center [804, 501] width 17 height 14
radio input "true"
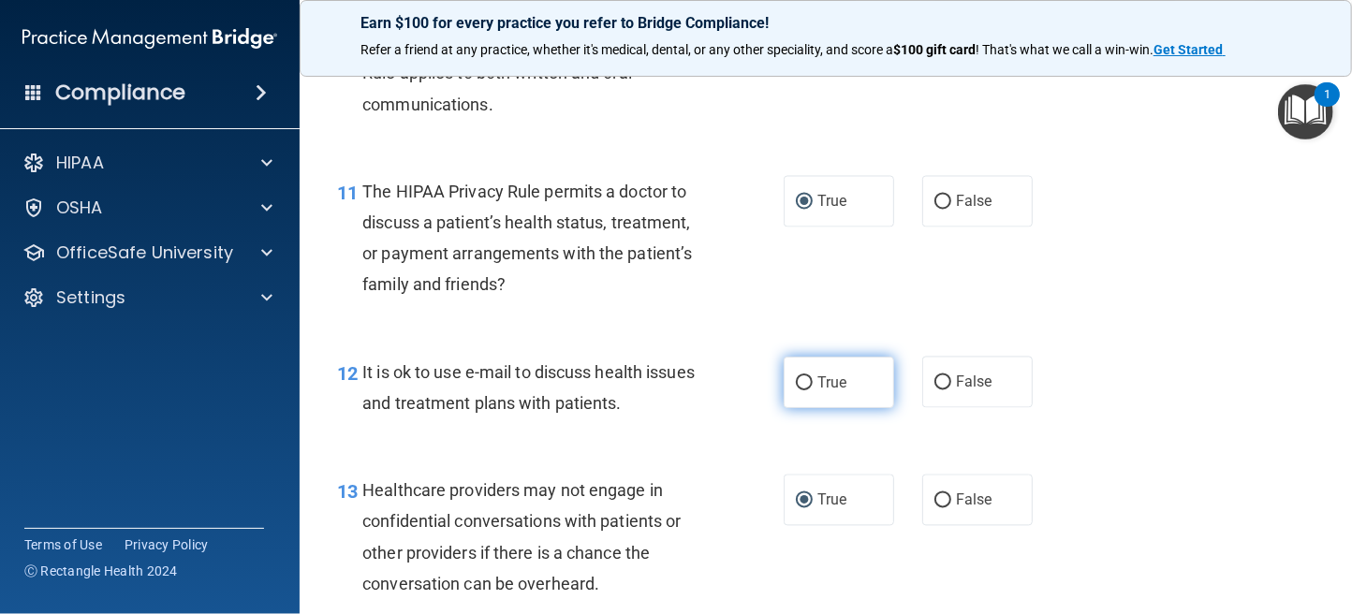
click at [800, 381] on input "True" at bounding box center [804, 383] width 17 height 14
radio input "true"
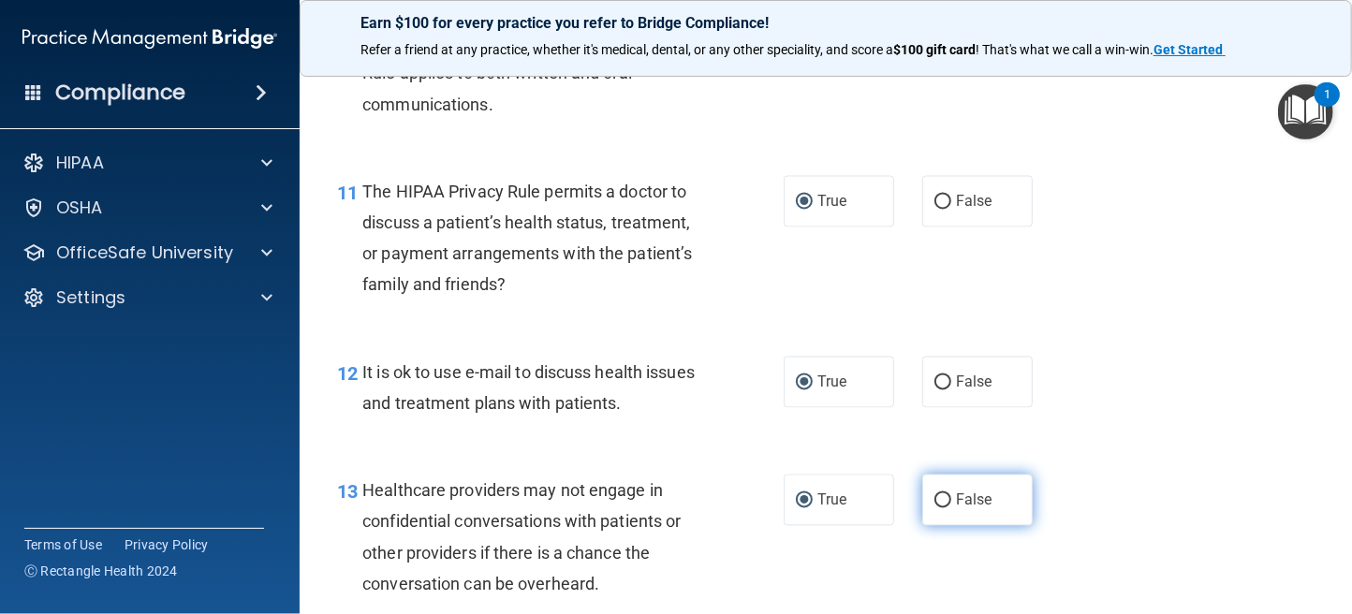
click at [934, 495] on input "False" at bounding box center [942, 501] width 17 height 14
radio input "true"
radio input "false"
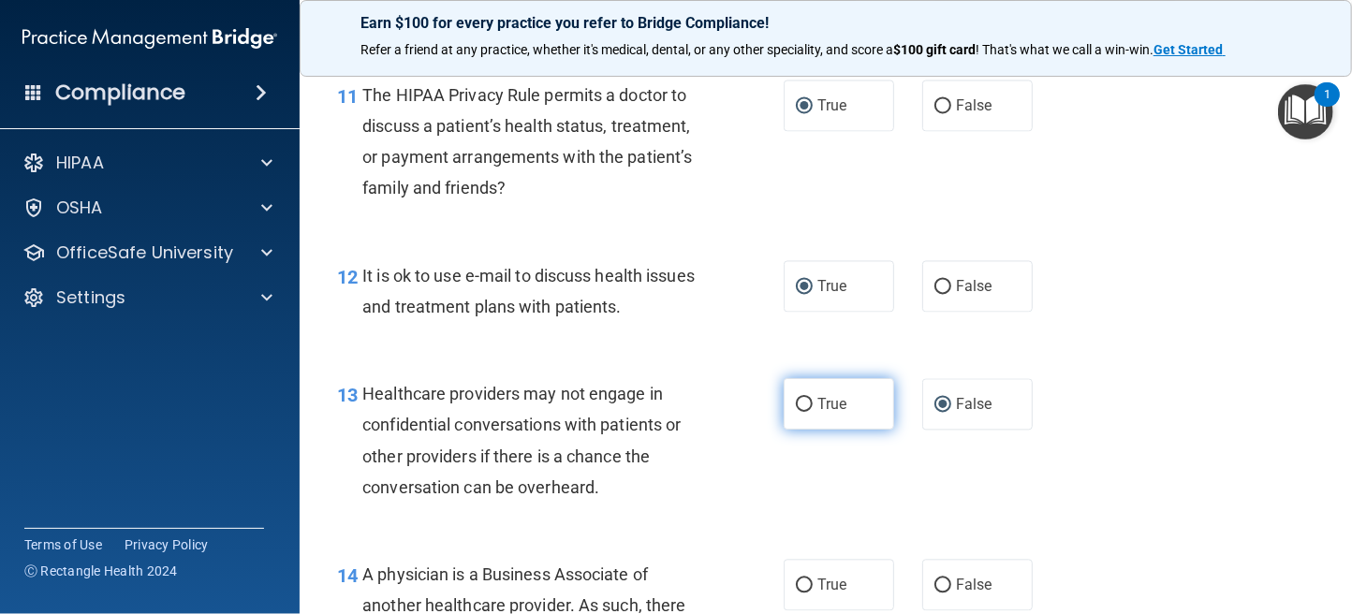
scroll to position [2060, 0]
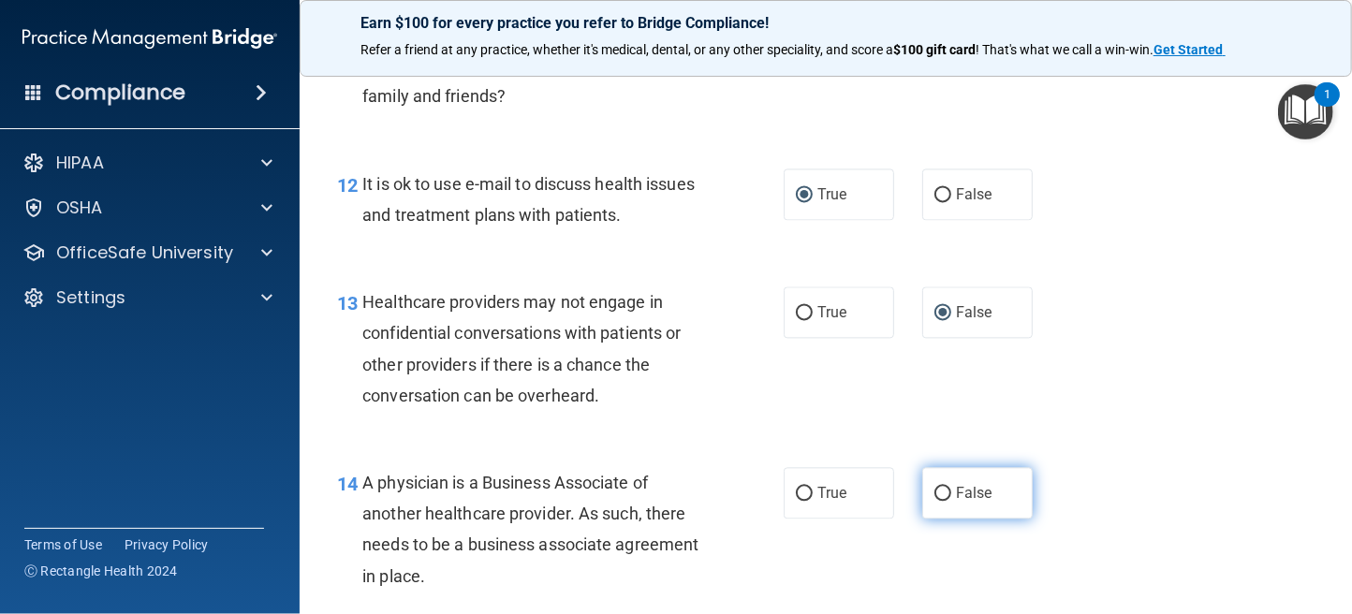
click at [936, 491] on input "False" at bounding box center [942, 494] width 17 height 14
radio input "true"
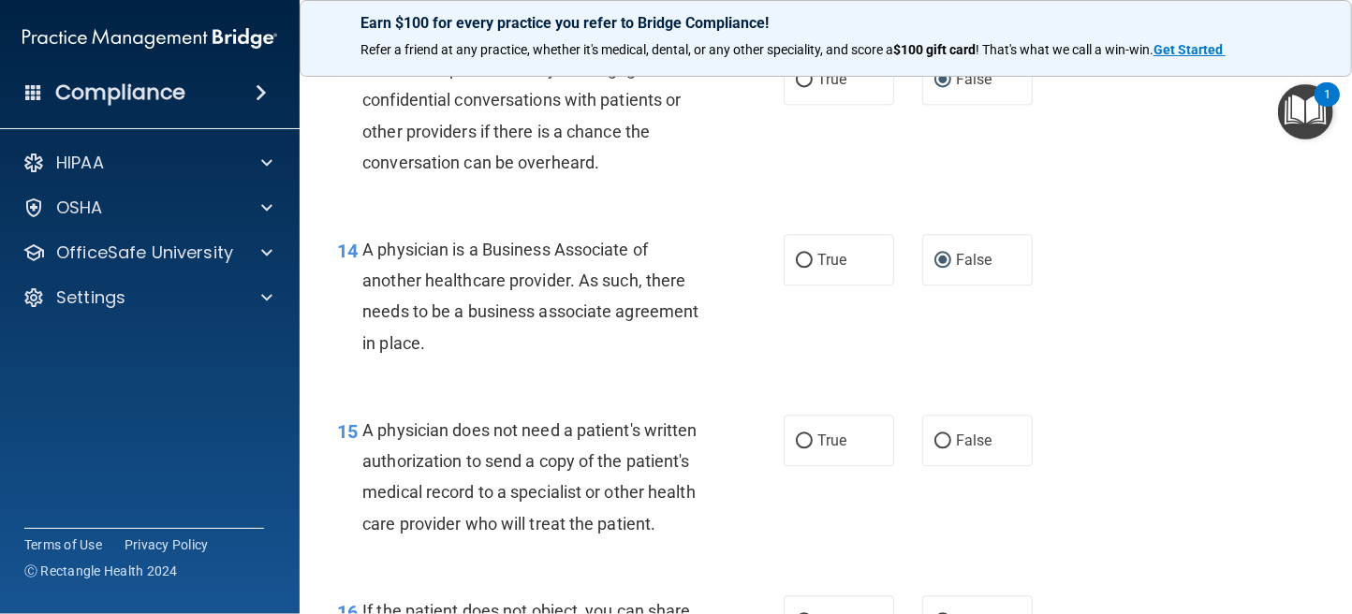
scroll to position [2340, 0]
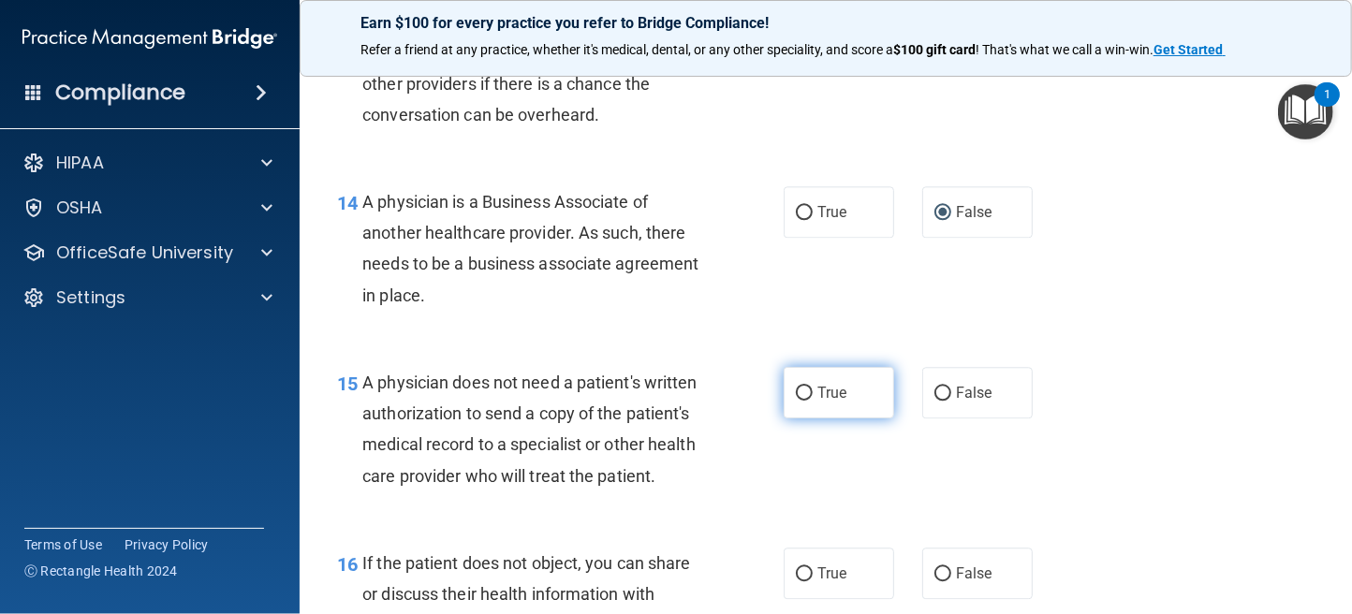
click at [796, 392] on input "True" at bounding box center [804, 394] width 17 height 14
radio input "true"
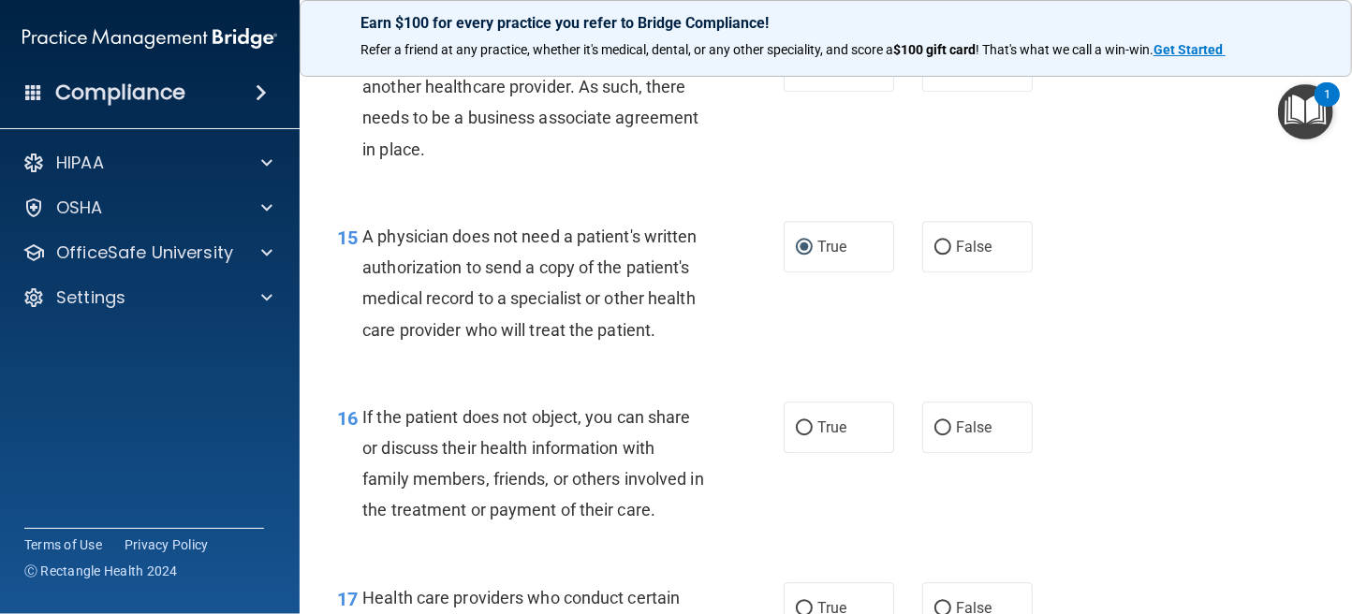
scroll to position [2621, 0]
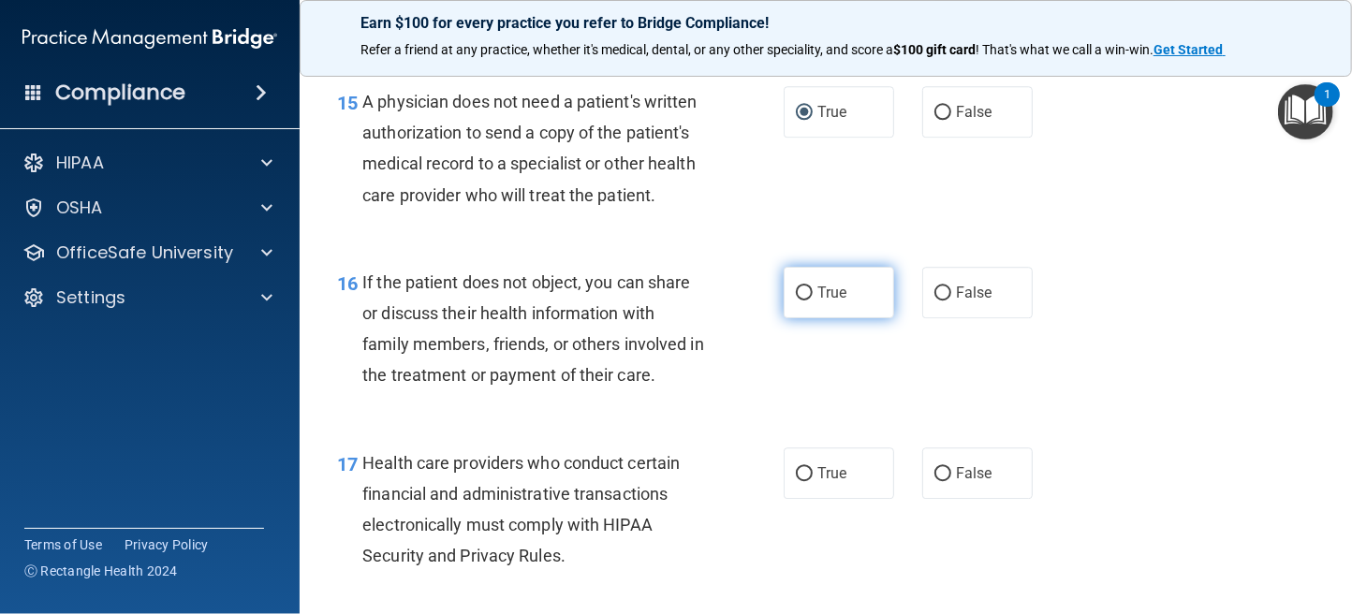
click at [791, 313] on label "True" at bounding box center [839, 292] width 110 height 51
click at [796, 301] on input "True" at bounding box center [804, 293] width 17 height 14
radio input "true"
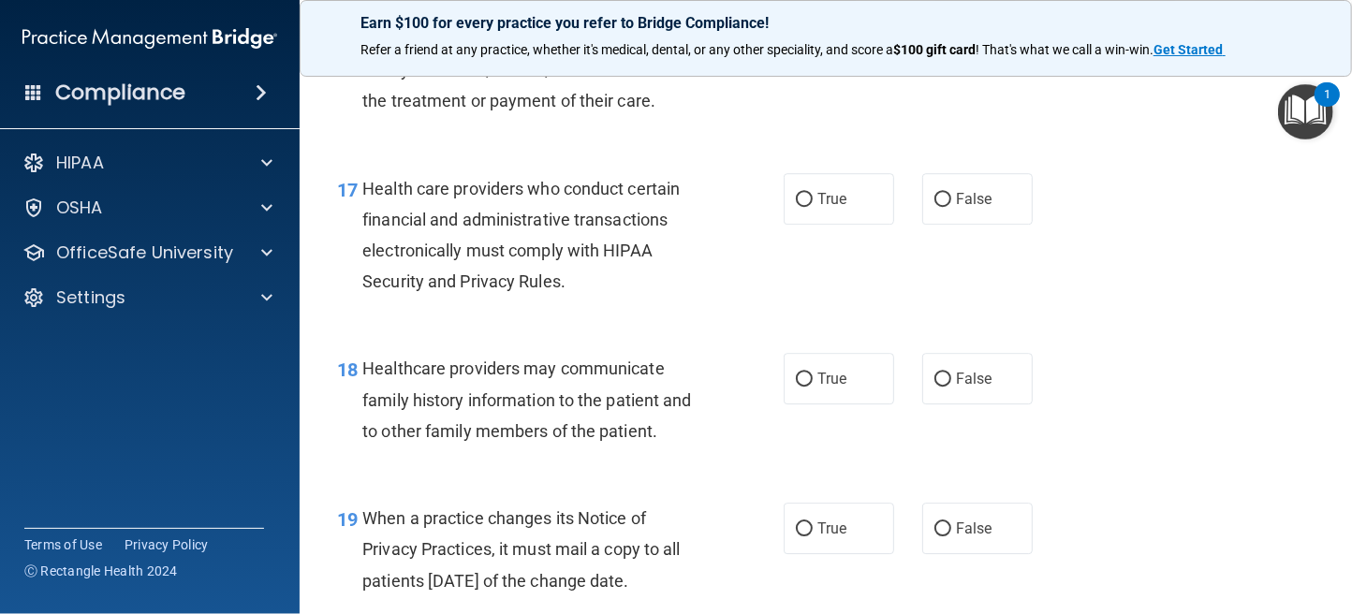
scroll to position [2902, 0]
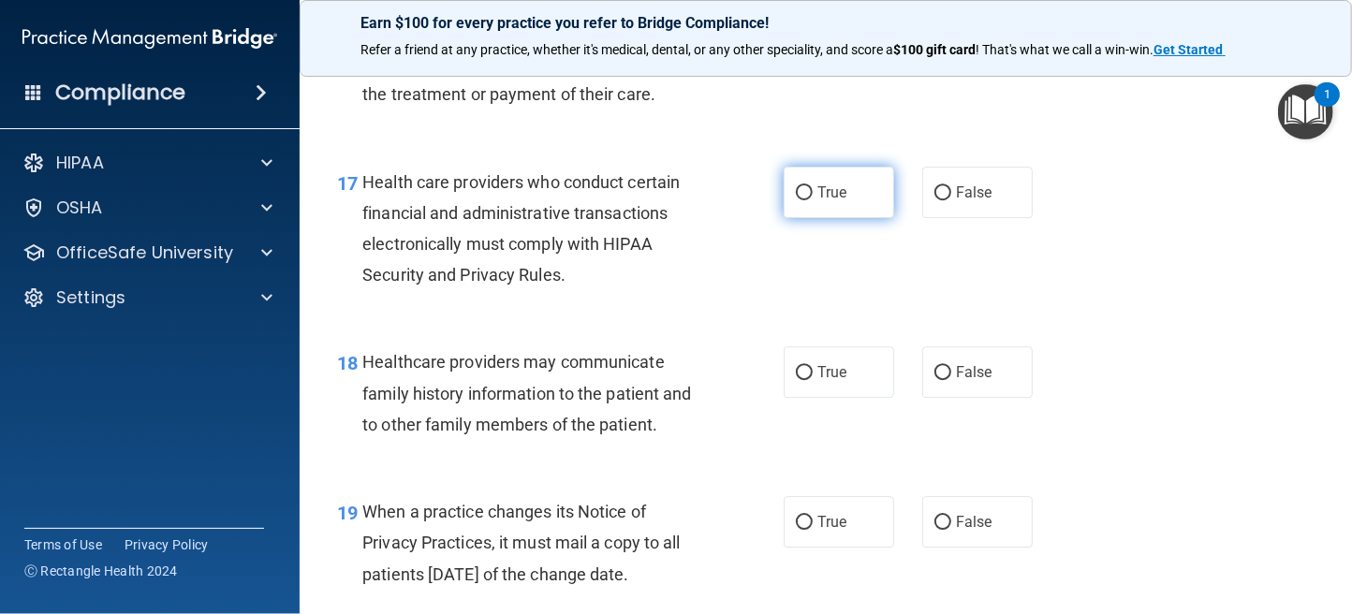
click at [785, 218] on label "True" at bounding box center [839, 192] width 110 height 51
click at [796, 200] on input "True" at bounding box center [804, 193] width 17 height 14
radio input "true"
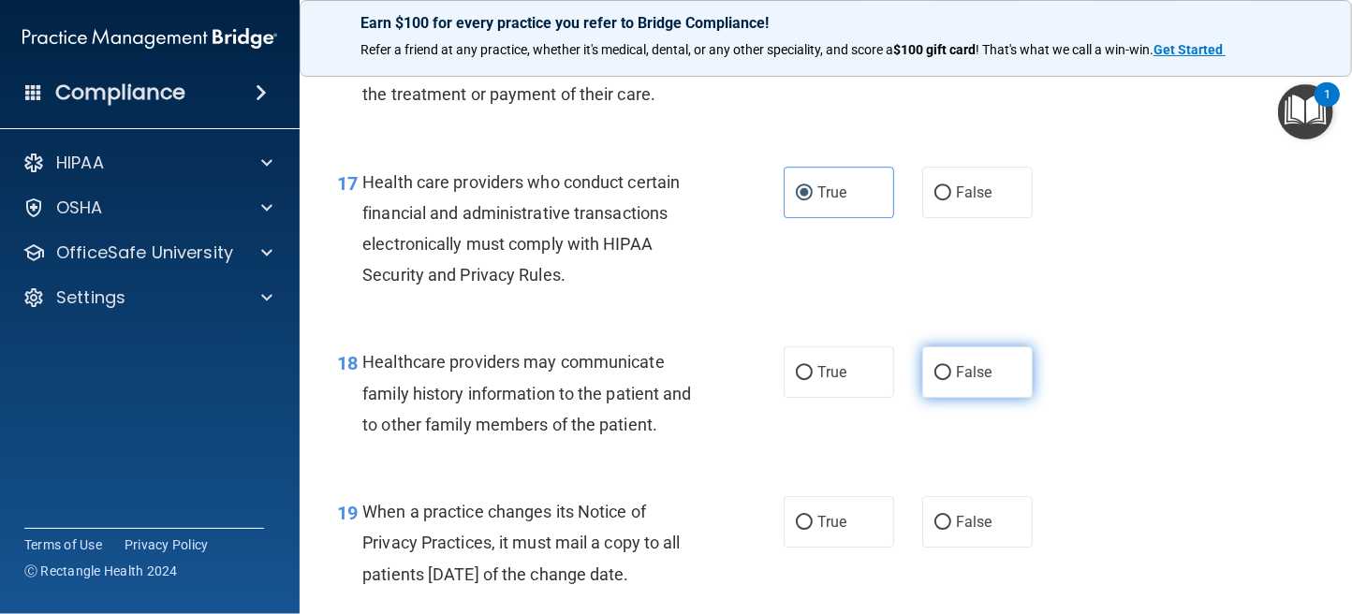
click at [934, 380] on input "False" at bounding box center [942, 373] width 17 height 14
radio input "true"
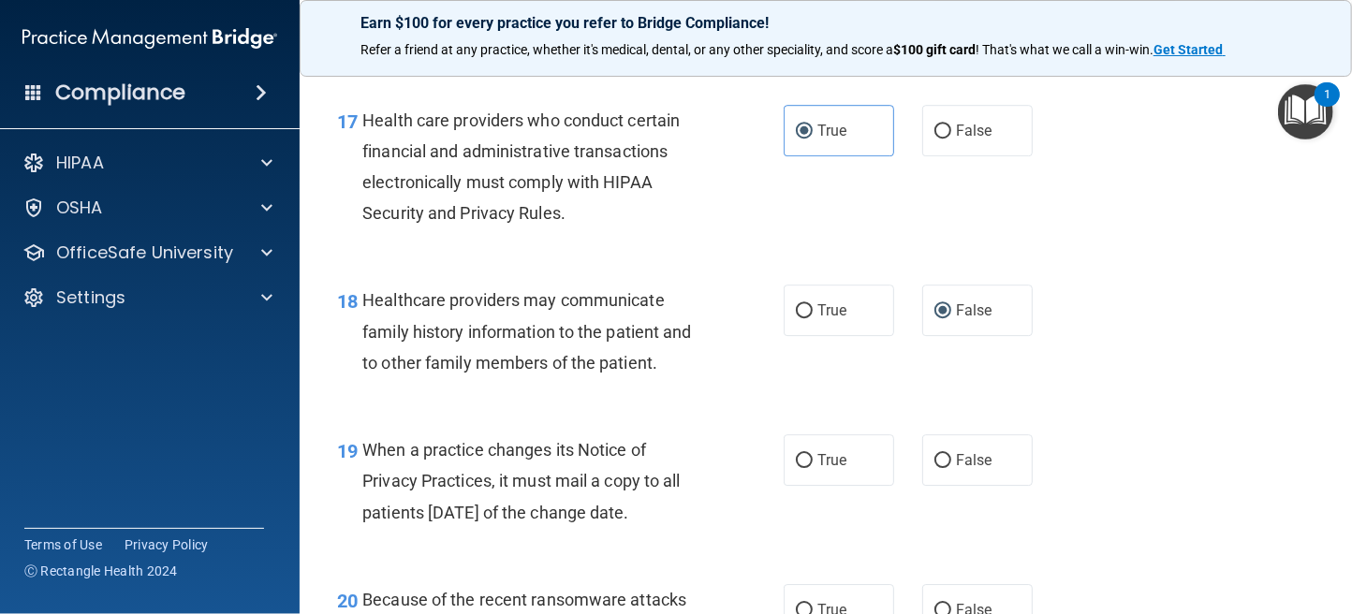
scroll to position [2996, 0]
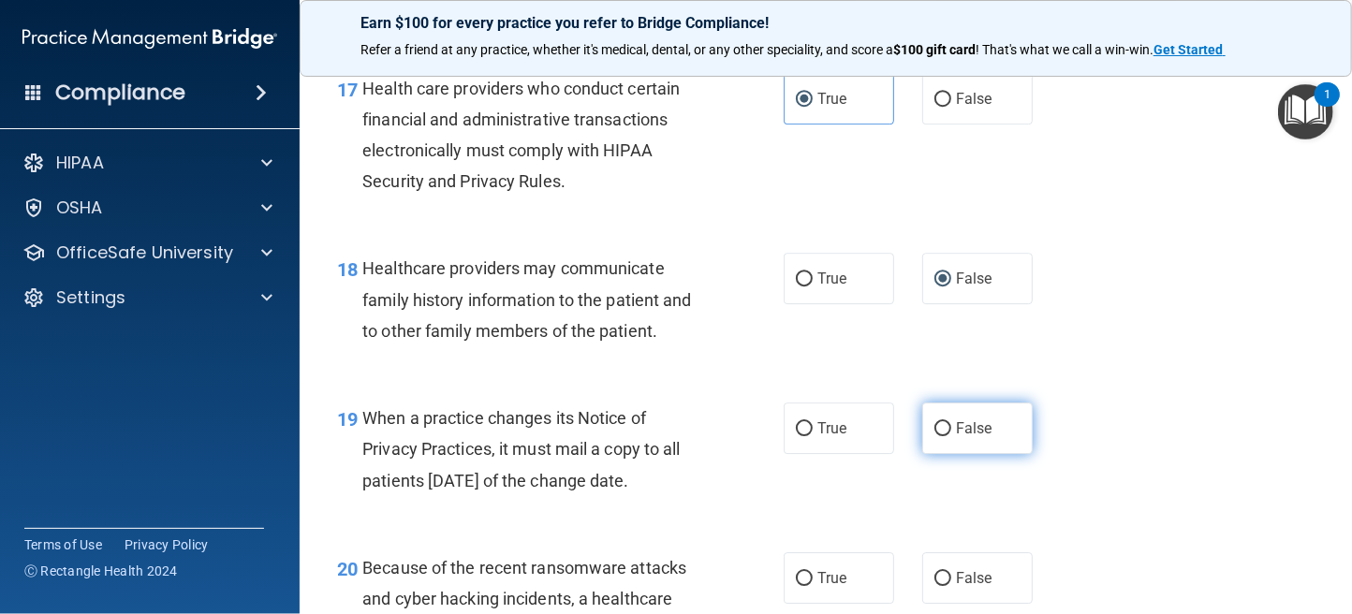
click at [931, 454] on label "False" at bounding box center [977, 428] width 110 height 51
click at [934, 436] on input "False" at bounding box center [942, 429] width 17 height 14
radio input "true"
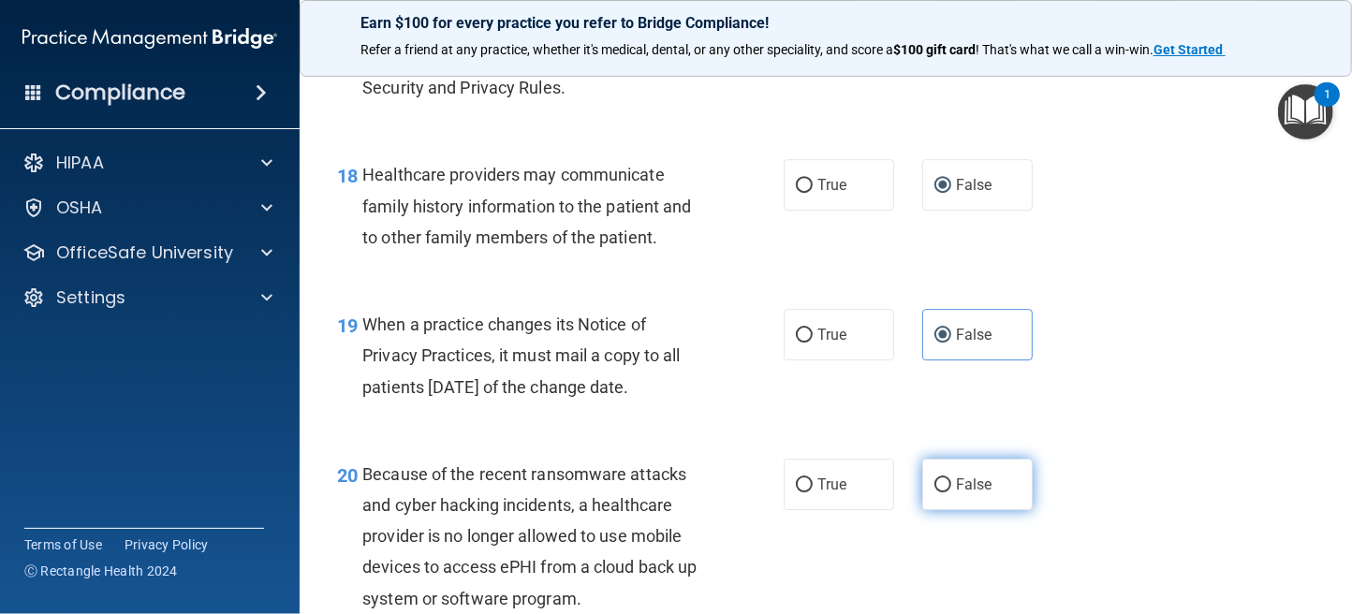
click at [934, 492] on input "False" at bounding box center [942, 485] width 17 height 14
radio input "true"
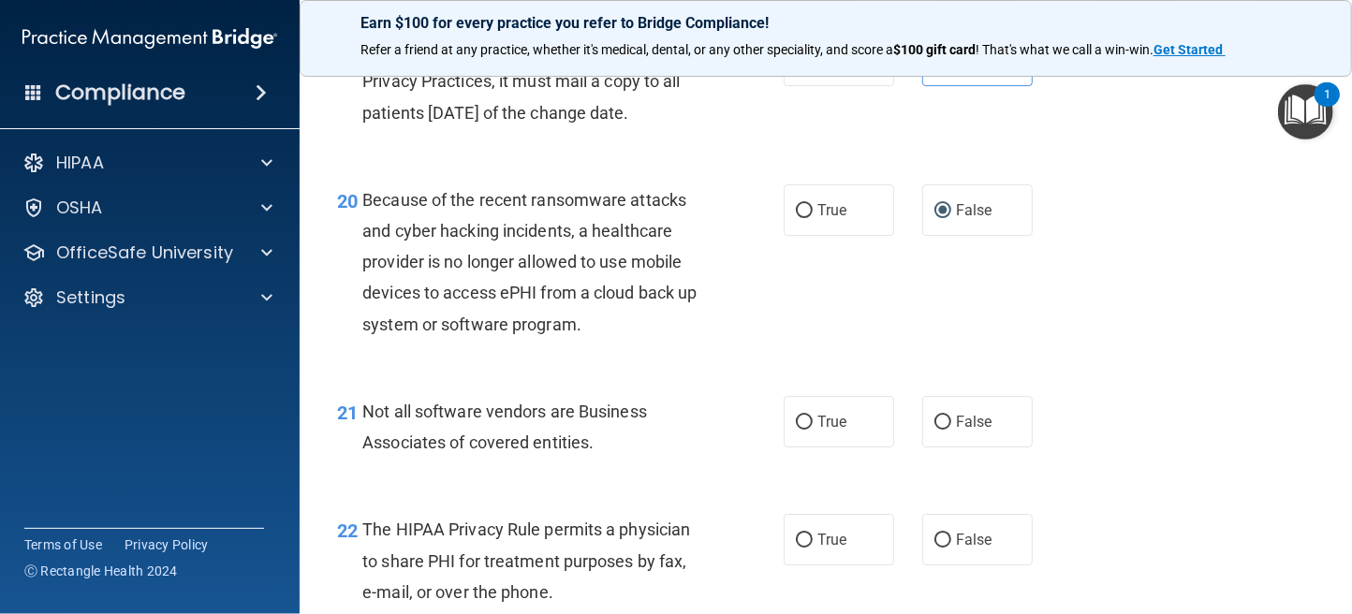
scroll to position [3464, 0]
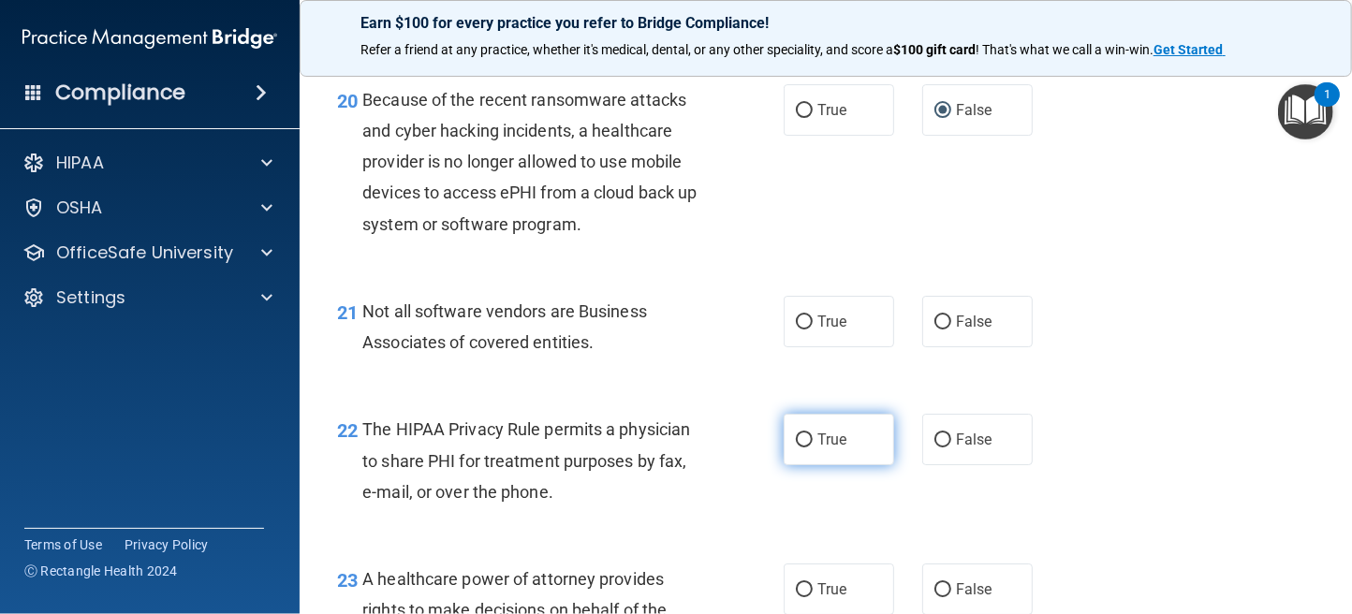
click at [784, 465] on label "True" at bounding box center [839, 439] width 110 height 51
click at [796, 447] on input "True" at bounding box center [804, 440] width 17 height 14
radio input "true"
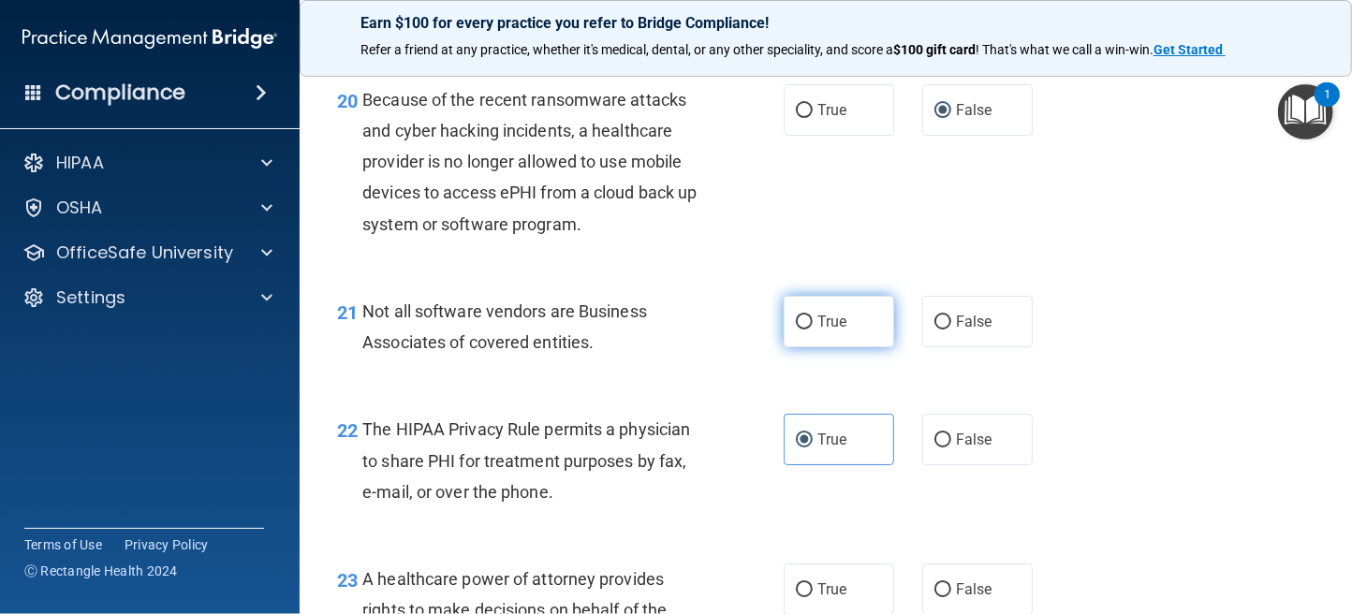
click at [796, 330] on input "True" at bounding box center [804, 322] width 17 height 14
radio input "true"
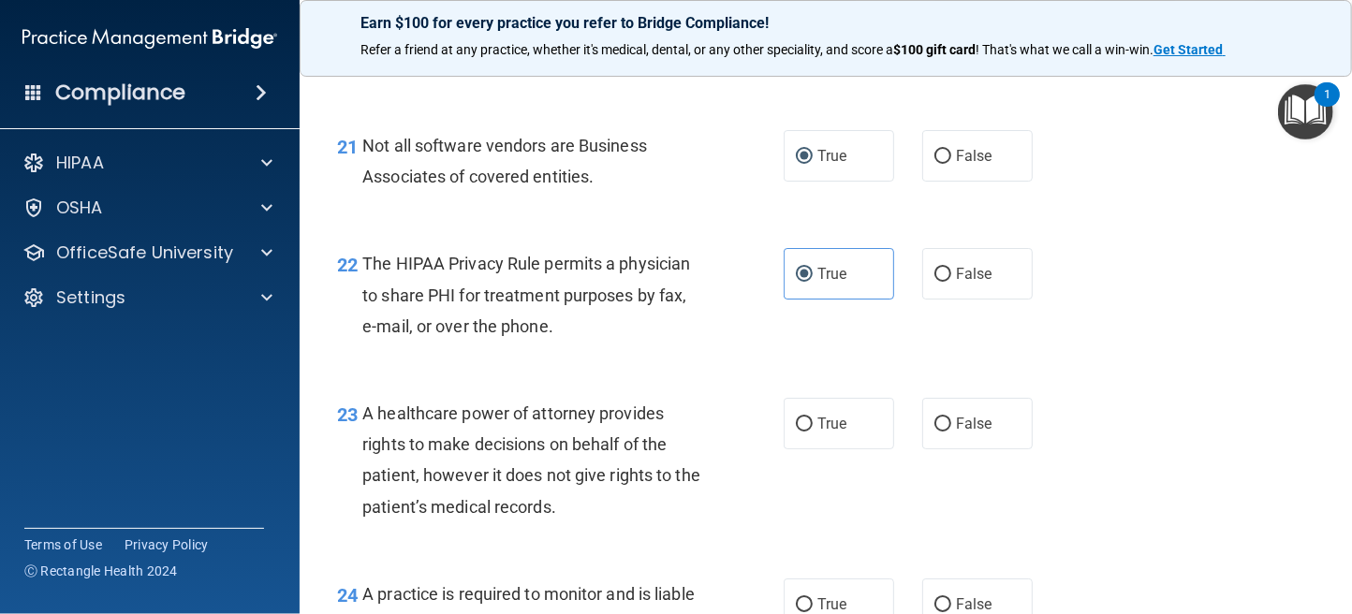
scroll to position [3650, 0]
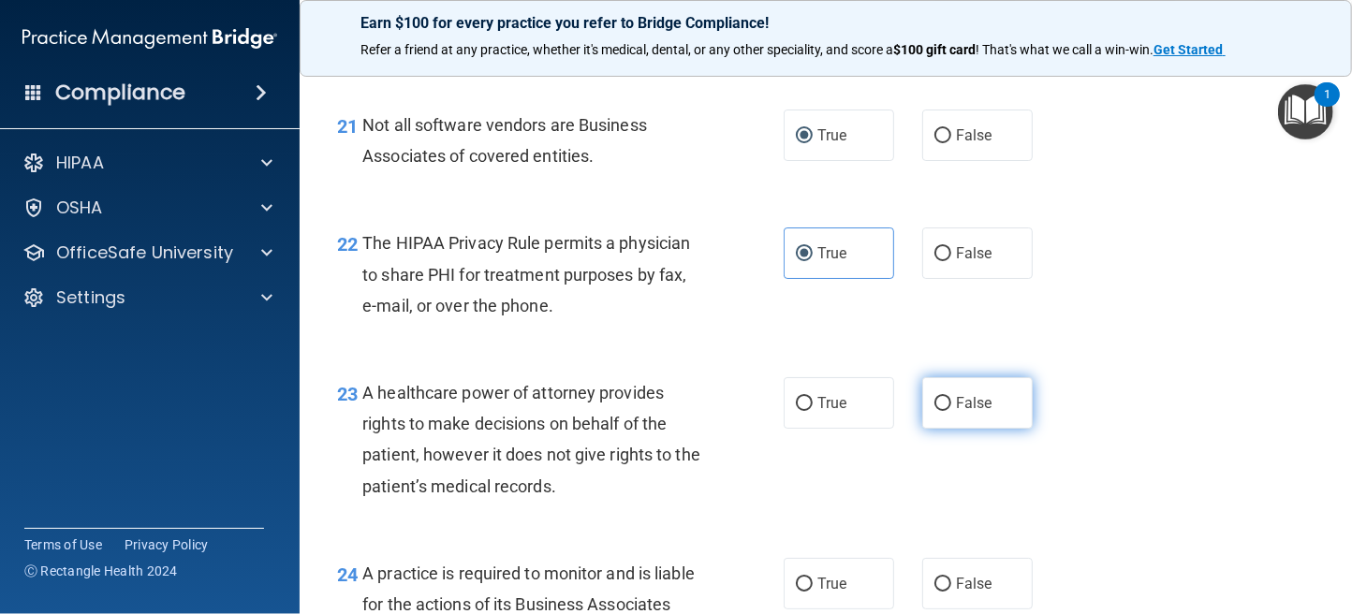
click at [934, 411] on input "False" at bounding box center [942, 404] width 17 height 14
radio input "true"
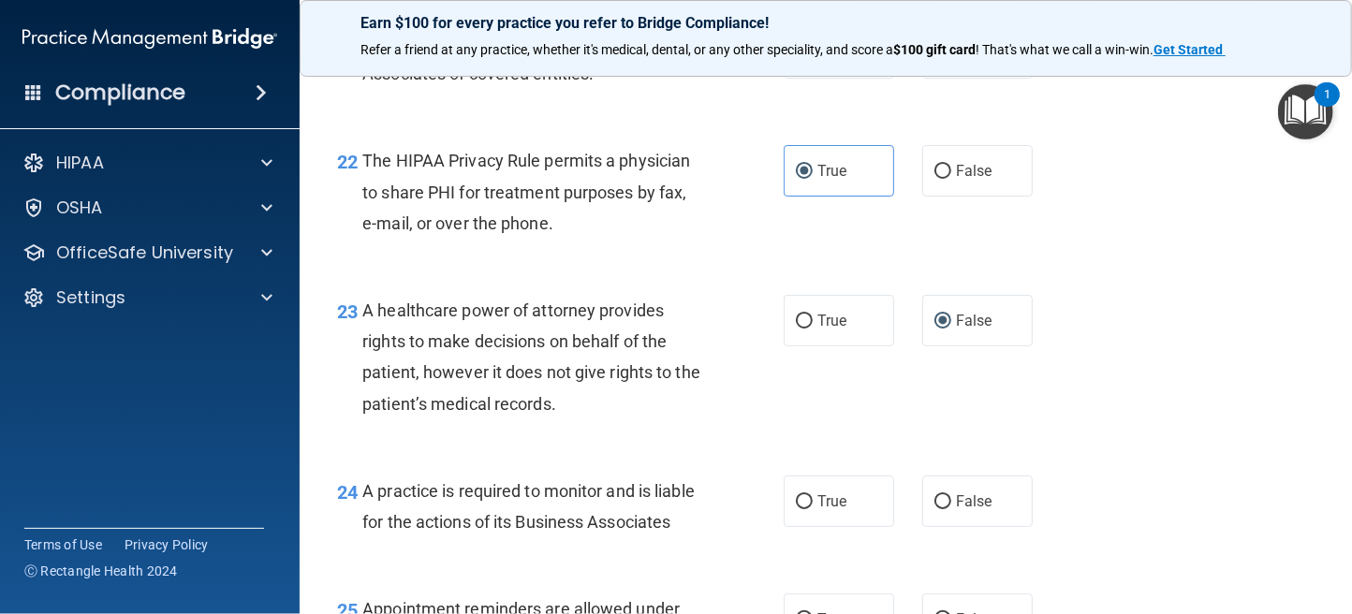
scroll to position [3838, 0]
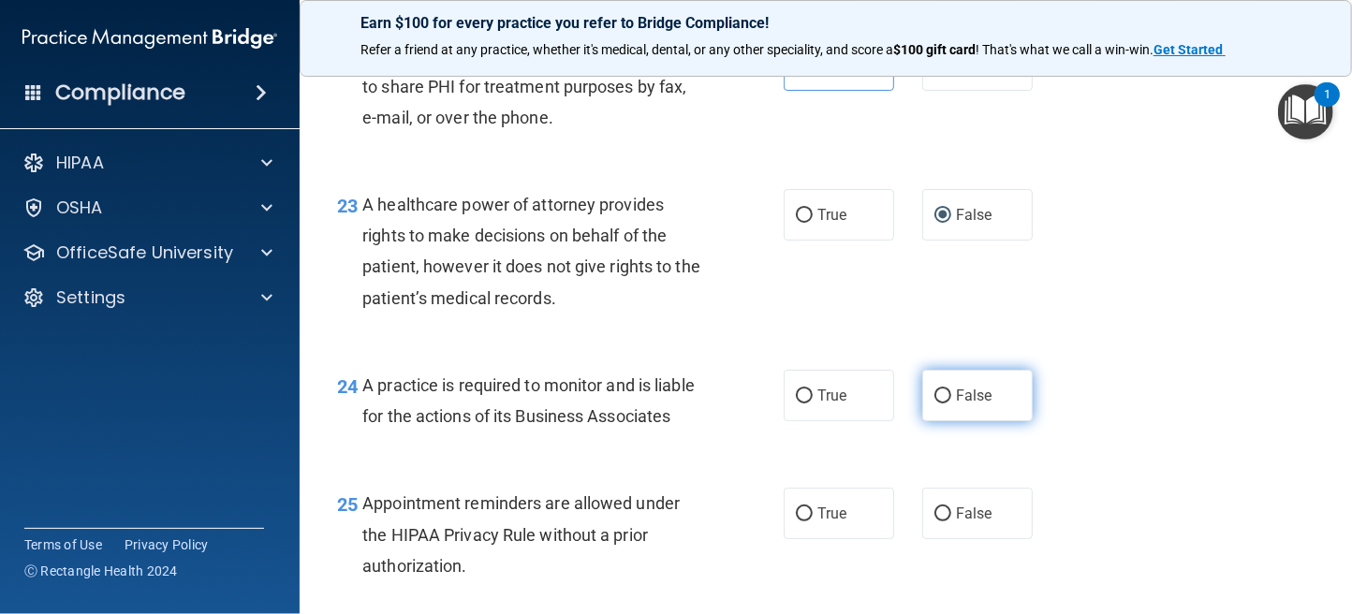
click at [931, 421] on label "False" at bounding box center [977, 395] width 110 height 51
click at [934, 403] on input "False" at bounding box center [942, 396] width 17 height 14
radio input "true"
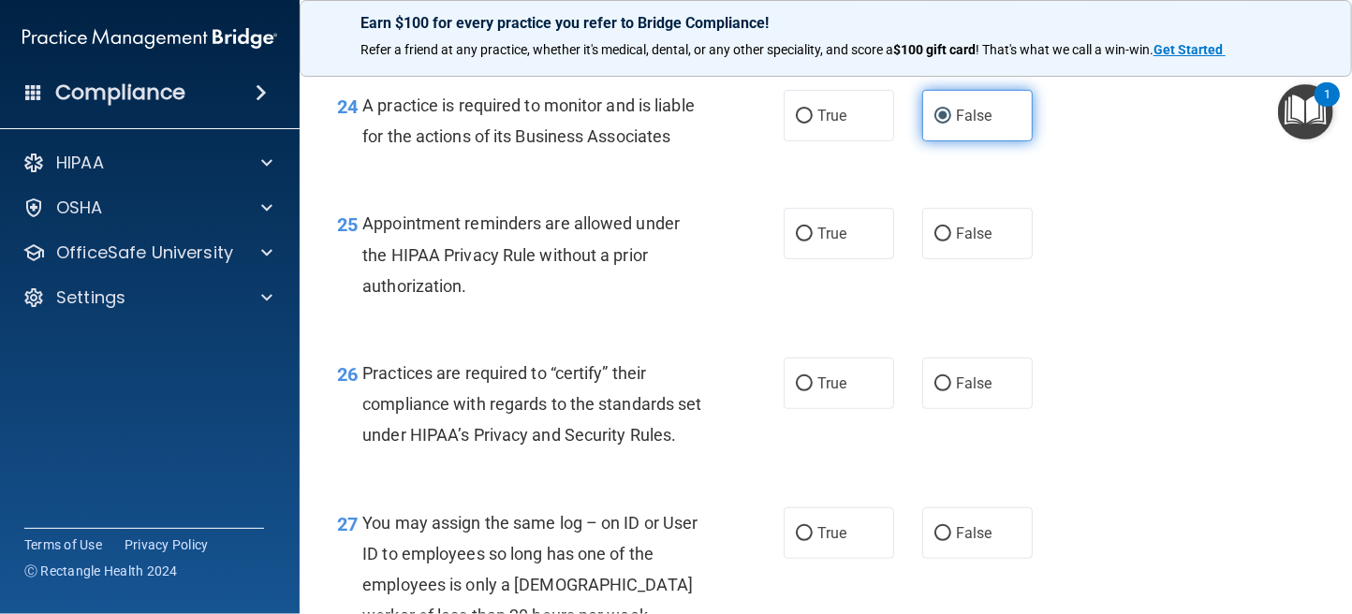
scroll to position [4119, 0]
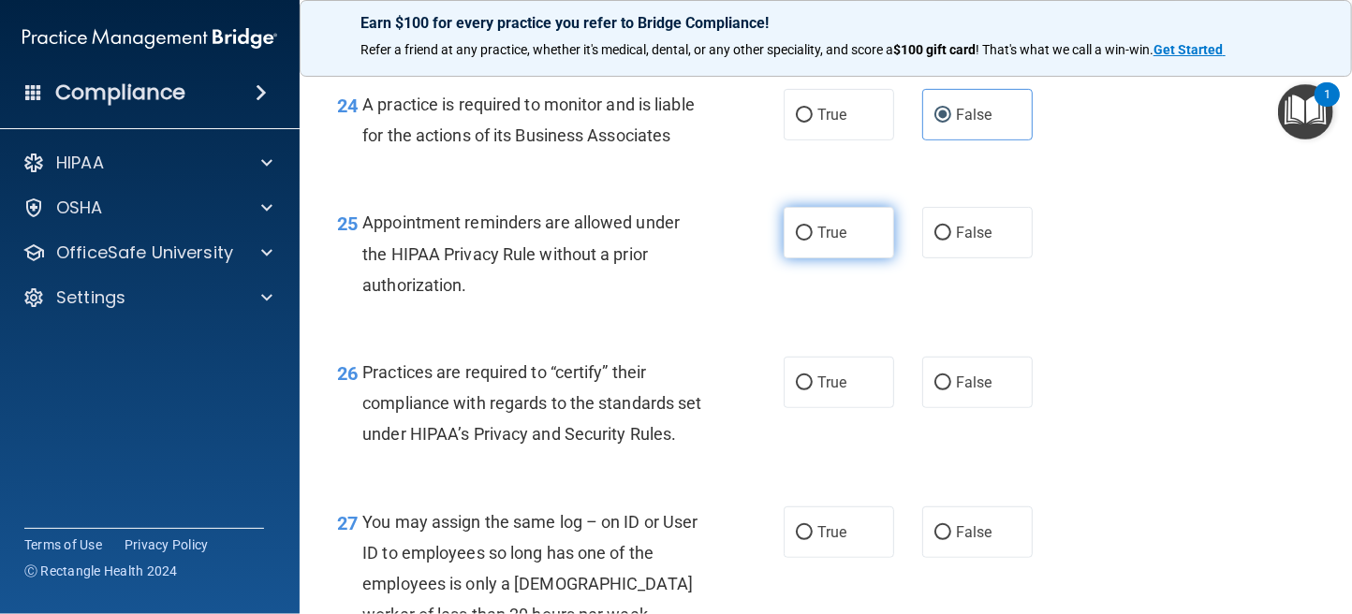
click at [798, 241] on input "True" at bounding box center [804, 234] width 17 height 14
radio input "true"
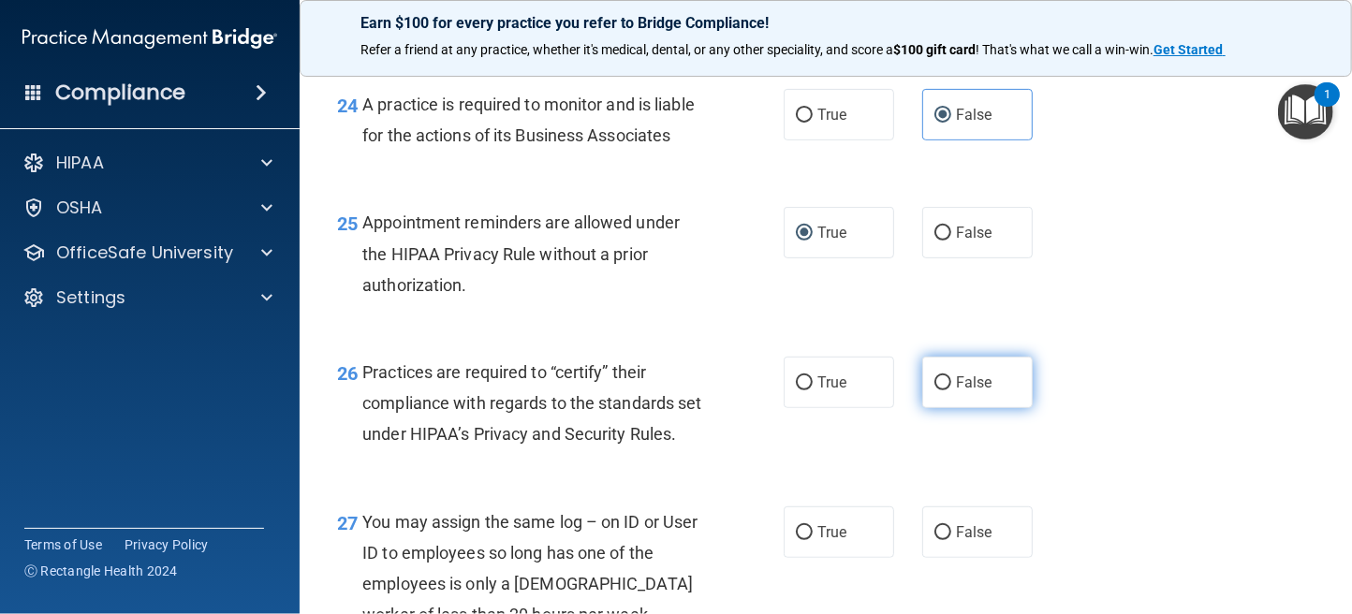
click at [938, 390] on input "False" at bounding box center [942, 383] width 17 height 14
radio input "true"
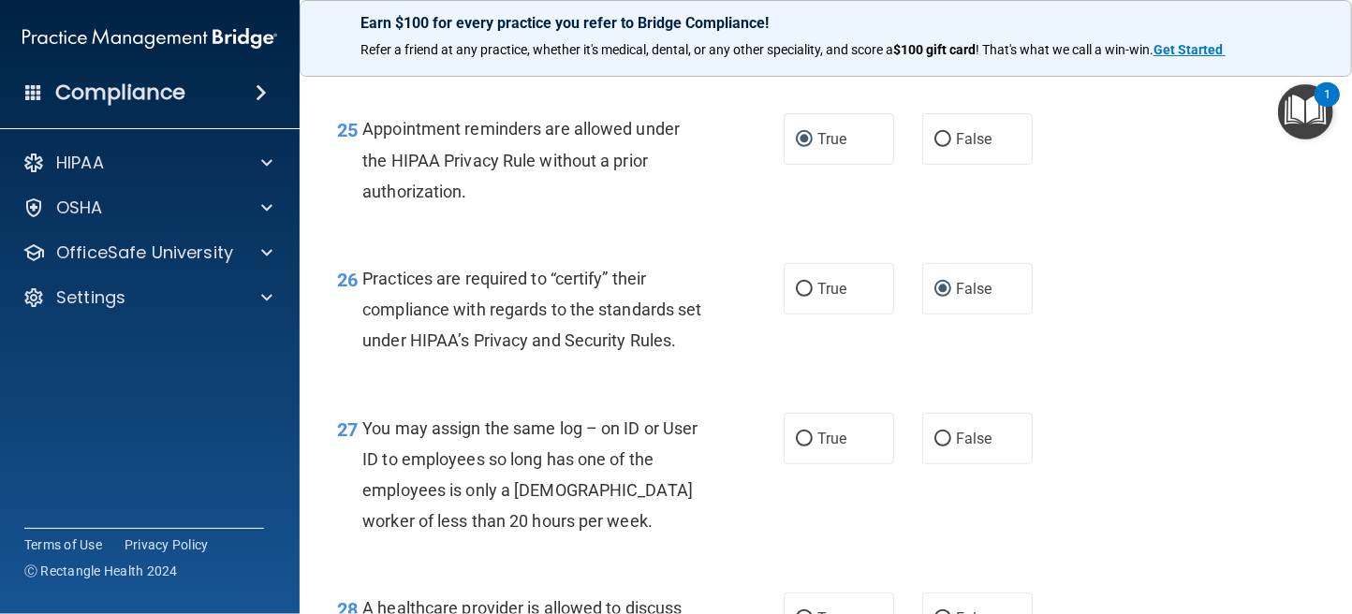
scroll to position [4306, 0]
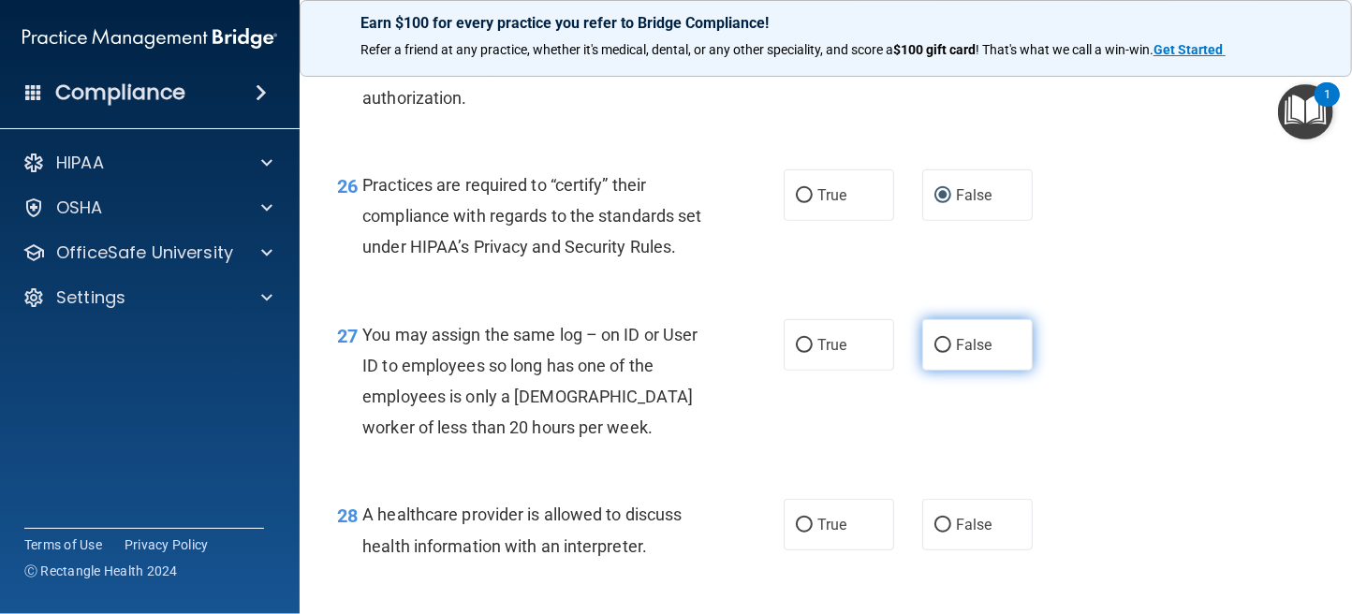
click at [934, 353] on input "False" at bounding box center [942, 346] width 17 height 14
radio input "true"
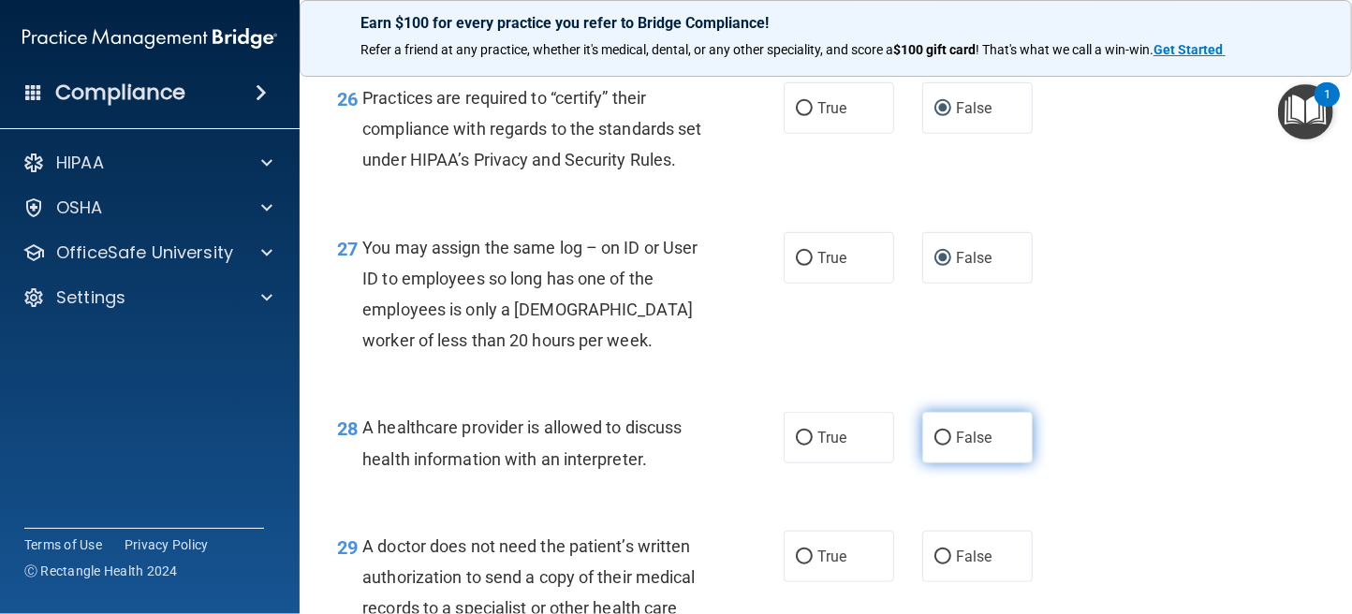
scroll to position [4494, 0]
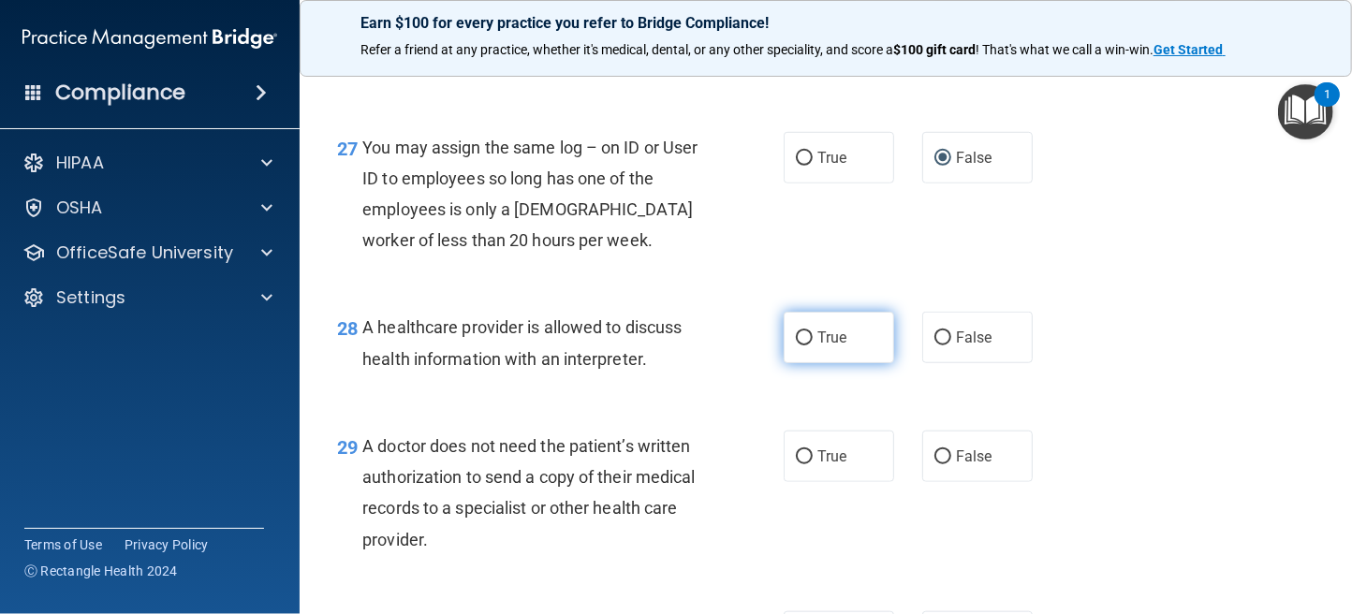
click at [796, 345] on input "True" at bounding box center [804, 338] width 17 height 14
radio input "true"
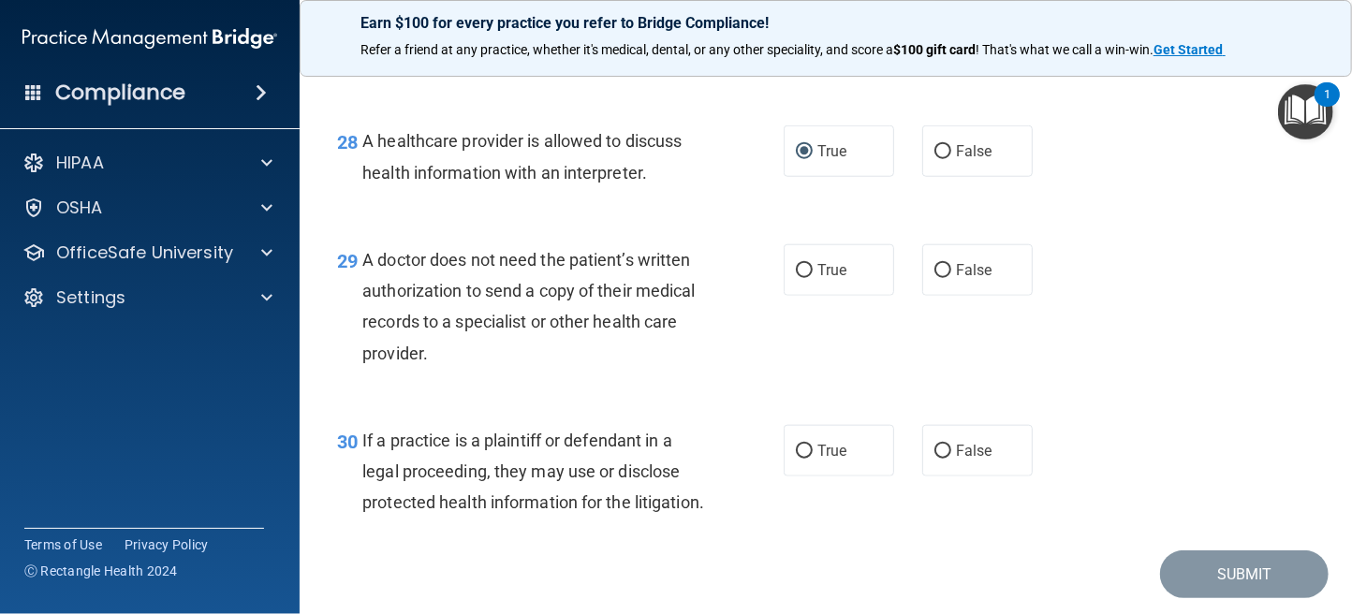
scroll to position [4681, 0]
click at [800, 277] on input "True" at bounding box center [804, 270] width 17 height 14
radio input "true"
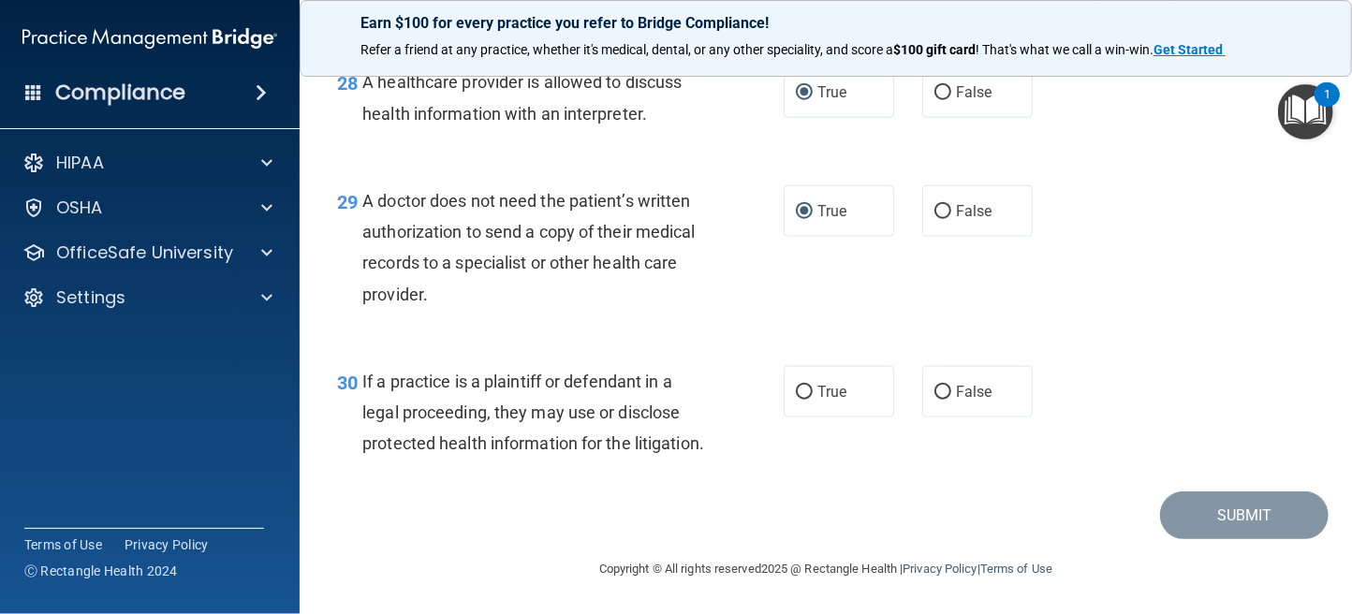
scroll to position [4864, 0]
click at [796, 386] on input "True" at bounding box center [804, 393] width 17 height 14
radio input "true"
click at [1200, 508] on button "Submit" at bounding box center [1244, 515] width 169 height 48
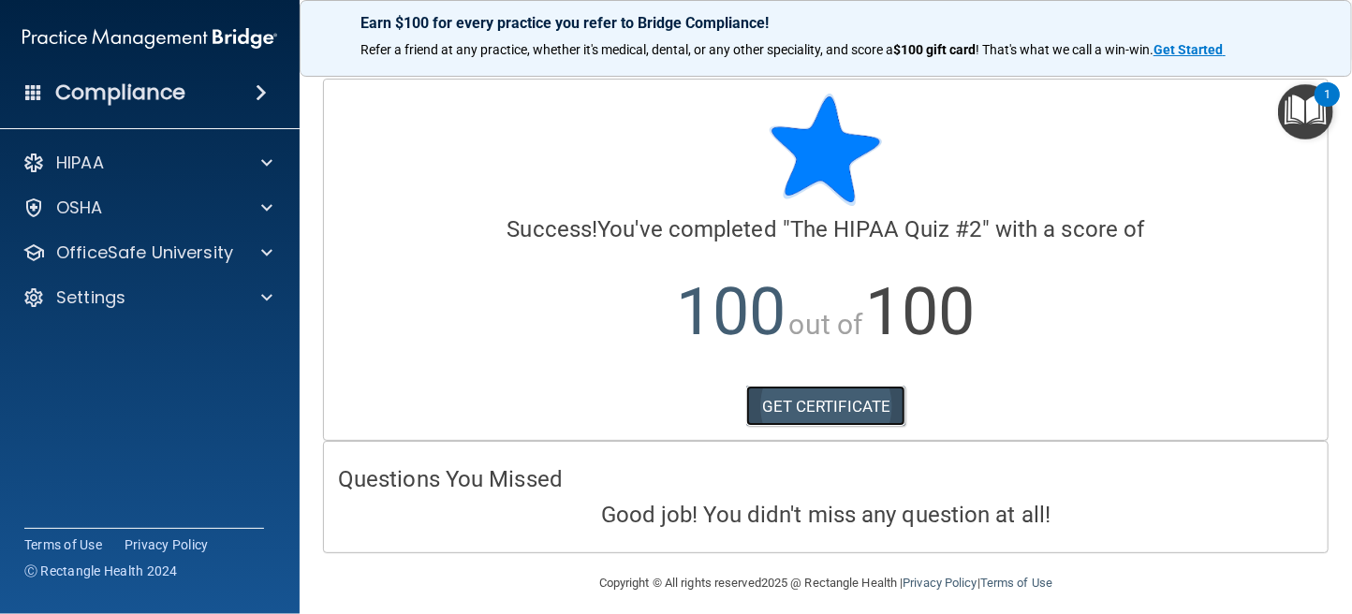
click at [790, 398] on link "GET CERTIFICATE" at bounding box center [826, 406] width 160 height 41
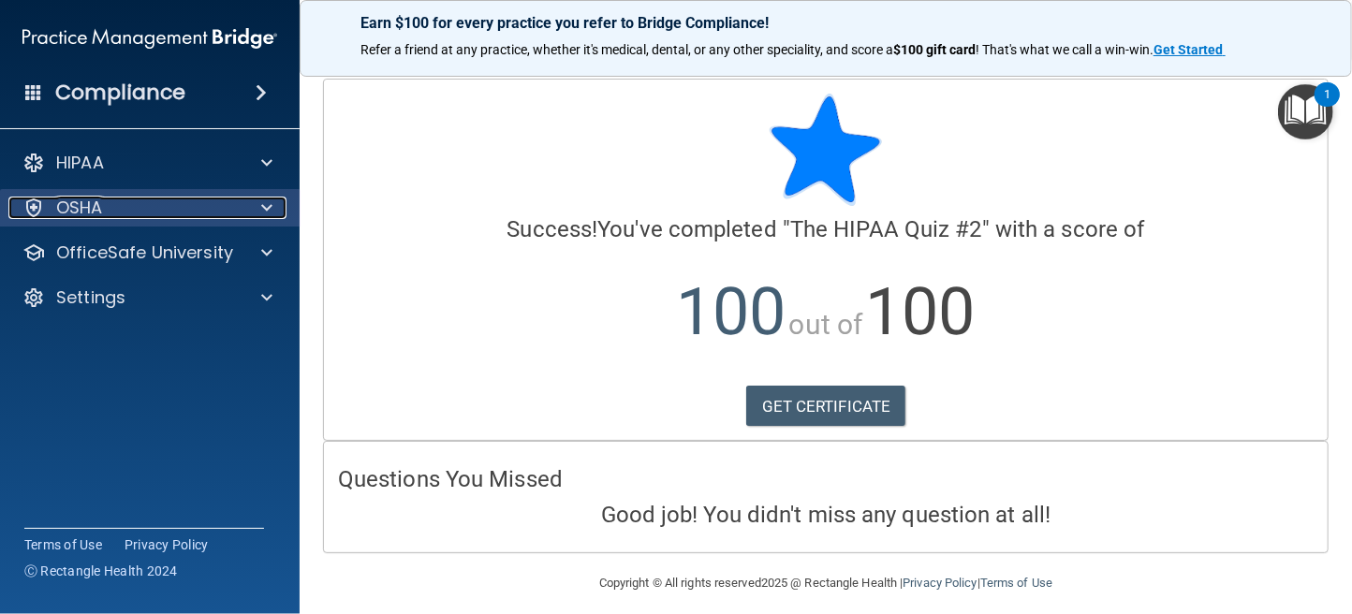
click at [57, 199] on p "OSHA" at bounding box center [79, 208] width 47 height 22
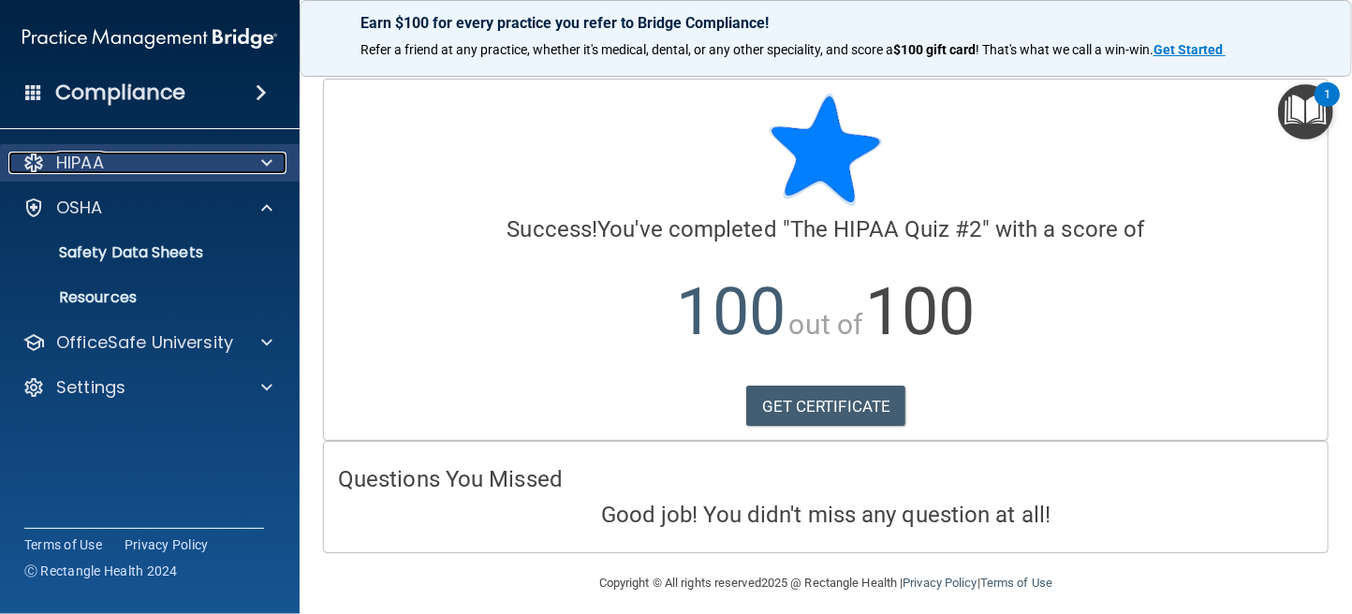
click at [92, 164] on p "HIPAA" at bounding box center [80, 163] width 48 height 22
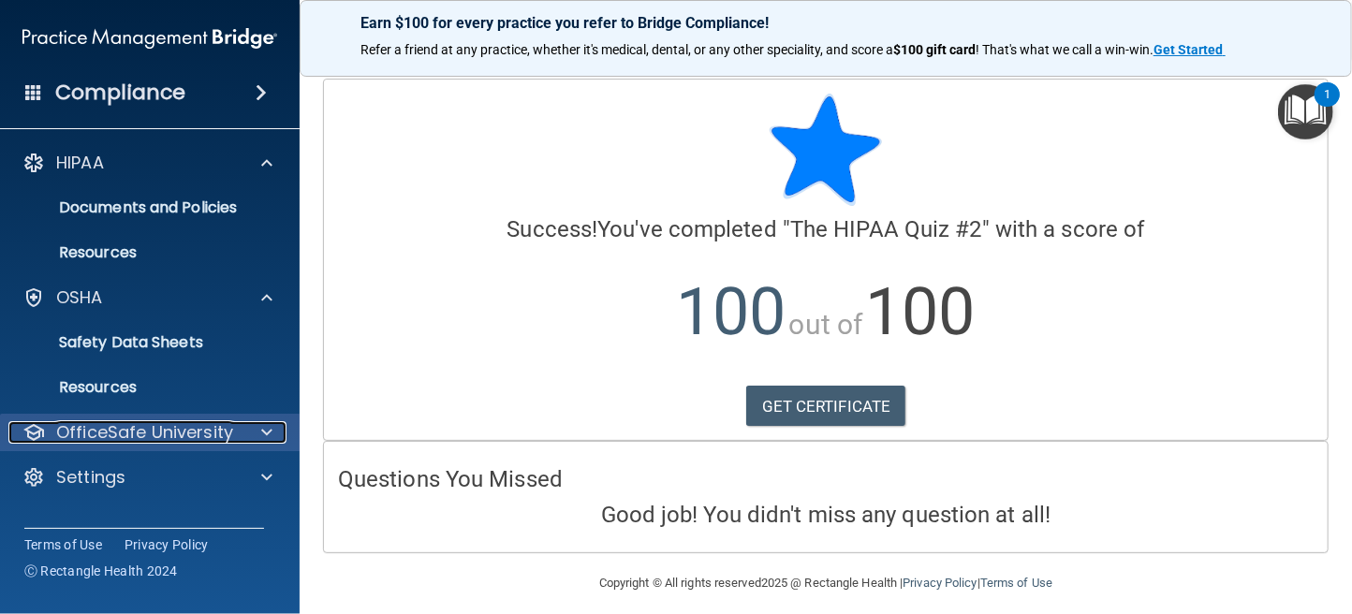
click at [153, 426] on p "OfficeSafe University" at bounding box center [144, 432] width 177 height 22
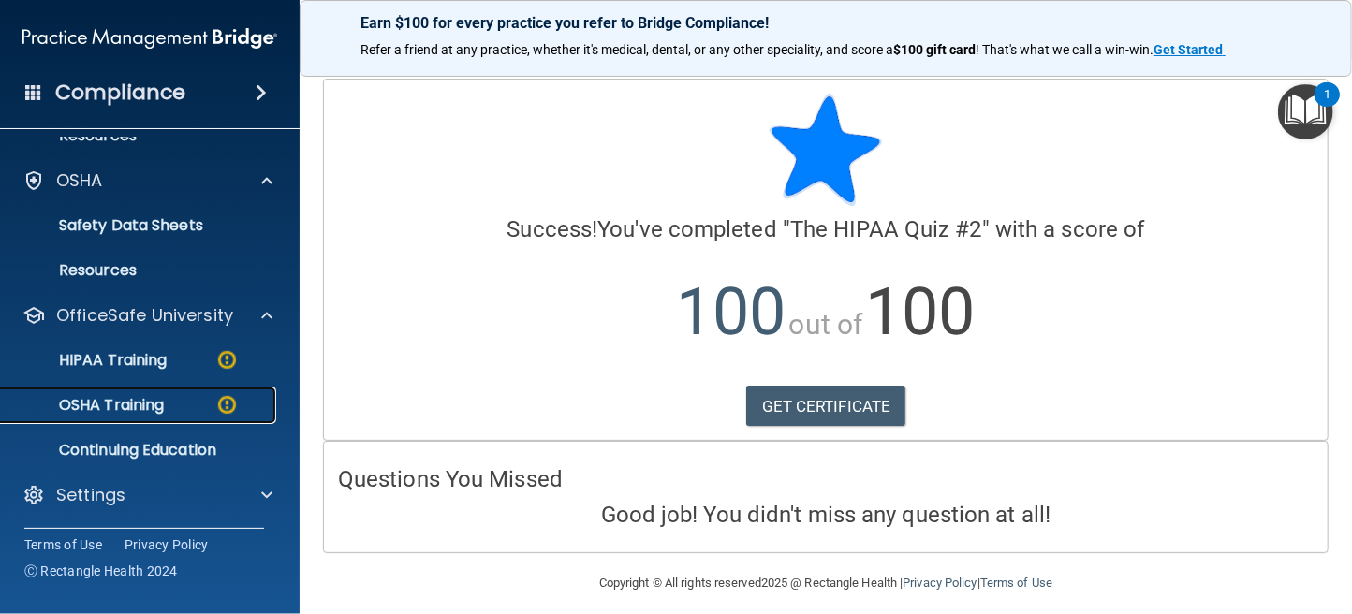
click at [184, 403] on div "OSHA Training" at bounding box center [140, 405] width 256 height 19
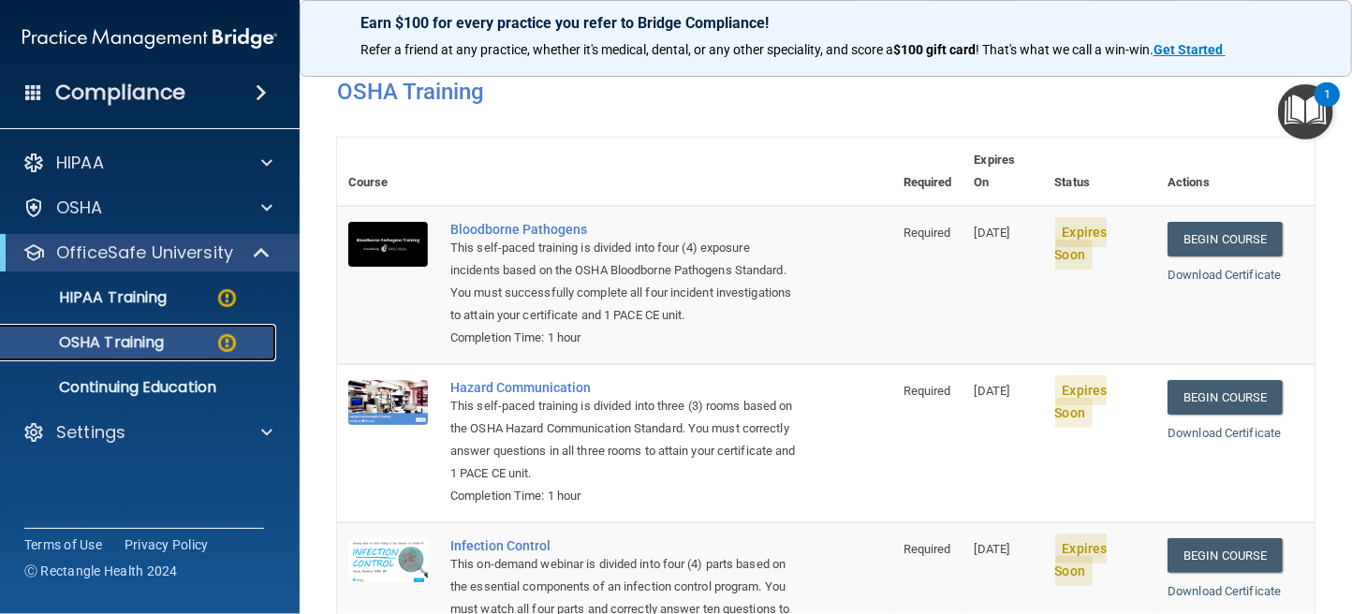
scroll to position [78, 0]
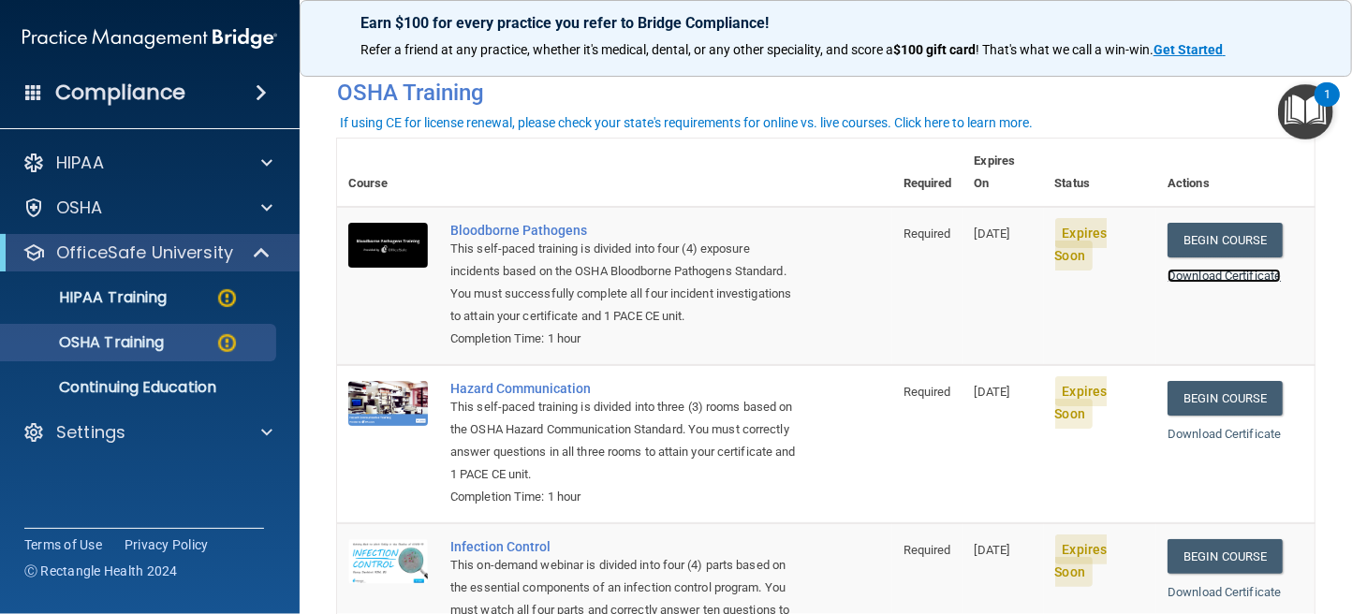
click at [1196, 269] on link "Download Certificate" at bounding box center [1223, 276] width 113 height 14
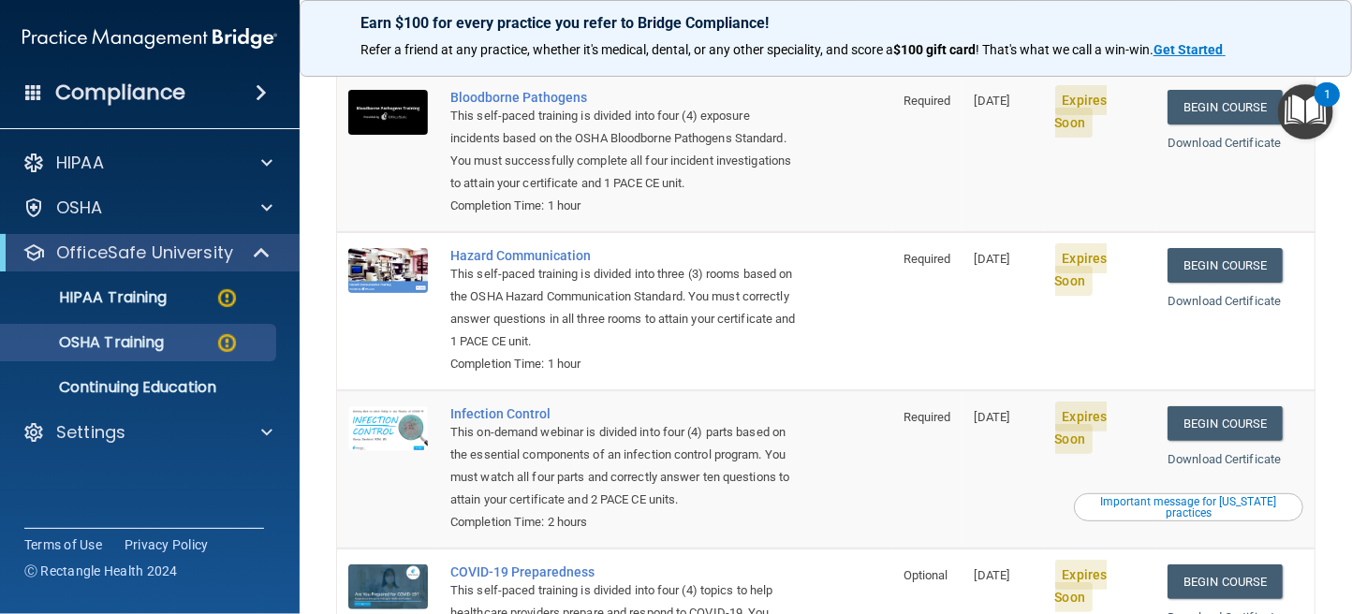
scroll to position [0, 0]
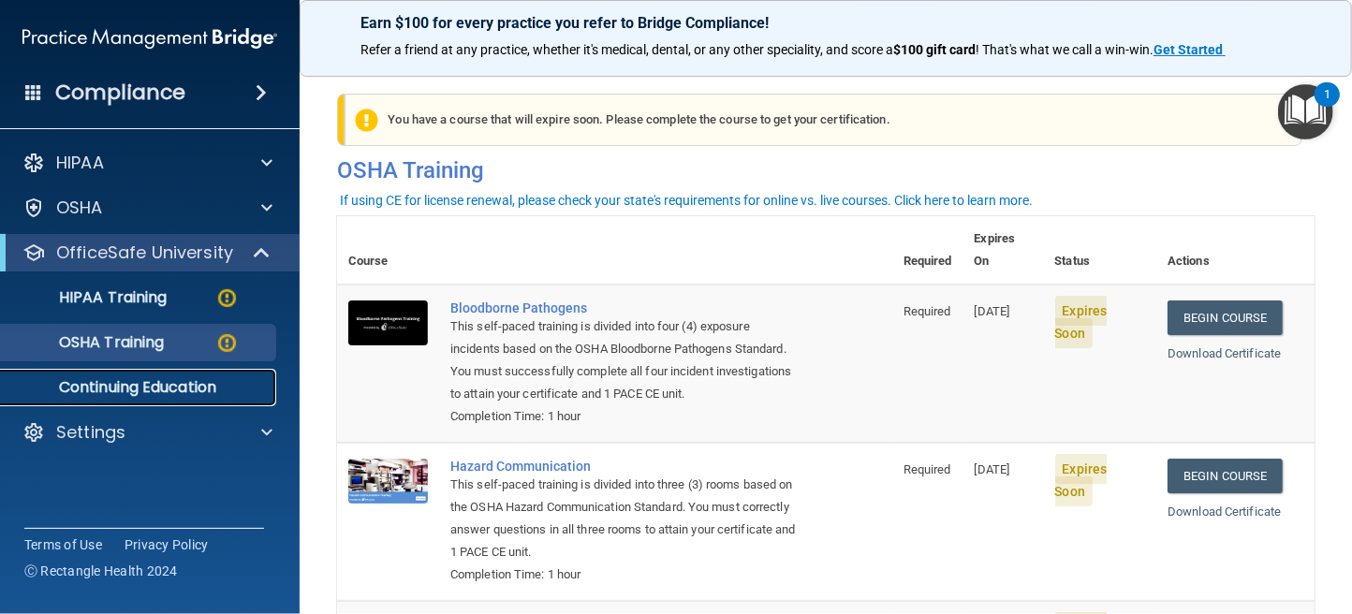
click at [130, 389] on p "Continuing Education" at bounding box center [140, 387] width 256 height 19
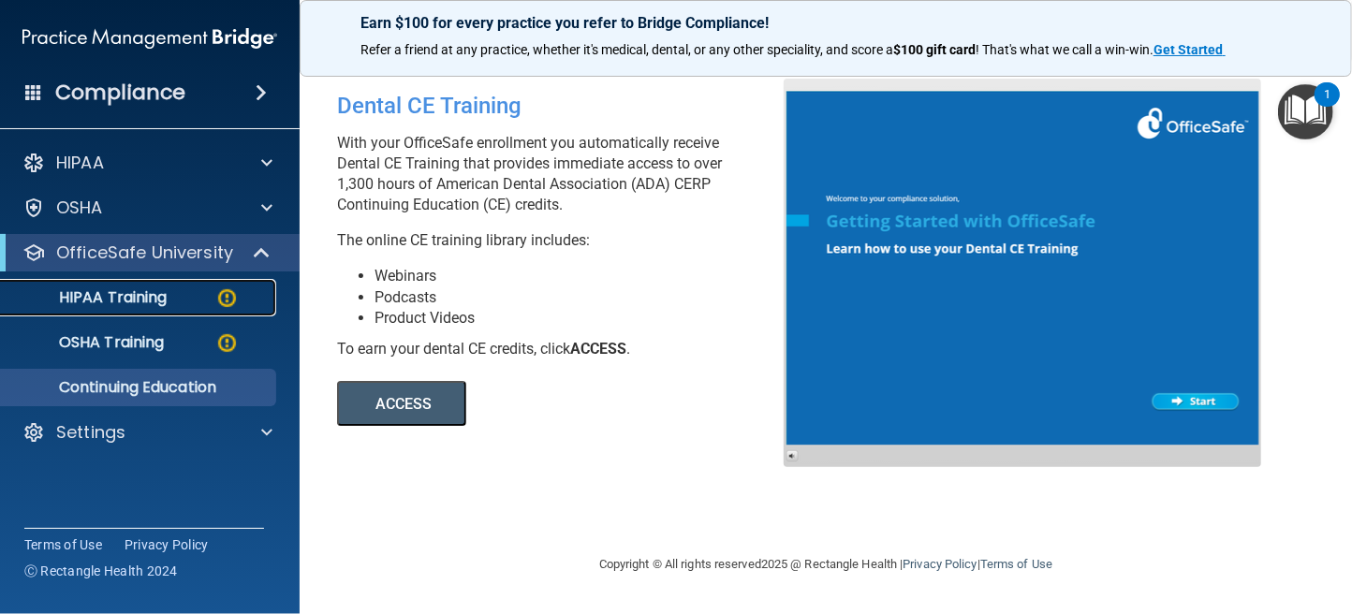
click at [106, 296] on p "HIPAA Training" at bounding box center [89, 297] width 154 height 19
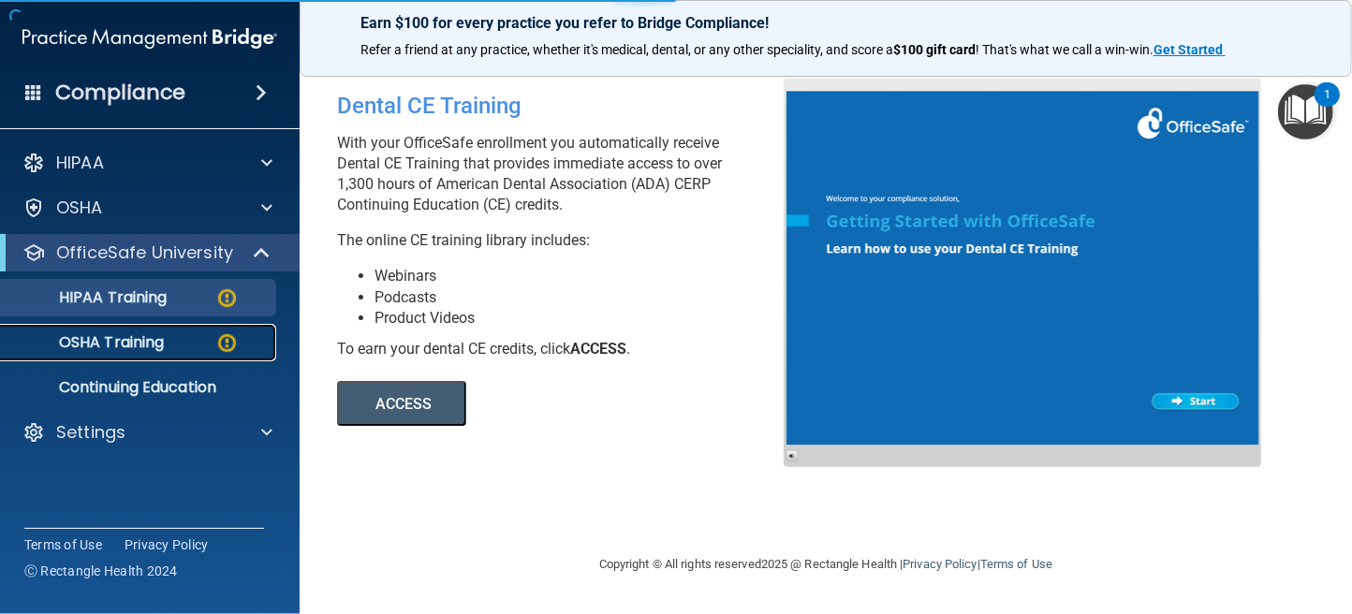
click at [105, 337] on p "OSHA Training" at bounding box center [88, 342] width 152 height 19
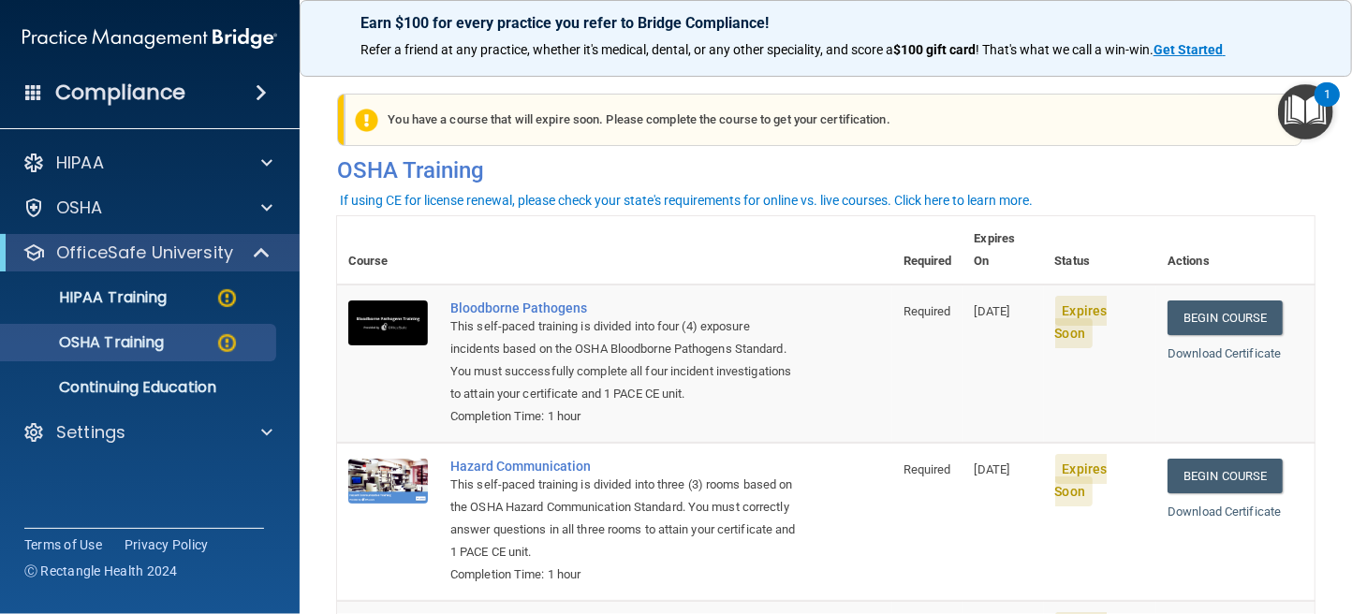
click at [1313, 116] on img "Open Resource Center, 1 new notification" at bounding box center [1305, 111] width 55 height 55
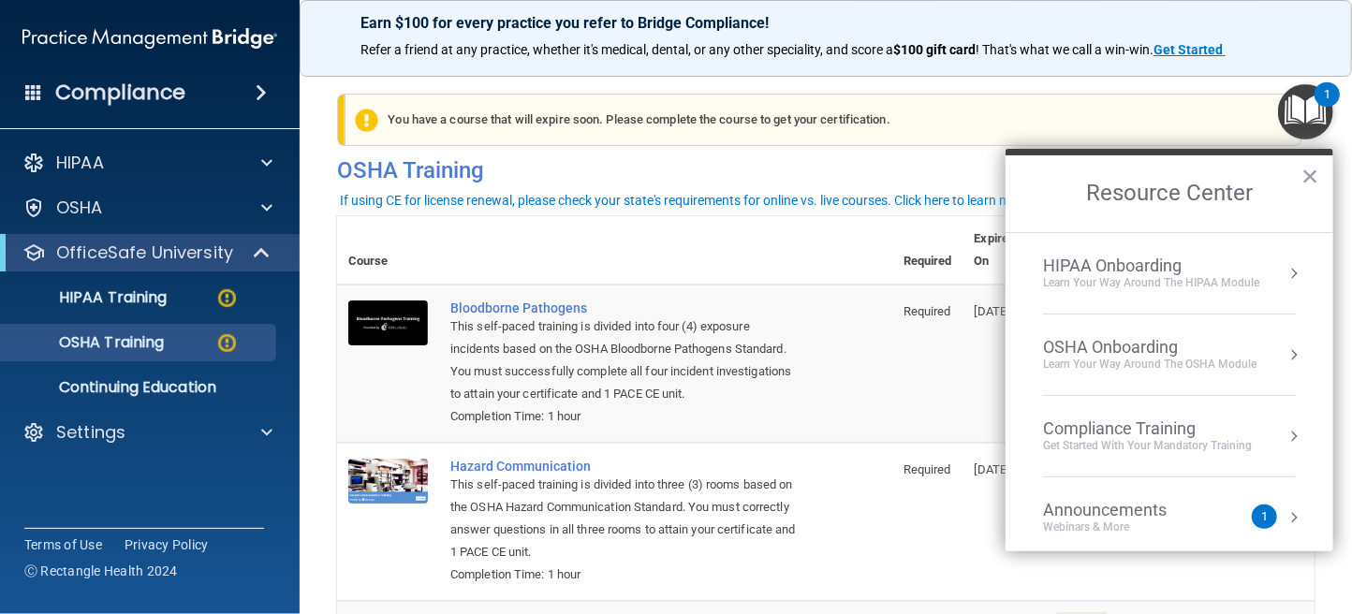
click at [1256, 513] on div "1" at bounding box center [1264, 517] width 25 height 24
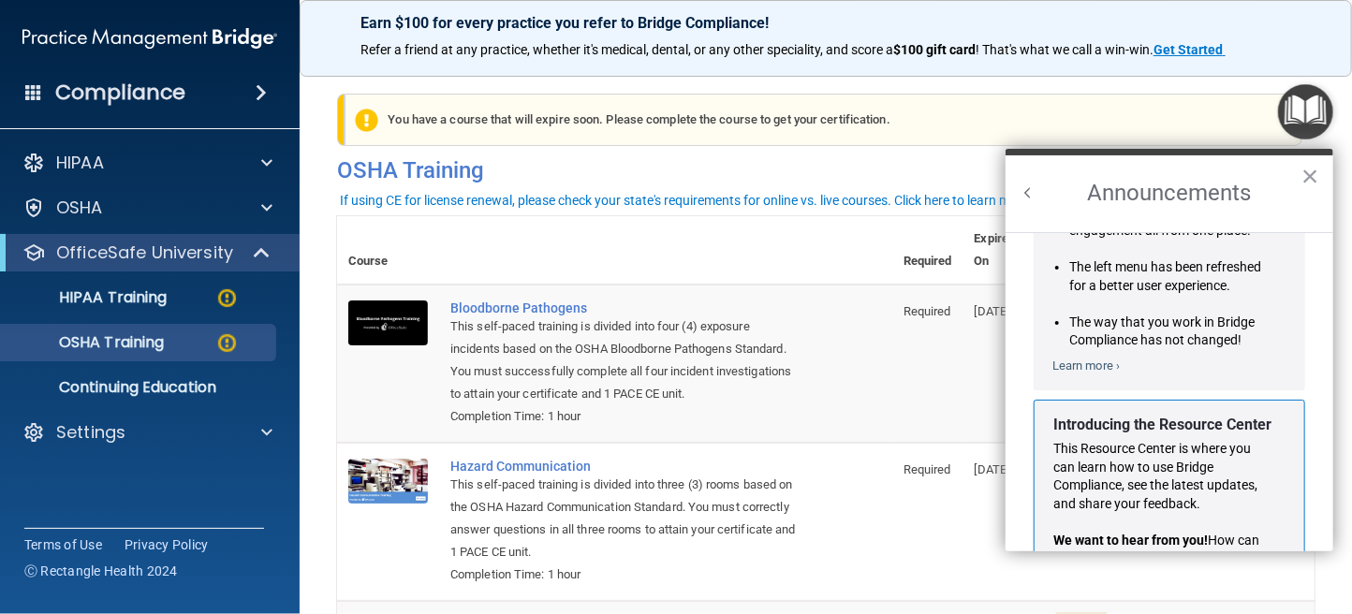
scroll to position [306, 0]
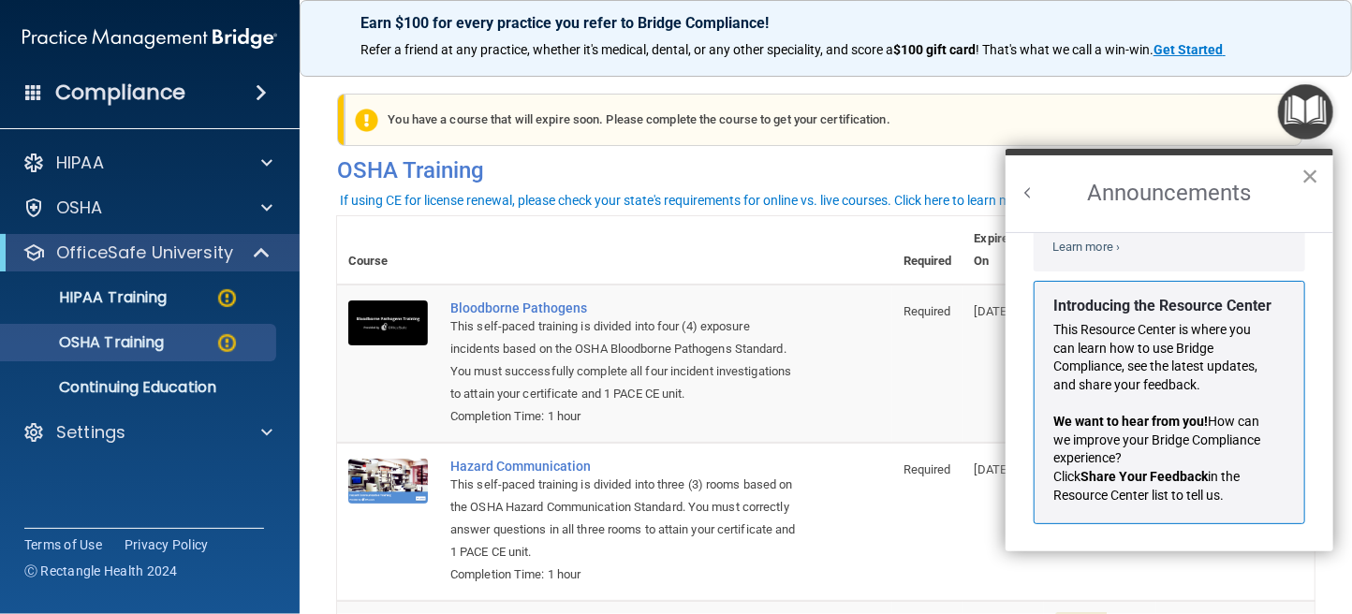
click at [1308, 178] on button "×" at bounding box center [1310, 176] width 18 height 30
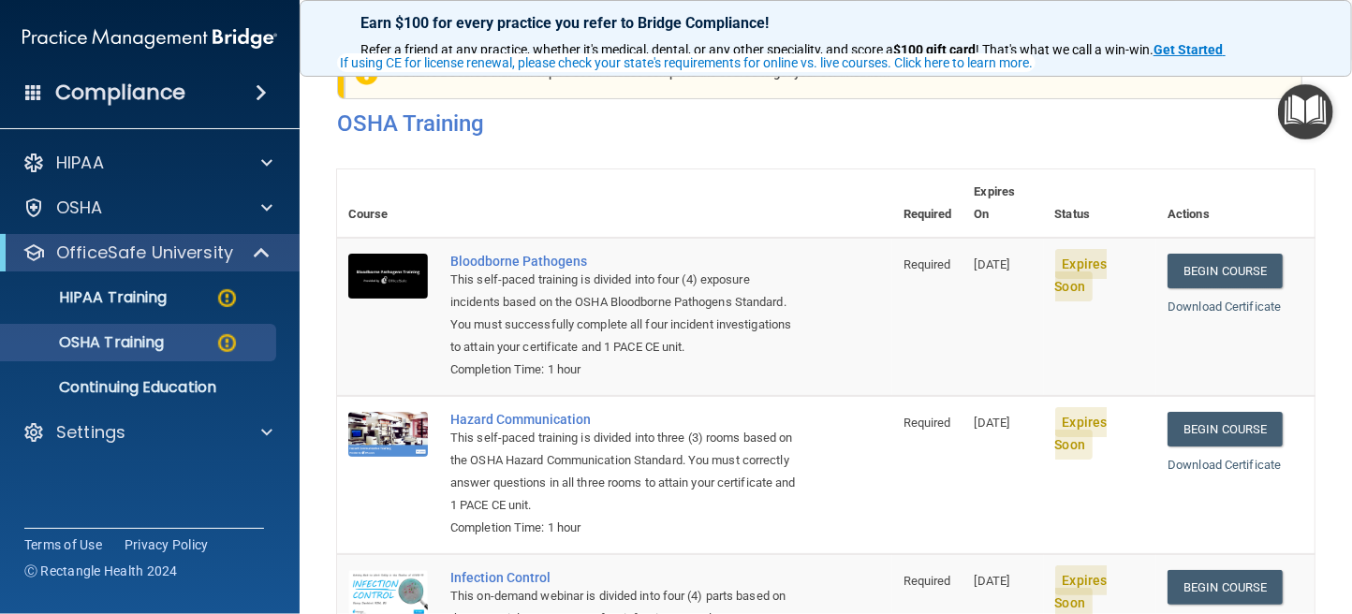
scroll to position [0, 0]
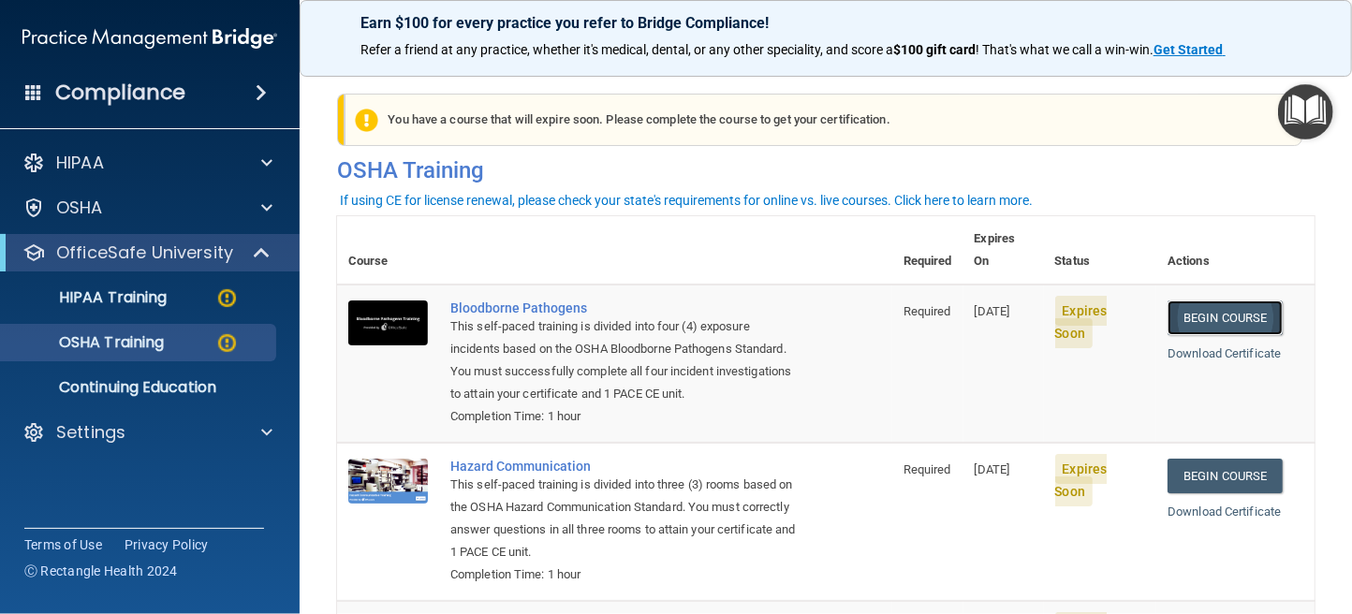
click at [1208, 301] on link "Begin Course" at bounding box center [1224, 318] width 114 height 35
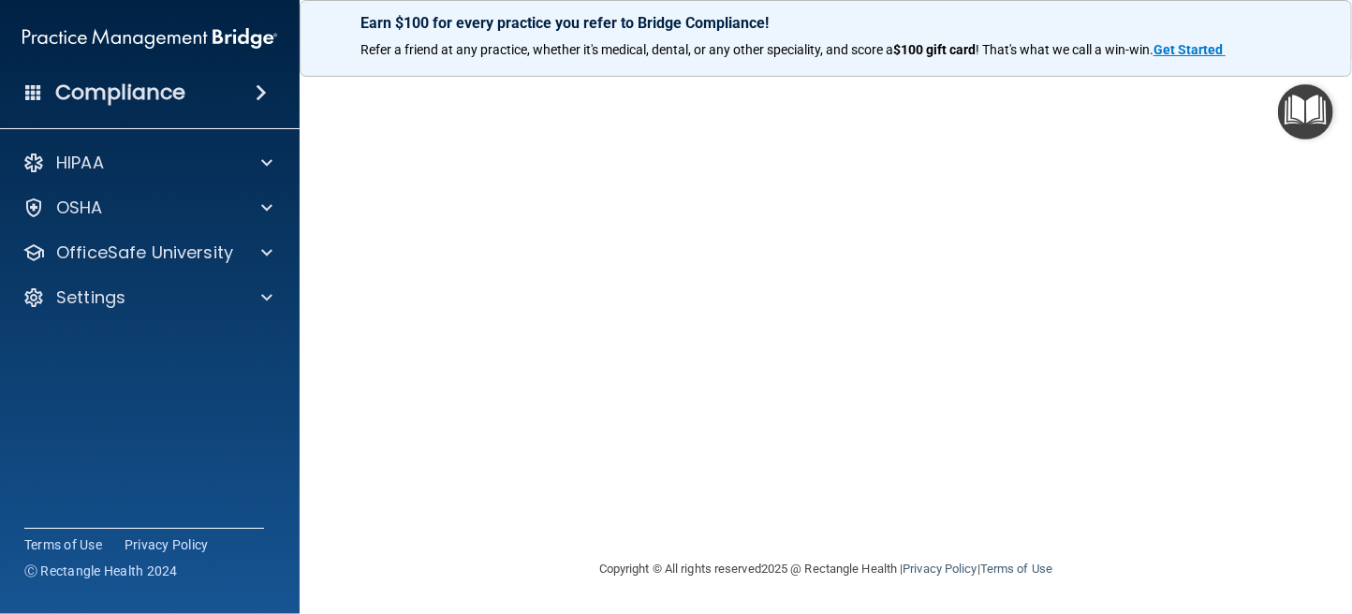
scroll to position [63, 0]
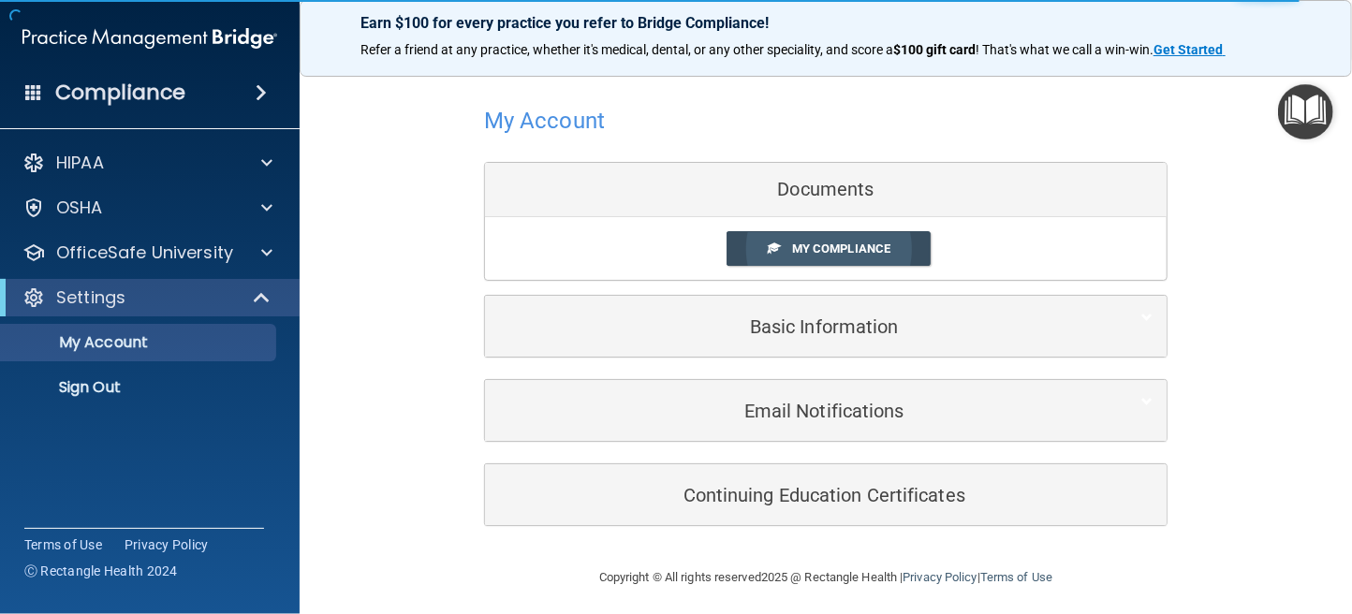
click at [805, 246] on span "My Compliance" at bounding box center [841, 249] width 98 height 14
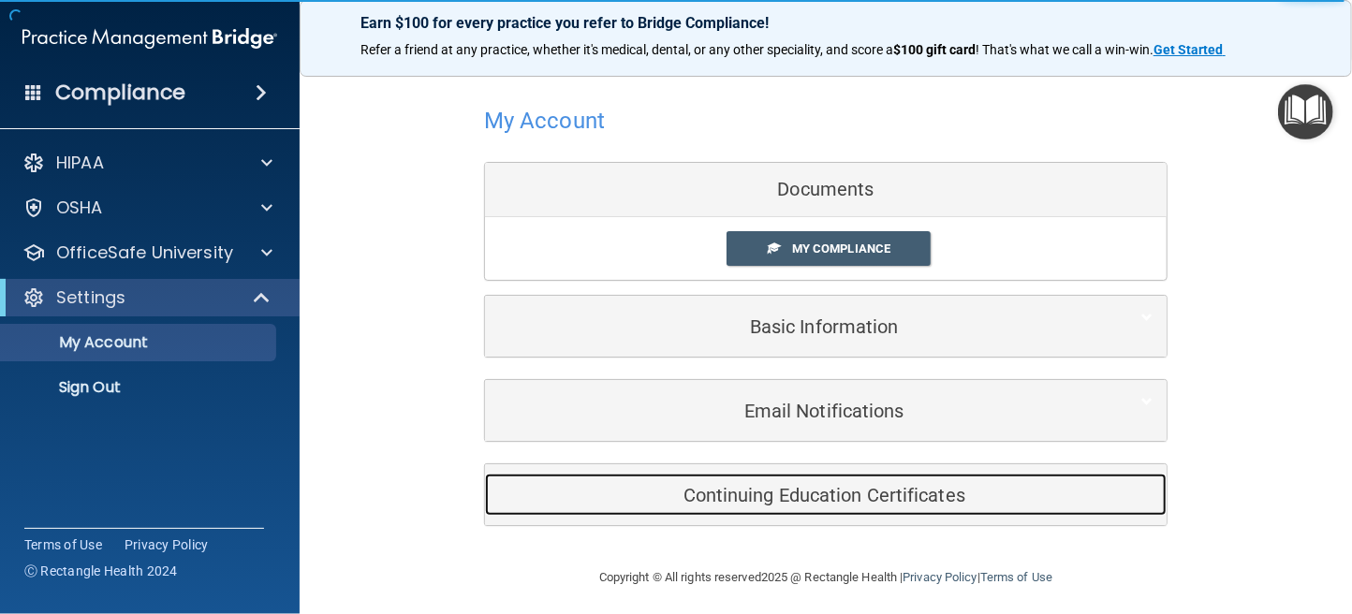
click at [757, 490] on h5 "Continuing Education Certificates" at bounding box center [797, 495] width 596 height 21
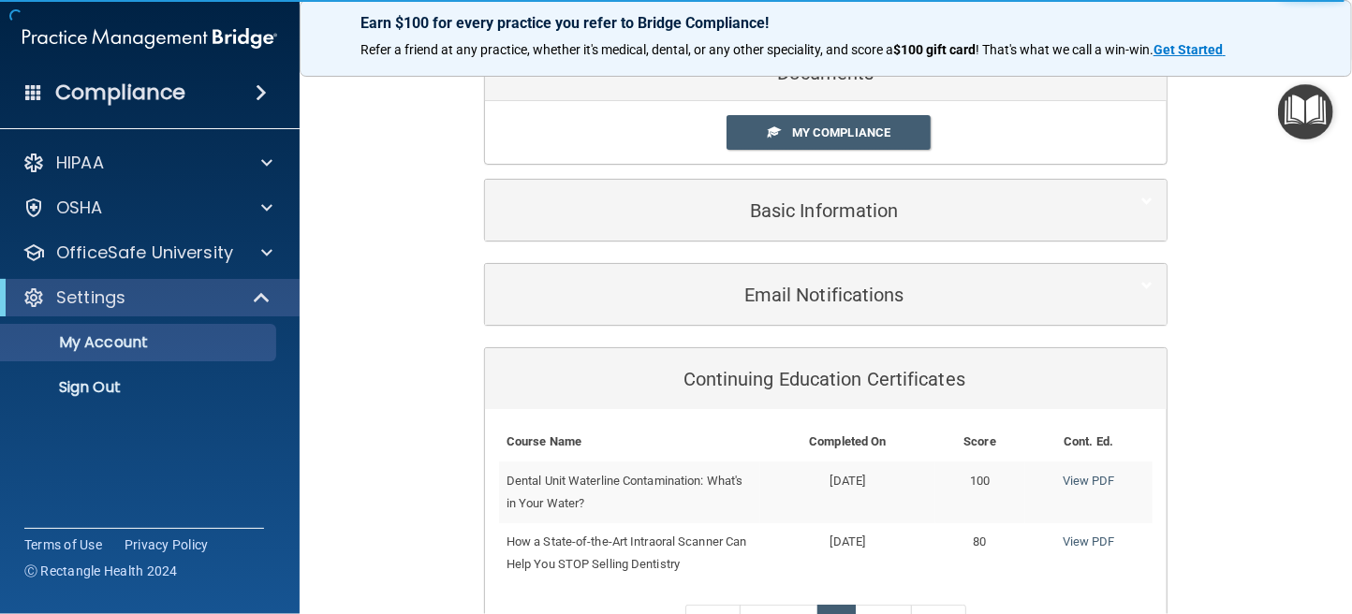
scroll to position [271, 0]
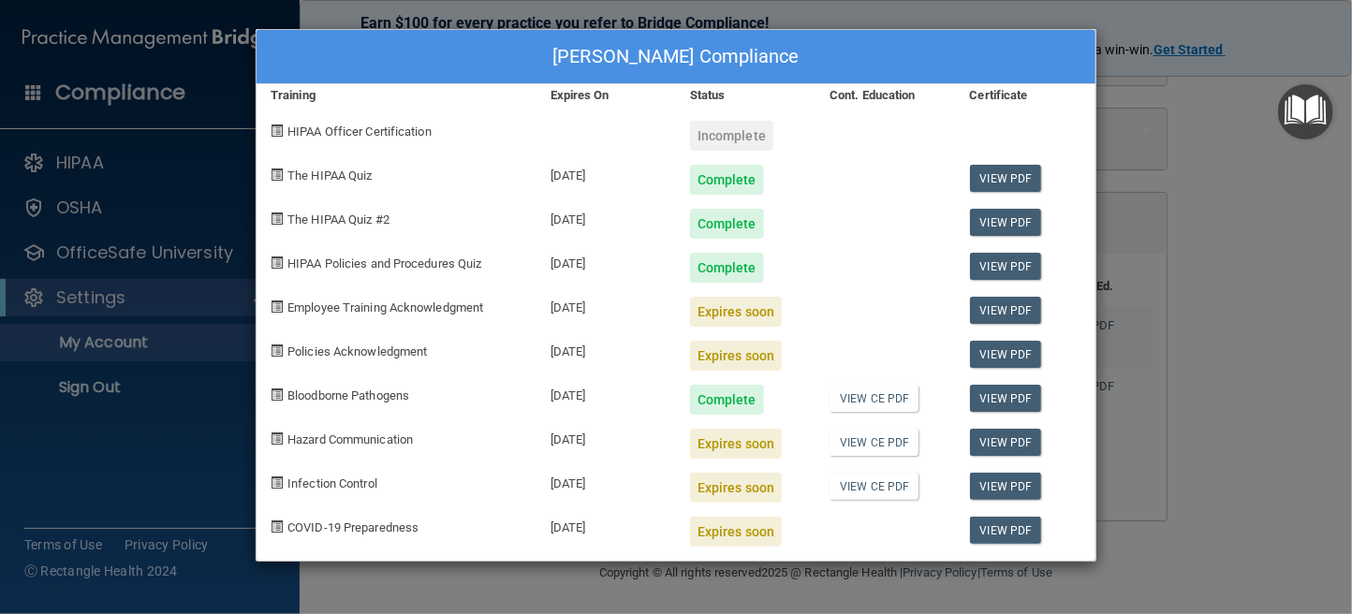
click at [217, 155] on div "Jean Avellino's Compliance Training Expires On Status Cont. Education Certifica…" at bounding box center [676, 307] width 1352 height 614
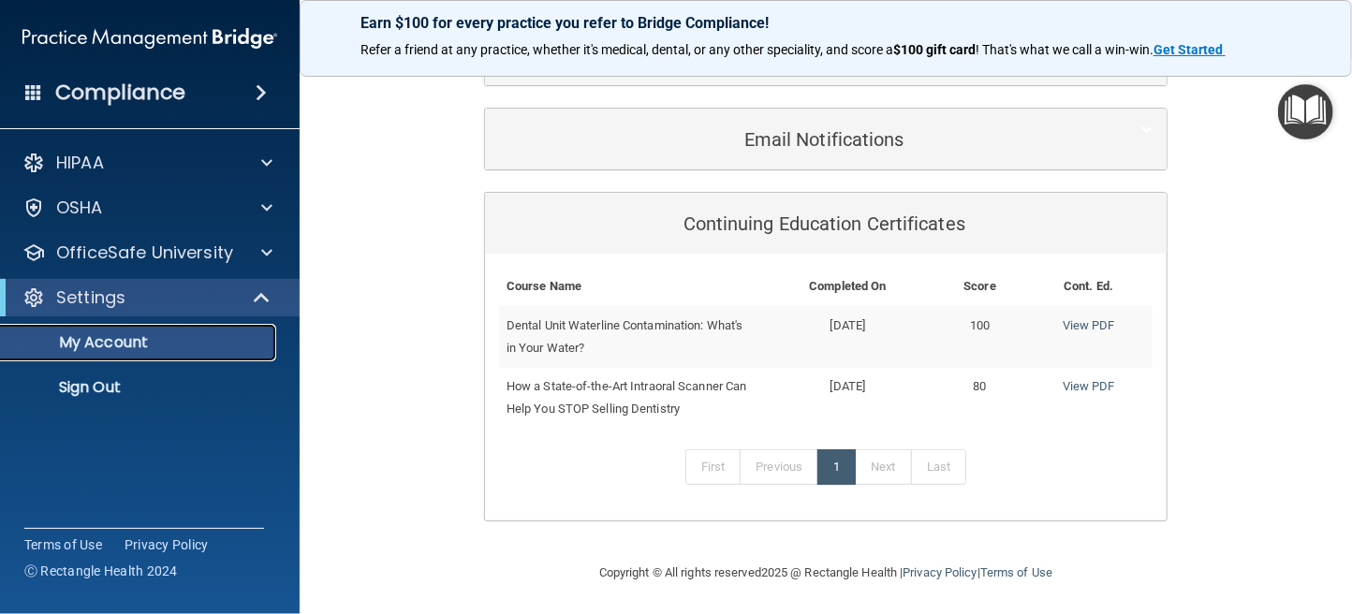
click at [86, 345] on p "My Account" at bounding box center [140, 342] width 256 height 19
click at [80, 303] on p "Settings" at bounding box center [90, 297] width 69 height 22
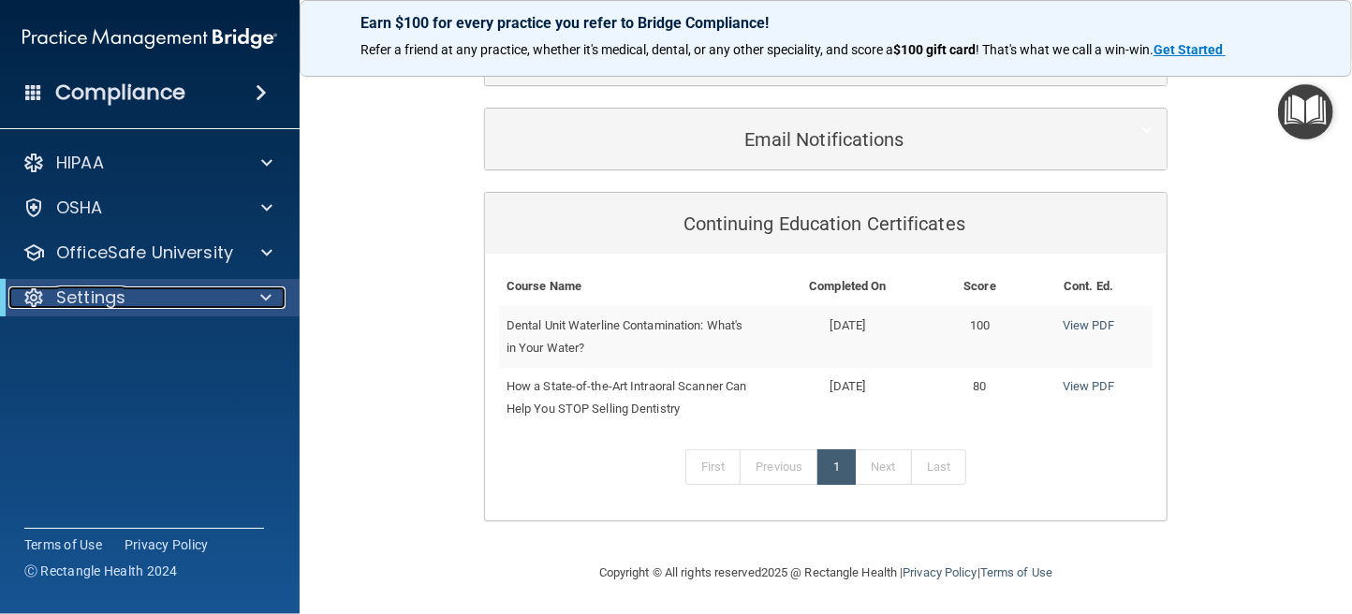
click at [78, 299] on p "Settings" at bounding box center [90, 297] width 69 height 22
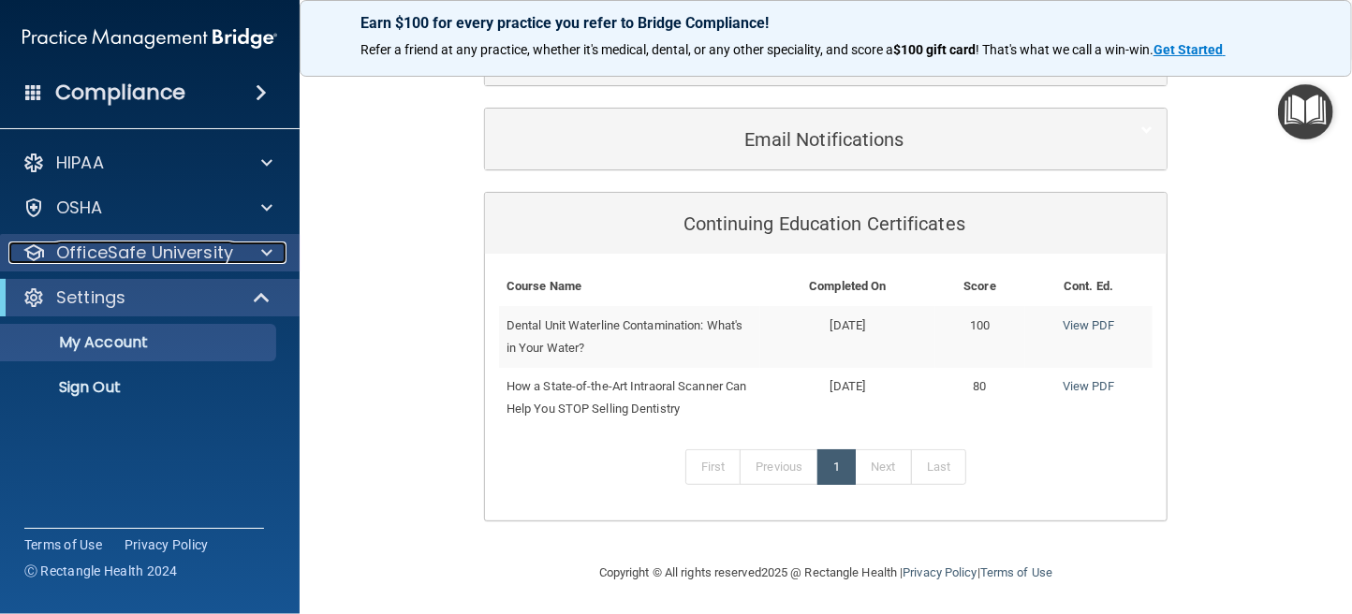
click at [94, 251] on p "OfficeSafe University" at bounding box center [144, 253] width 177 height 22
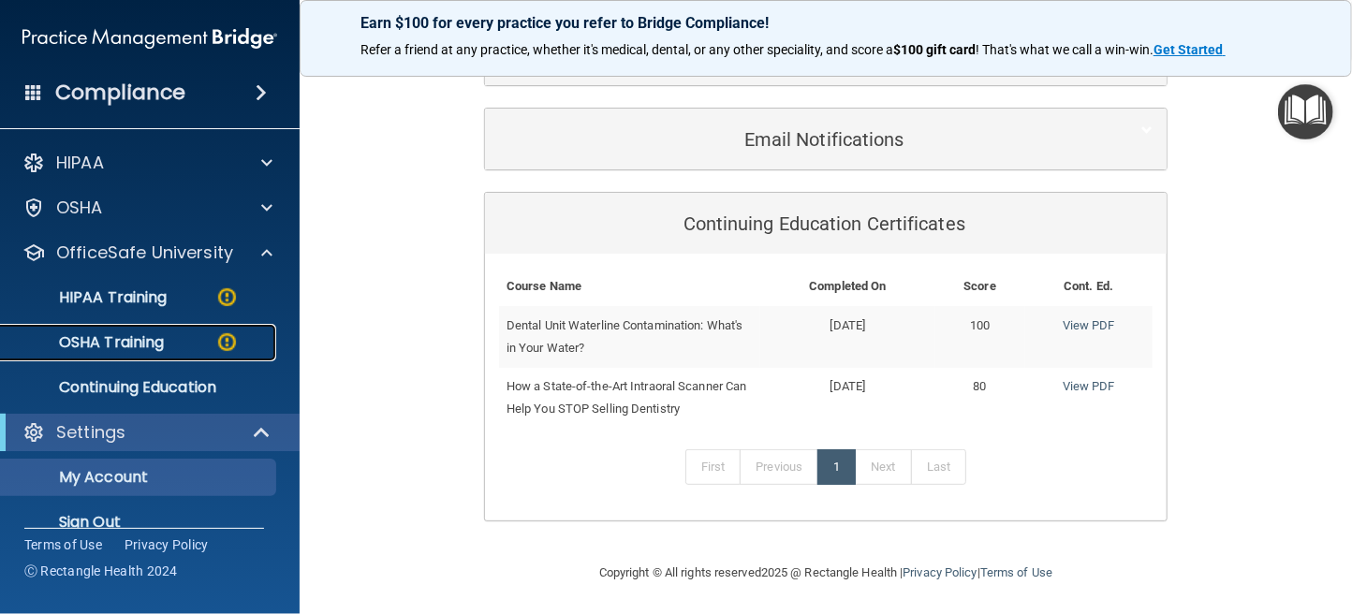
click at [124, 341] on p "OSHA Training" at bounding box center [88, 342] width 152 height 19
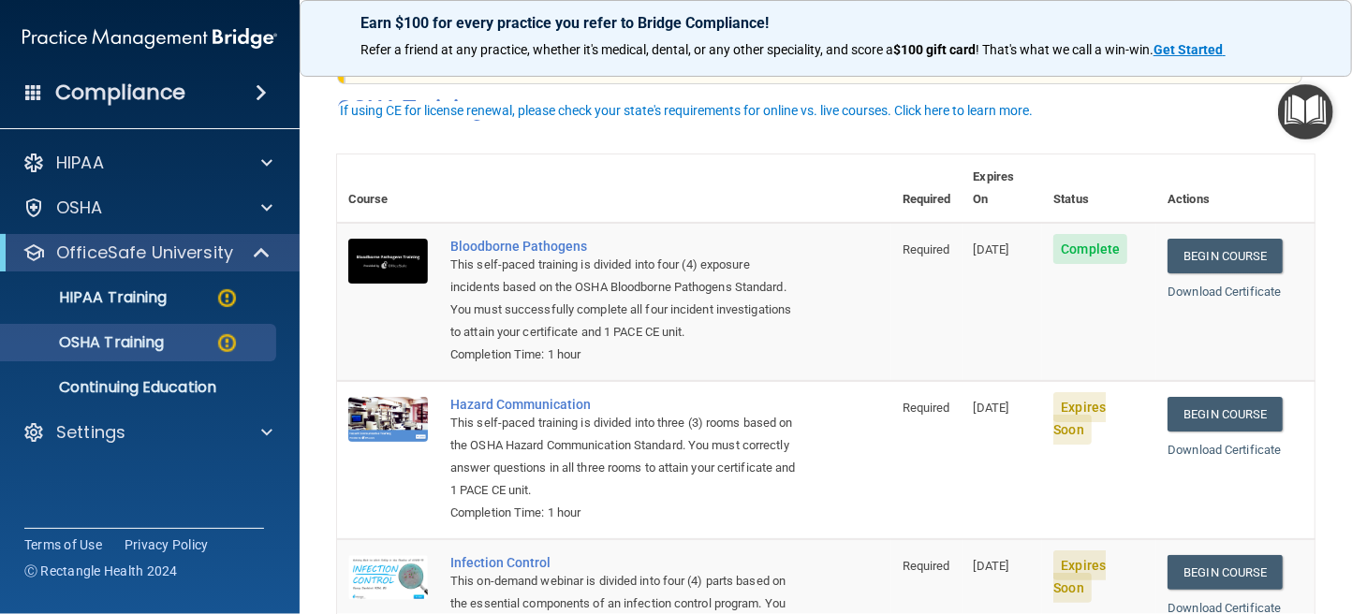
scroll to position [94, 0]
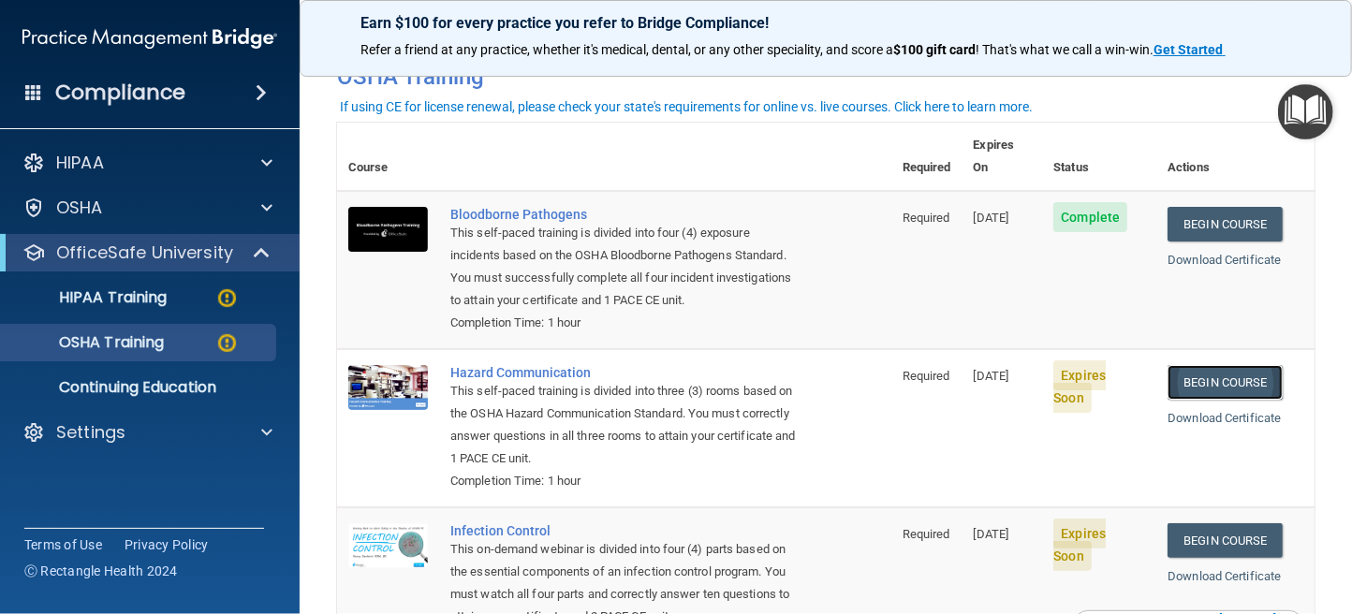
click at [1221, 365] on link "Begin Course" at bounding box center [1224, 382] width 114 height 35
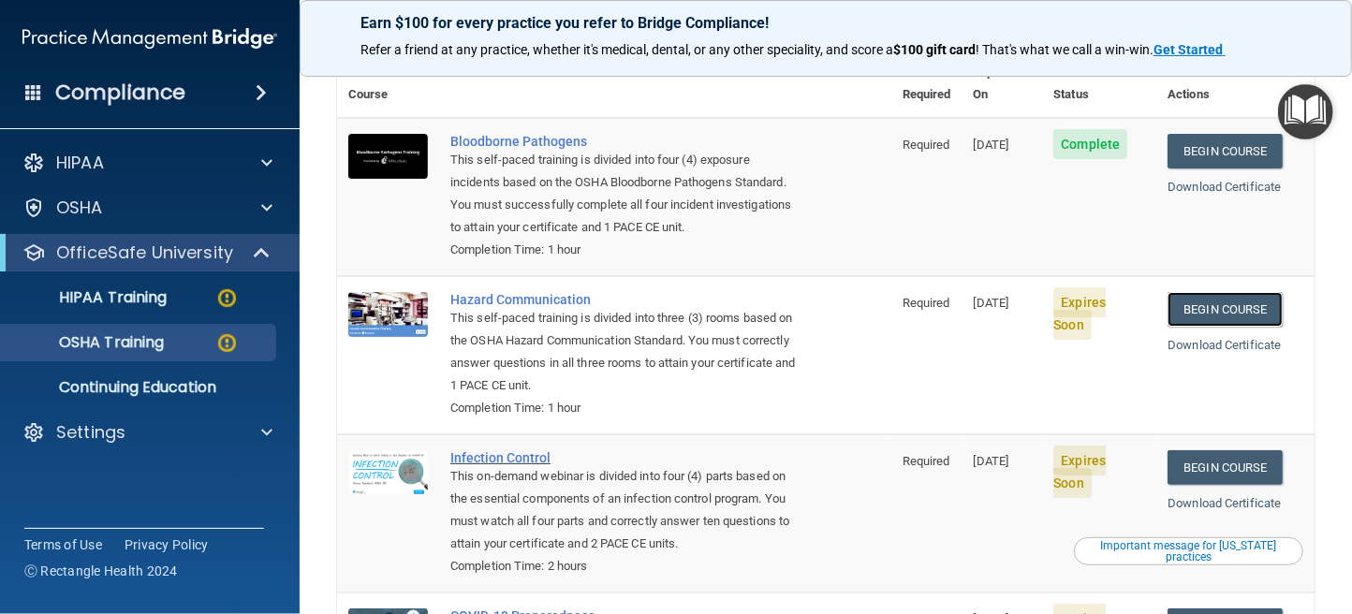
scroll to position [281, 0]
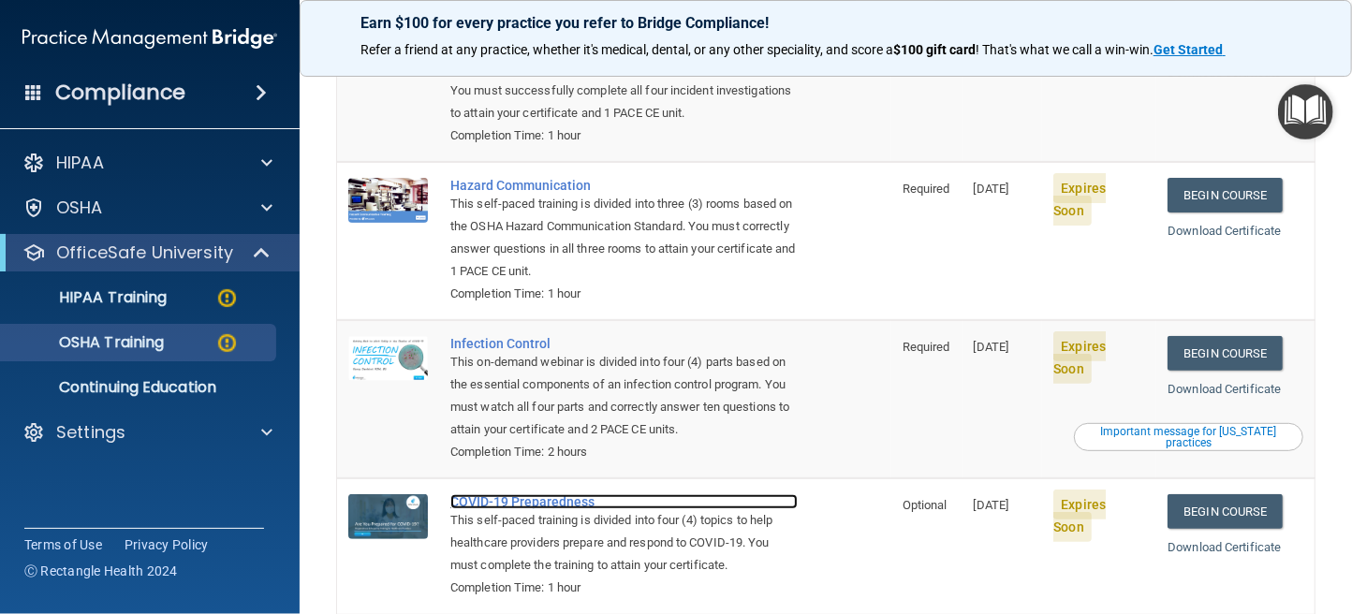
click at [508, 494] on div "COVID-19 Preparedness" at bounding box center [623, 501] width 347 height 15
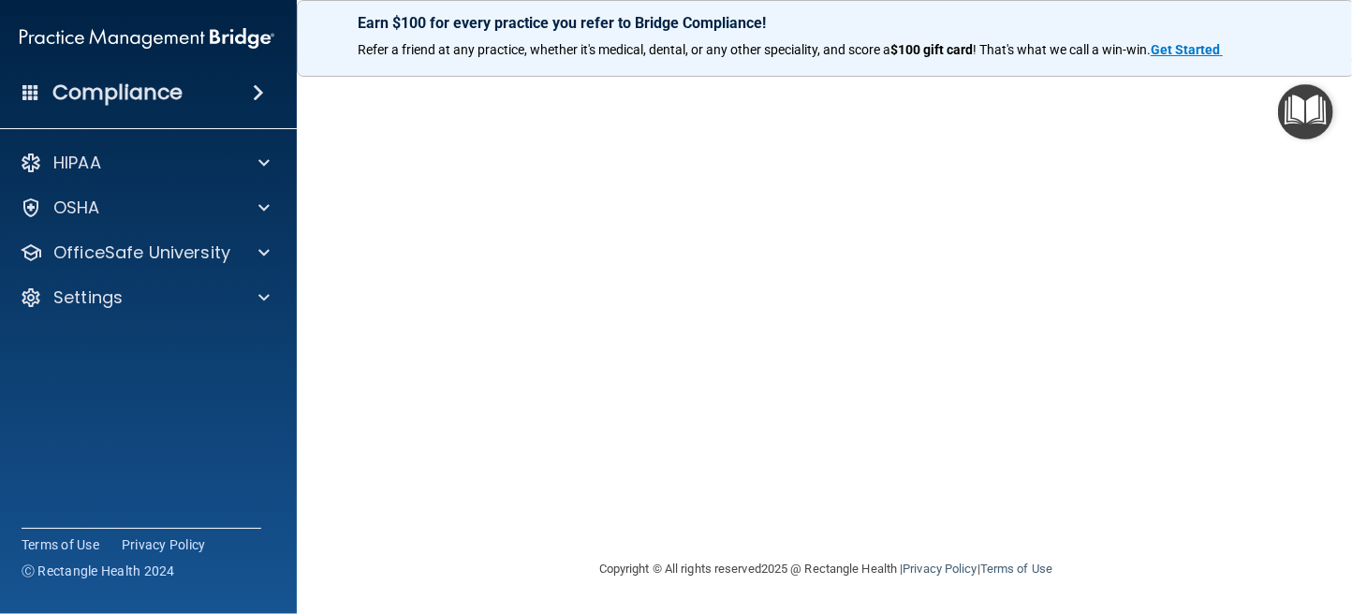
scroll to position [90, 0]
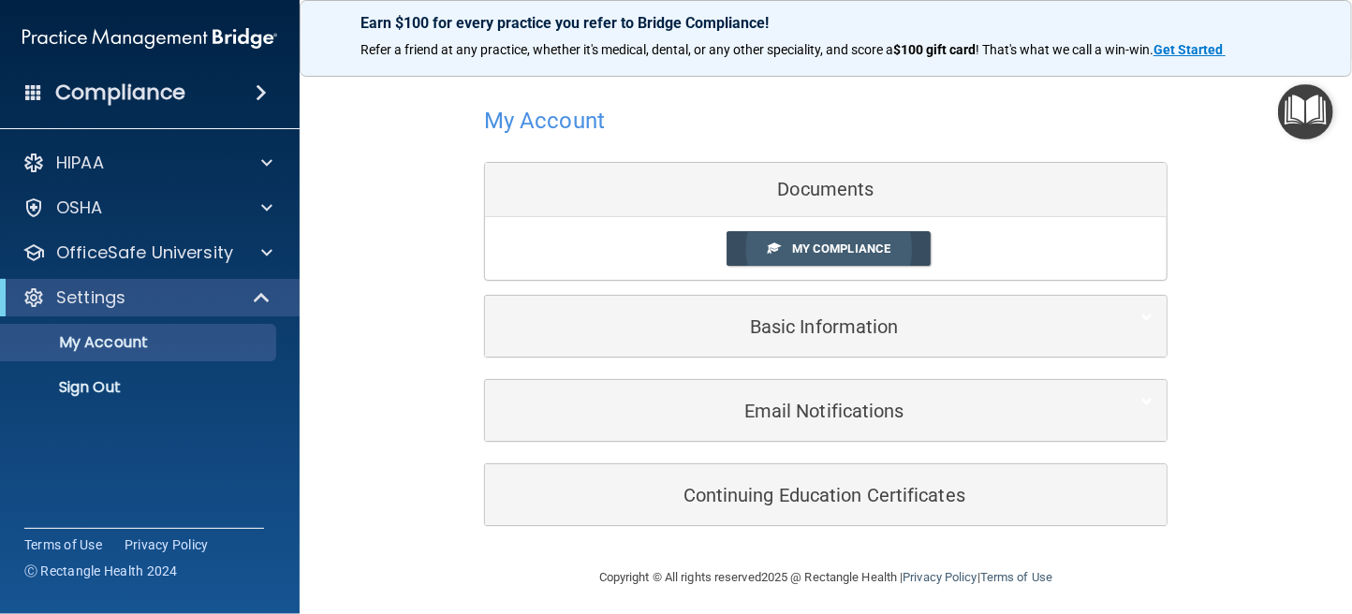
click at [831, 252] on span "My Compliance" at bounding box center [841, 249] width 98 height 14
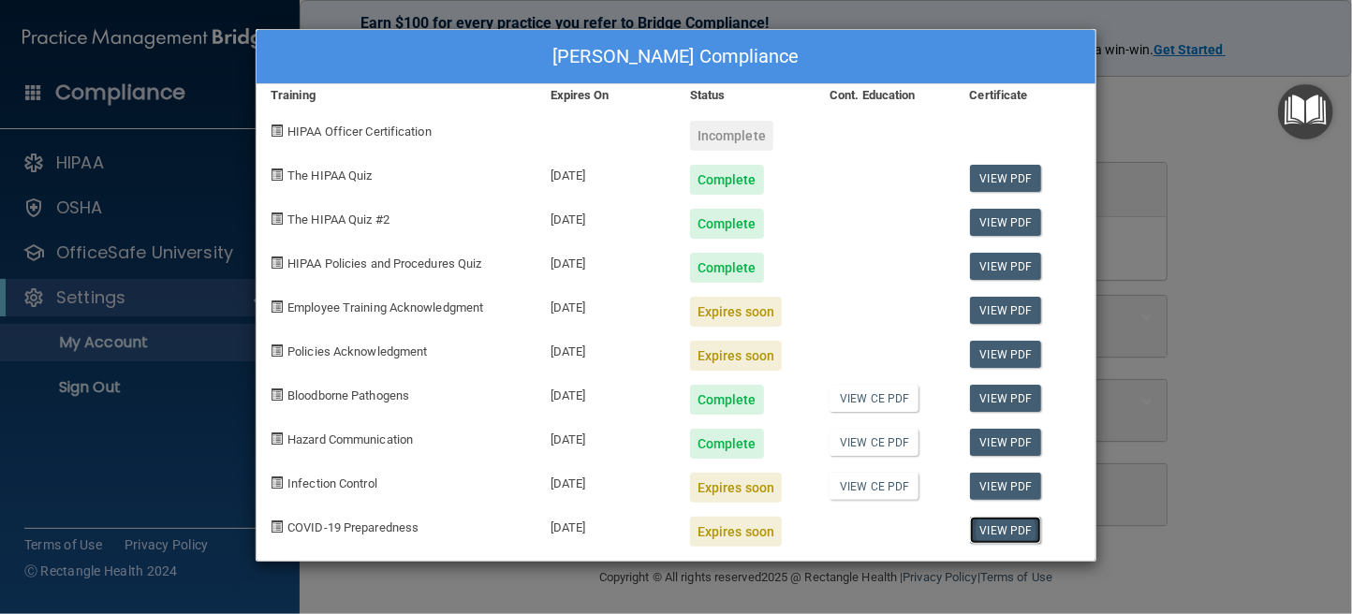
click at [998, 533] on link "View PDF" at bounding box center [1006, 530] width 72 height 27
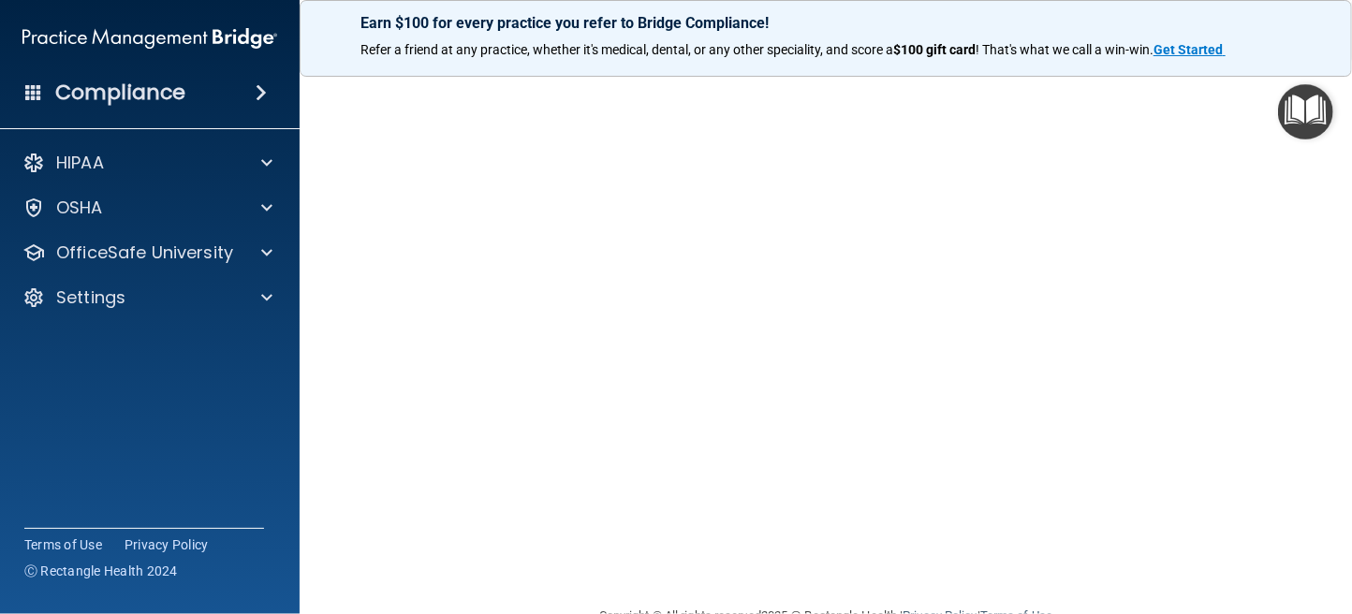
scroll to position [47, 0]
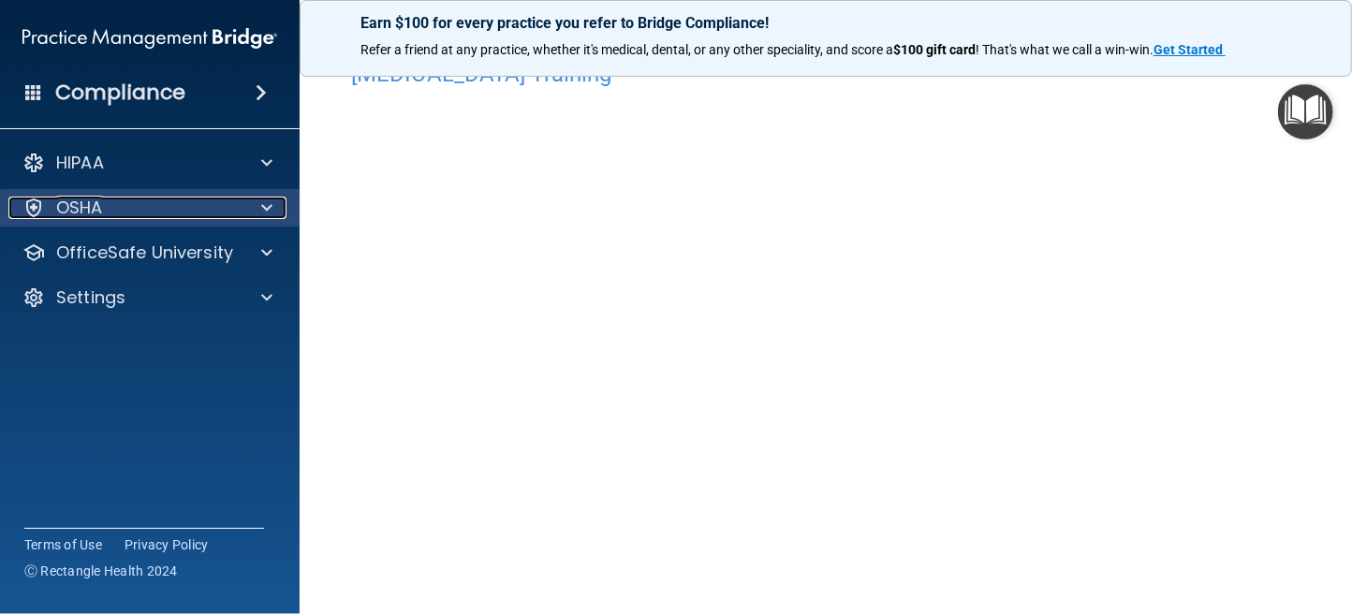
click at [76, 201] on p "OSHA" at bounding box center [79, 208] width 47 height 22
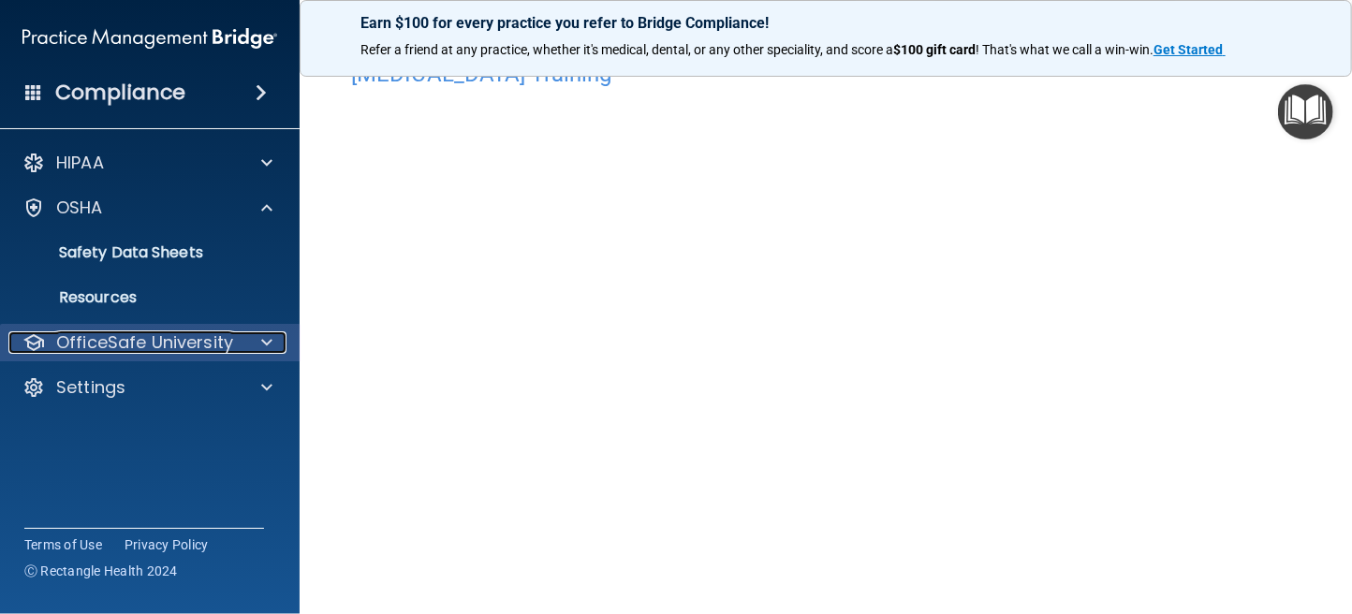
click at [139, 343] on p "OfficeSafe University" at bounding box center [144, 342] width 177 height 22
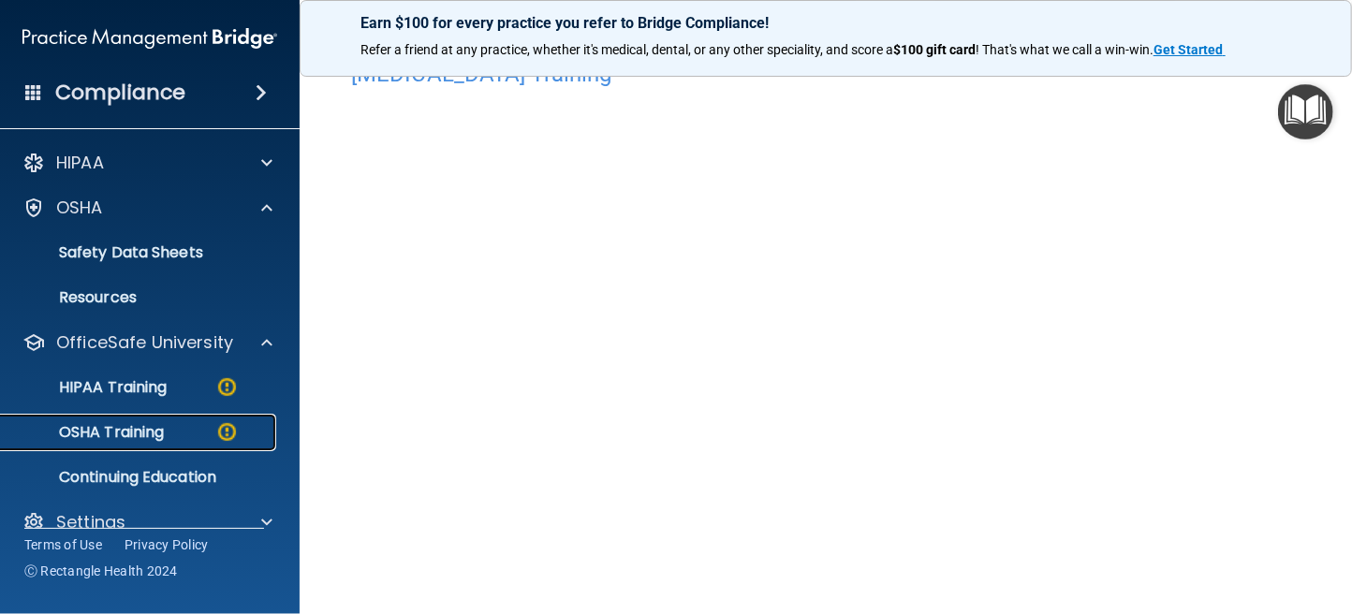
click at [135, 427] on p "OSHA Training" at bounding box center [88, 432] width 152 height 19
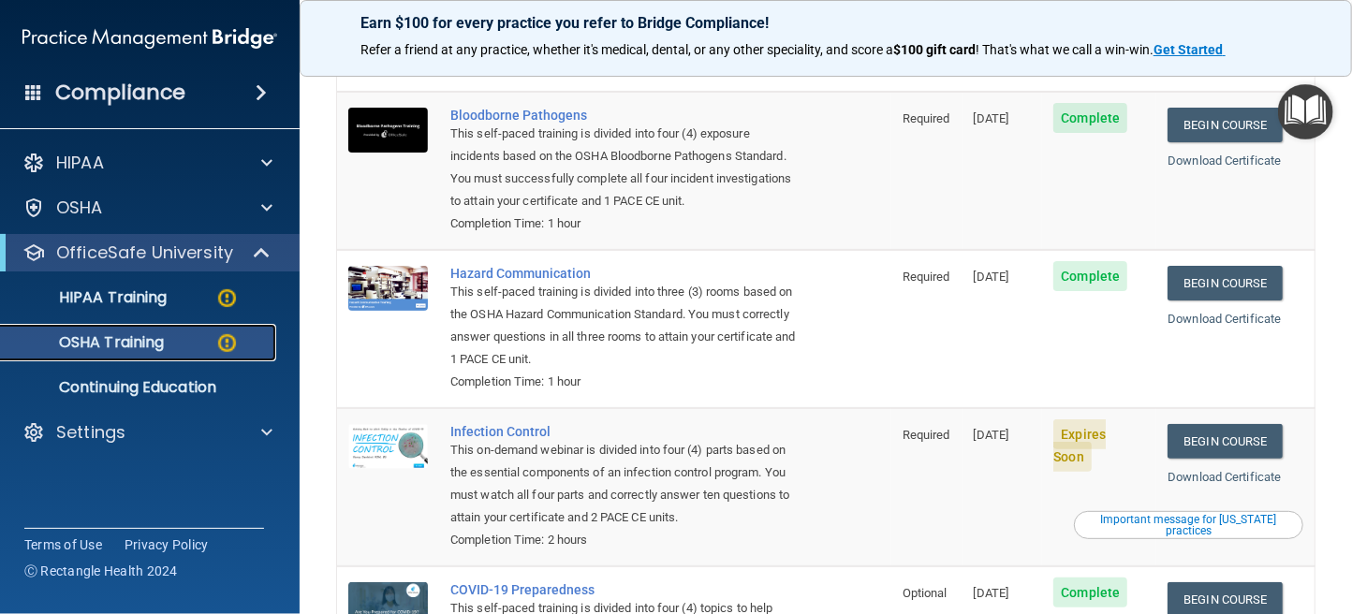
scroll to position [234, 0]
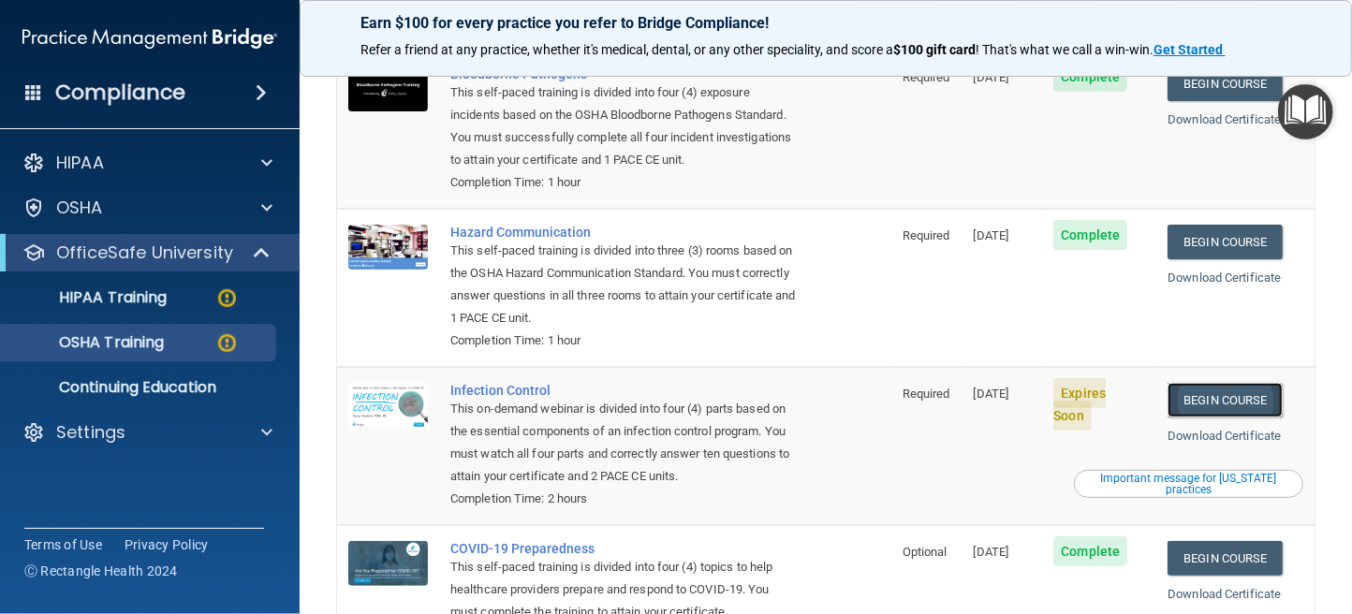
click at [1228, 383] on link "Begin Course" at bounding box center [1224, 400] width 114 height 35
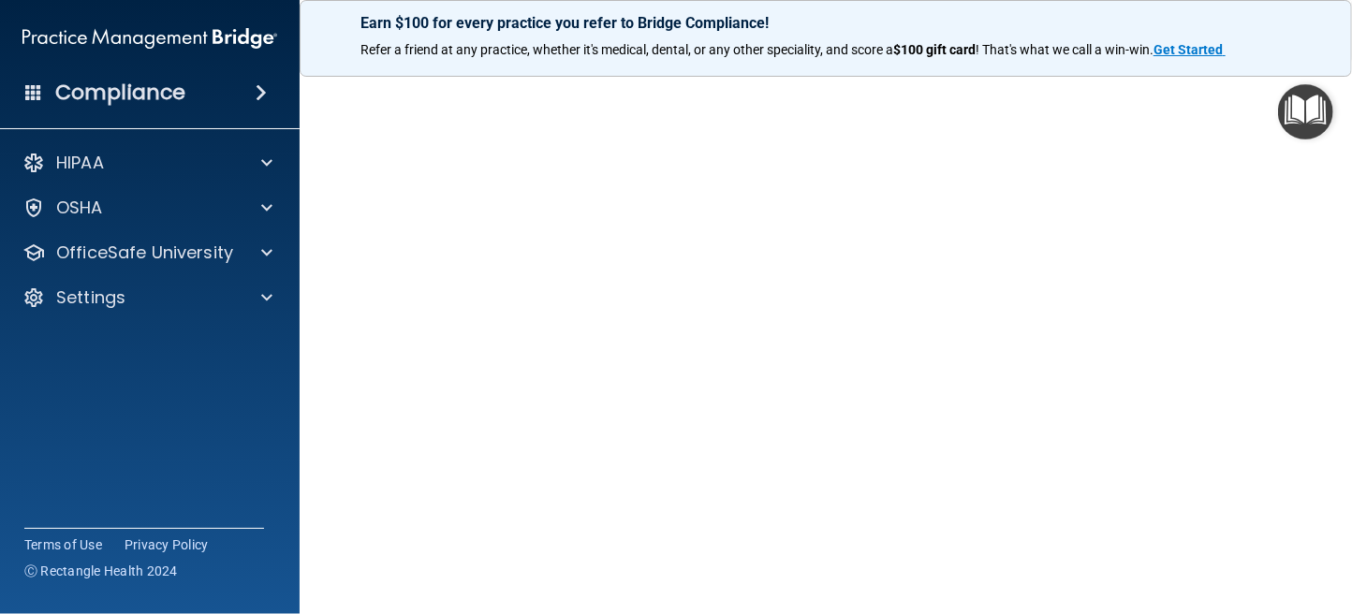
scroll to position [94, 0]
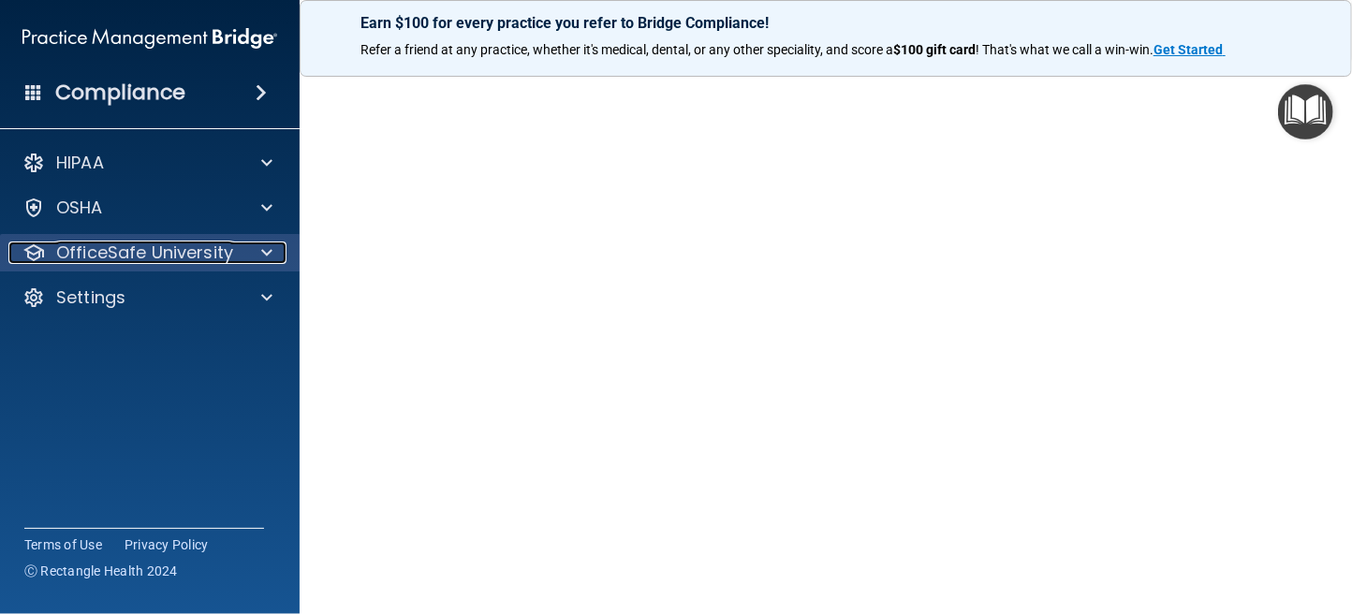
click at [91, 257] on p "OfficeSafe University" at bounding box center [144, 253] width 177 height 22
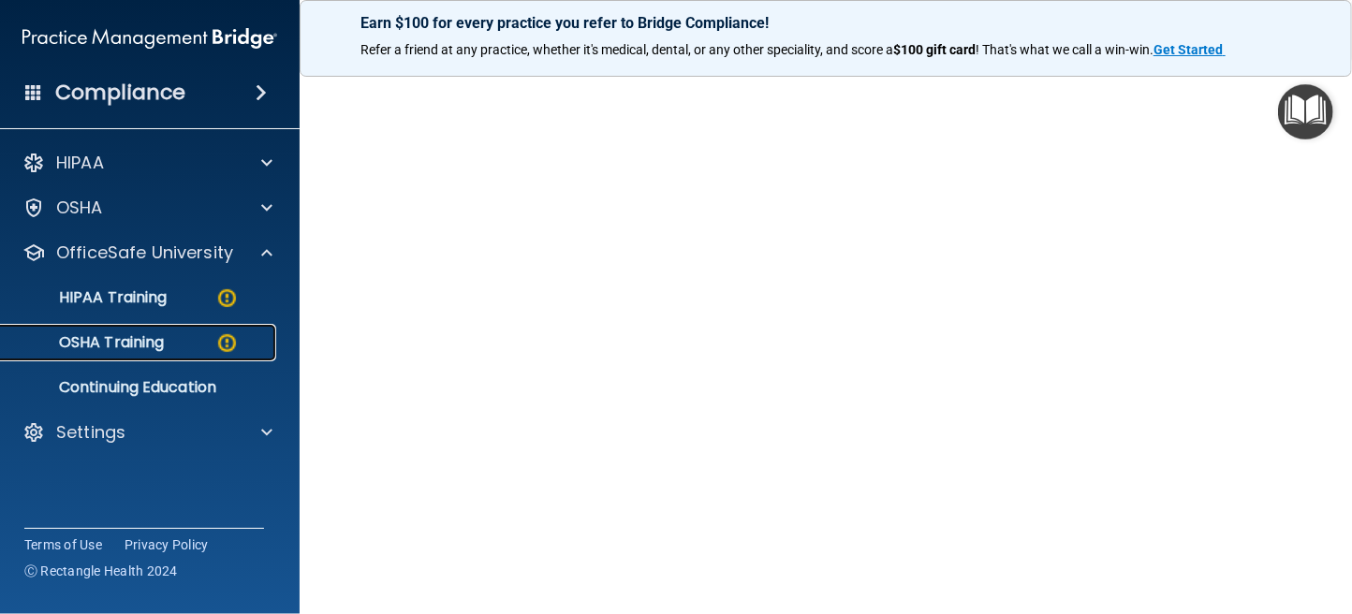
click at [135, 342] on p "OSHA Training" at bounding box center [88, 342] width 152 height 19
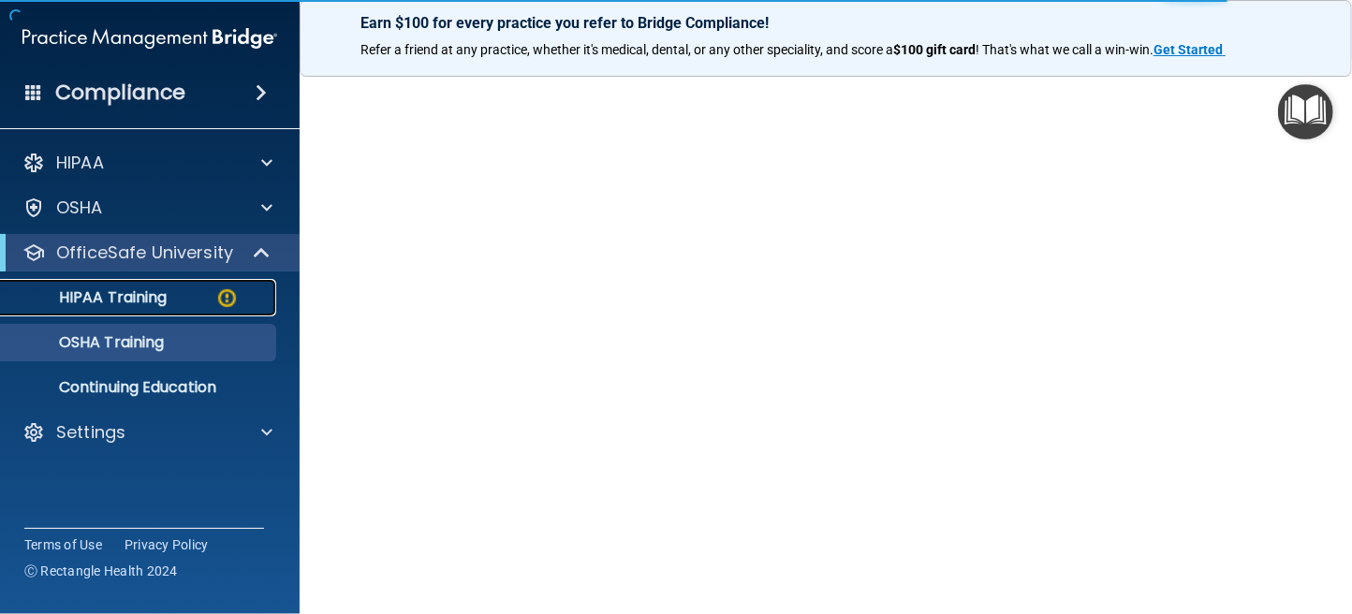
click at [139, 297] on p "HIPAA Training" at bounding box center [89, 297] width 154 height 19
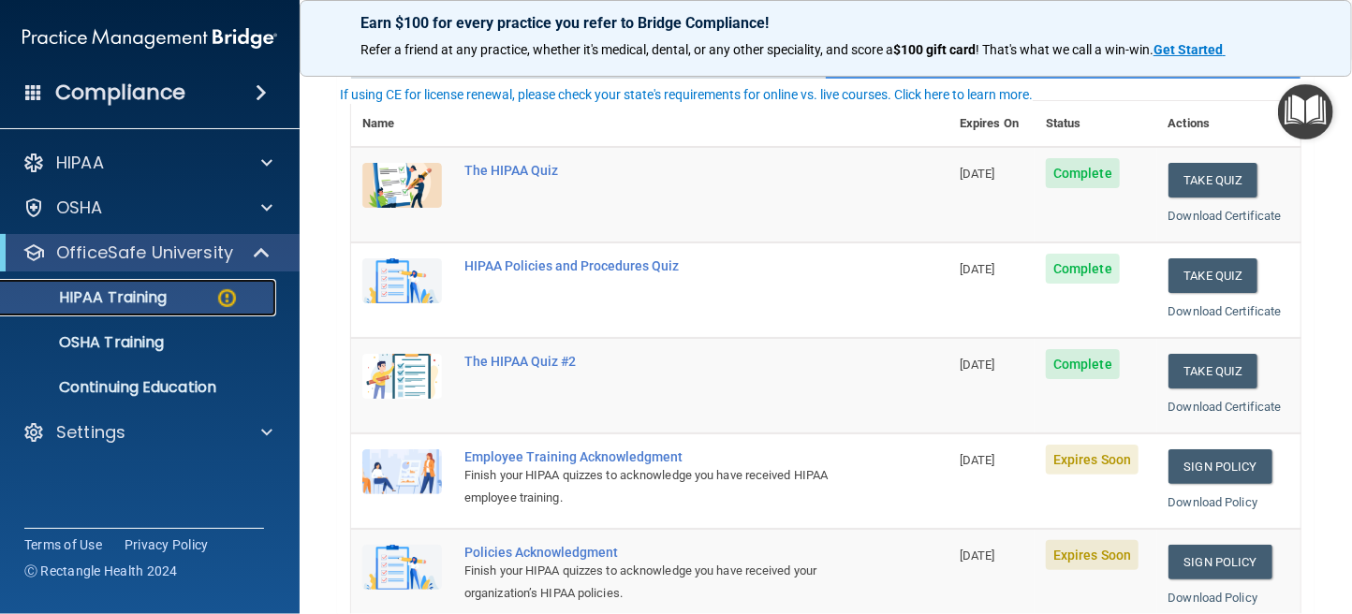
scroll to position [281, 0]
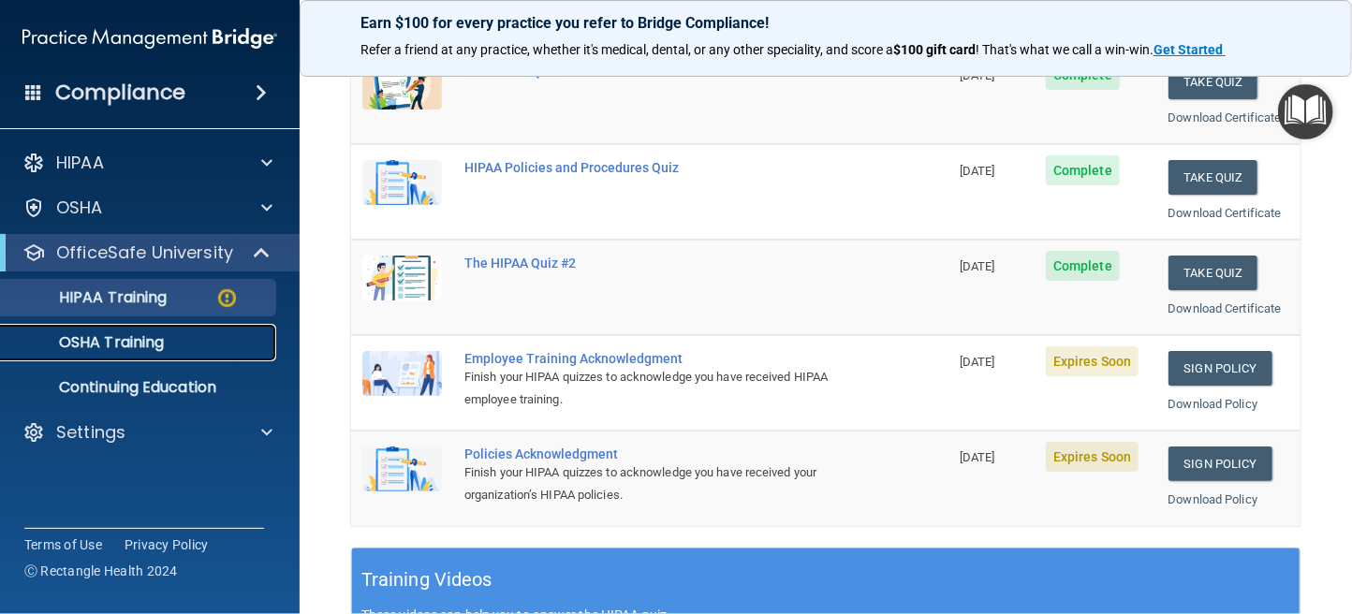
click at [125, 341] on p "OSHA Training" at bounding box center [88, 342] width 152 height 19
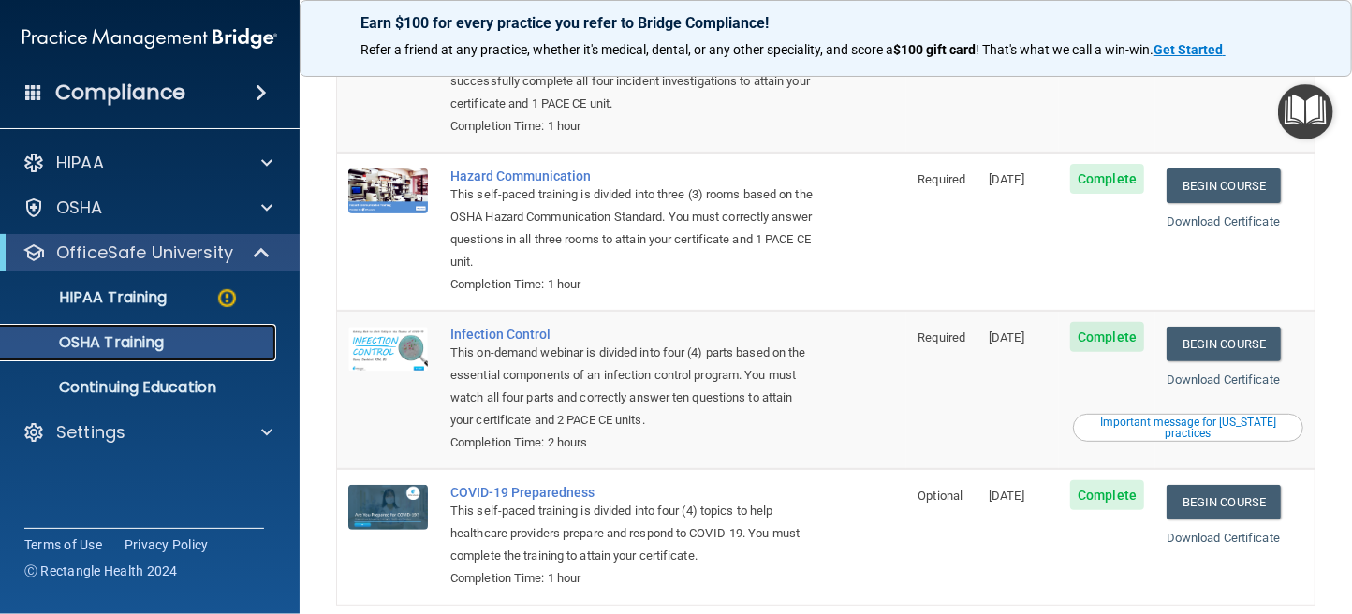
scroll to position [281, 0]
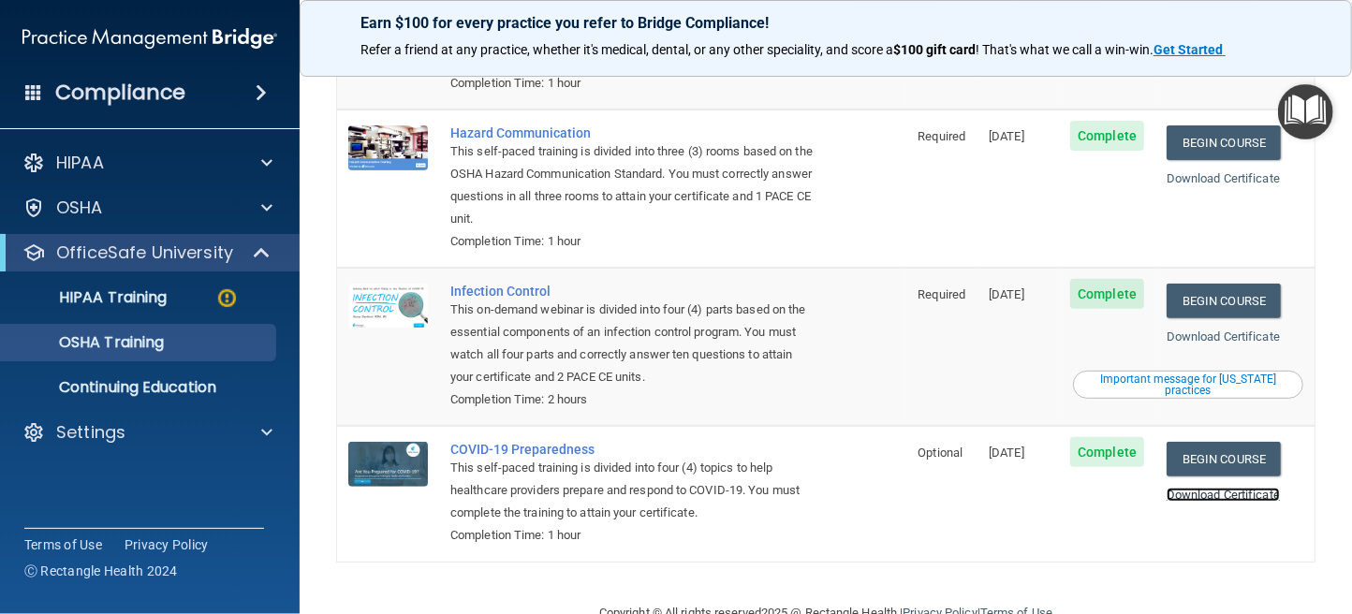
click at [1198, 488] on link "Download Certificate" at bounding box center [1222, 495] width 113 height 14
click at [1209, 330] on link "Download Certificate" at bounding box center [1222, 337] width 113 height 14
click at [1196, 171] on link "Download Certificate" at bounding box center [1222, 178] width 113 height 14
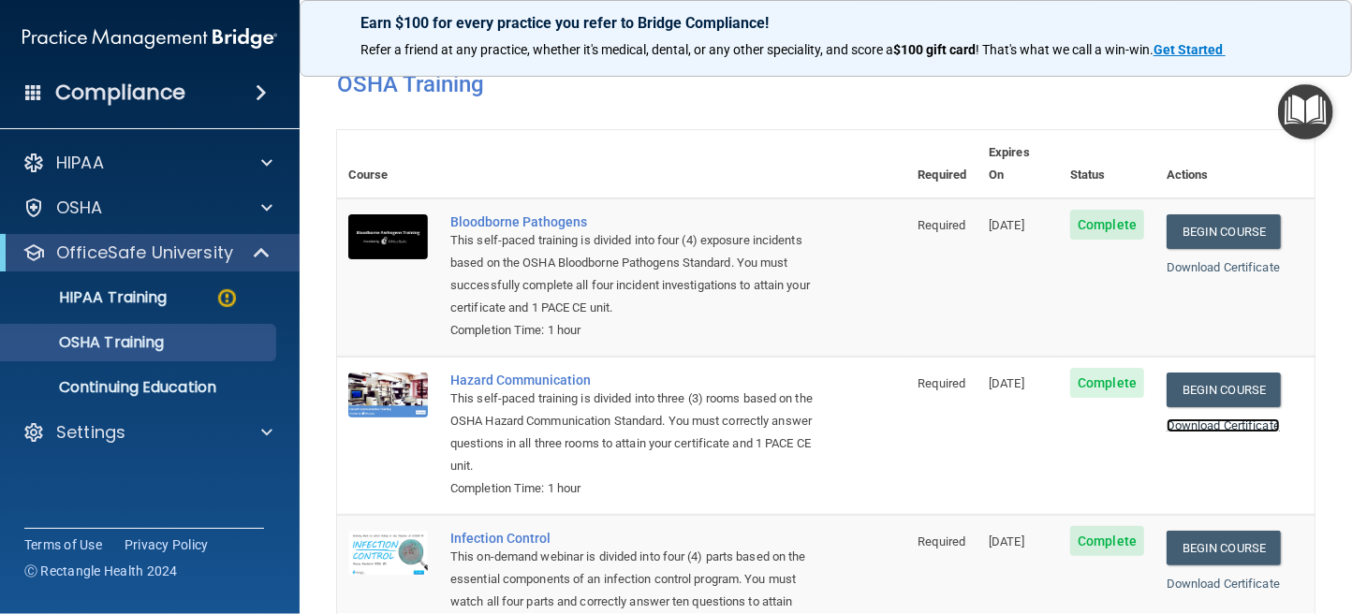
scroll to position [25, 0]
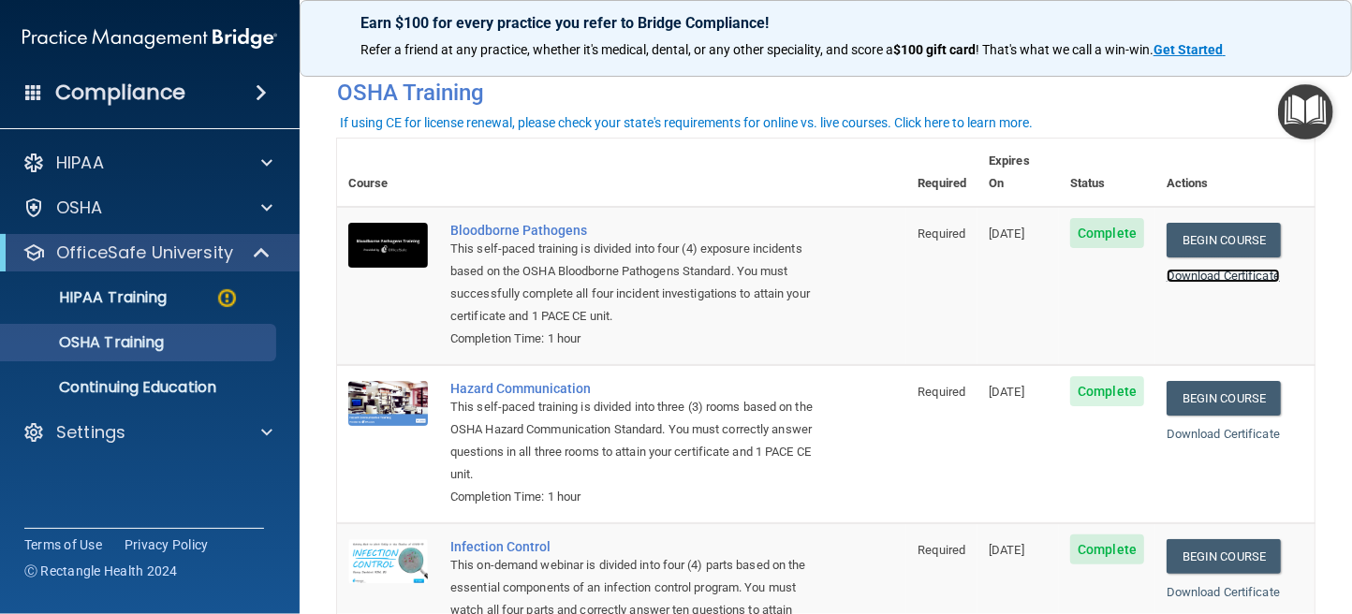
click at [1176, 269] on link "Download Certificate" at bounding box center [1222, 276] width 113 height 14
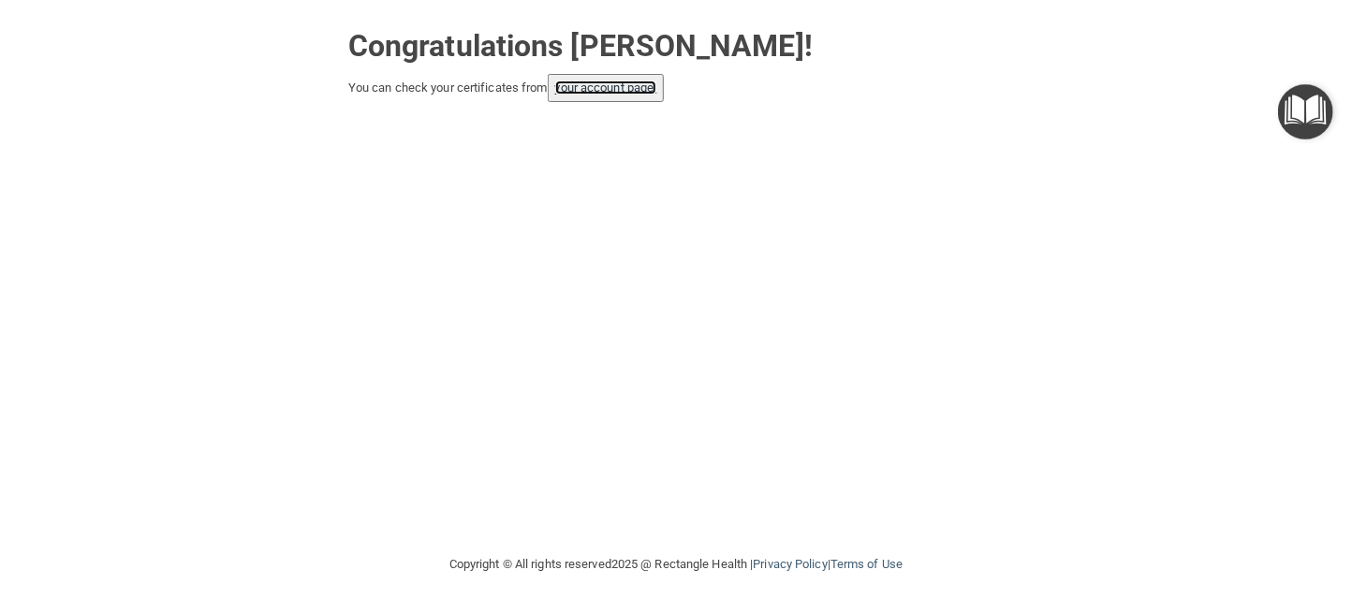
click at [632, 88] on link "your account page!" at bounding box center [606, 88] width 102 height 14
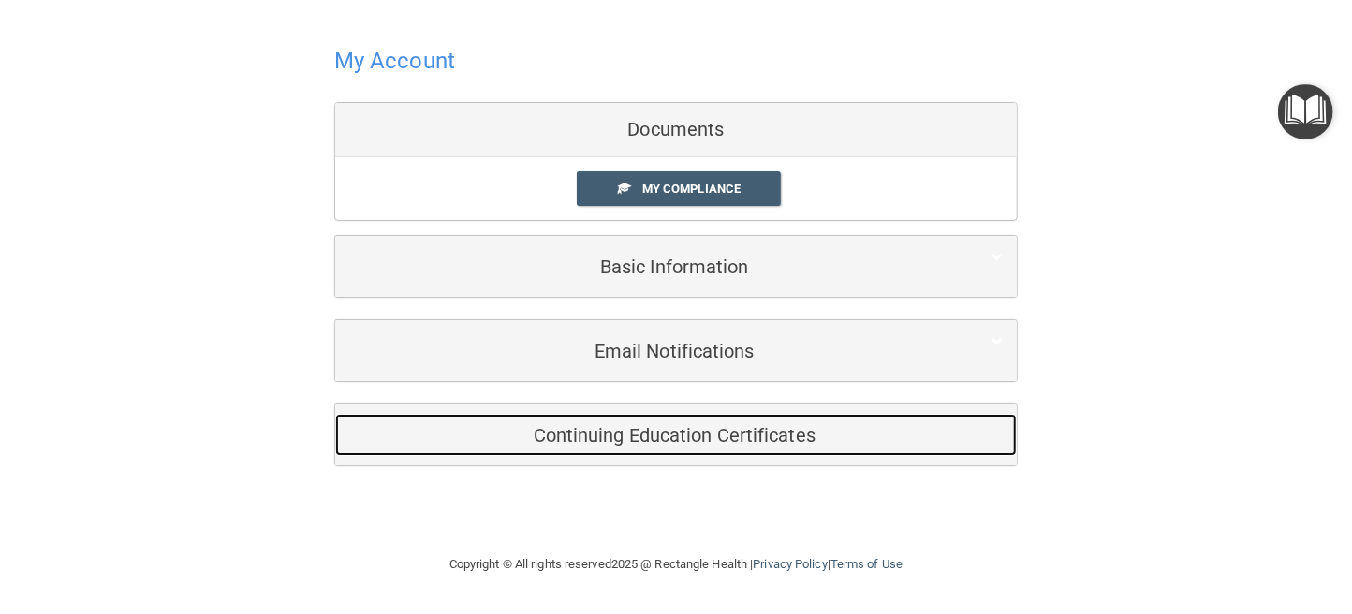
click at [652, 432] on h5 "Continuing Education Certificates" at bounding box center [647, 435] width 596 height 21
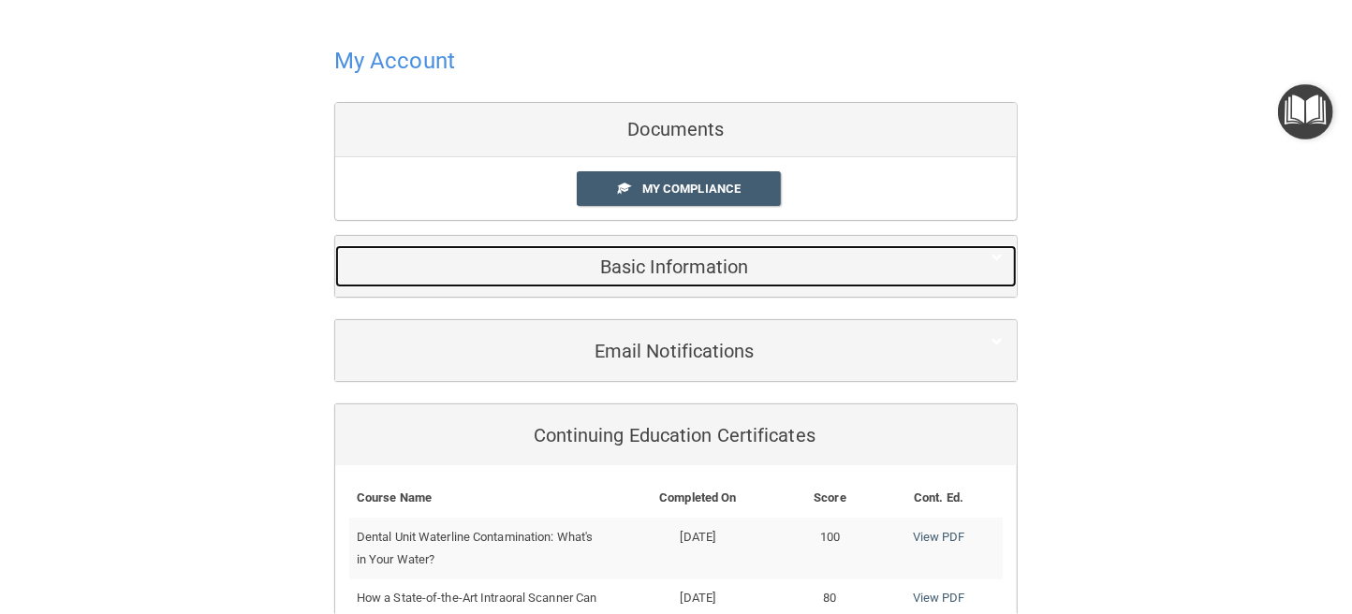
click at [600, 264] on h5 "Basic Information" at bounding box center [647, 267] width 596 height 21
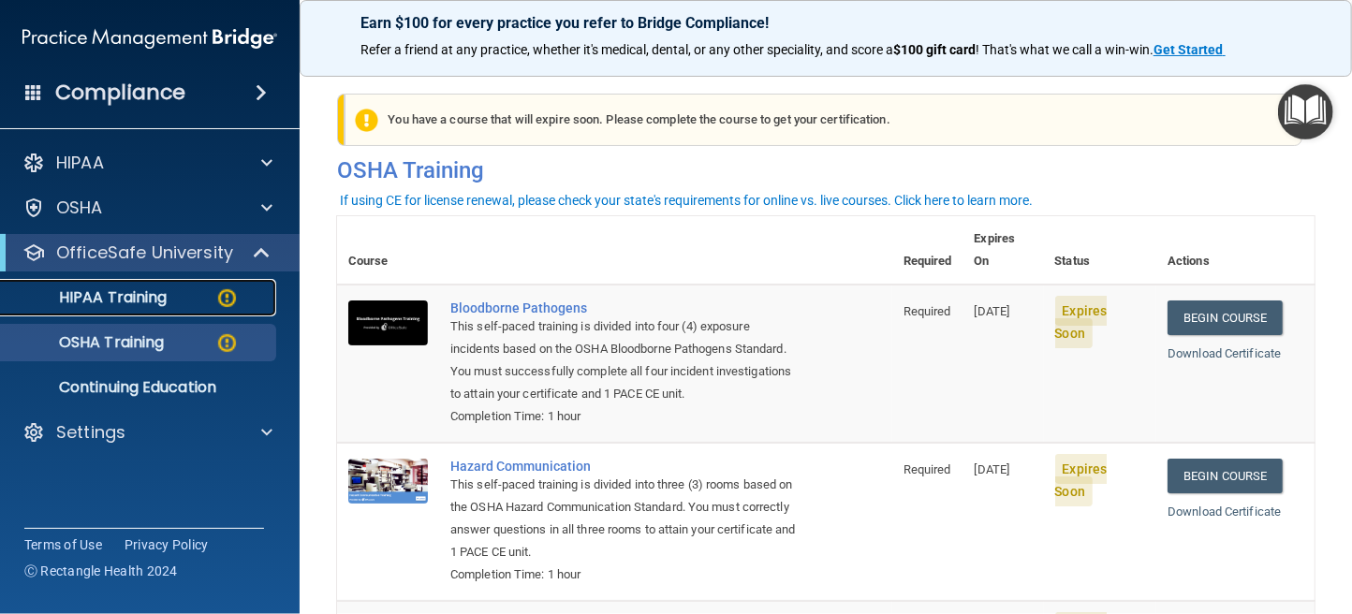
click at [116, 286] on link "HIPAA Training" at bounding box center [128, 297] width 295 height 37
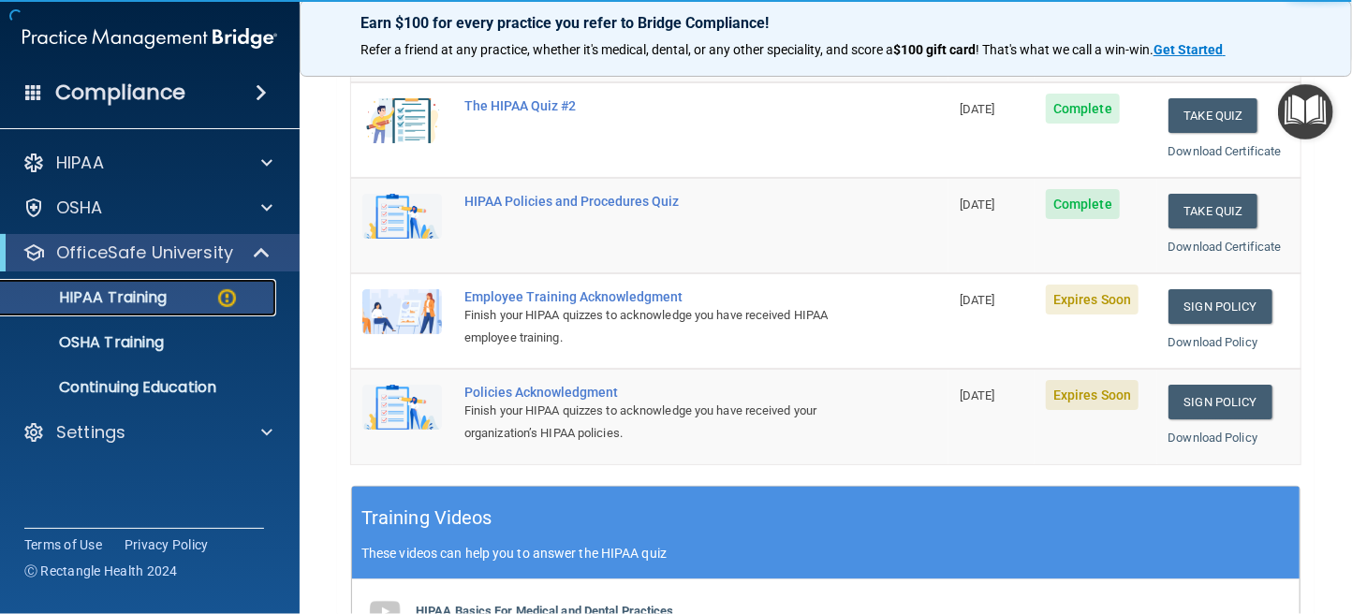
scroll to position [374, 0]
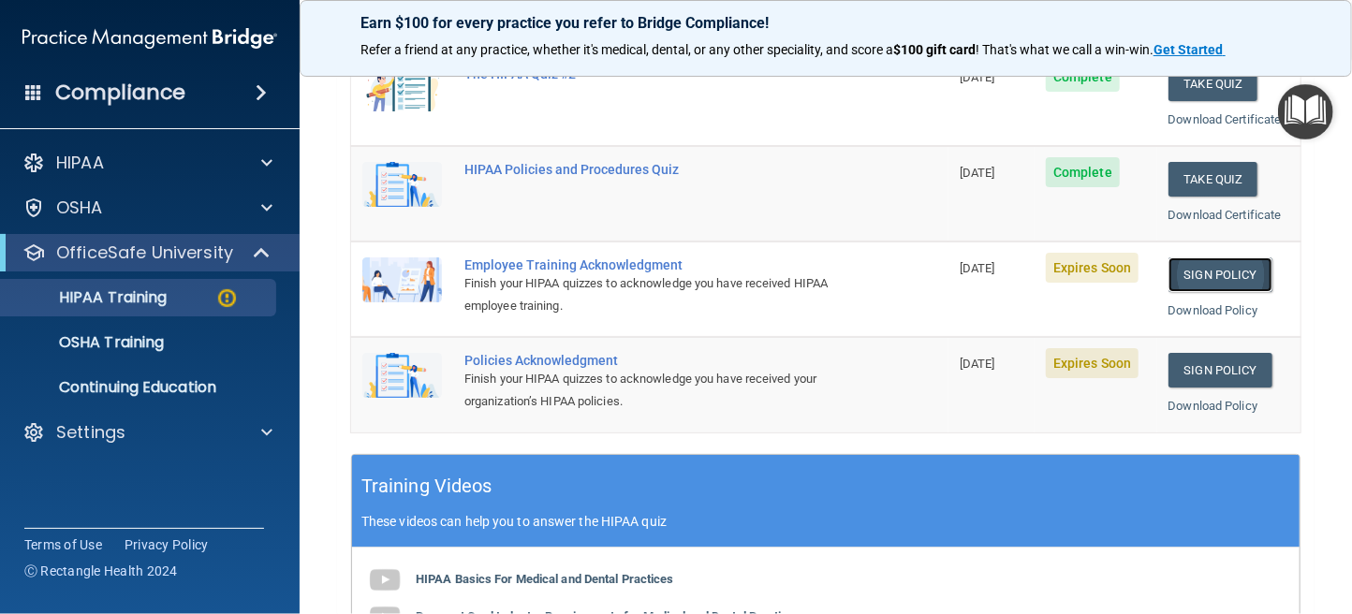
click at [1198, 273] on link "Sign Policy" at bounding box center [1220, 274] width 104 height 35
click at [1205, 307] on link "Download Policy" at bounding box center [1213, 310] width 90 height 14
click at [1188, 311] on link "Download Policy" at bounding box center [1213, 310] width 90 height 14
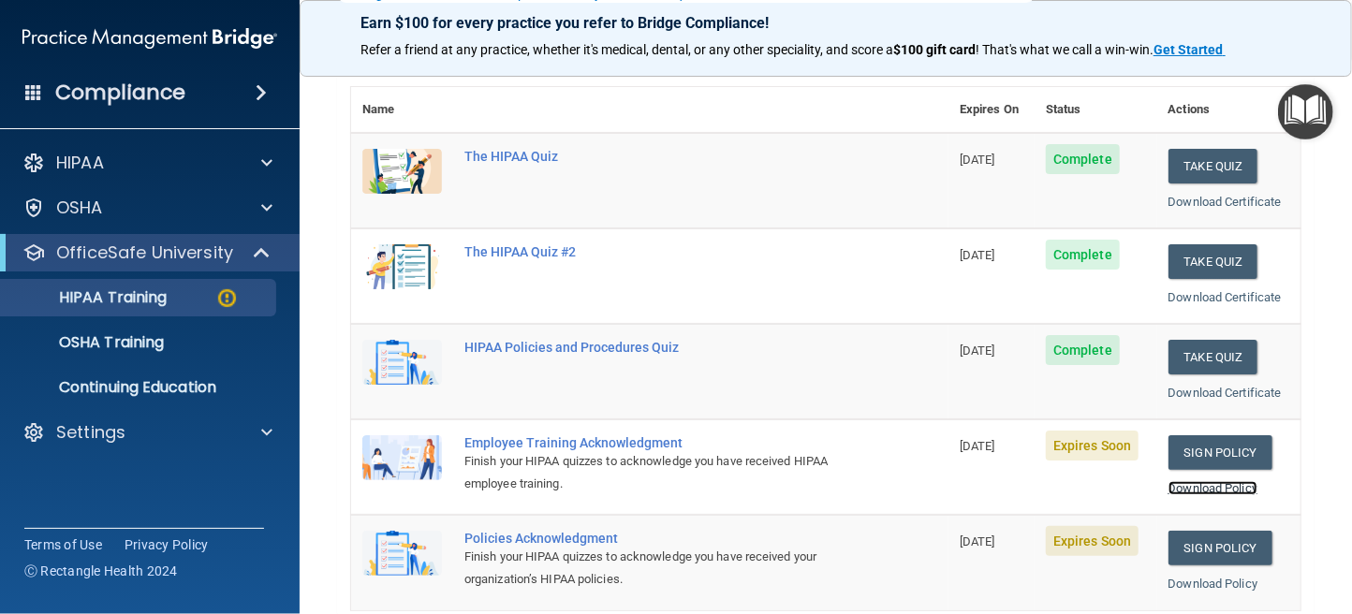
scroll to position [228, 0]
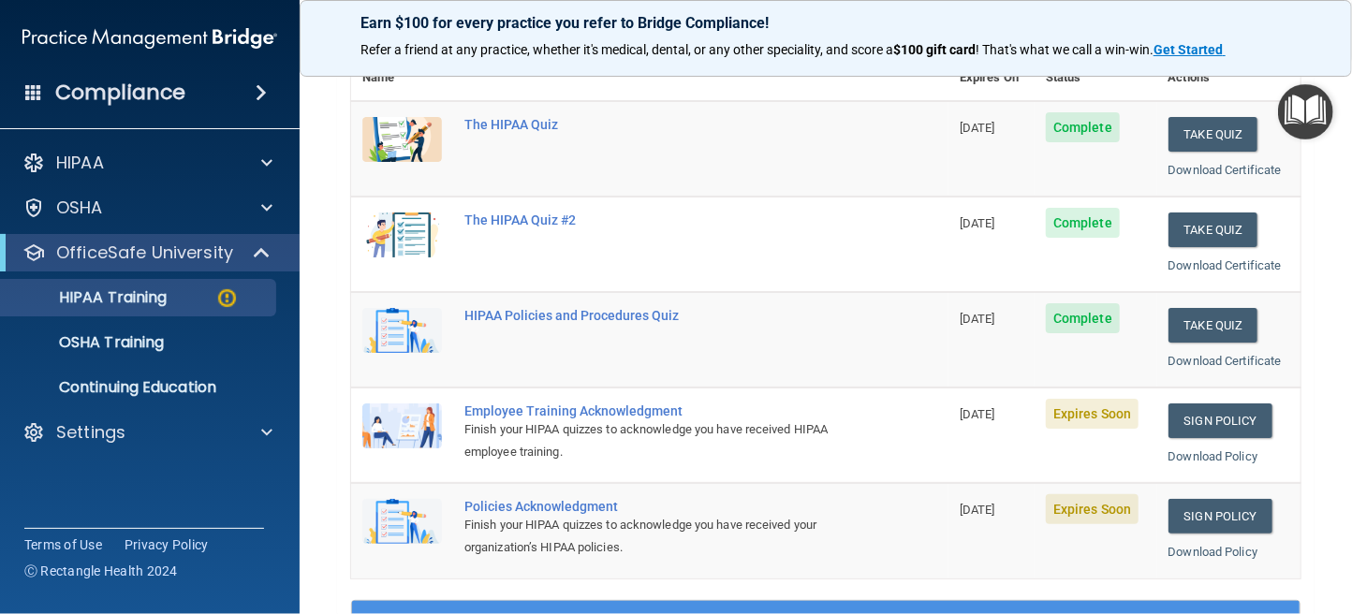
click at [1062, 420] on span "Expires Soon" at bounding box center [1092, 414] width 93 height 30
click at [1208, 423] on link "Sign Policy" at bounding box center [1220, 420] width 104 height 35
click at [1195, 512] on link "Sign Policy" at bounding box center [1220, 516] width 104 height 35
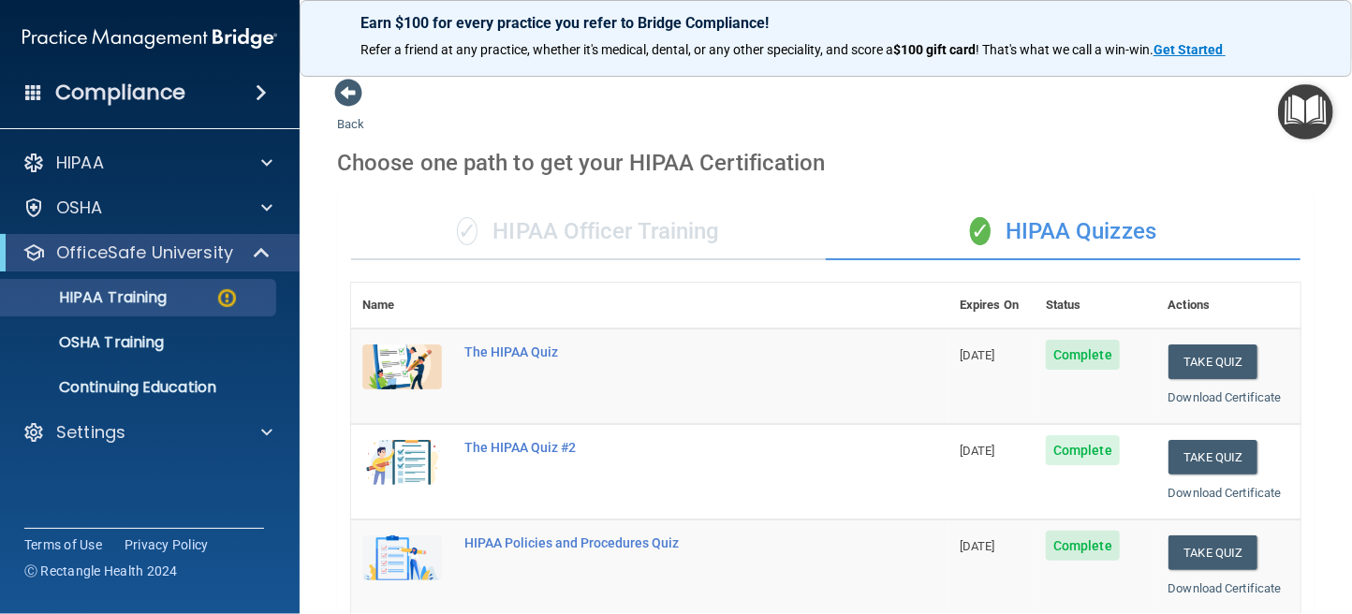
scroll to position [0, 0]
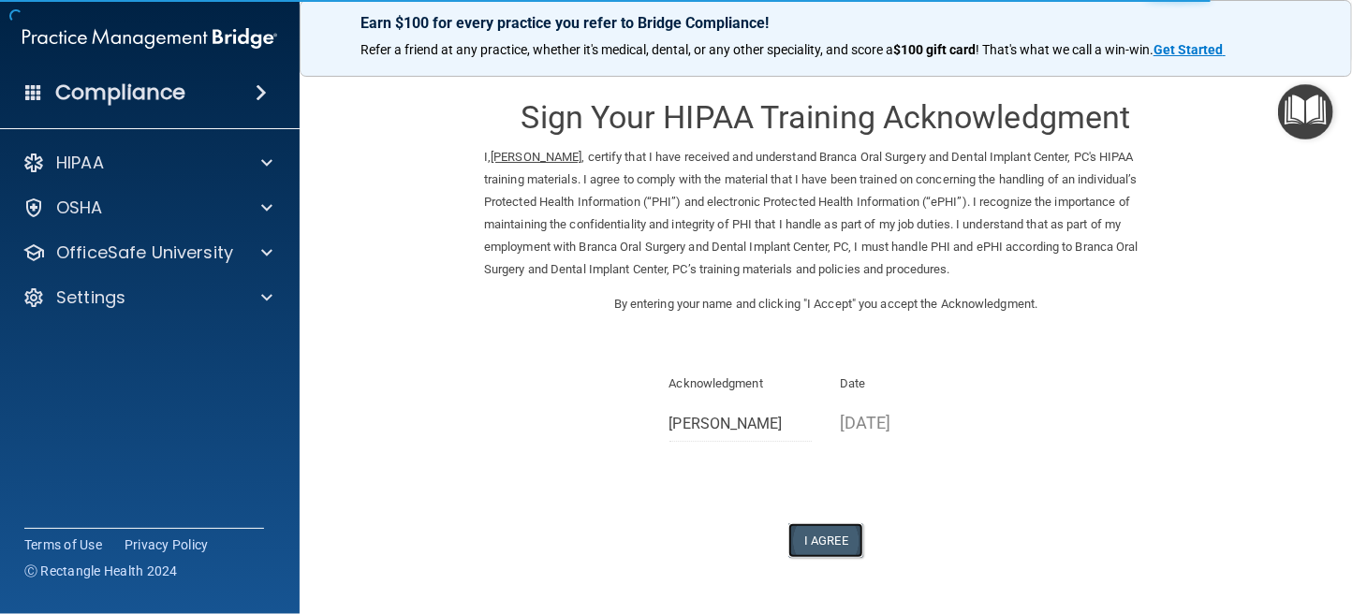
click at [808, 542] on button "I Agree" at bounding box center [825, 540] width 75 height 35
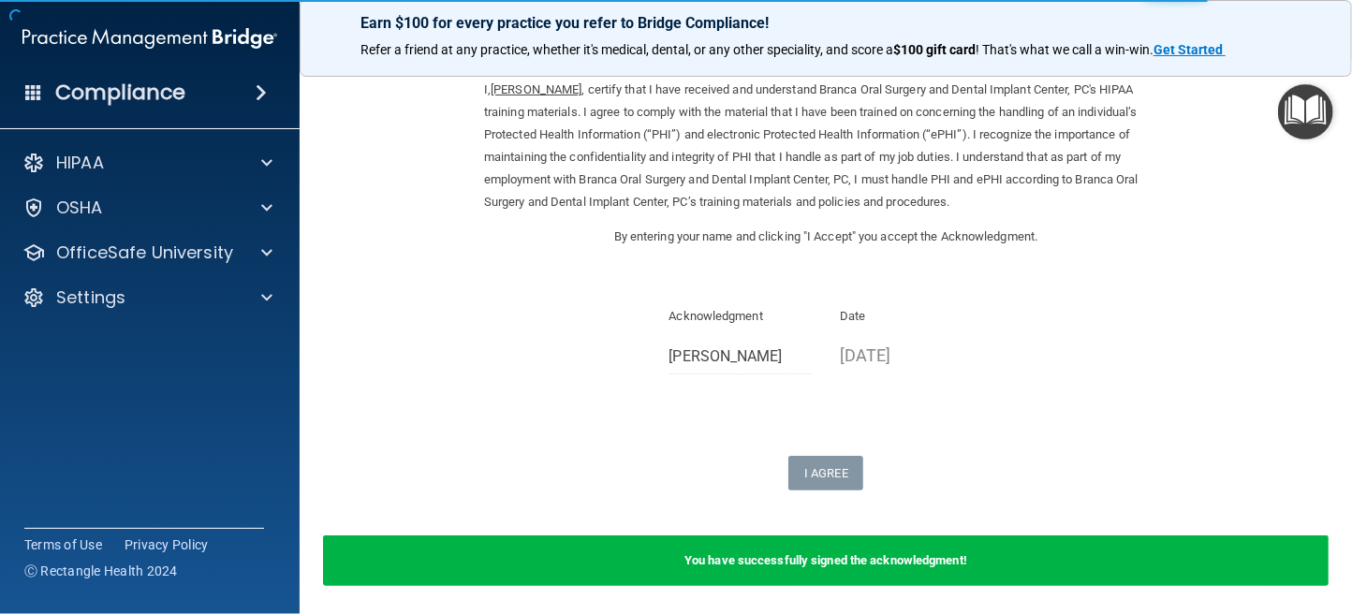
scroll to position [136, 0]
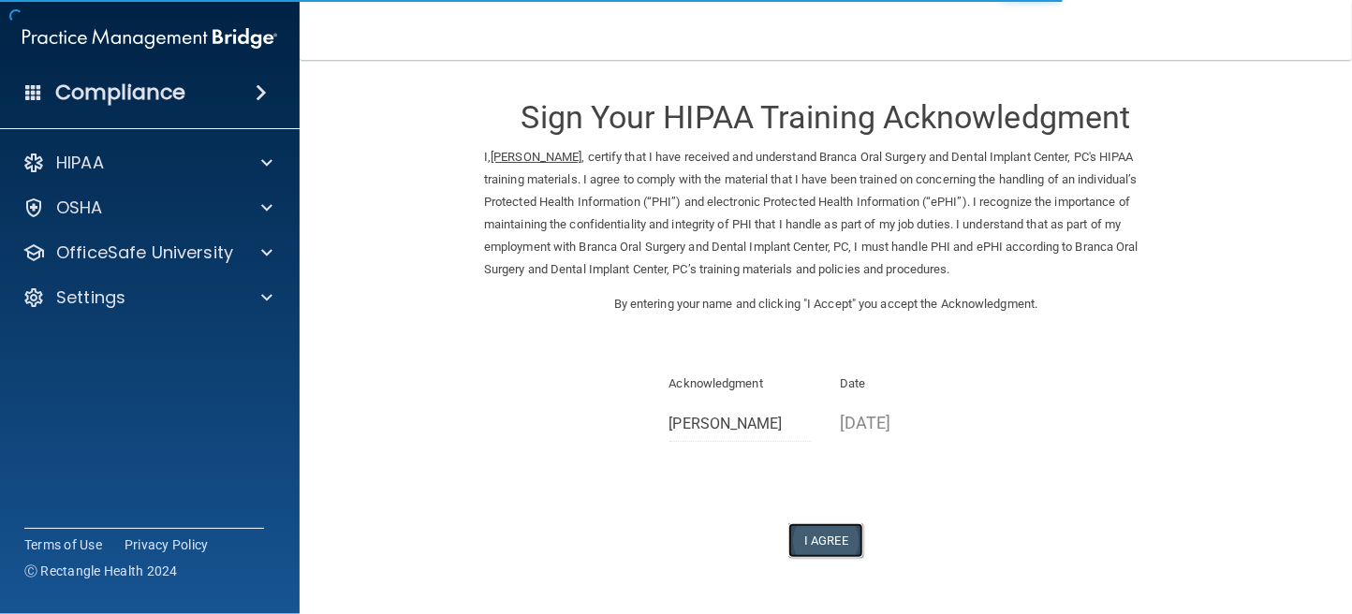
click at [819, 536] on button "I Agree" at bounding box center [825, 540] width 75 height 35
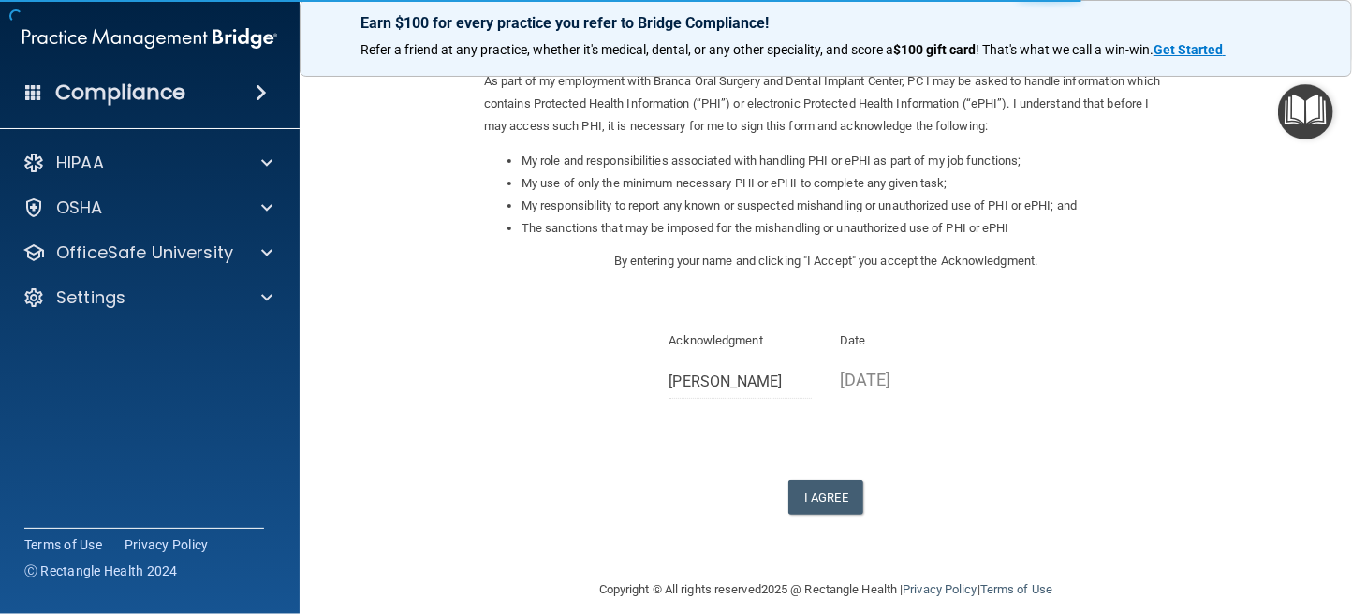
scroll to position [243, 0]
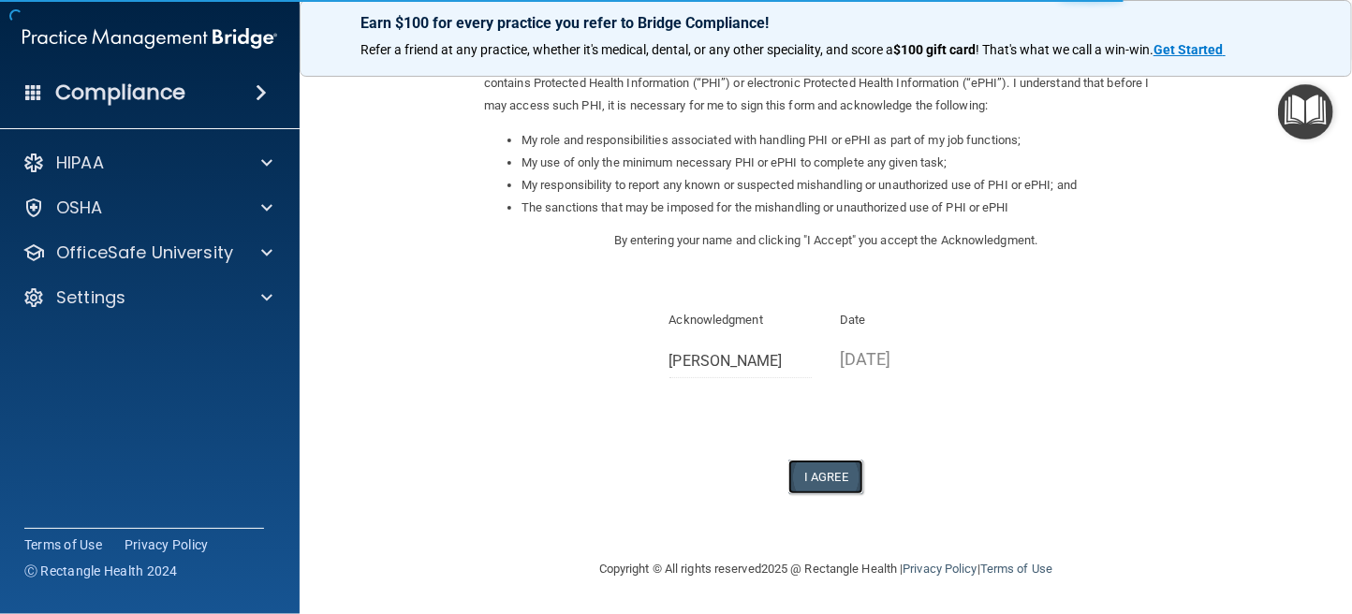
click at [814, 471] on button "I Agree" at bounding box center [825, 477] width 75 height 35
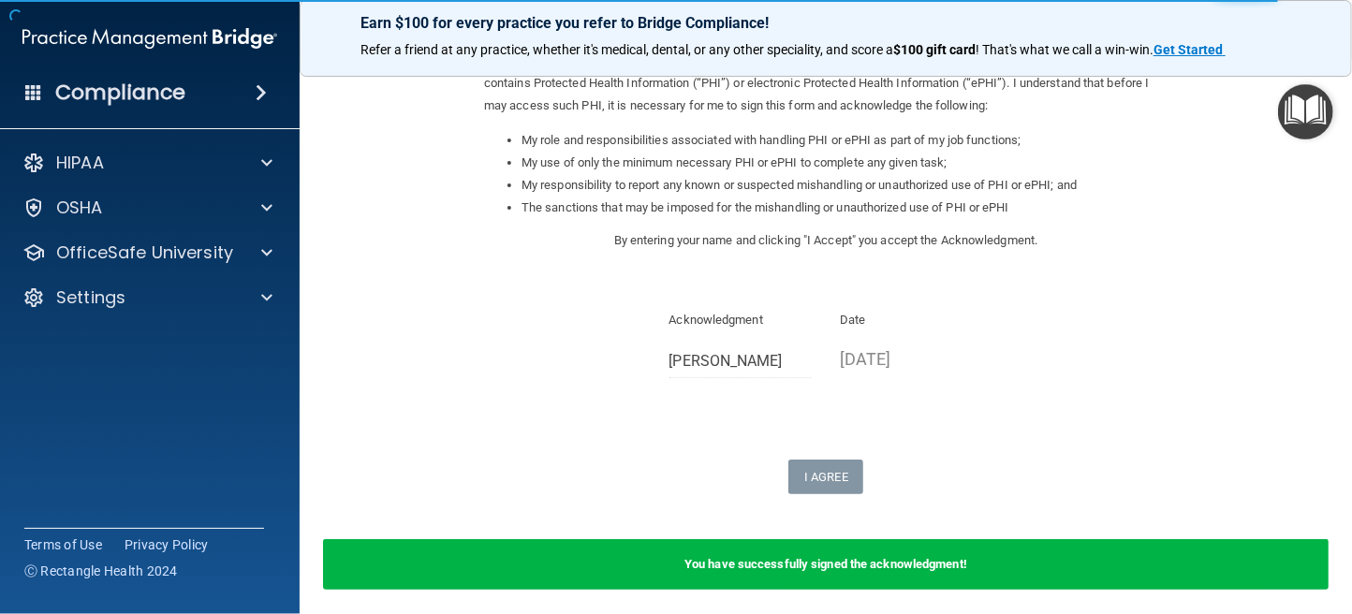
drag, startPoint x: 808, startPoint y: 355, endPoint x: 826, endPoint y: 357, distance: 17.9
click at [811, 355] on div "Acknowledgment [PERSON_NAME]" at bounding box center [740, 350] width 171 height 83
click at [859, 366] on p "[DATE]" at bounding box center [911, 359] width 143 height 31
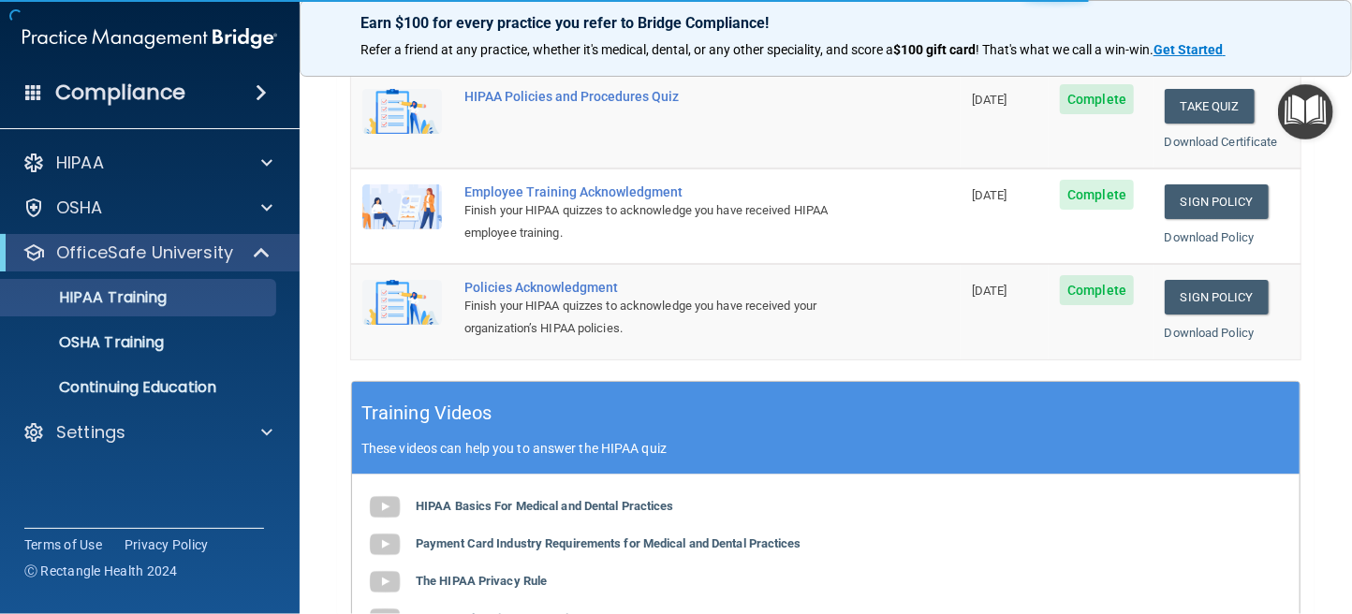
scroll to position [467, 0]
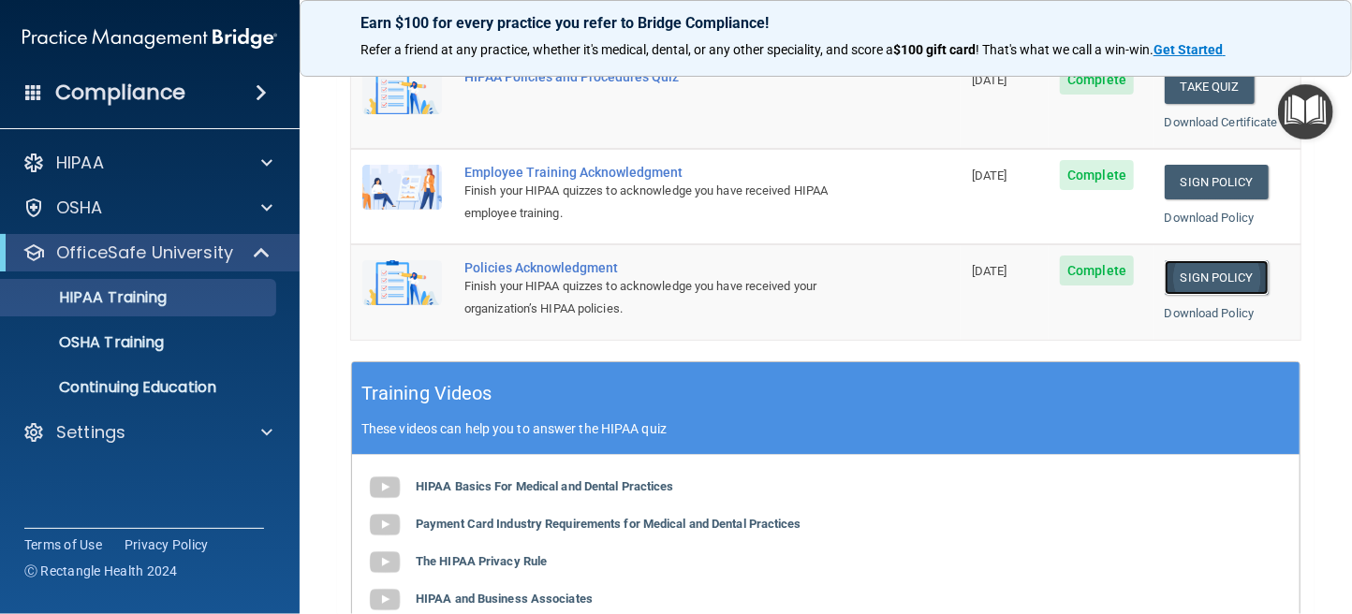
click at [1172, 278] on link "Sign Policy" at bounding box center [1217, 277] width 104 height 35
click at [1176, 182] on link "Sign Policy" at bounding box center [1217, 182] width 104 height 35
click at [107, 358] on link "OSHA Training" at bounding box center [128, 342] width 295 height 37
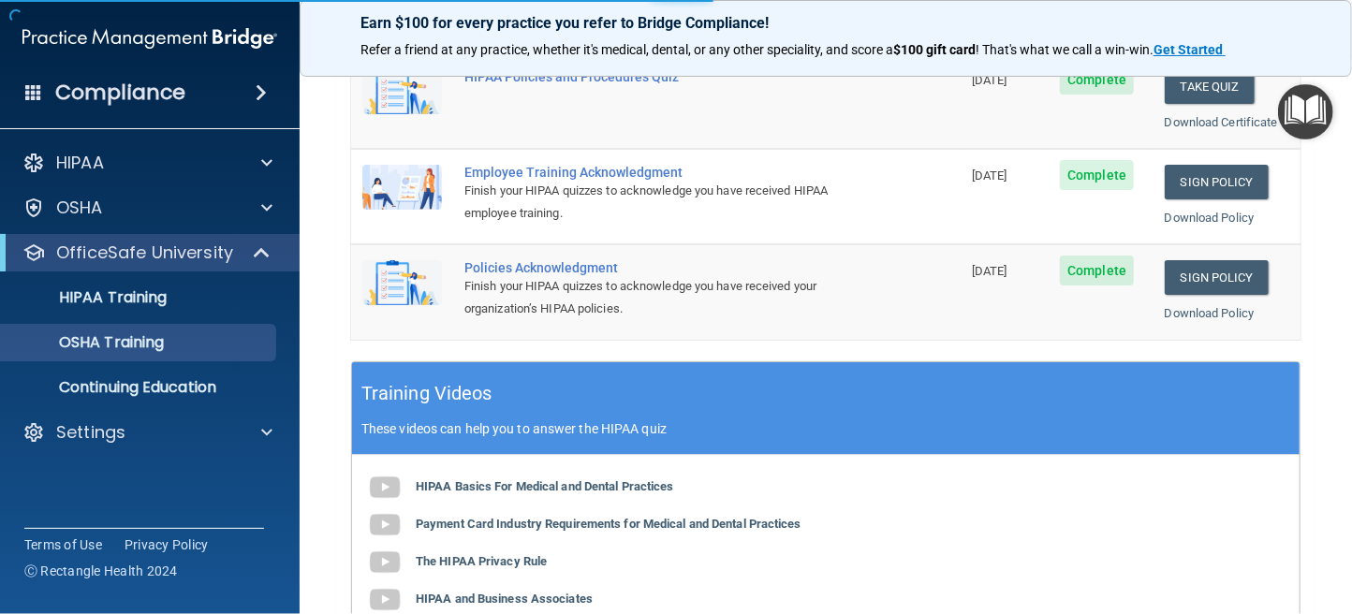
click at [125, 319] on ul "HIPAA Training OSHA Training Continuing Education" at bounding box center [150, 338] width 339 height 135
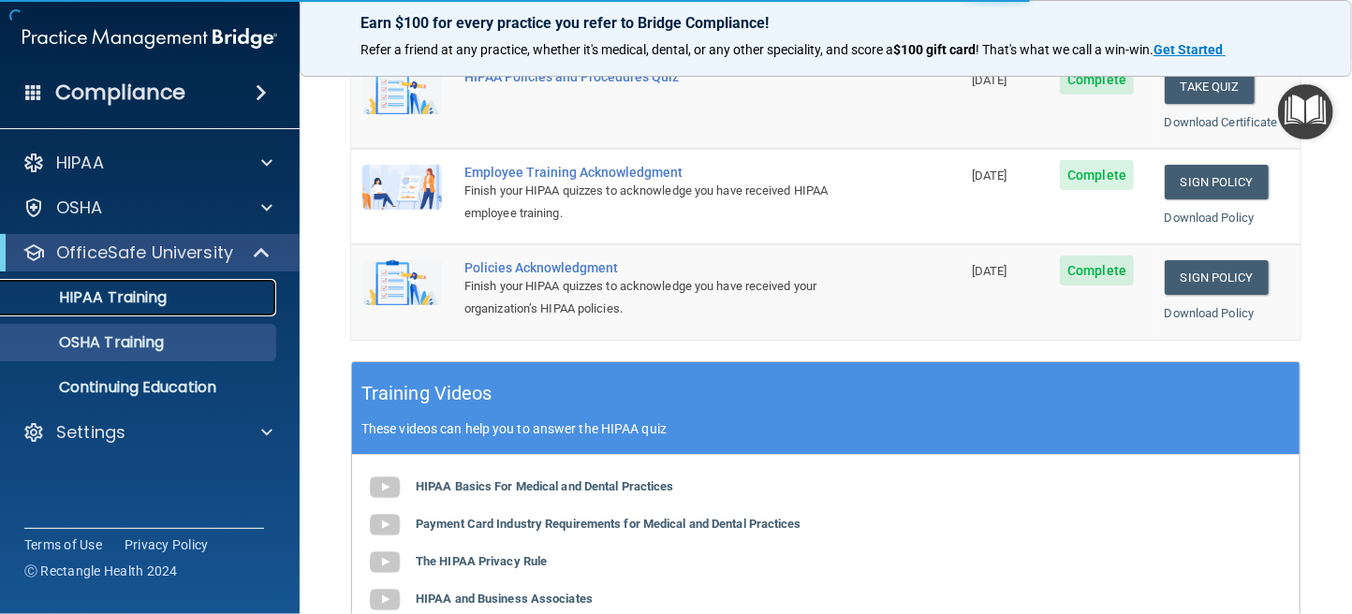
click at [129, 292] on p "HIPAA Training" at bounding box center [89, 297] width 154 height 19
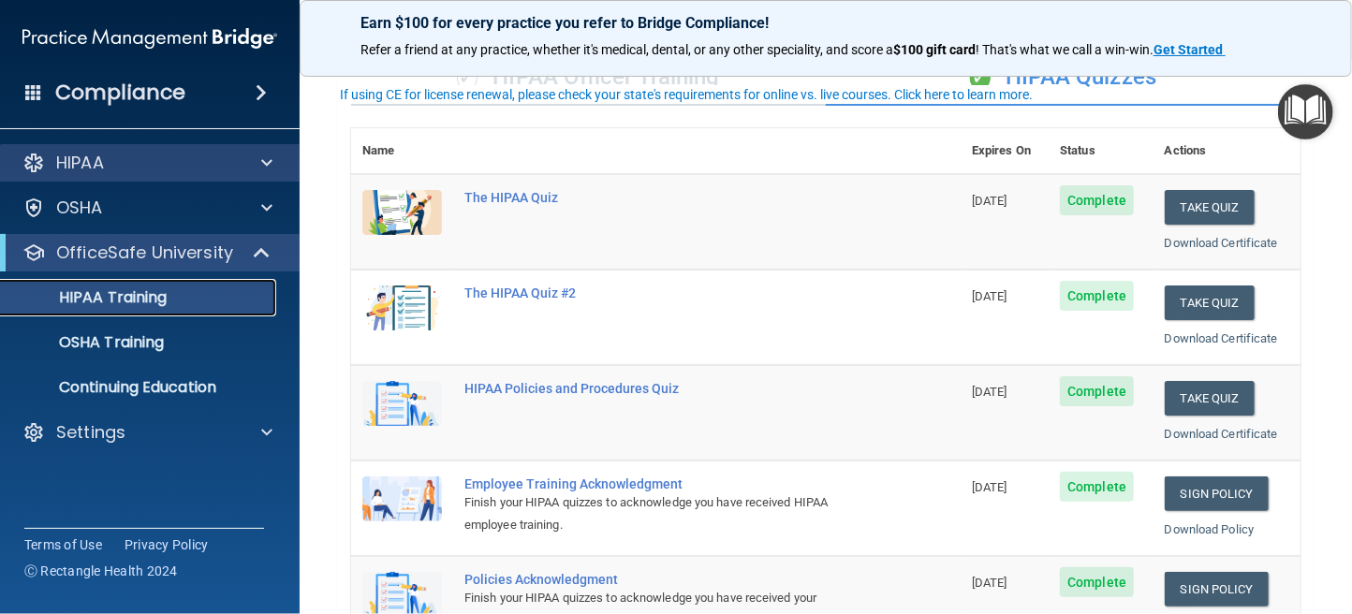
scroll to position [94, 0]
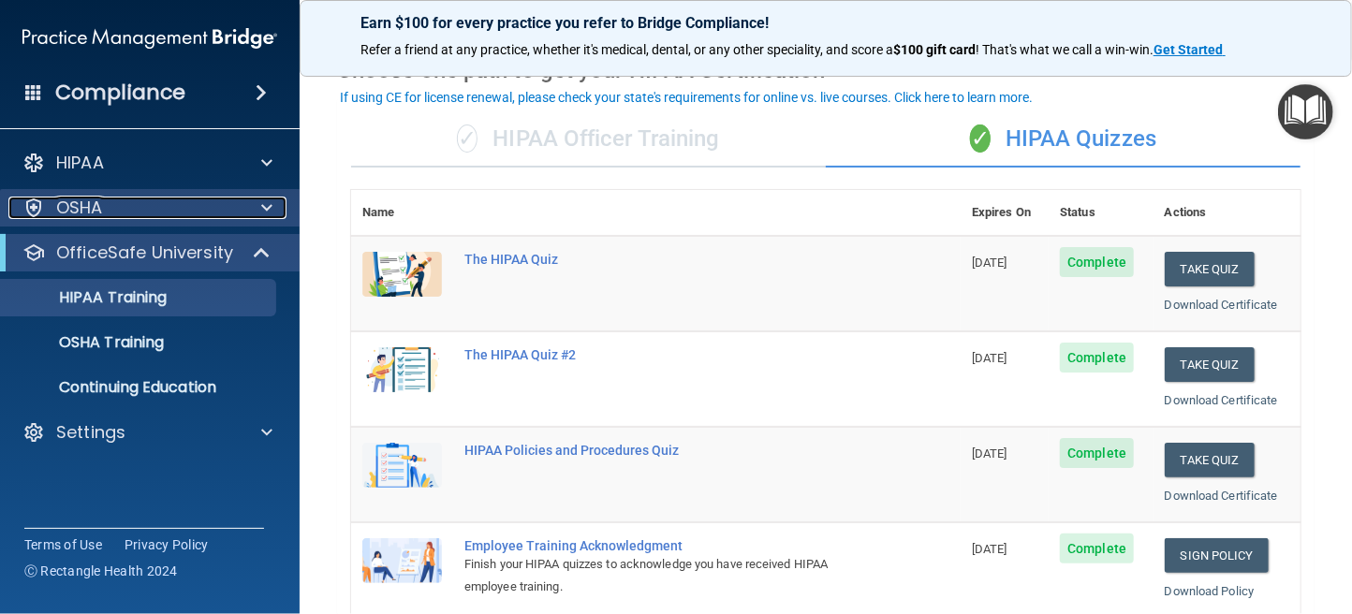
click at [198, 198] on div "OSHA" at bounding box center [124, 208] width 232 height 22
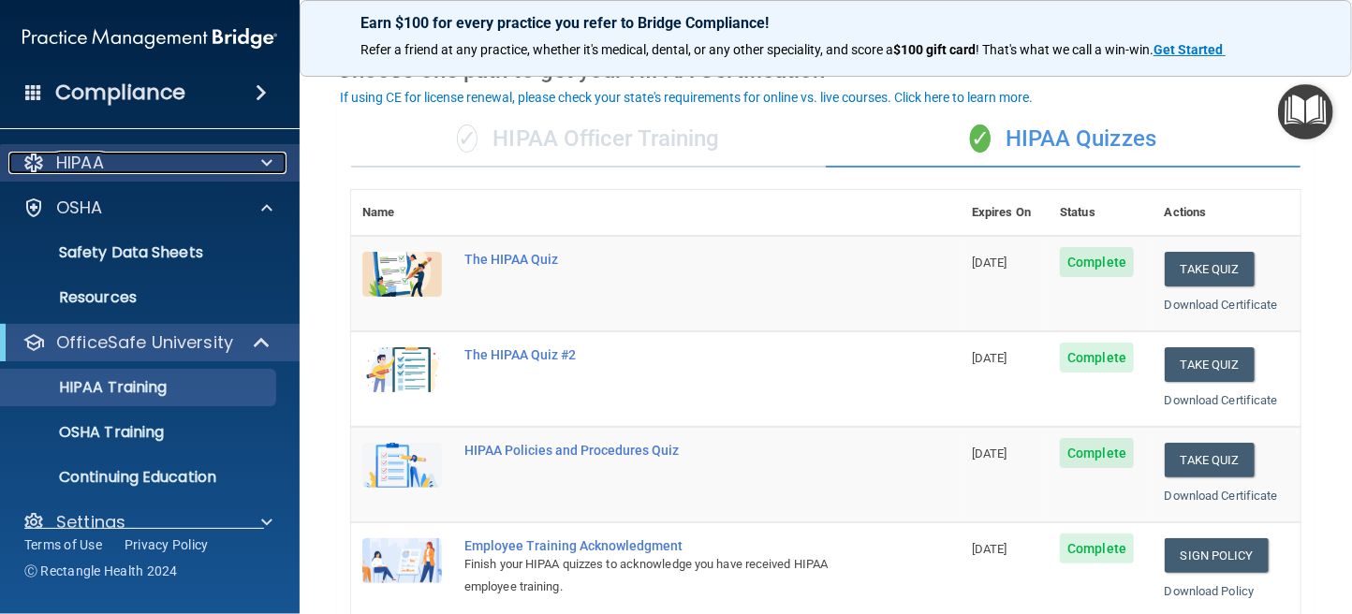
click at [190, 170] on div "HIPAA" at bounding box center [124, 163] width 232 height 22
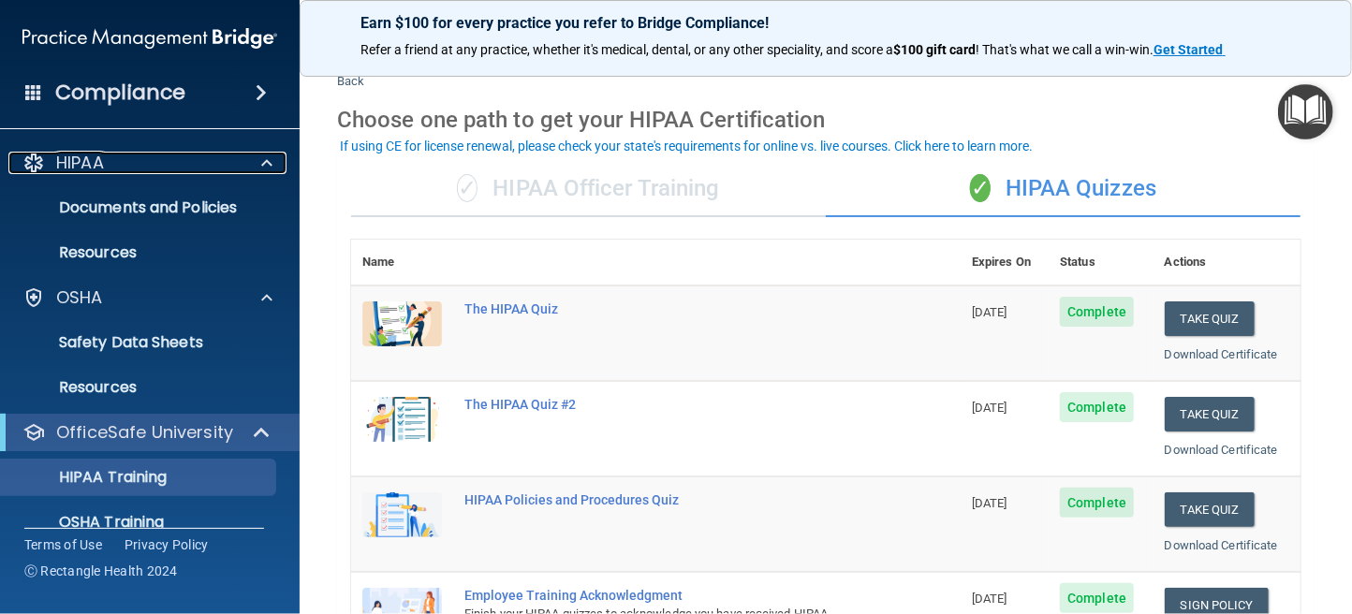
scroll to position [0, 0]
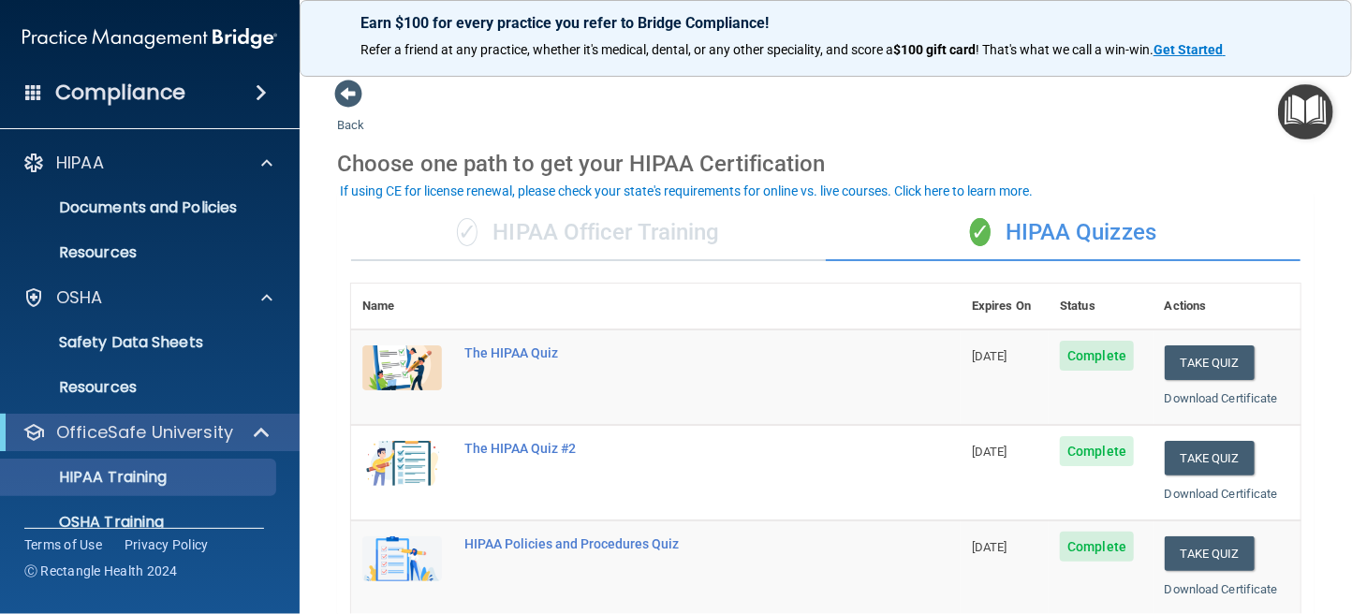
click at [988, 190] on div "If using CE for license renewal, please check your state's requirements for onl…" at bounding box center [686, 190] width 693 height 13
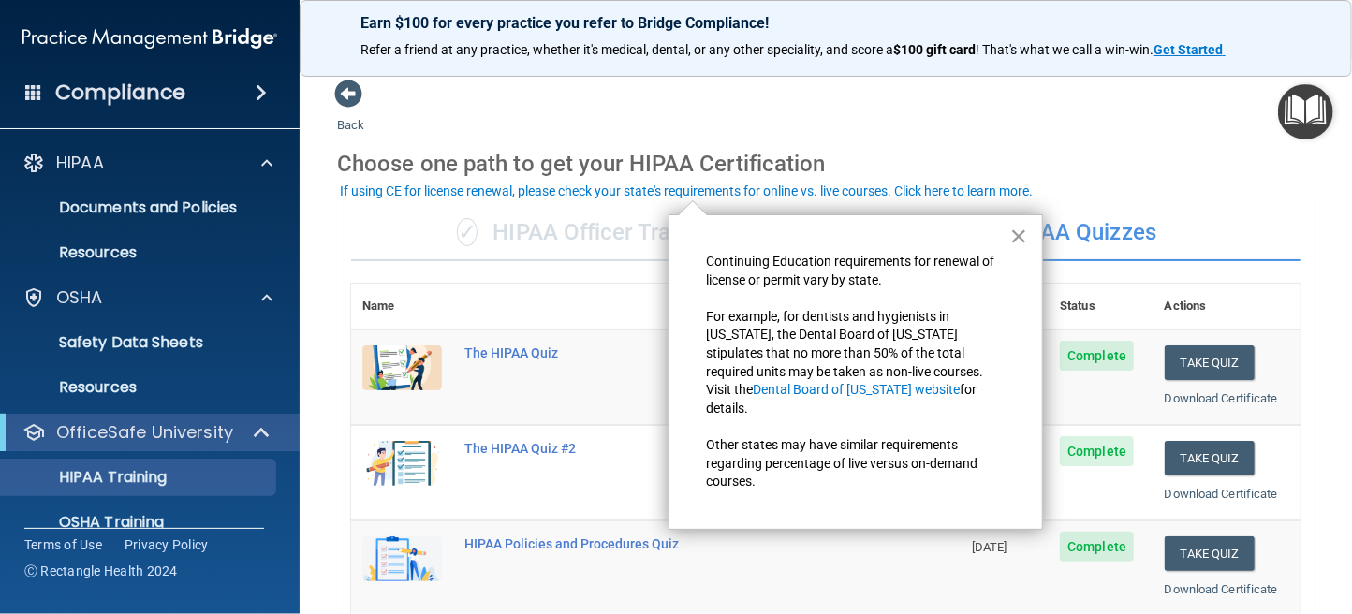
click at [1013, 236] on button "×" at bounding box center [1019, 236] width 18 height 30
